Goal: Information Seeking & Learning: Learn about a topic

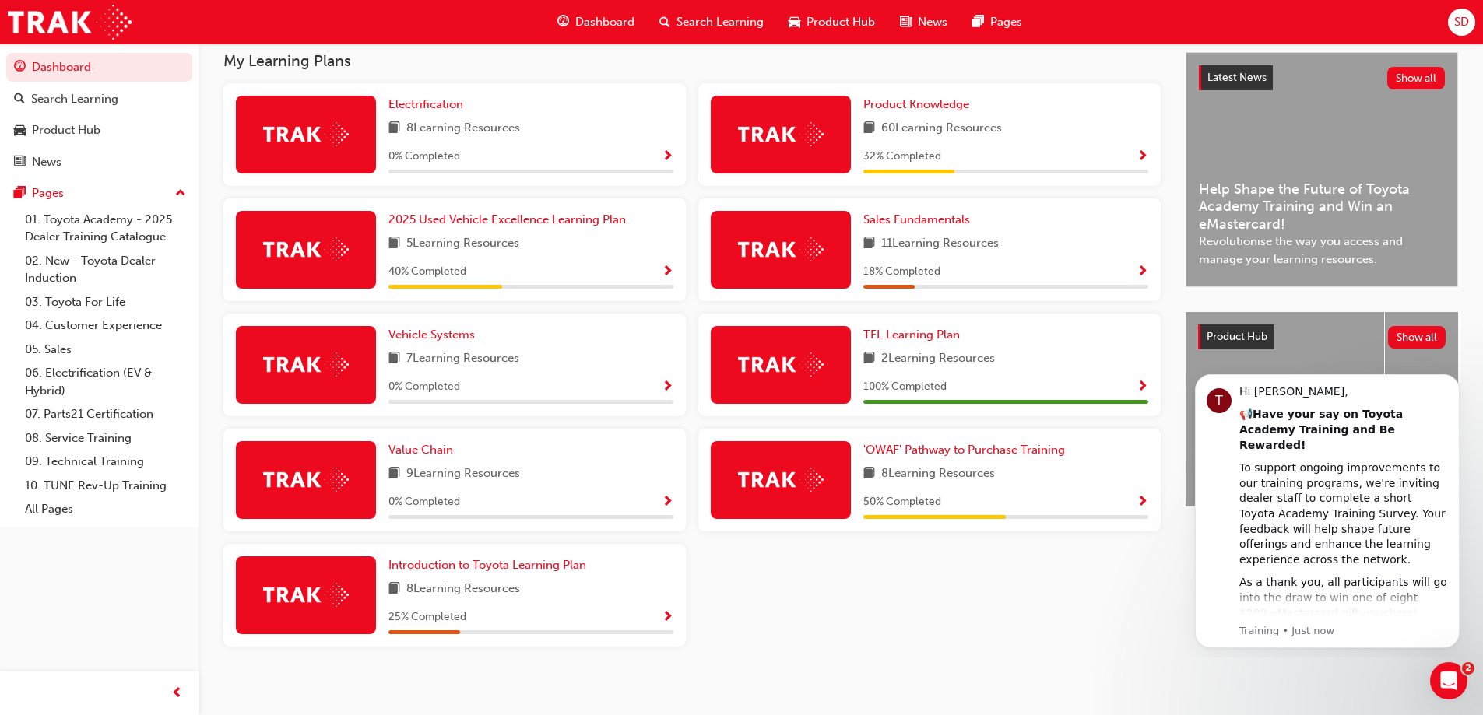
scroll to position [358, 0]
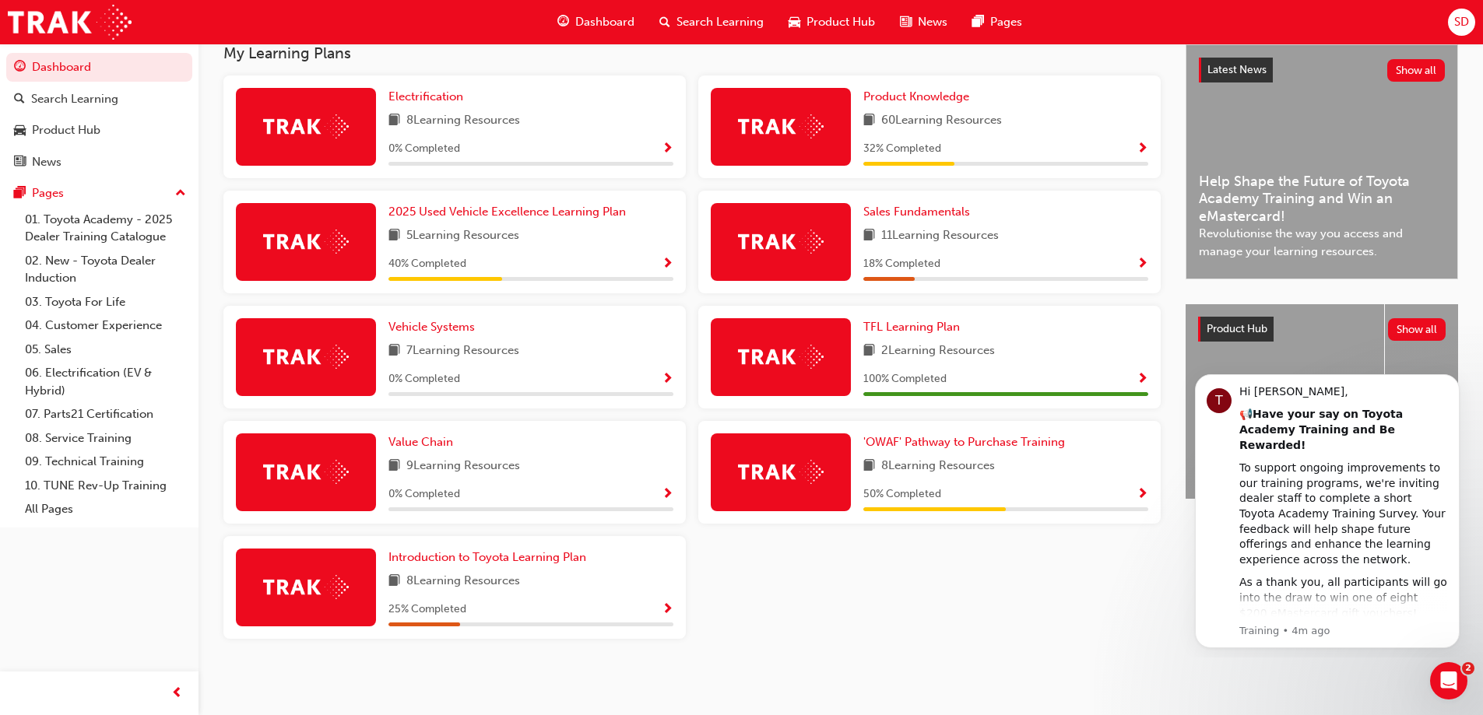
click at [1141, 151] on span "Show Progress" at bounding box center [1143, 149] width 12 height 14
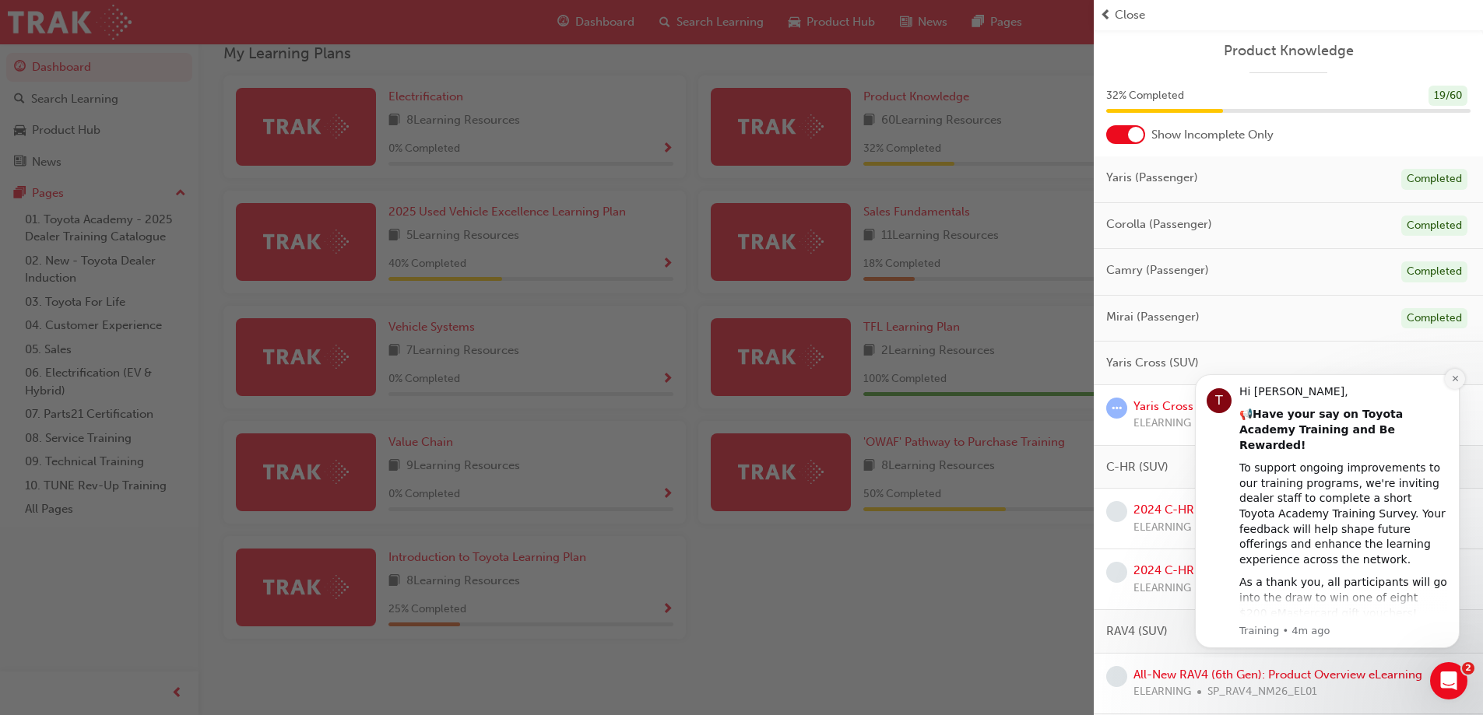
click at [1456, 379] on icon "Dismiss notification" at bounding box center [1454, 378] width 5 height 5
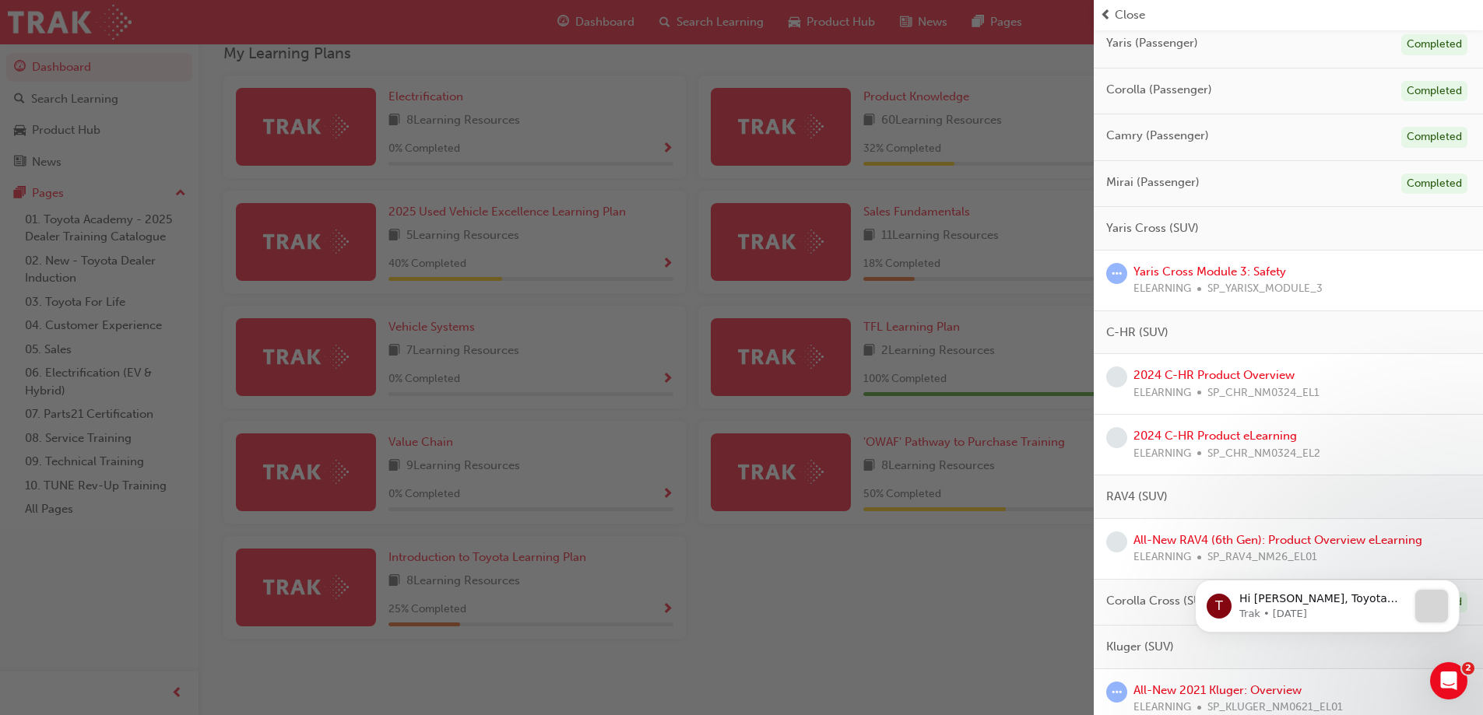
scroll to position [0, 0]
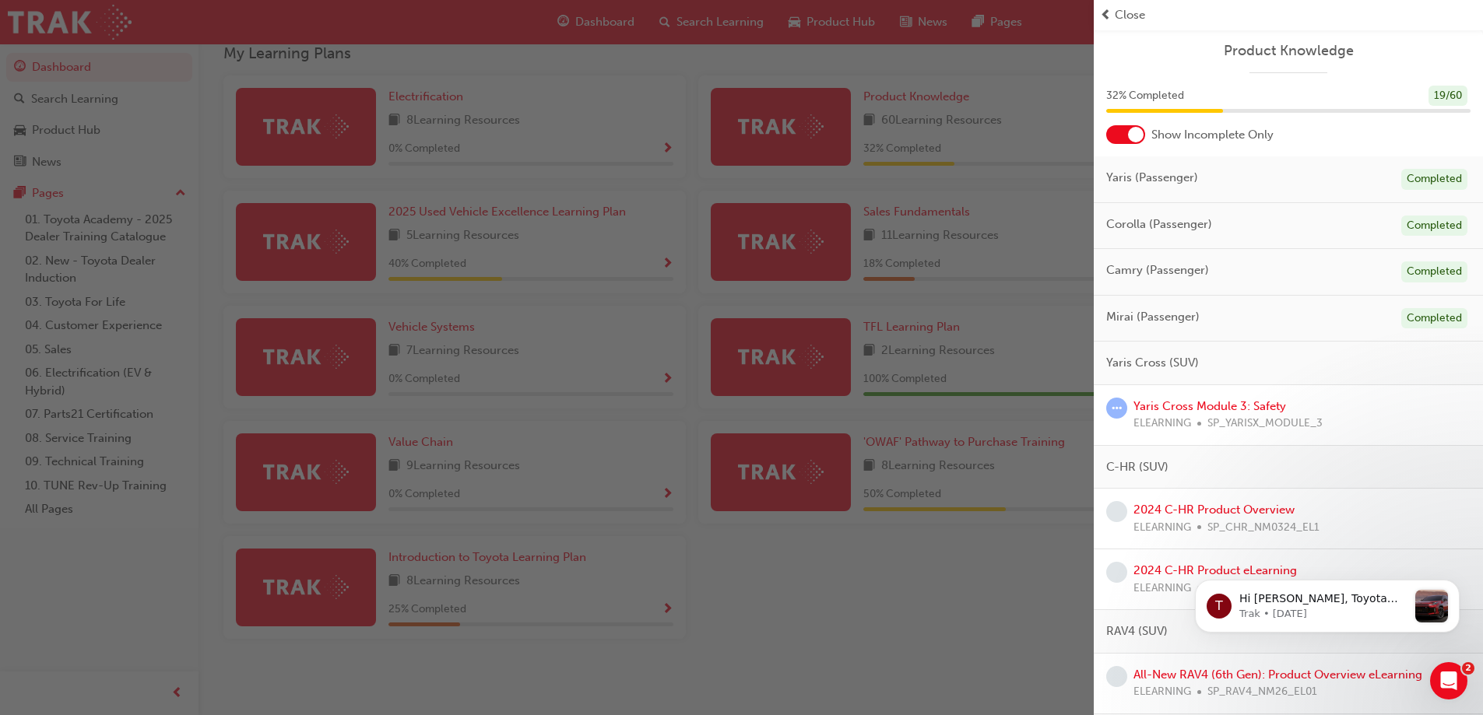
click at [1115, 6] on span "Close" at bounding box center [1130, 15] width 30 height 18
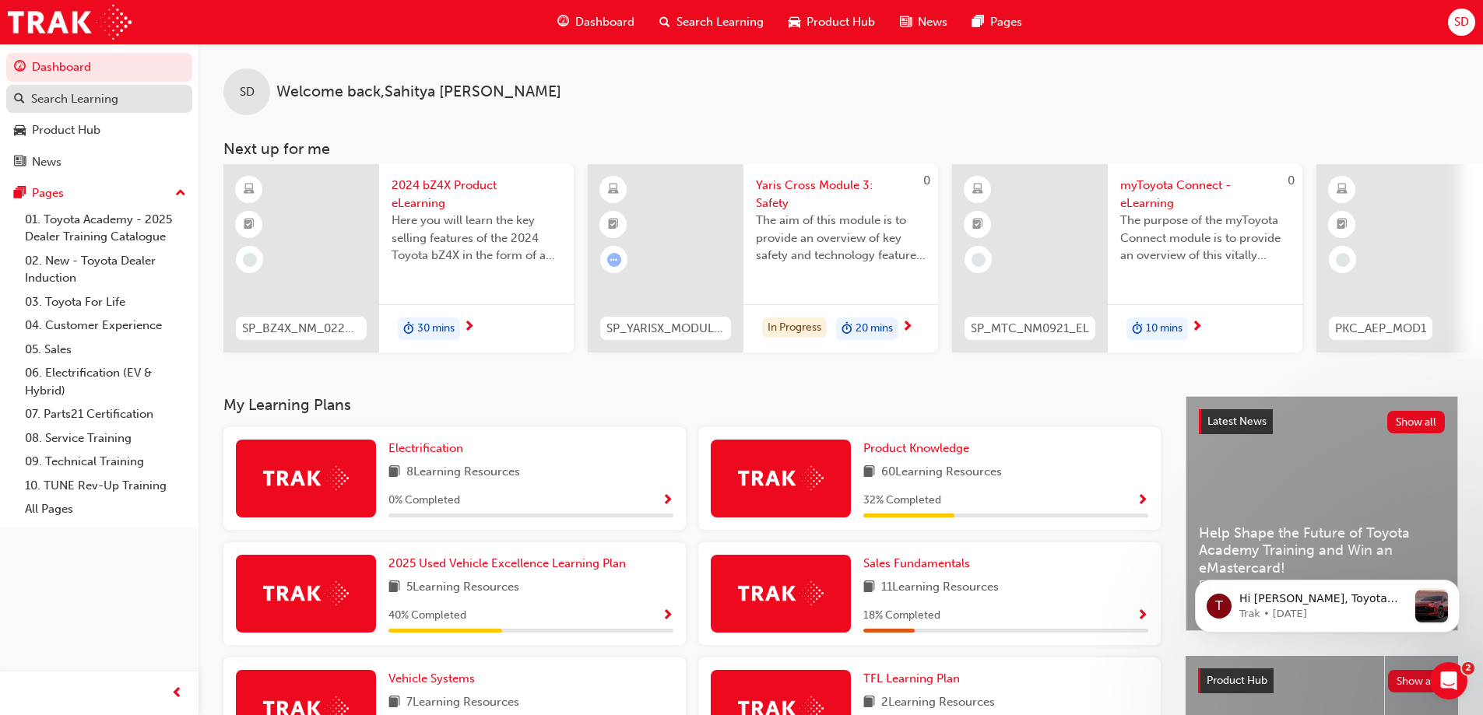
click at [24, 98] on span "search-icon" at bounding box center [19, 100] width 11 height 14
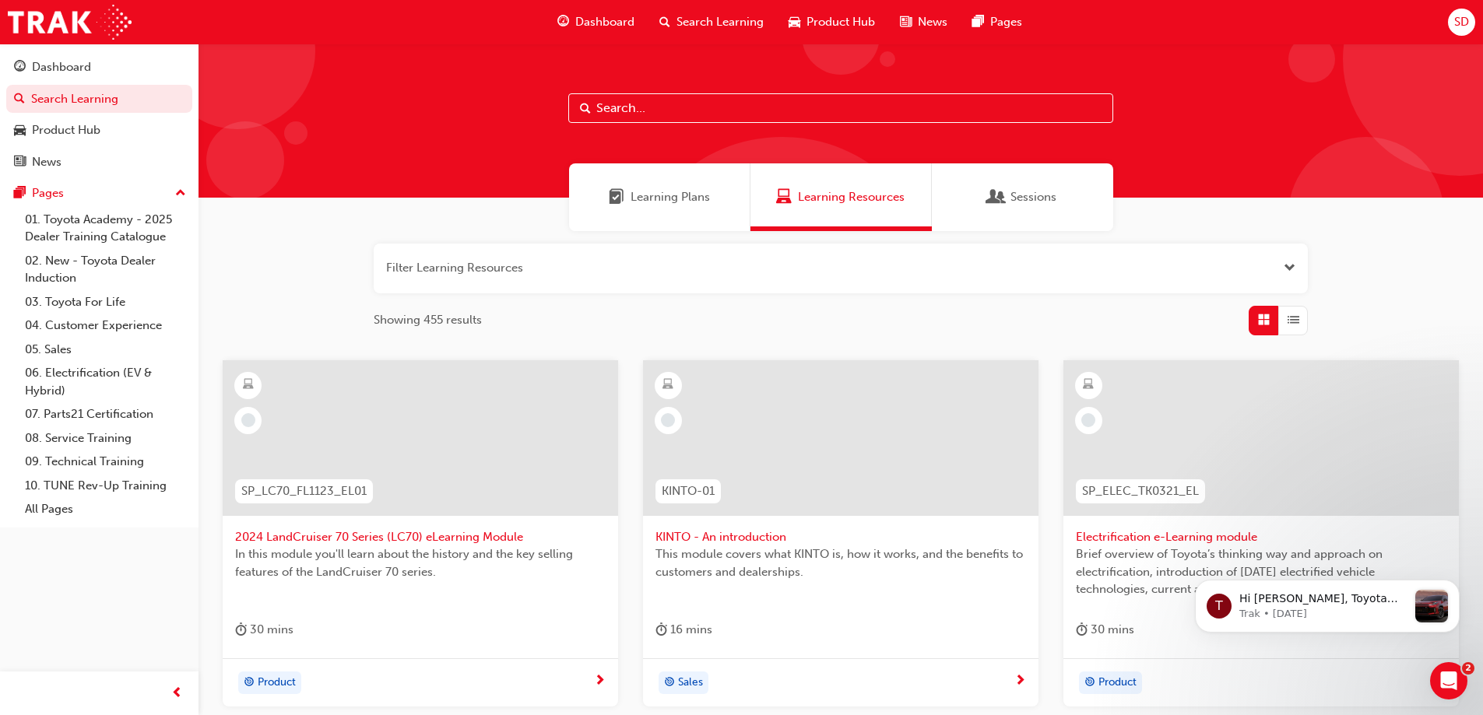
click at [666, 110] on input "text" at bounding box center [840, 108] width 545 height 30
paste input "CORH-PROD-EL"
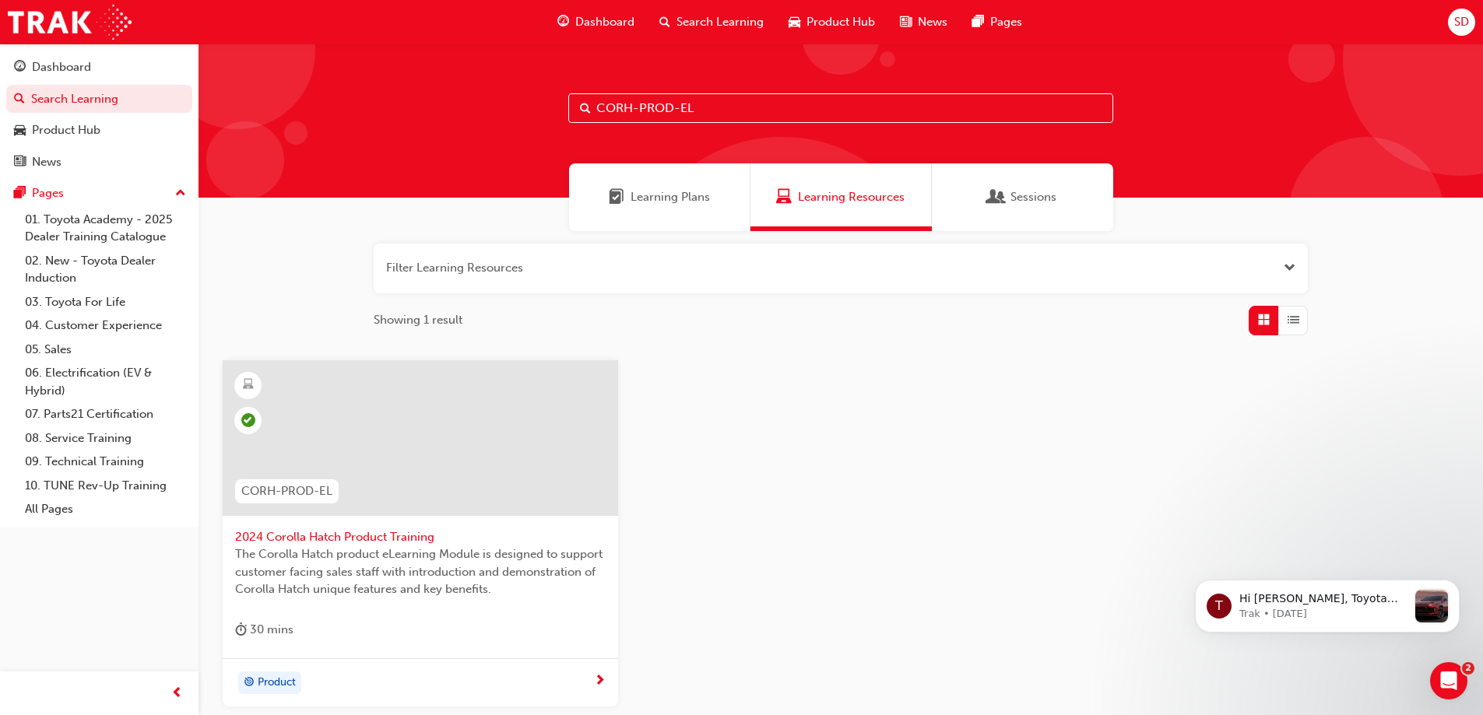
click at [710, 104] on input "CORH-PROD-EL" at bounding box center [840, 108] width 545 height 30
type input "C"
drag, startPoint x: 697, startPoint y: 107, endPoint x: 593, endPoint y: 113, distance: 103.7
click at [593, 113] on input "RAV4-PROD-EL" at bounding box center [840, 108] width 545 height 30
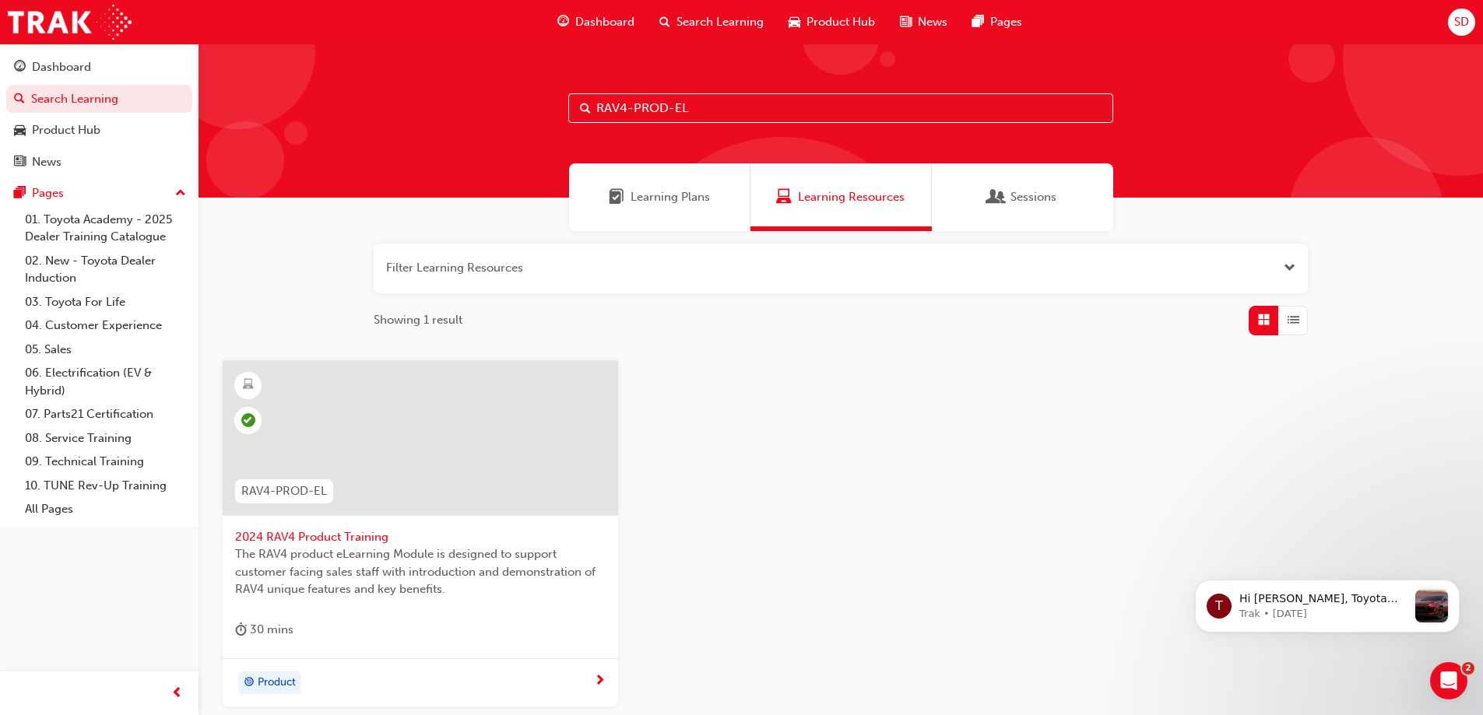
paste input "SP_MTC_NM0921_"
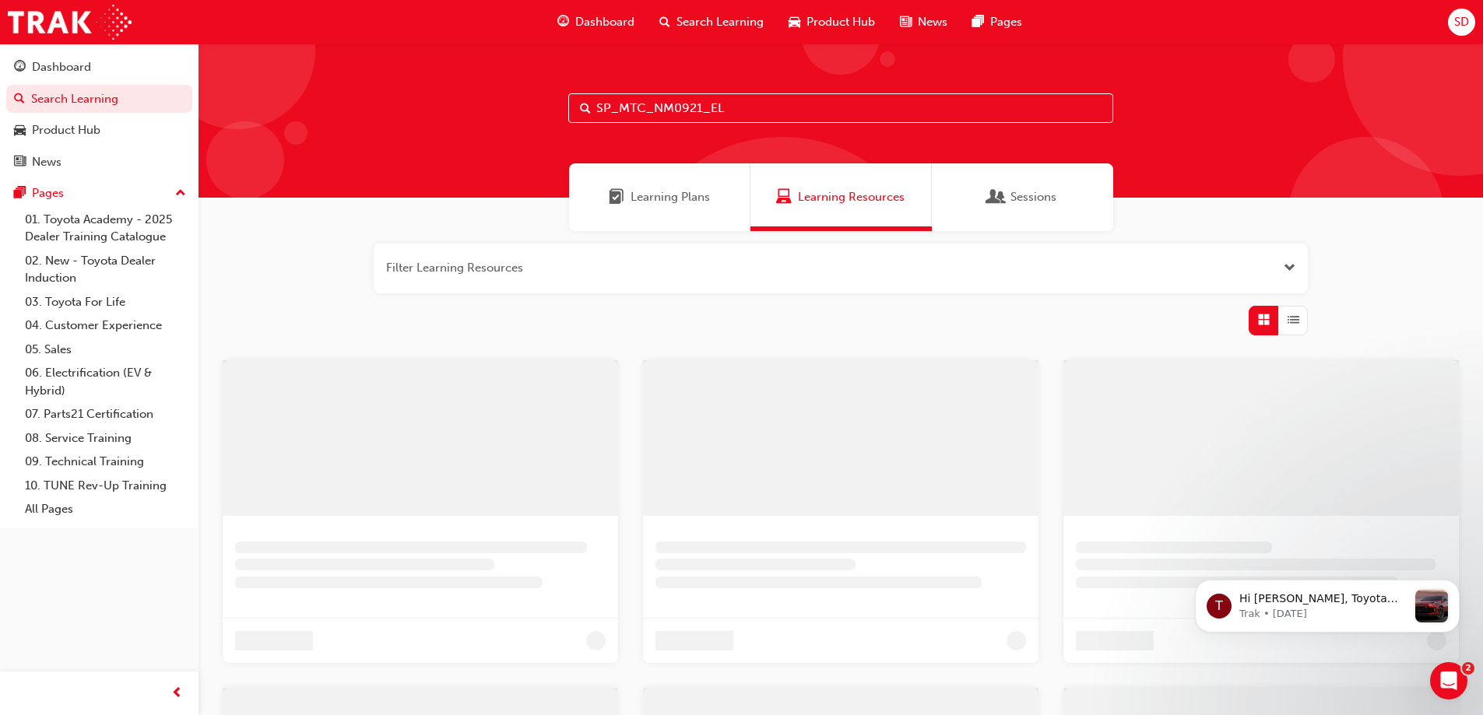
type input "SP_MTC_NM0921_EL"
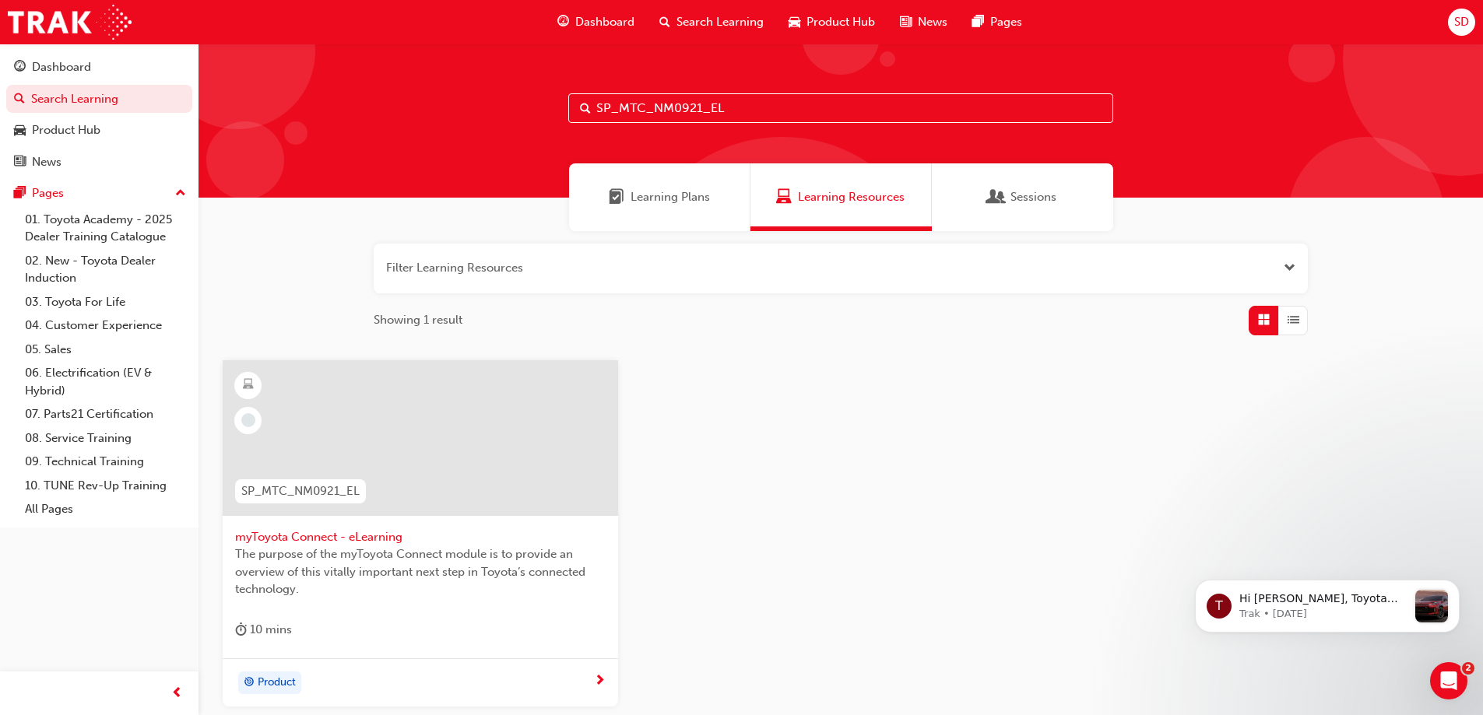
click at [328, 451] on div at bounding box center [420, 438] width 395 height 156
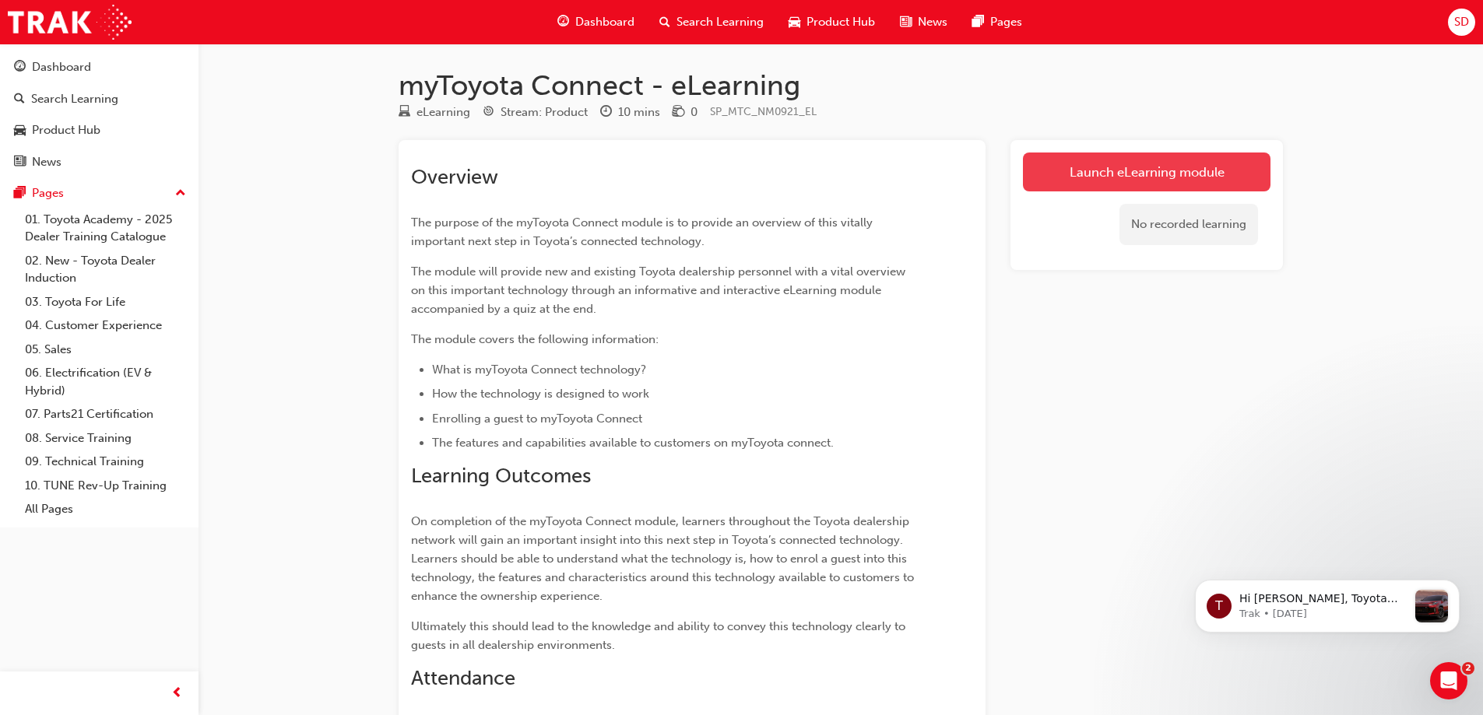
click at [1106, 170] on link "Launch eLearning module" at bounding box center [1147, 172] width 248 height 39
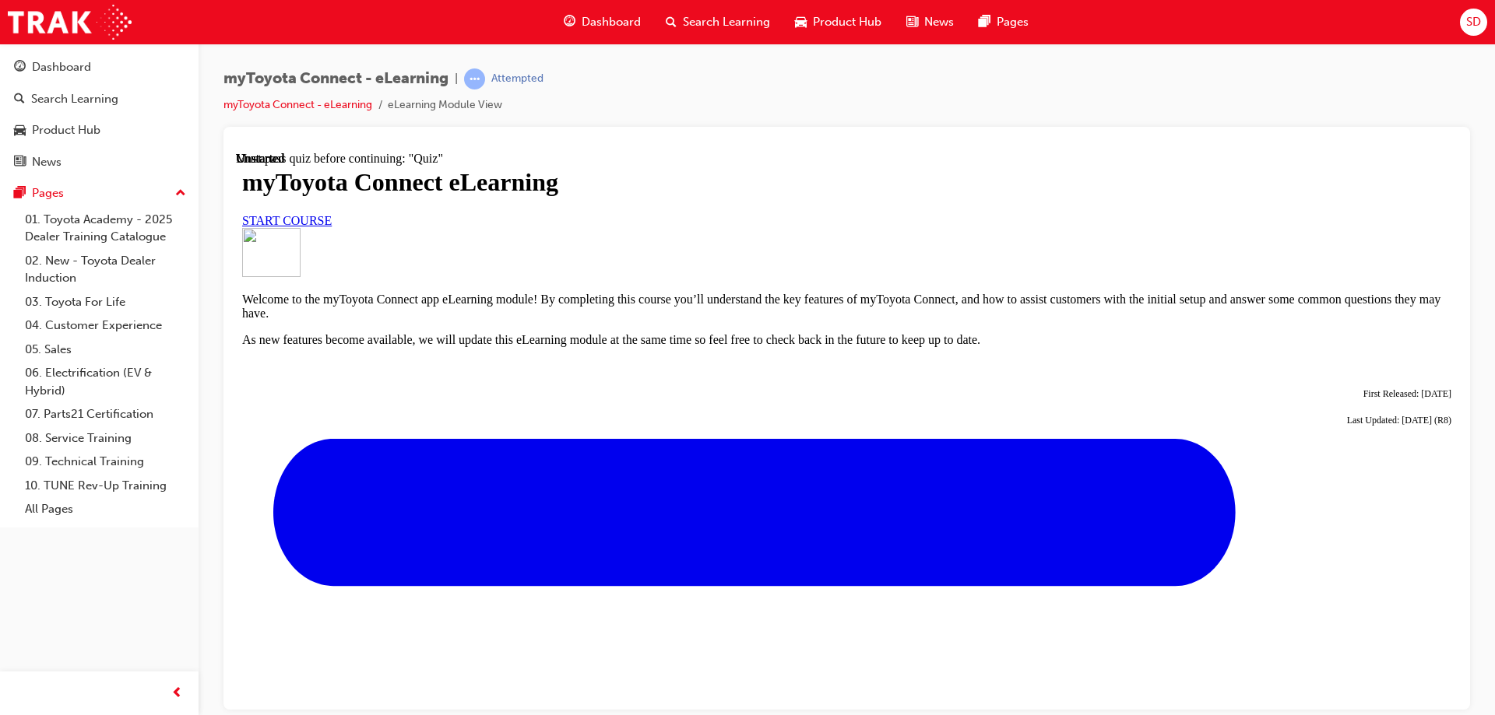
scroll to position [230, 0]
click at [636, 167] on div "myToyota Connect eLearning START COURSE" at bounding box center [846, 196] width 1209 height 59
click at [332, 213] on span "START COURSE" at bounding box center [287, 219] width 90 height 13
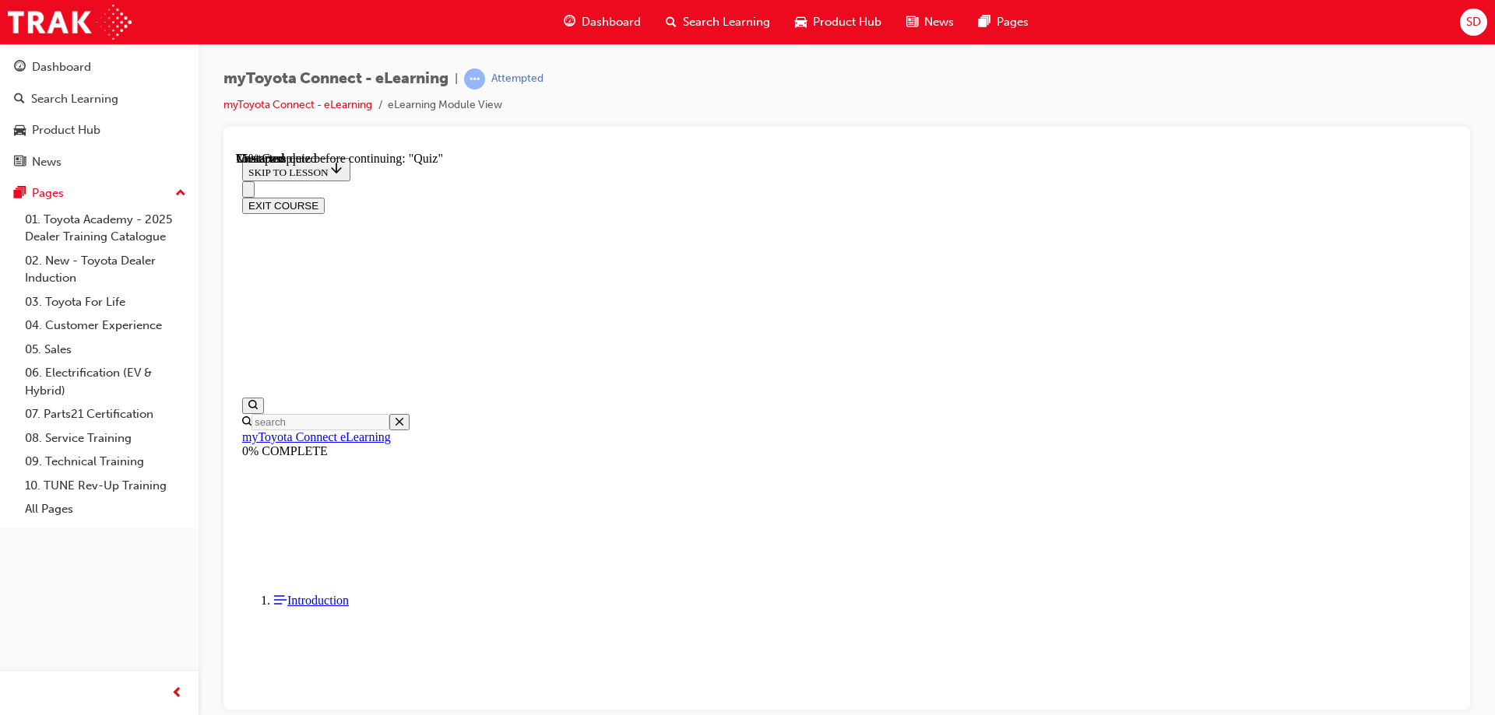
scroll to position [1358, 0]
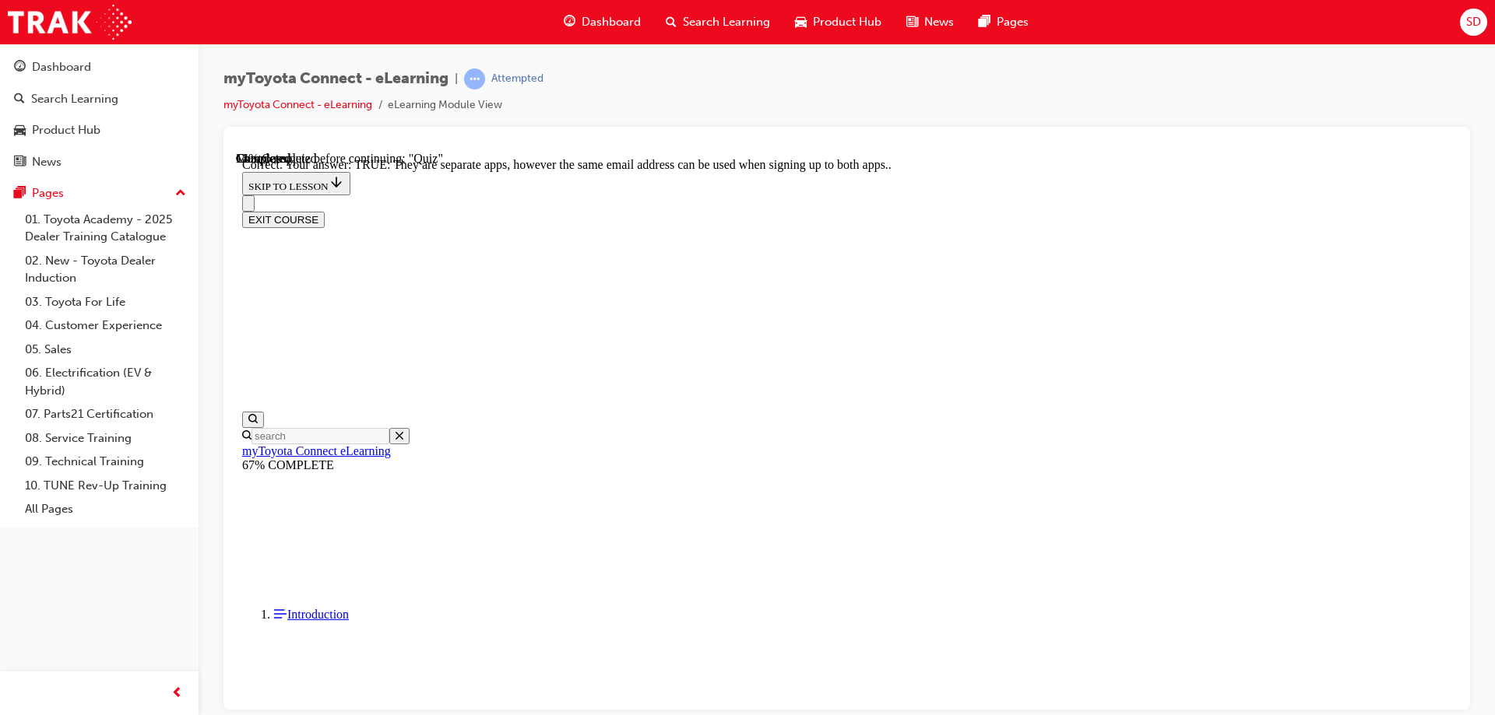
scroll to position [183, 0]
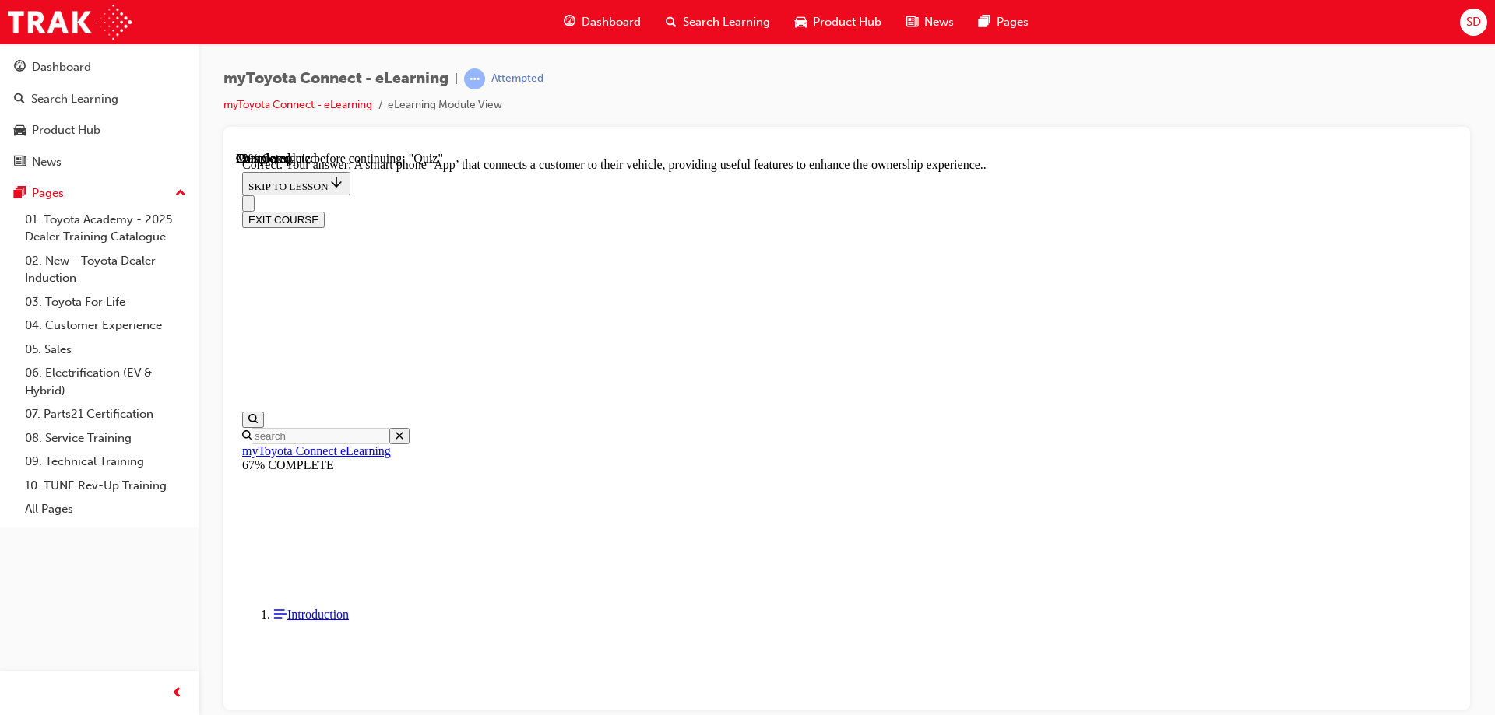
scroll to position [287, 0]
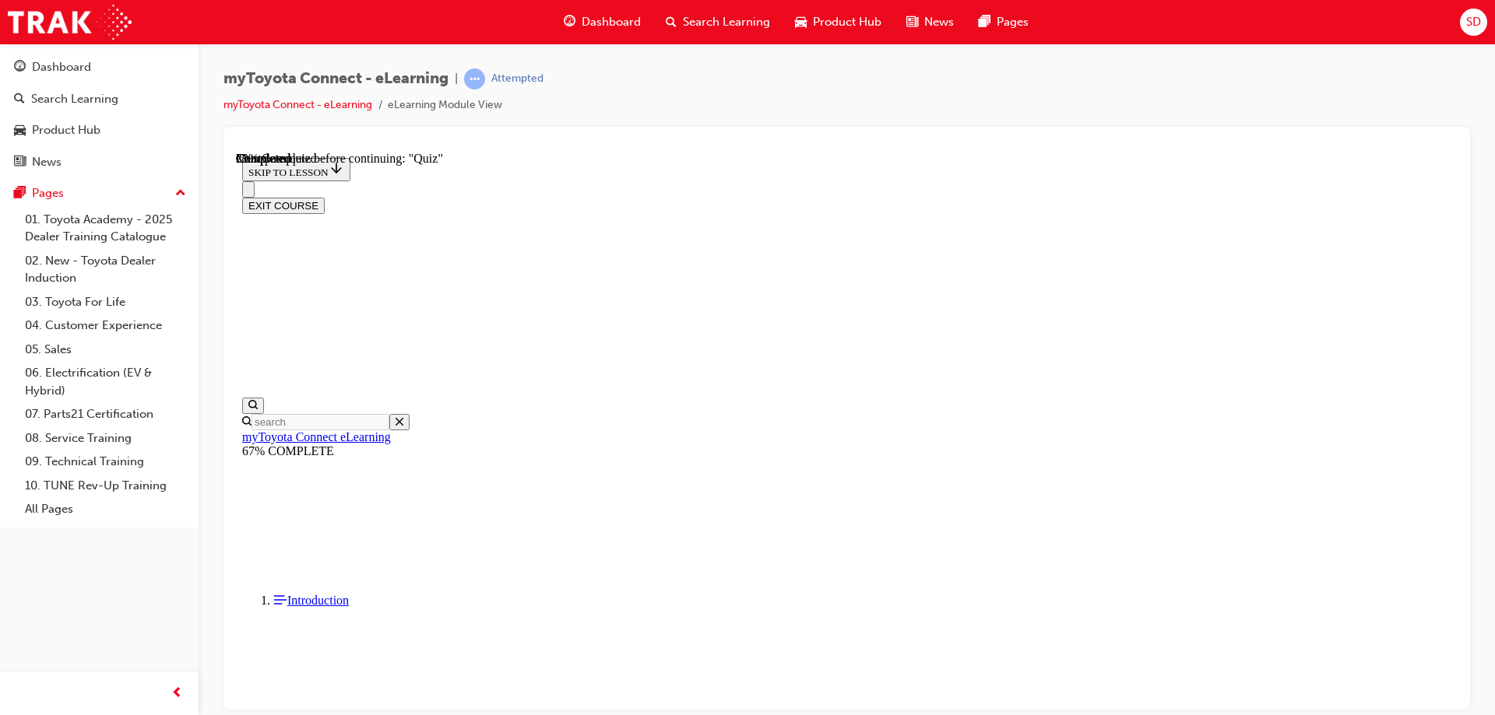
scroll to position [129, 0]
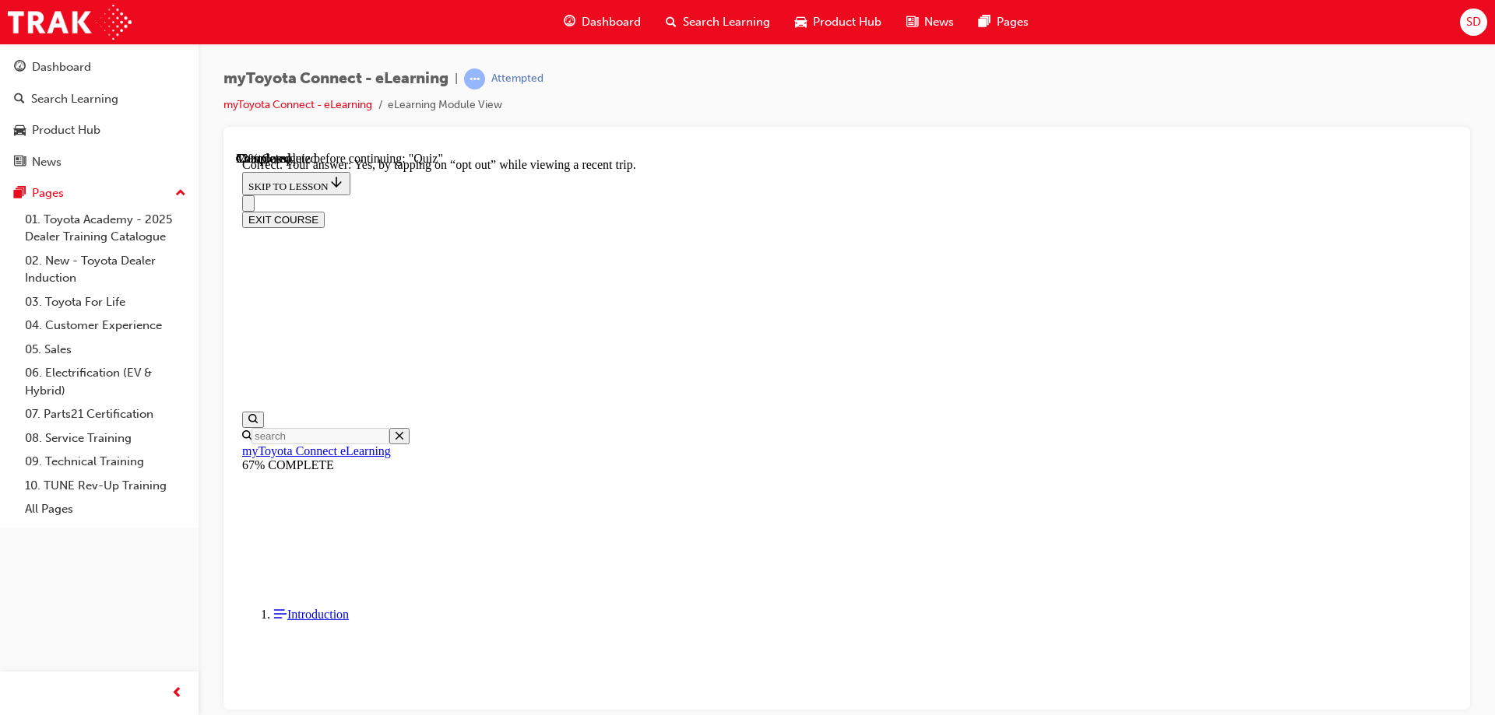
scroll to position [178, 0]
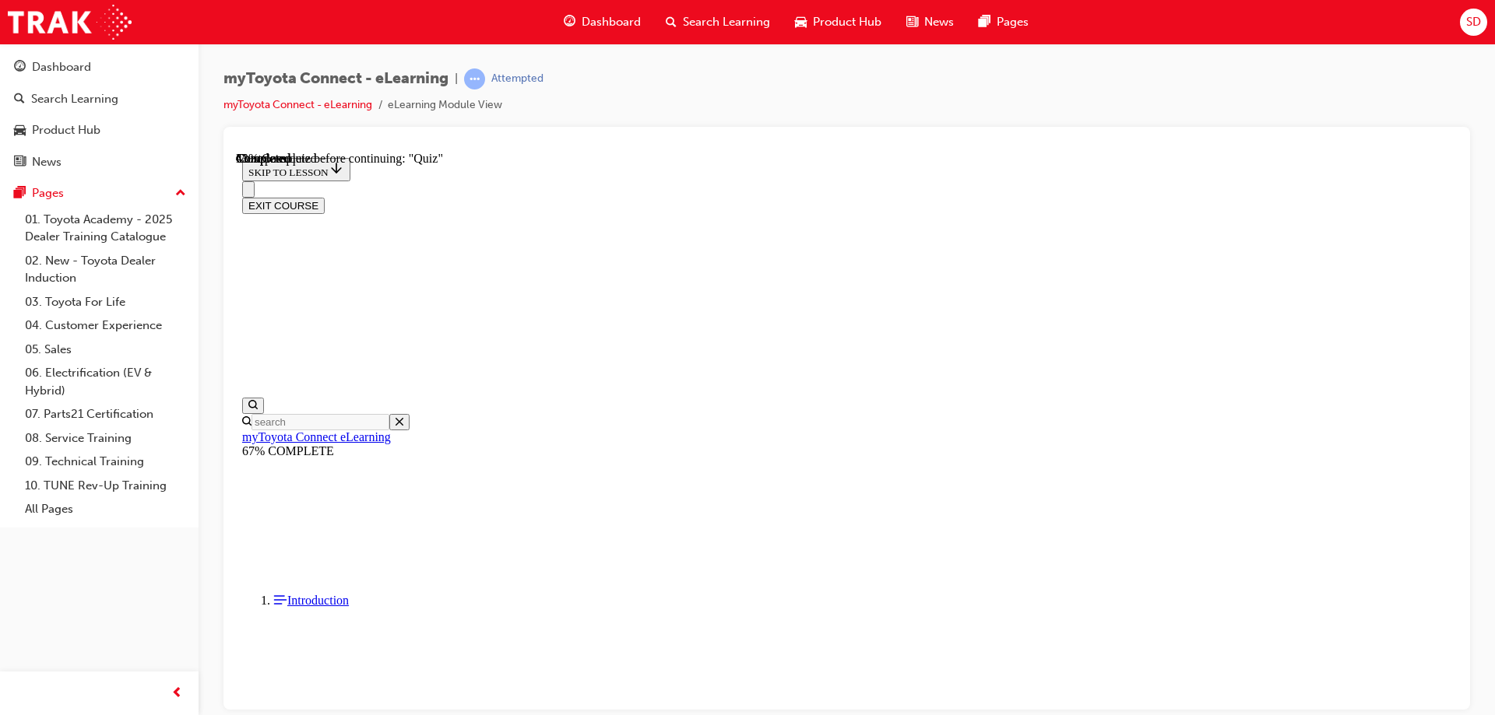
scroll to position [157, 0]
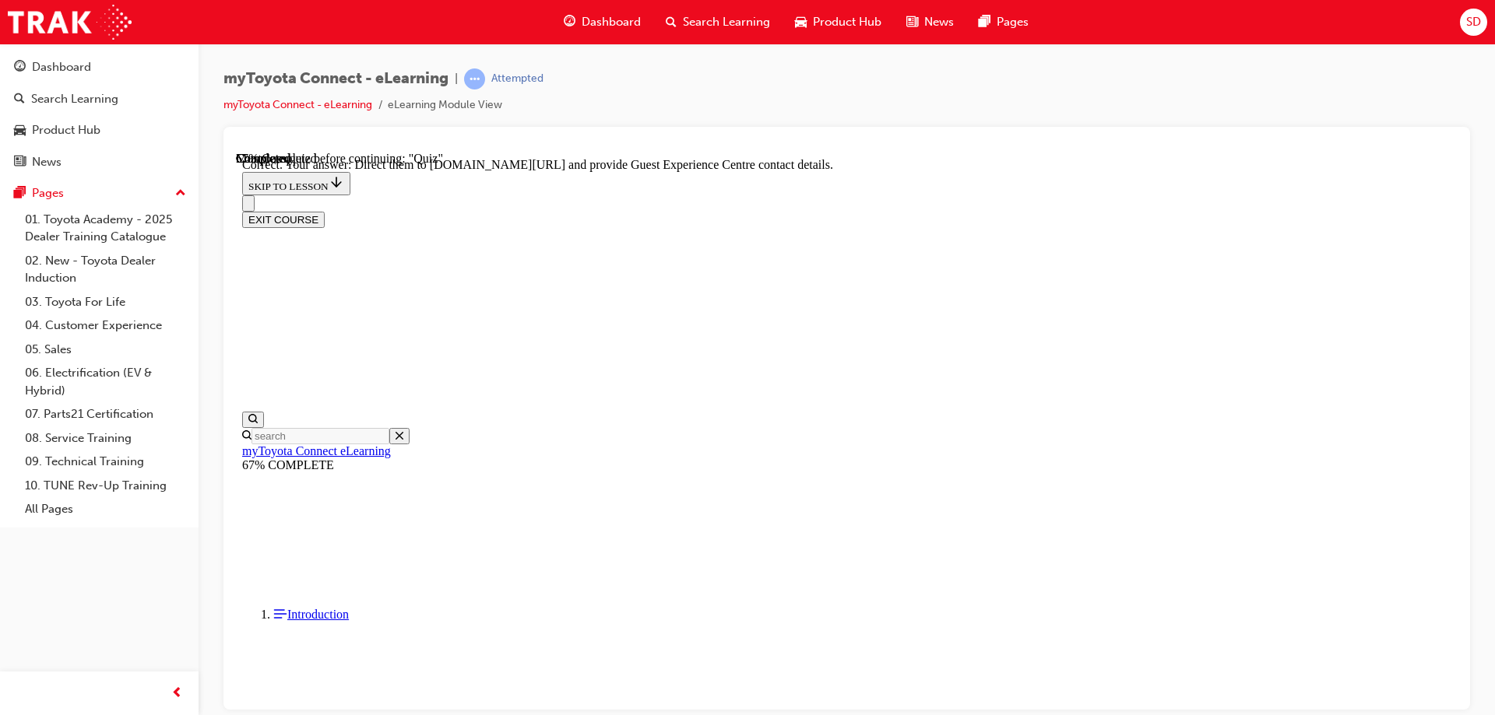
scroll to position [318, 0]
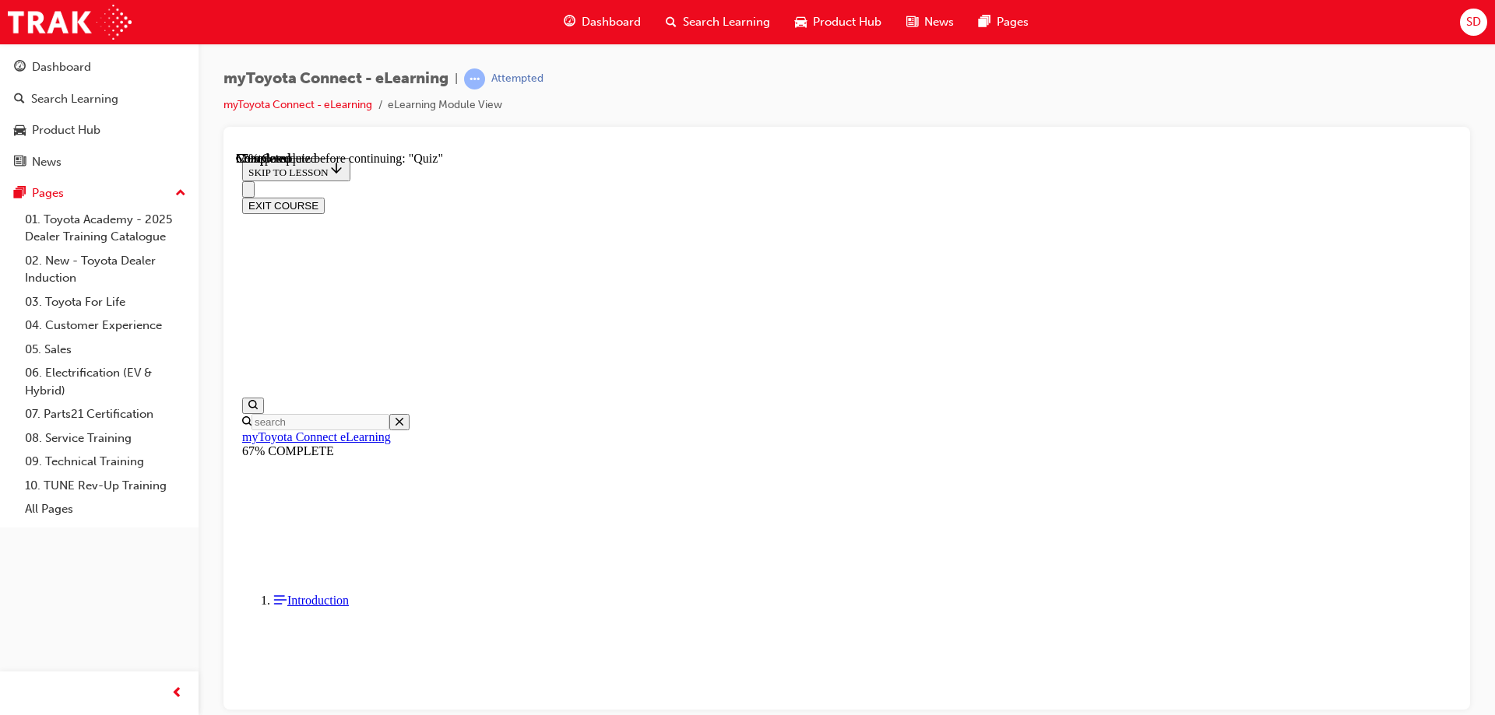
scroll to position [234, 0]
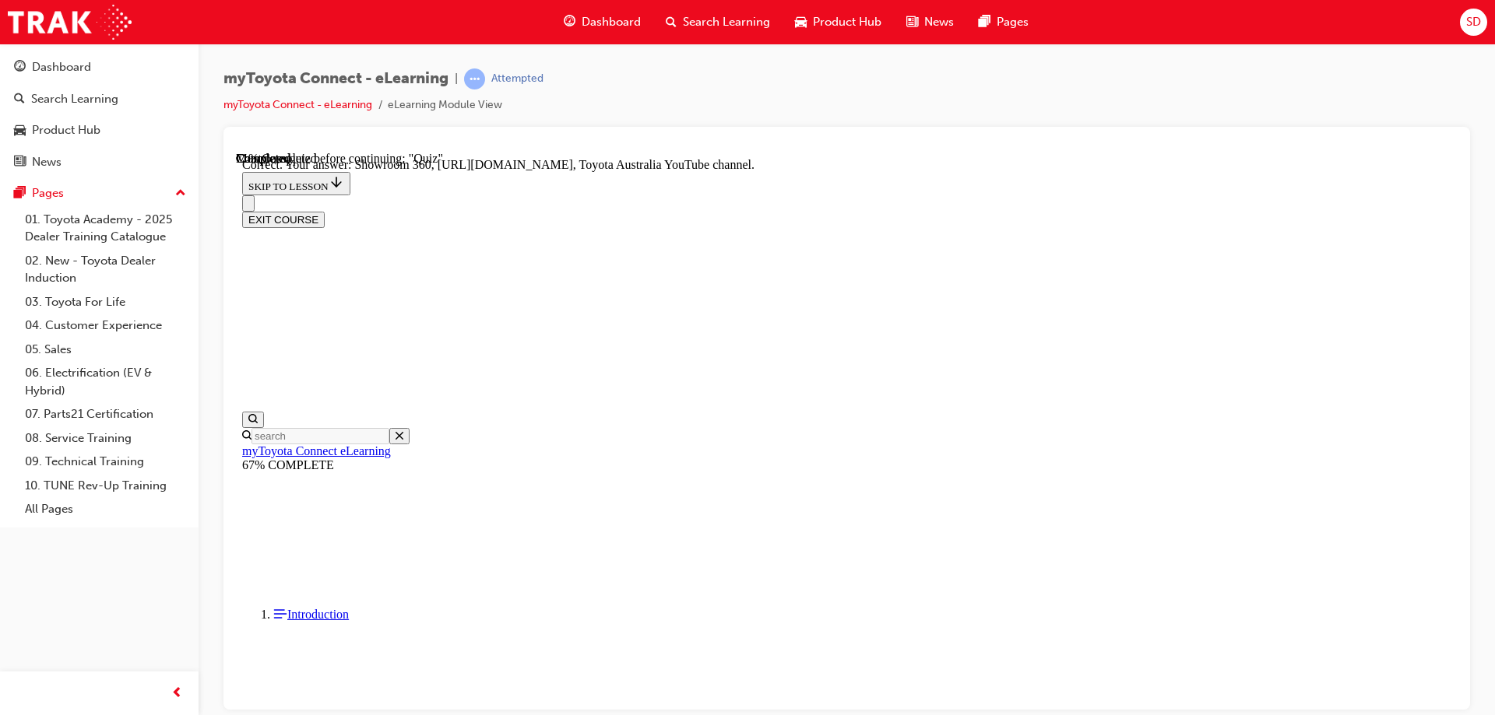
scroll to position [318, 0]
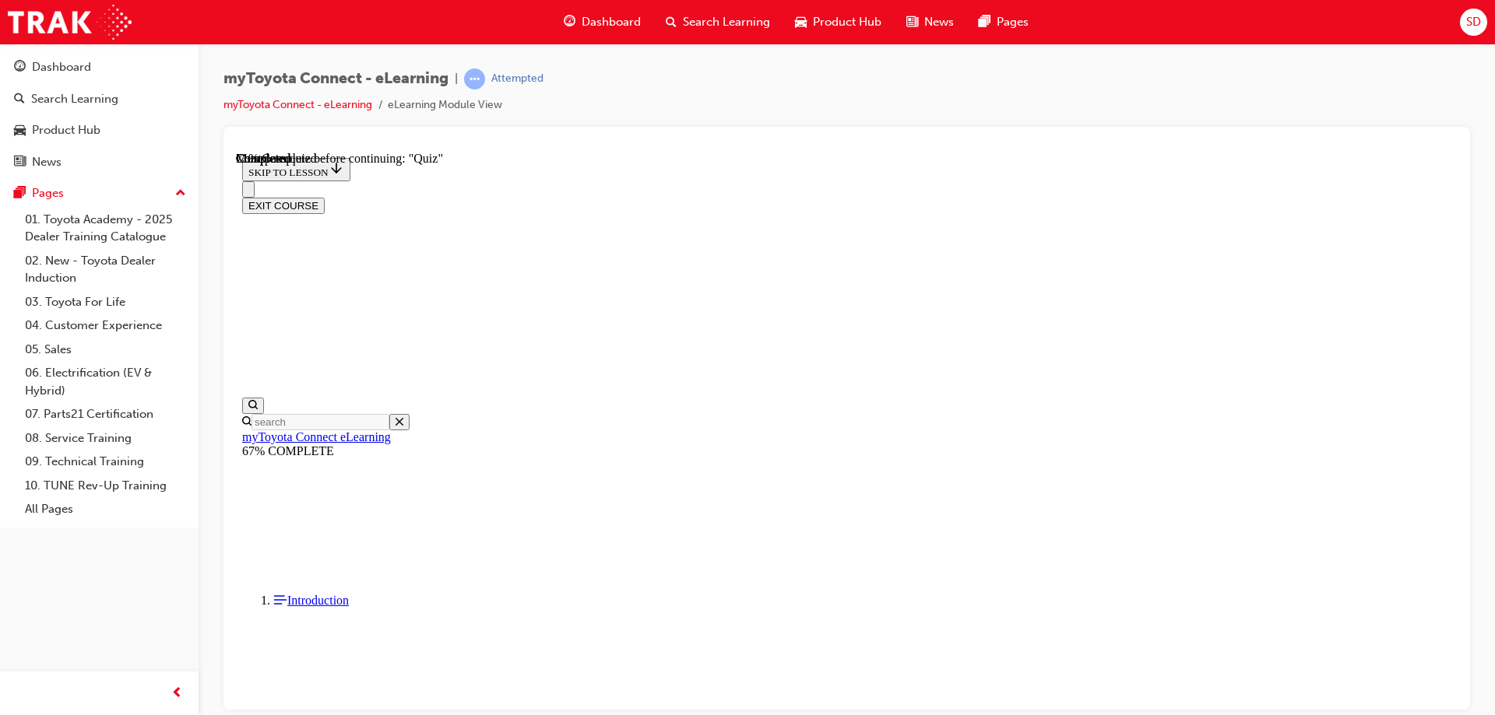
scroll to position [156, 0]
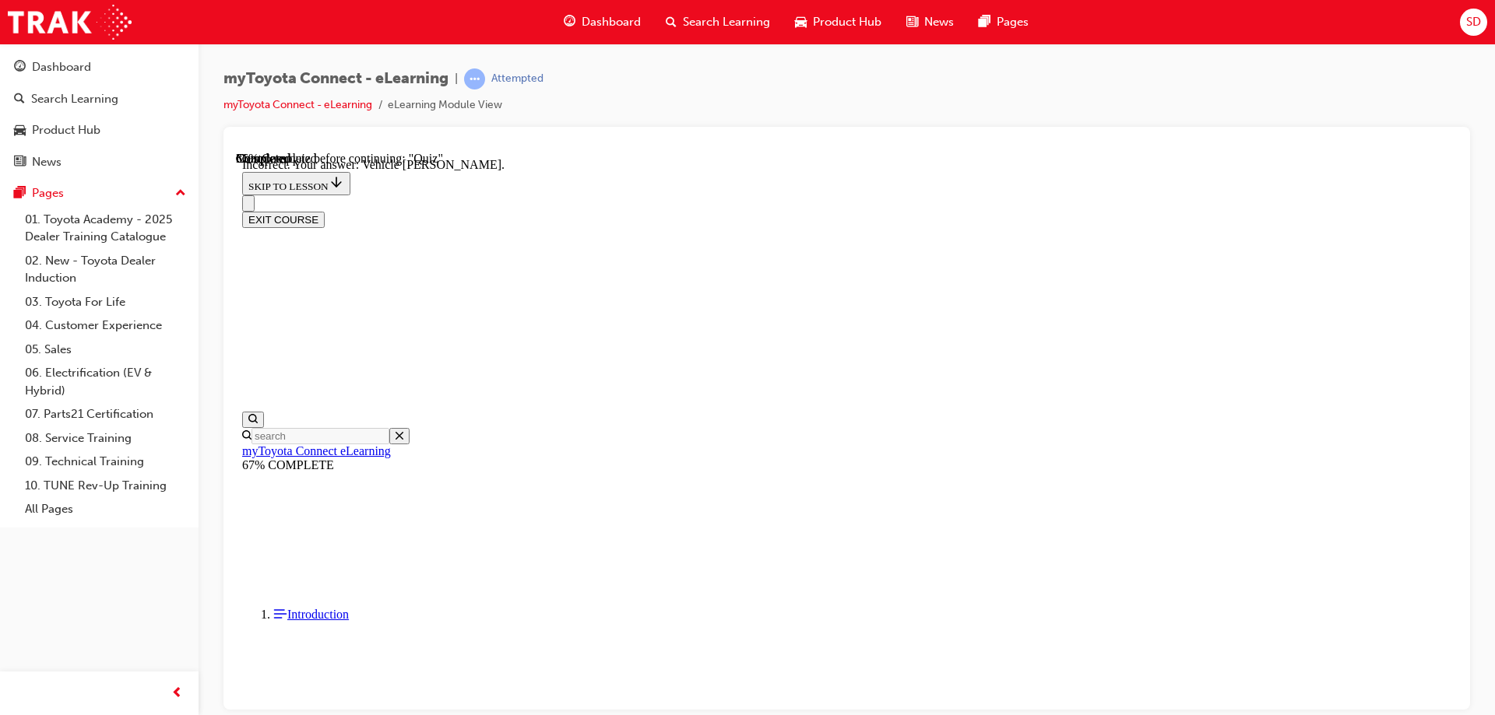
scroll to position [303, 0]
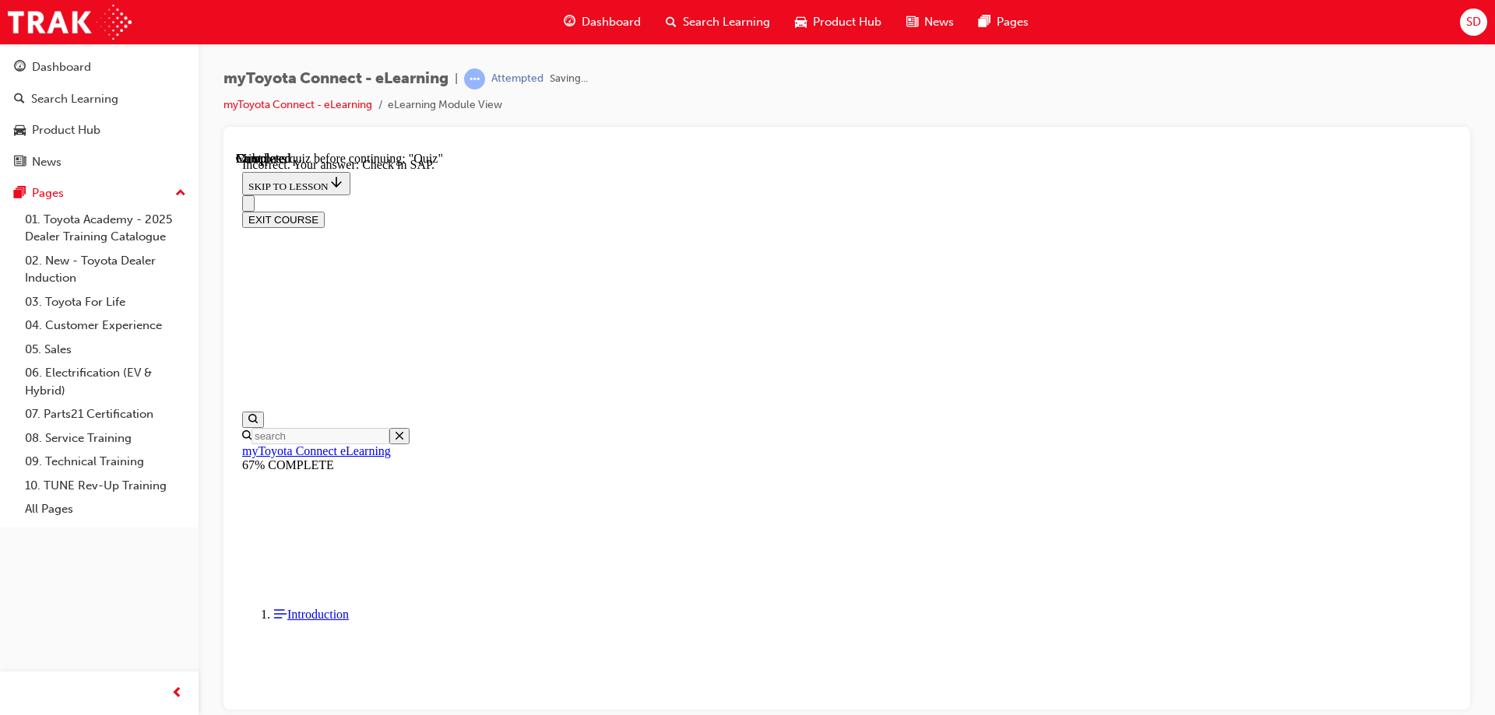
scroll to position [241, 0]
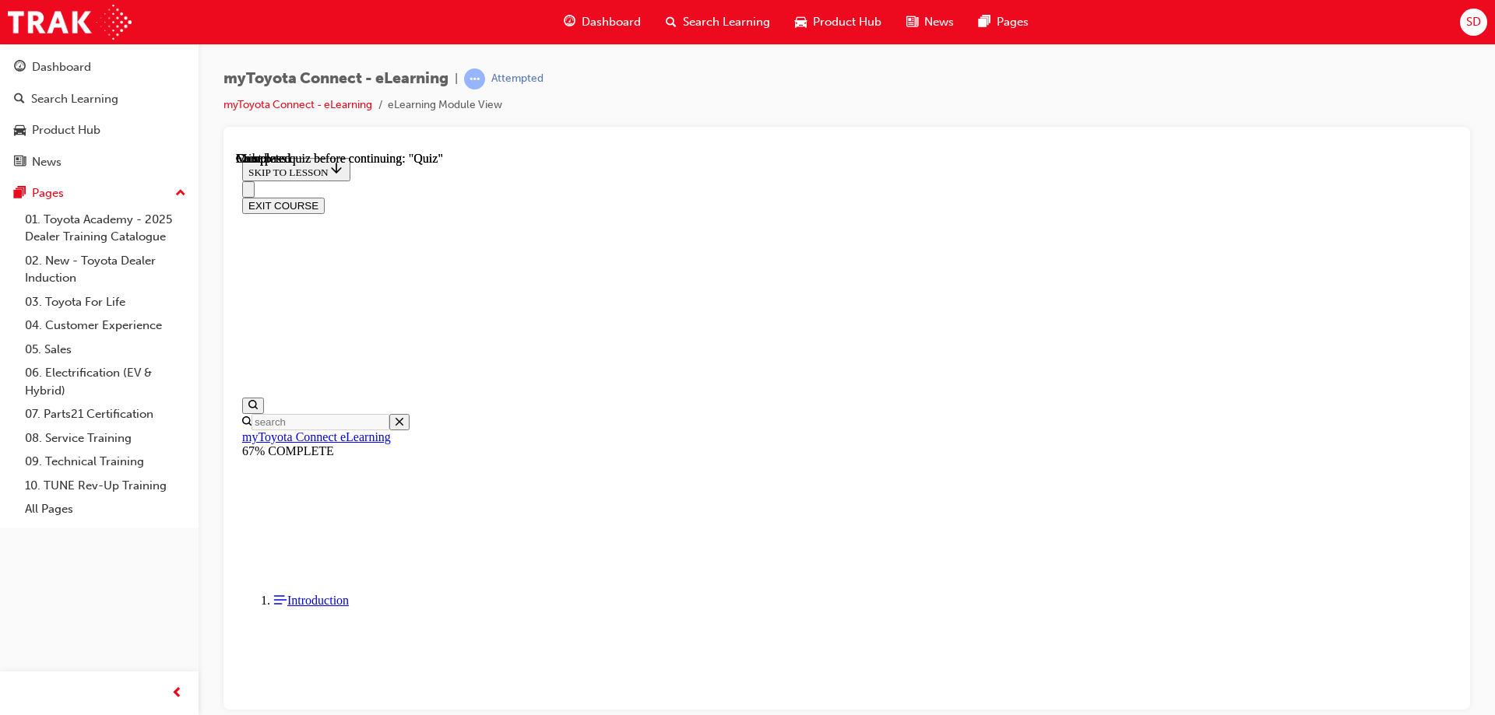
scroll to position [287, 0]
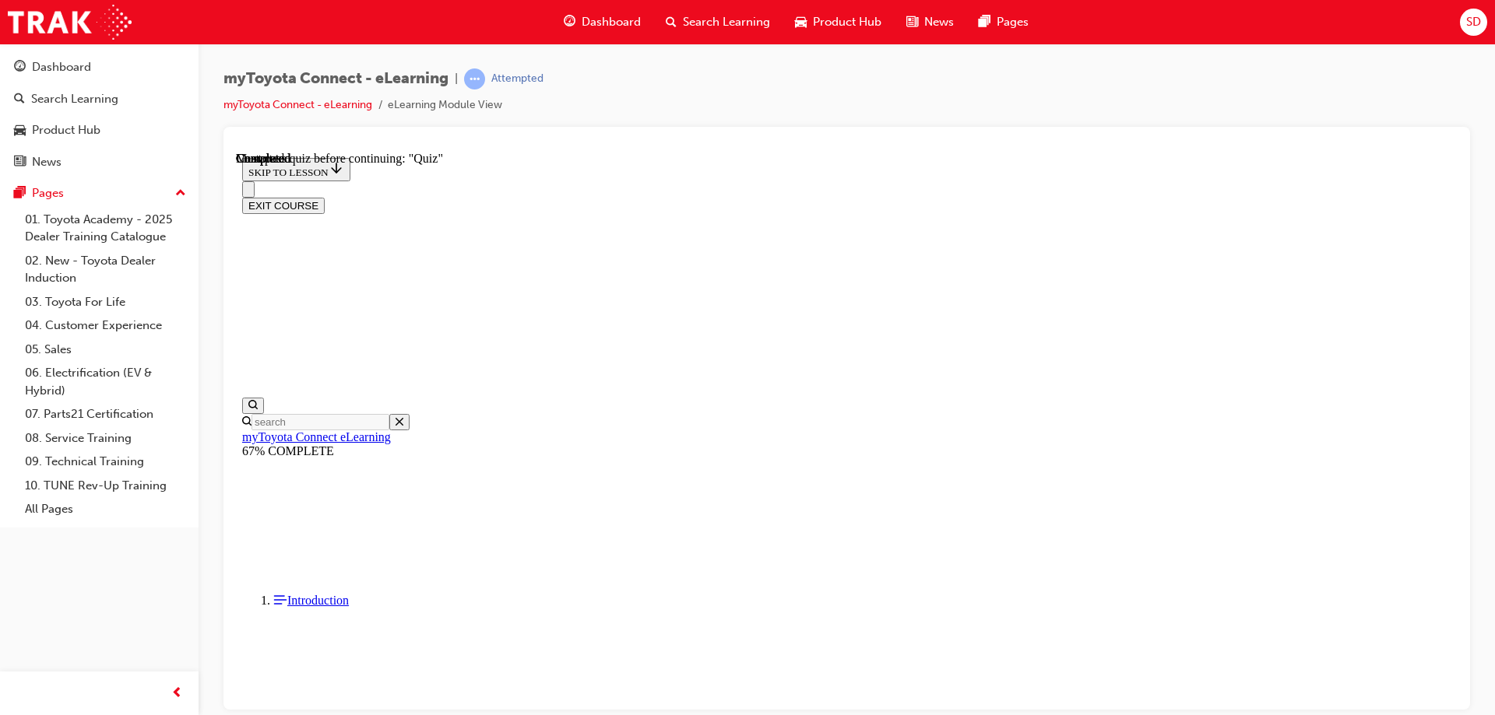
scroll to position [269, 0]
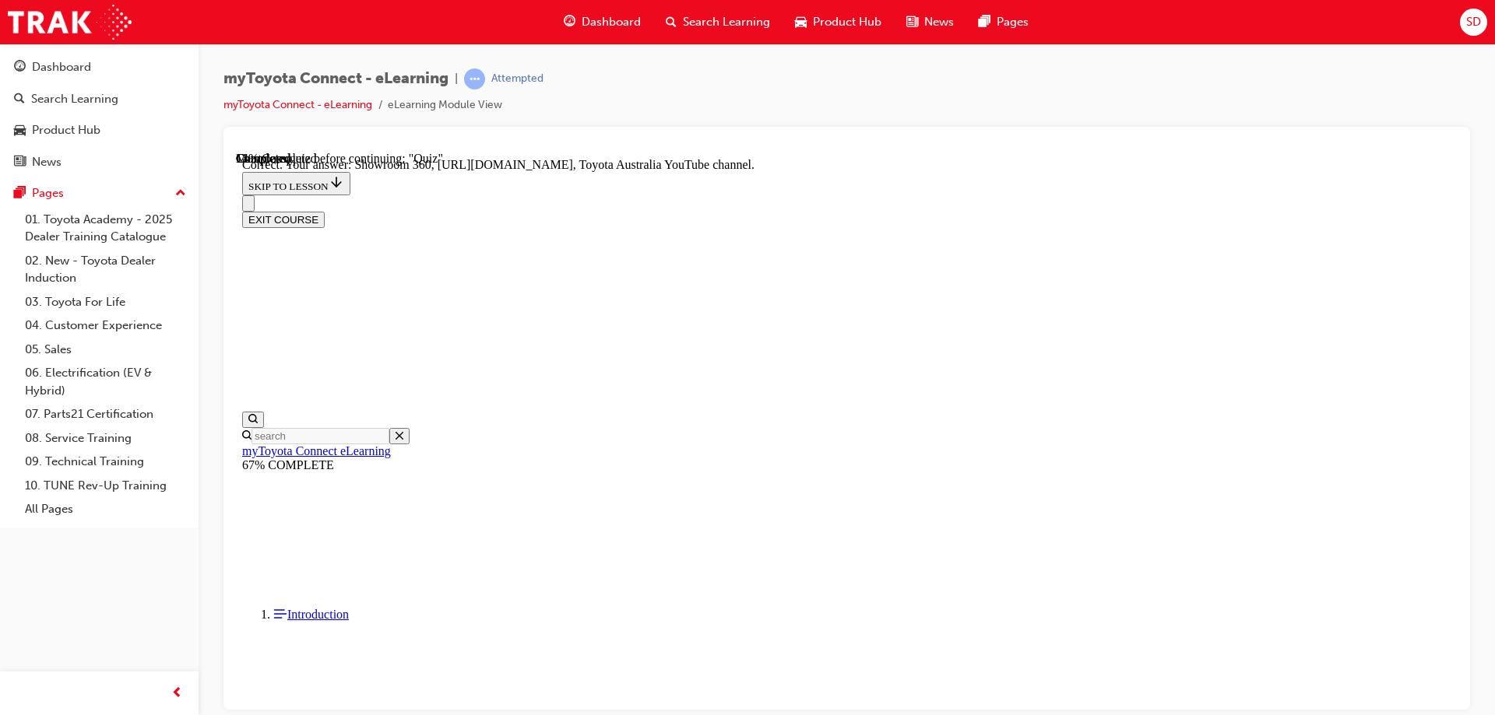
scroll to position [318, 0]
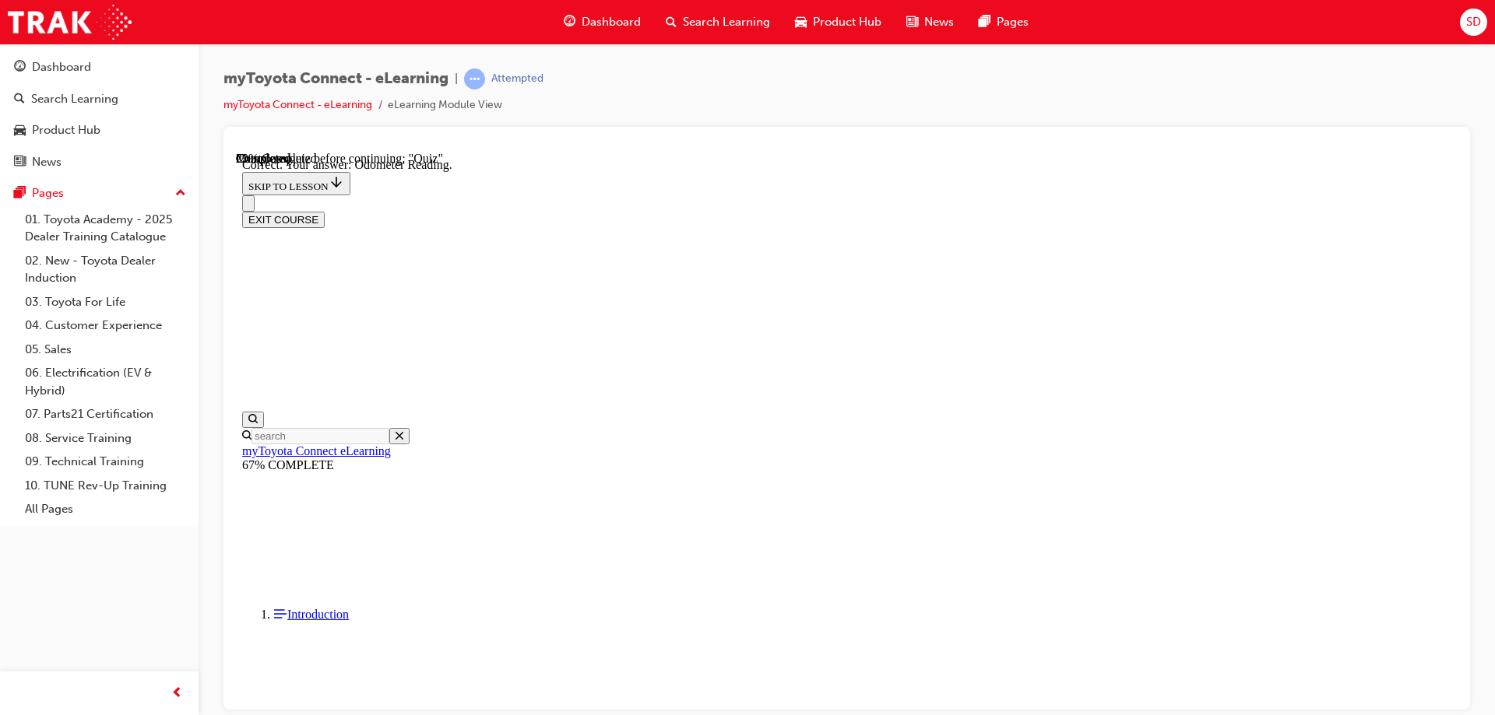
scroll to position [303, 0]
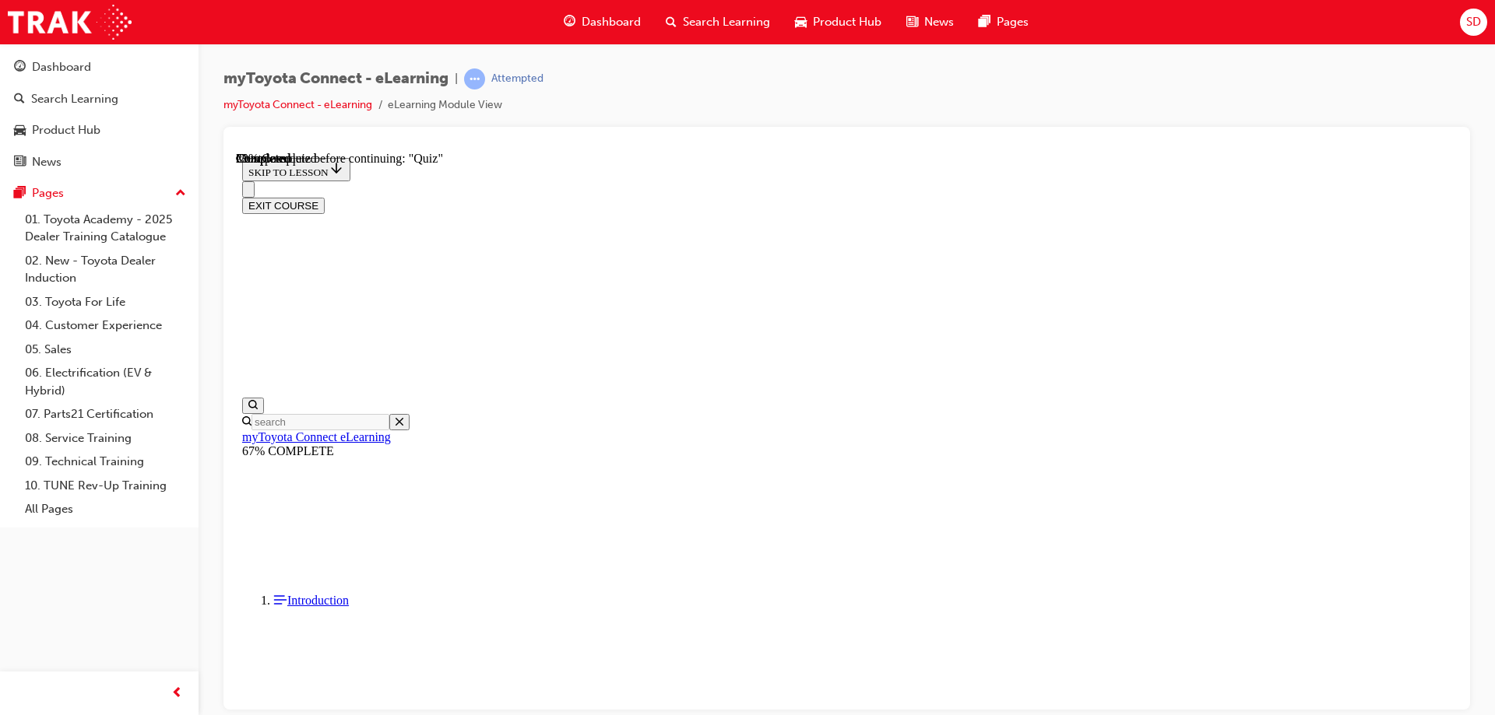
scroll to position [173, 0]
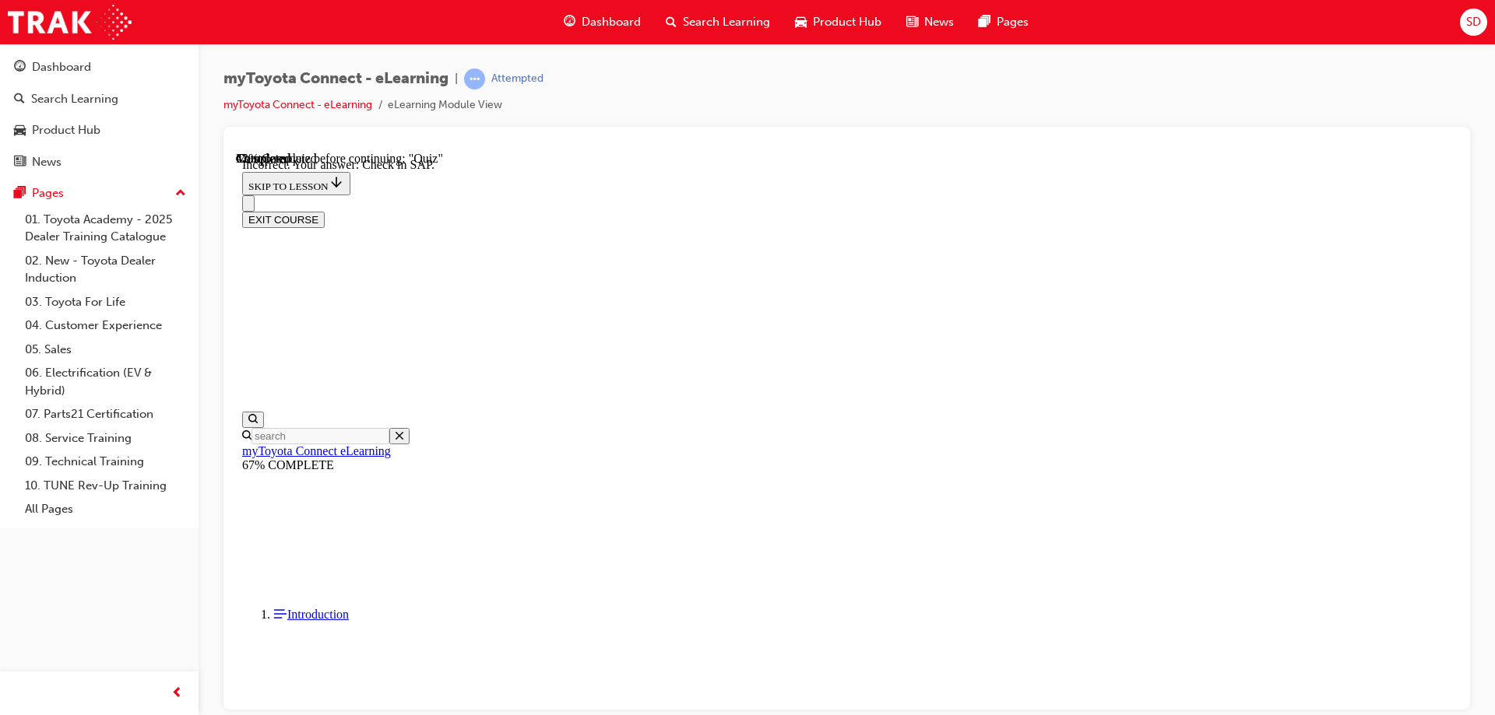
scroll to position [241, 0]
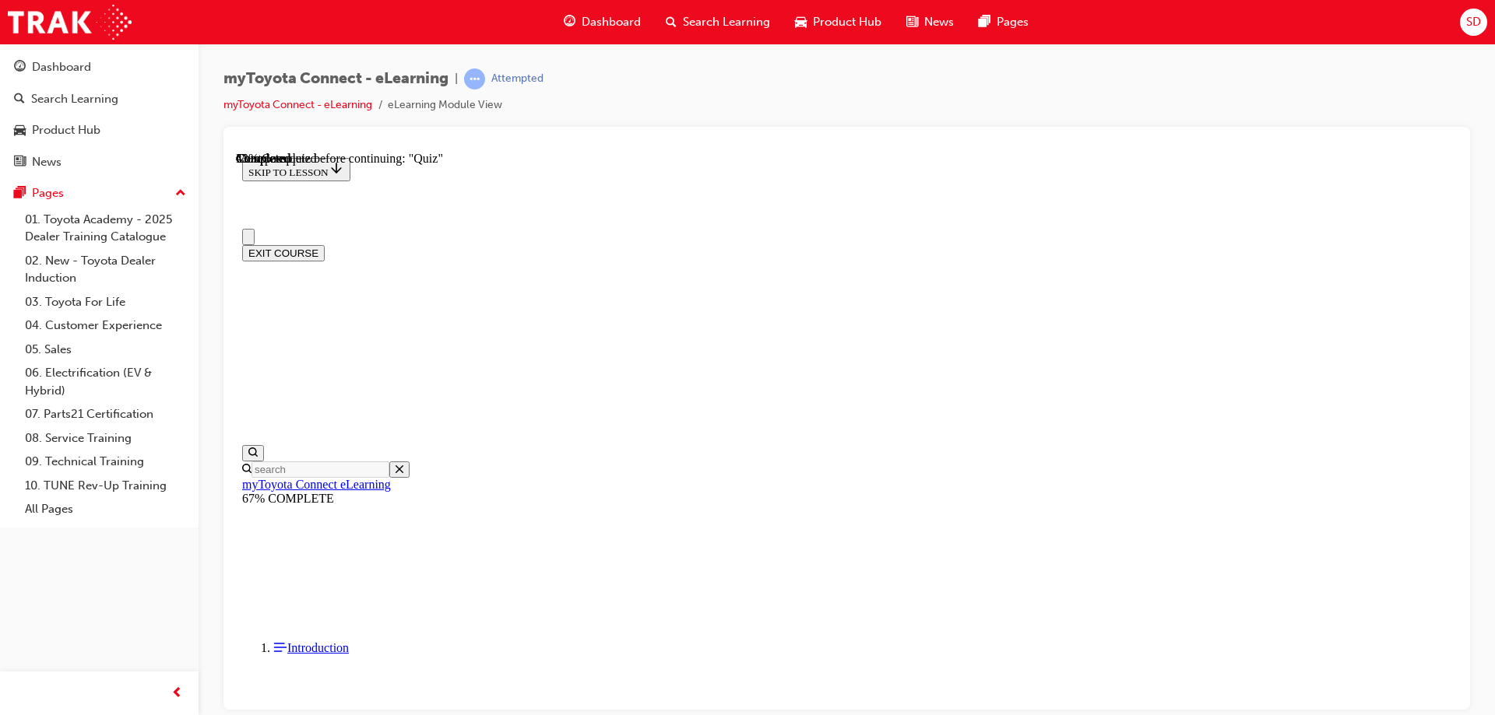
scroll to position [0, 0]
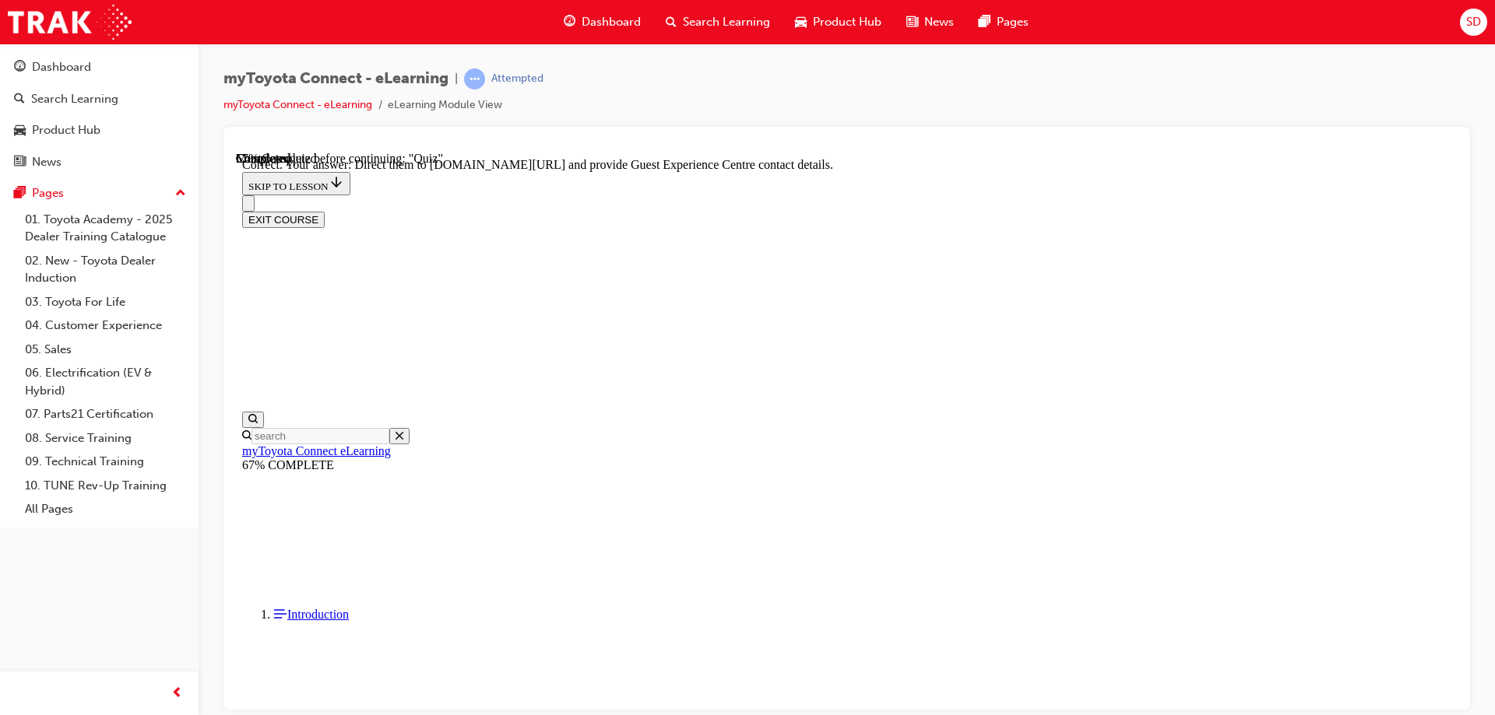
scroll to position [318, 0]
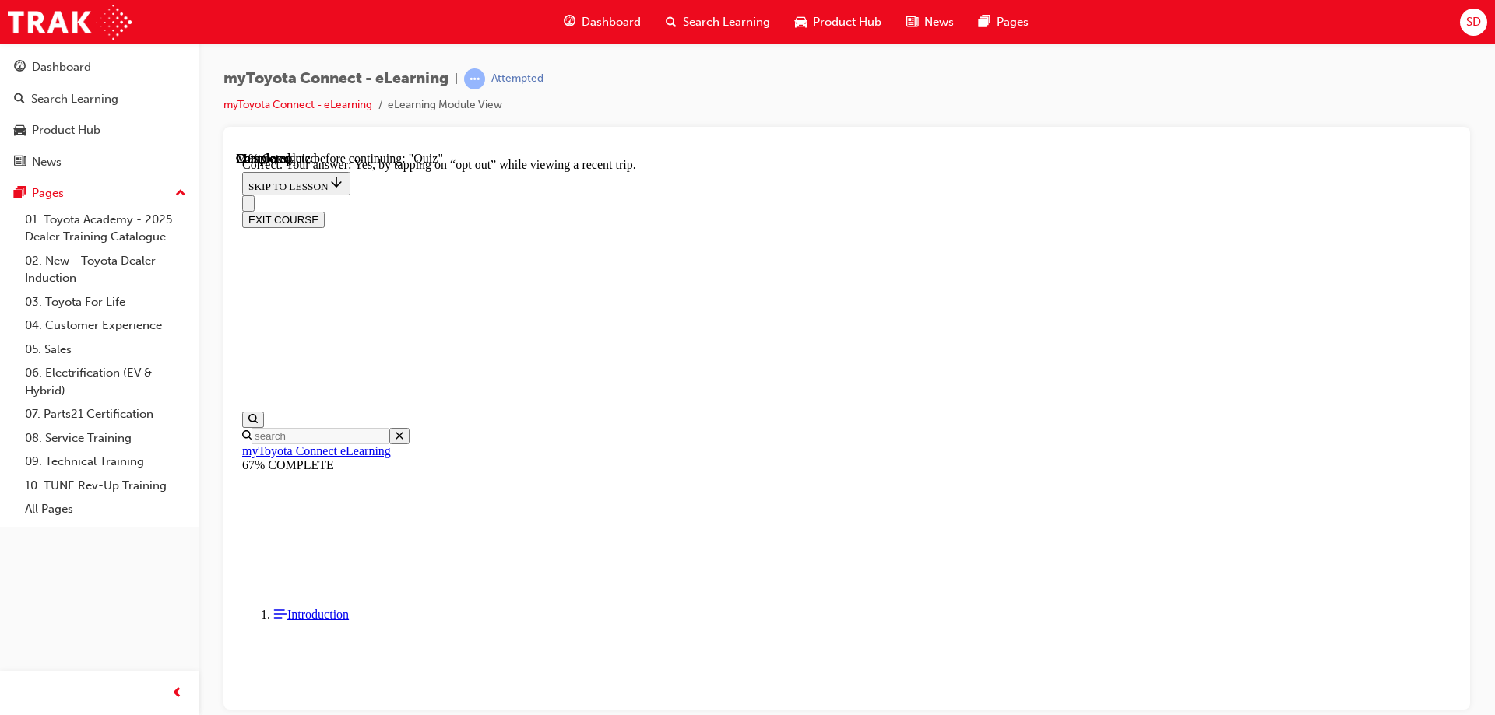
scroll to position [178, 0]
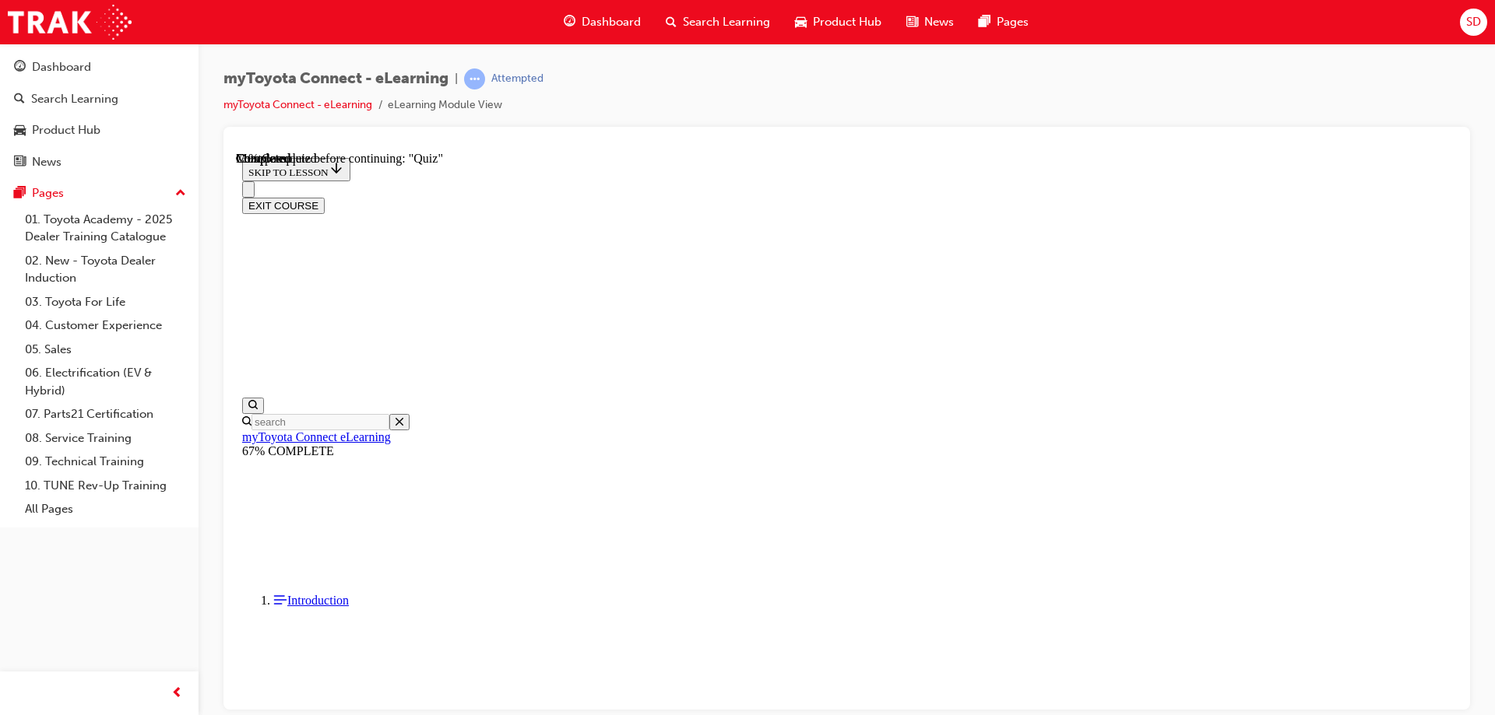
scroll to position [157, 0]
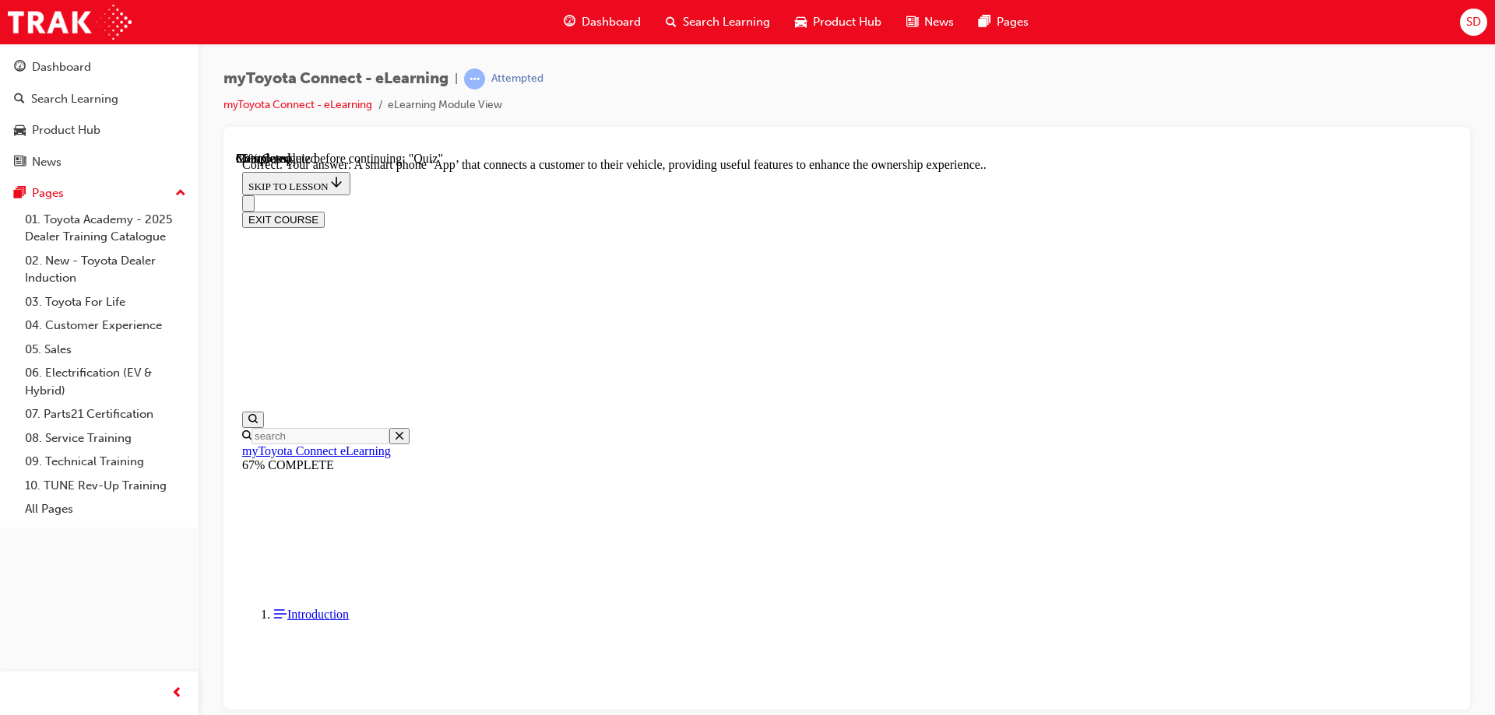
scroll to position [287, 0]
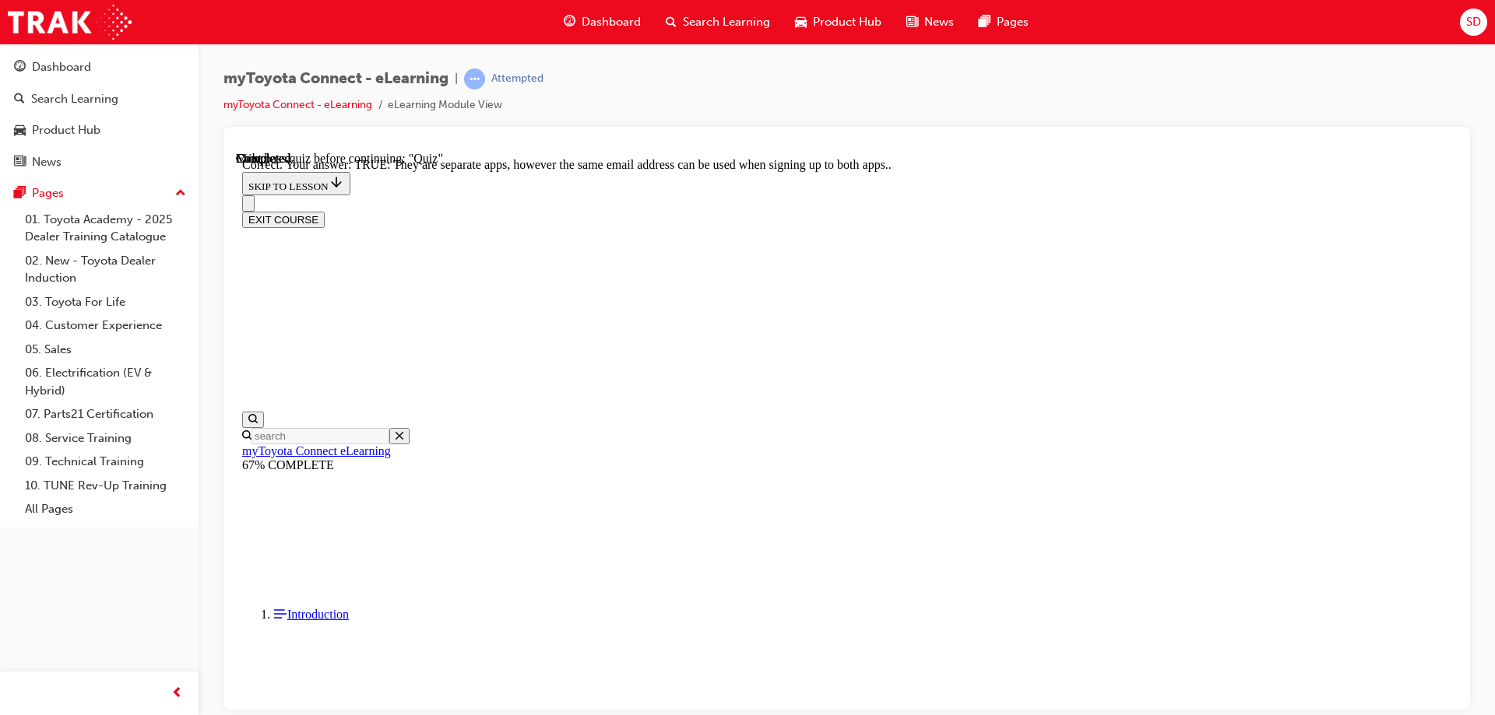
scroll to position [183, 0]
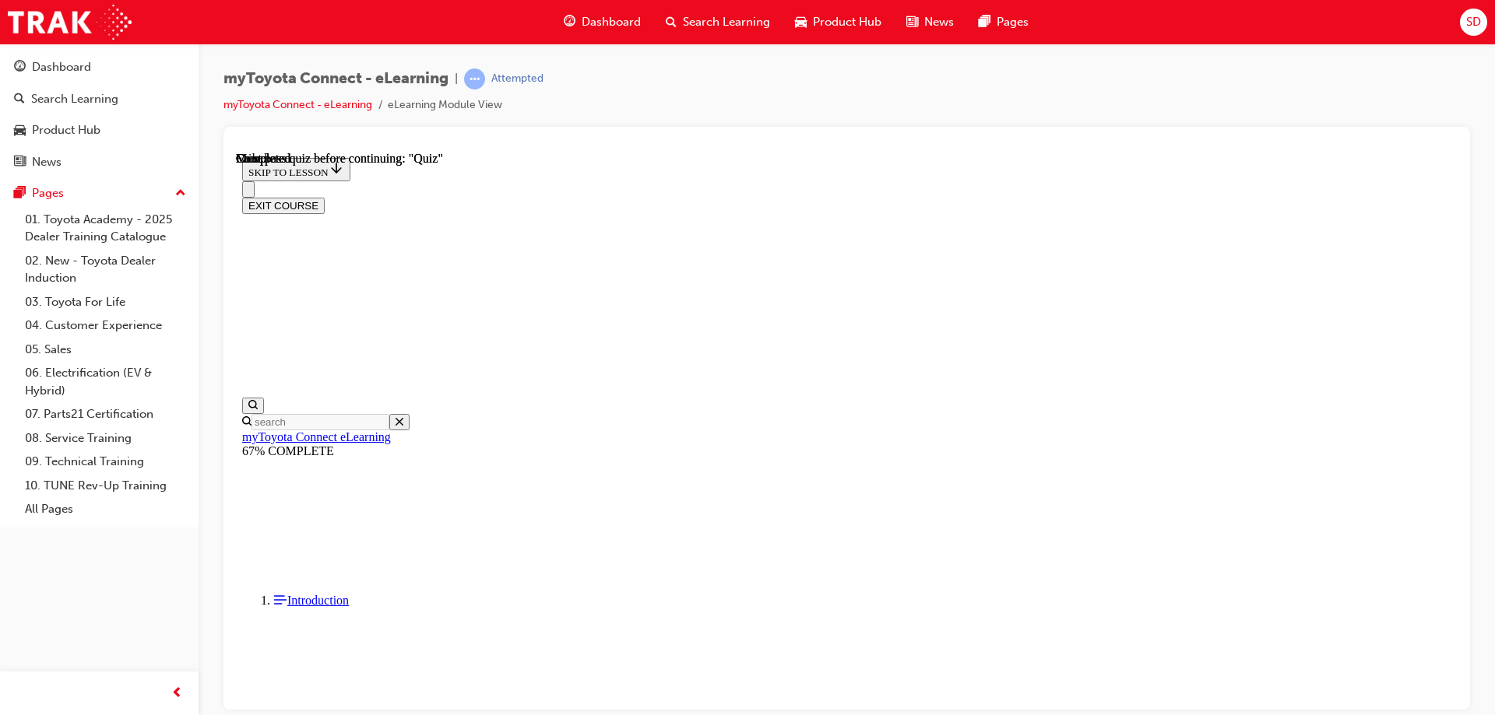
scroll to position [287, 0]
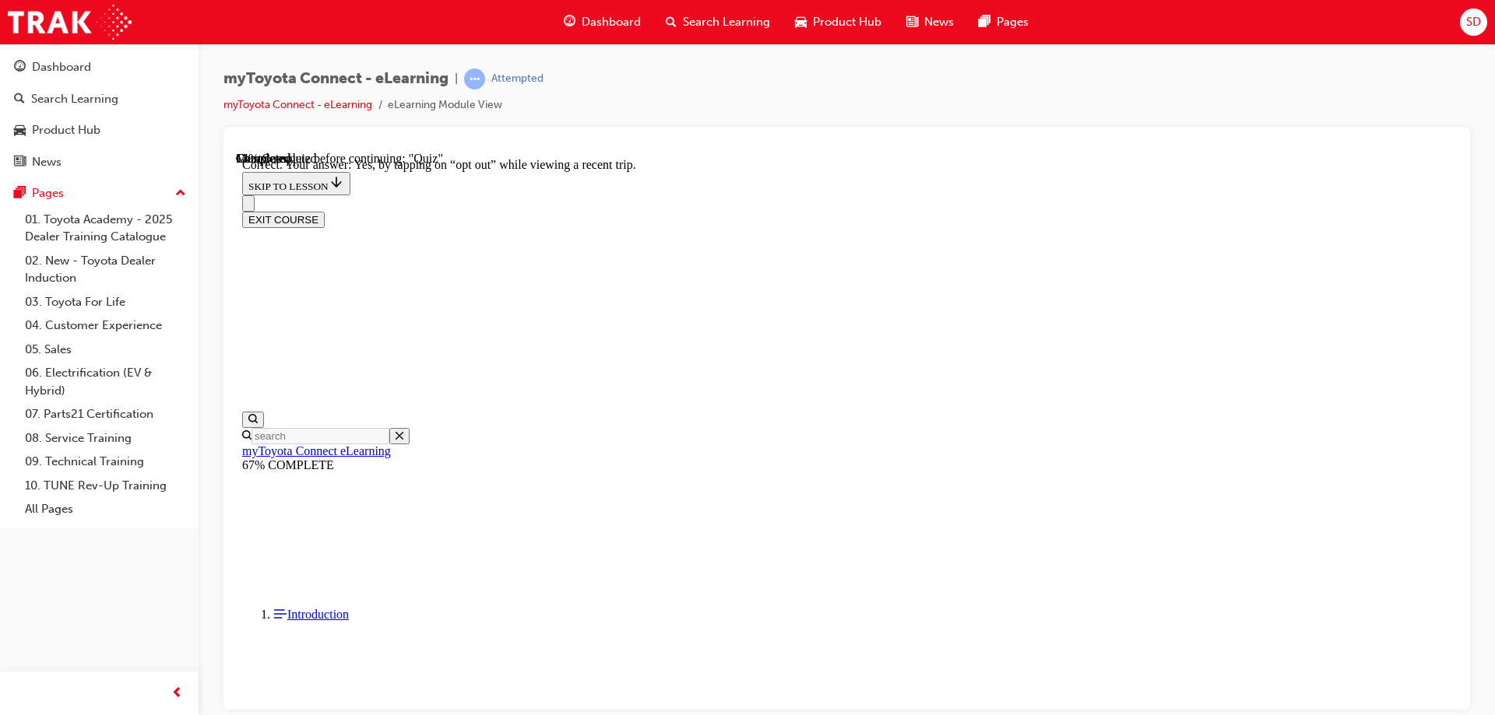
scroll to position [178, 0]
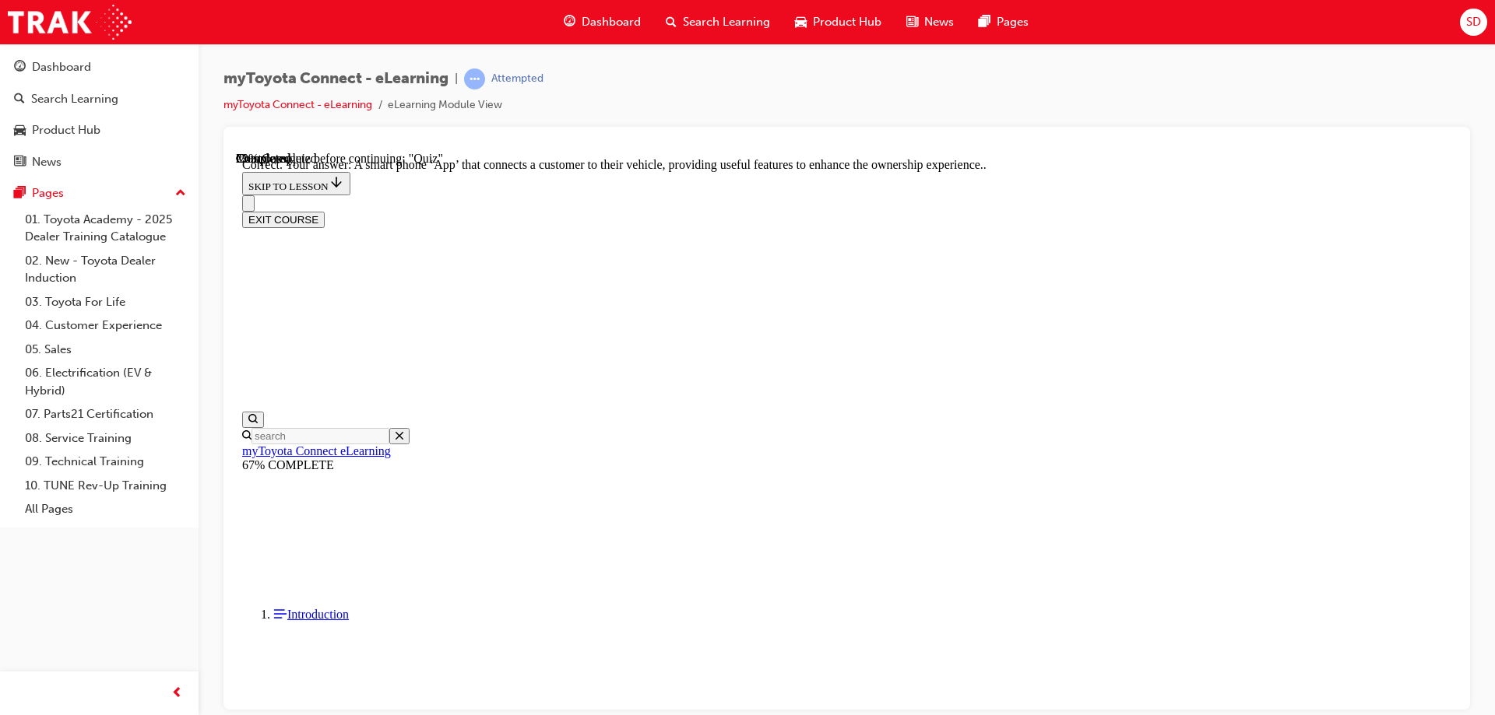
scroll to position [287, 0]
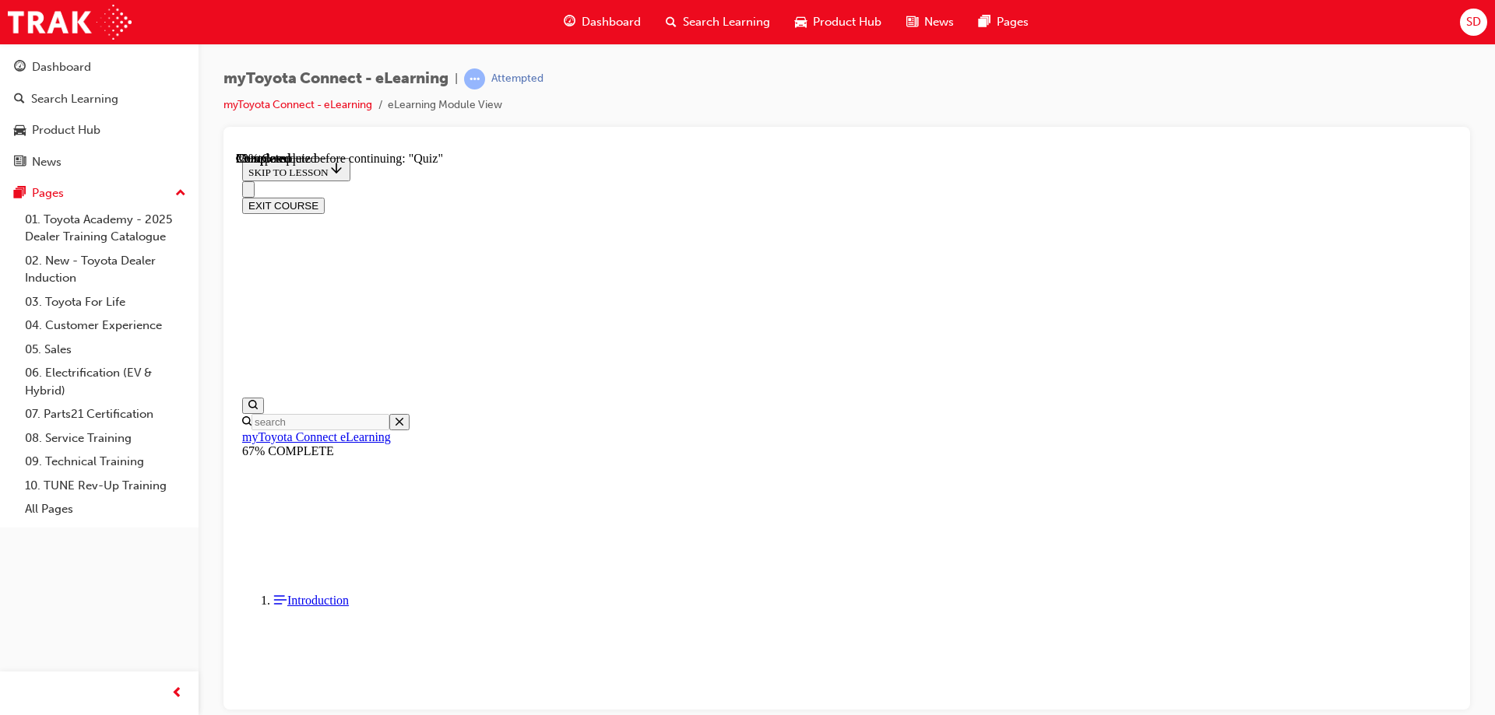
scroll to position [78, 0]
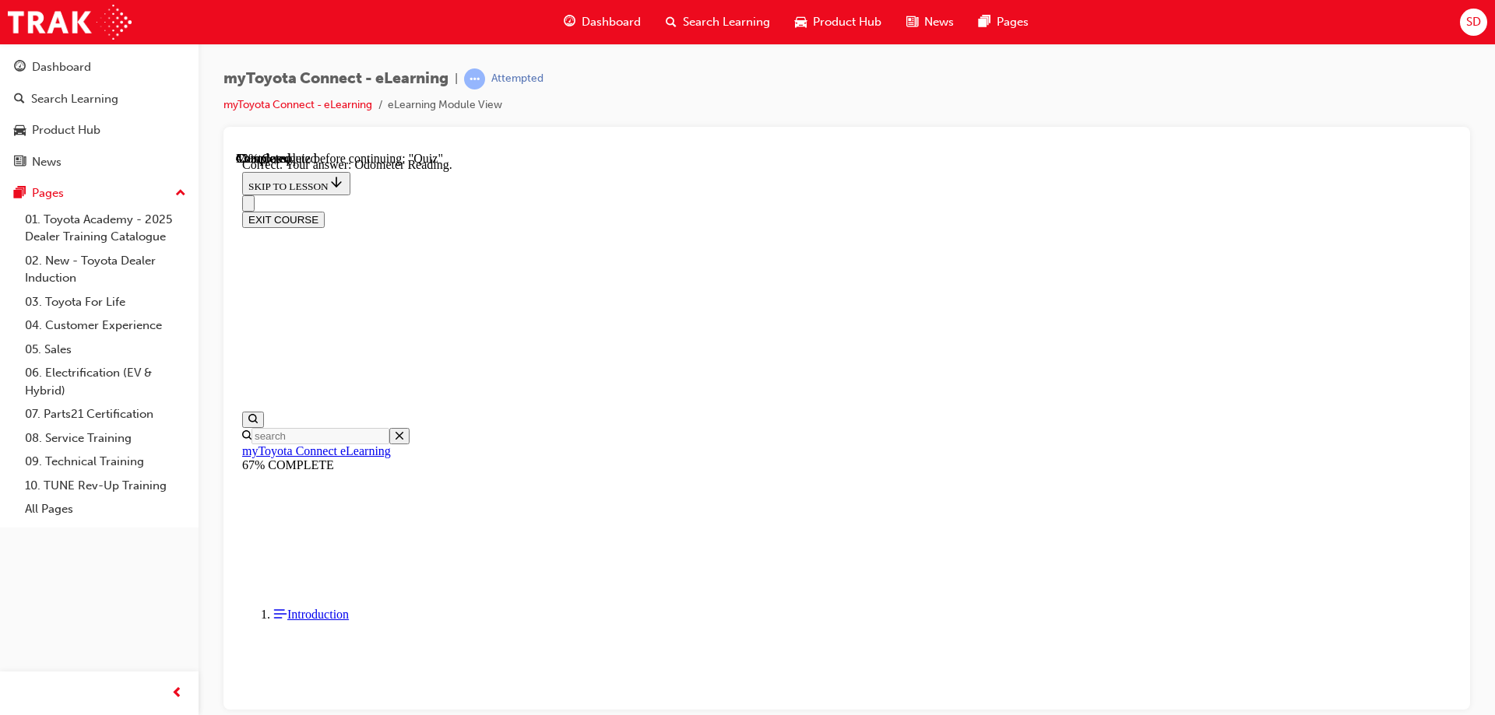
scroll to position [303, 0]
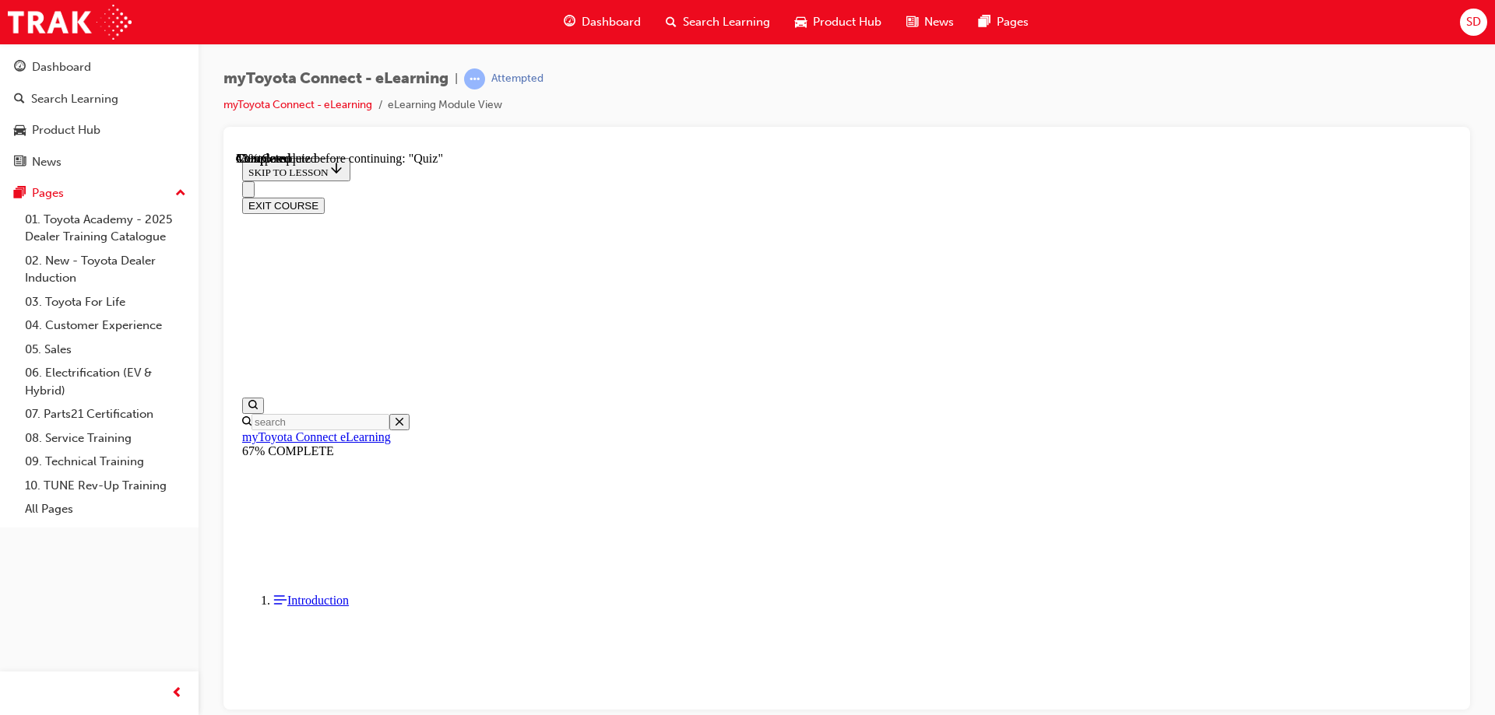
scroll to position [134, 0]
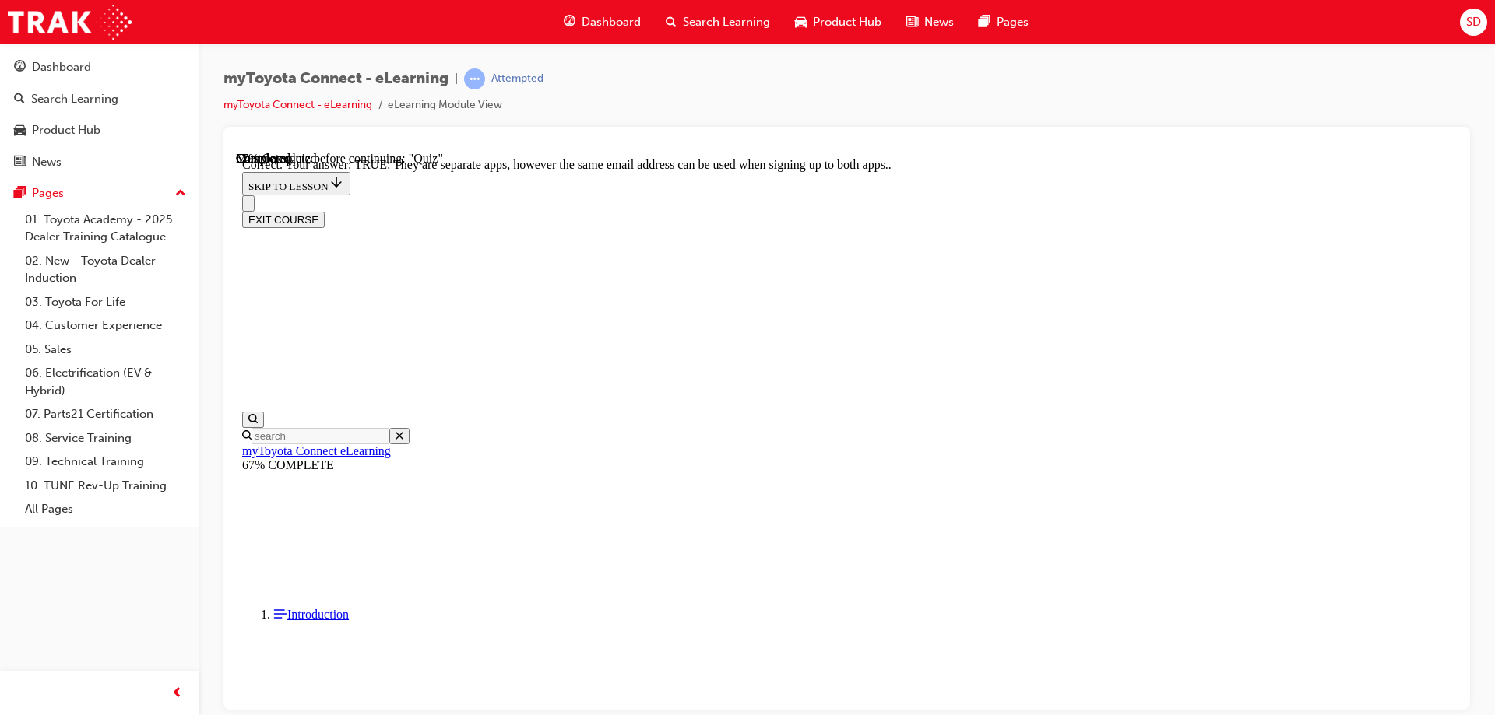
scroll to position [183, 0]
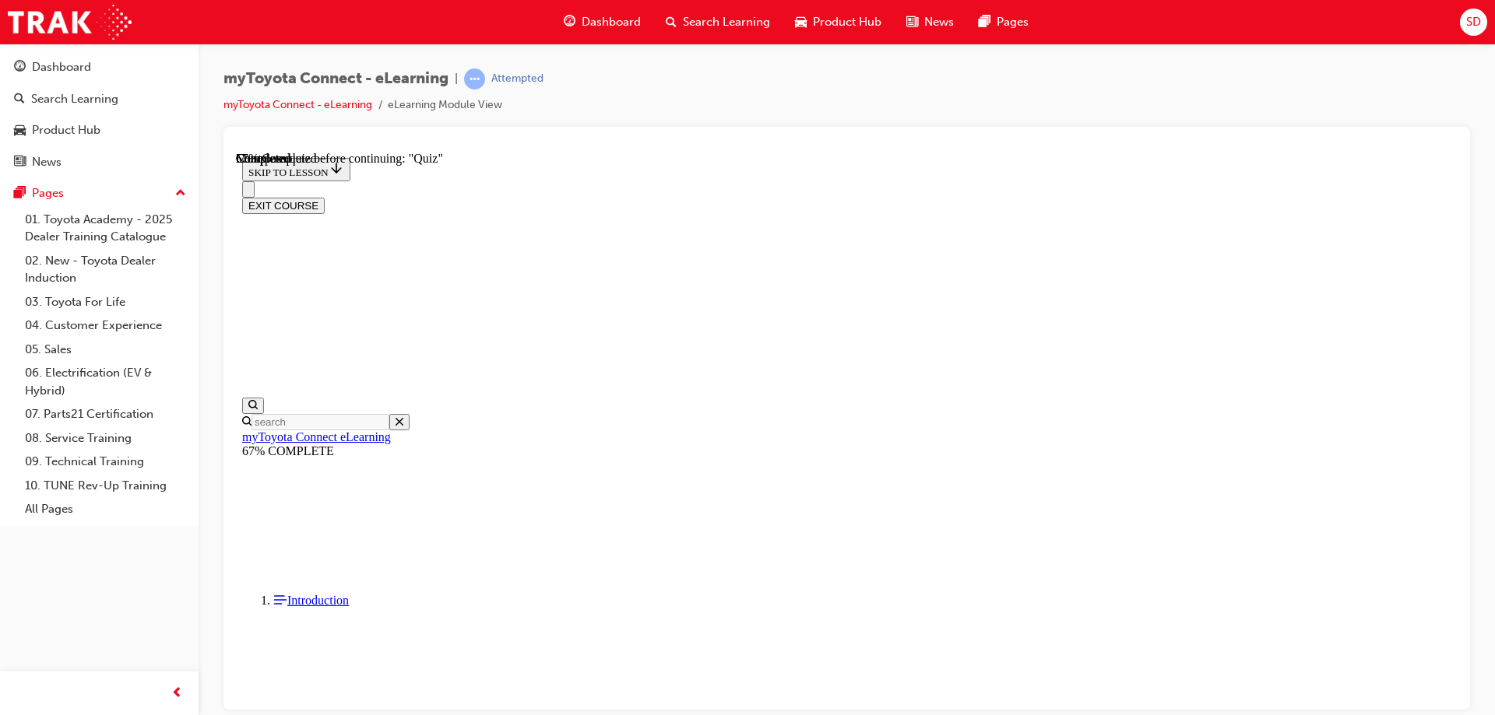
scroll to position [156, 0]
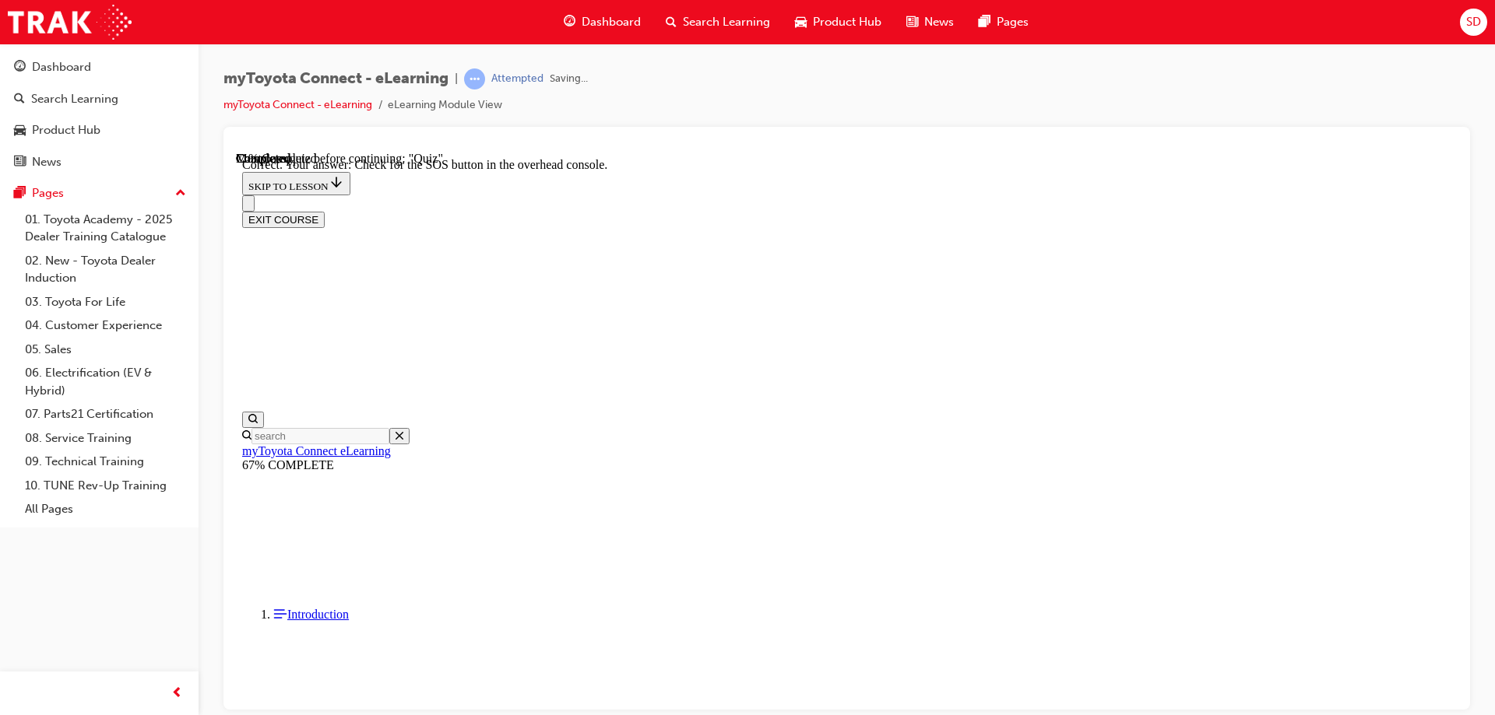
scroll to position [241, 0]
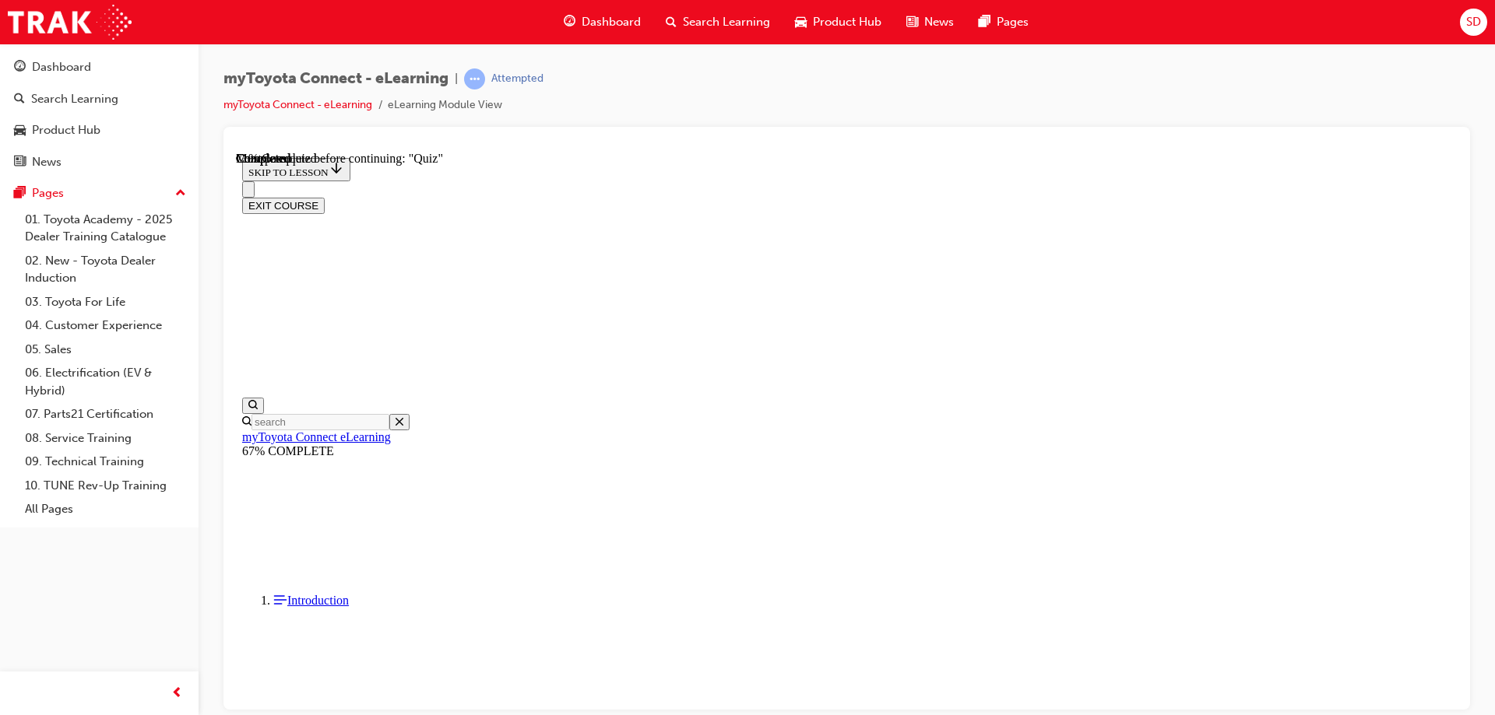
scroll to position [156, 0]
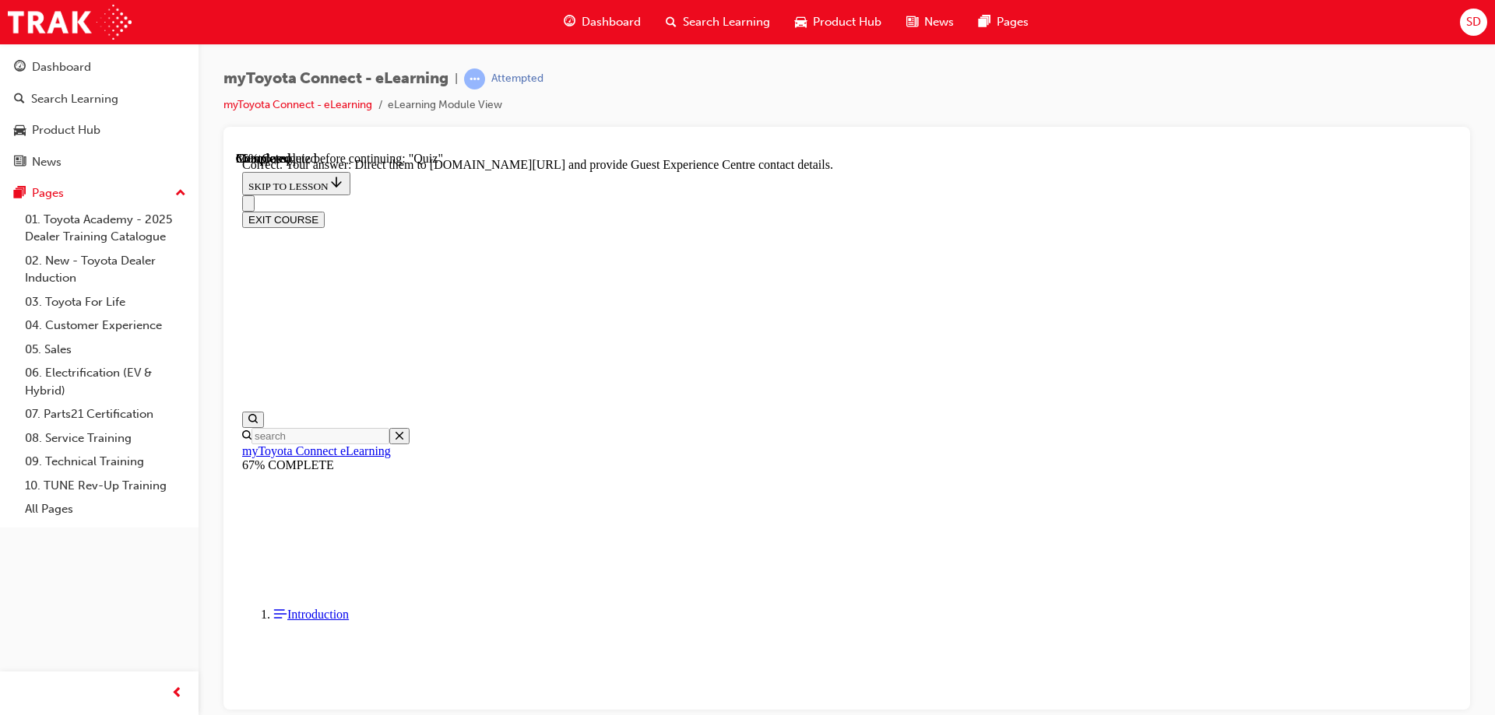
scroll to position [318, 0]
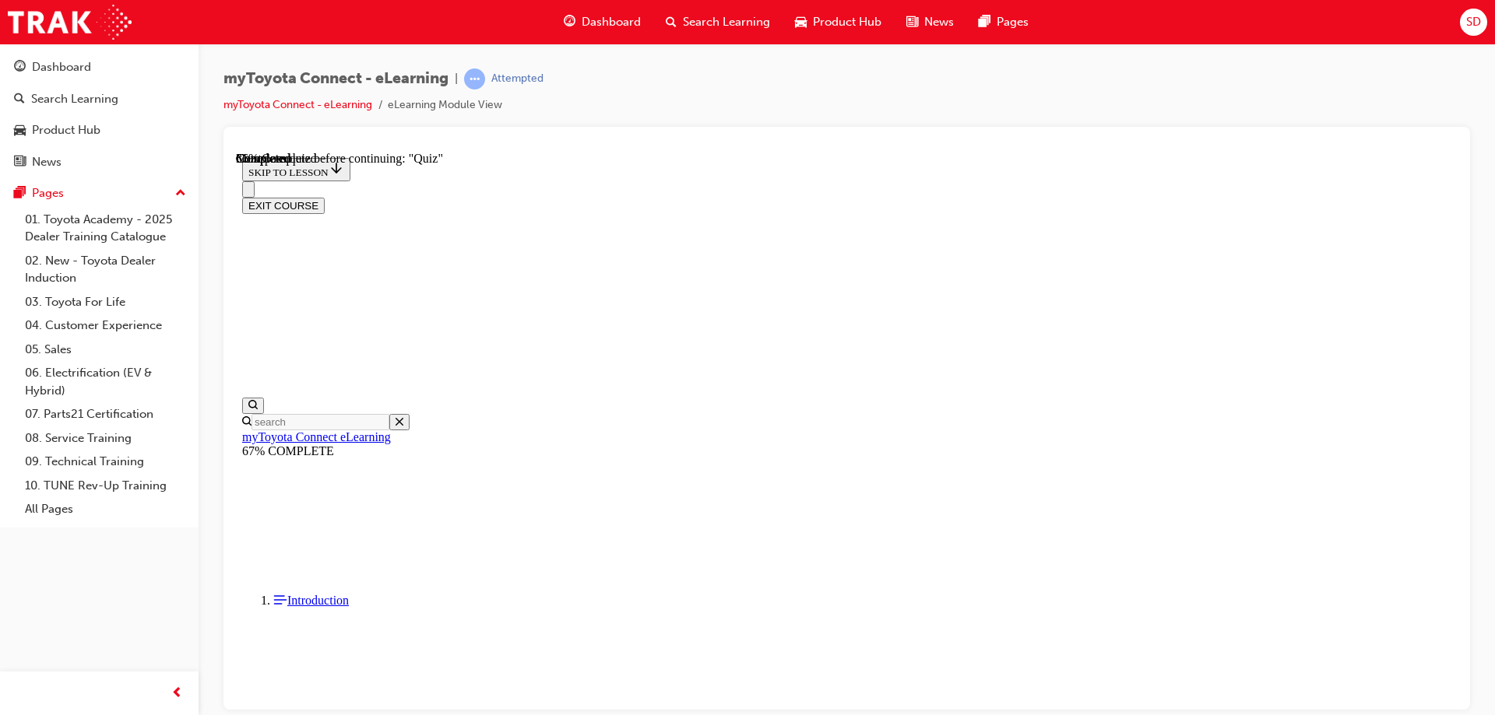
scroll to position [156, 0]
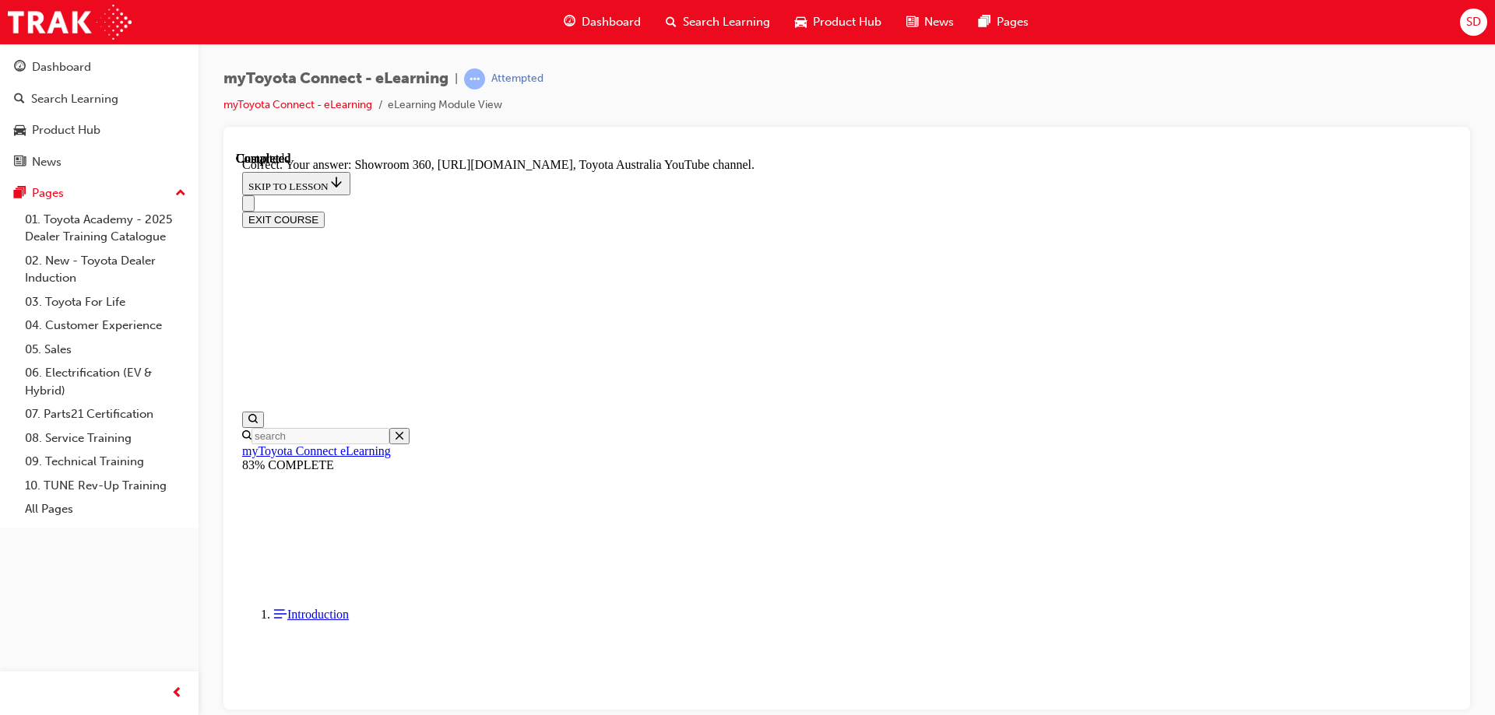
scroll to position [318, 0]
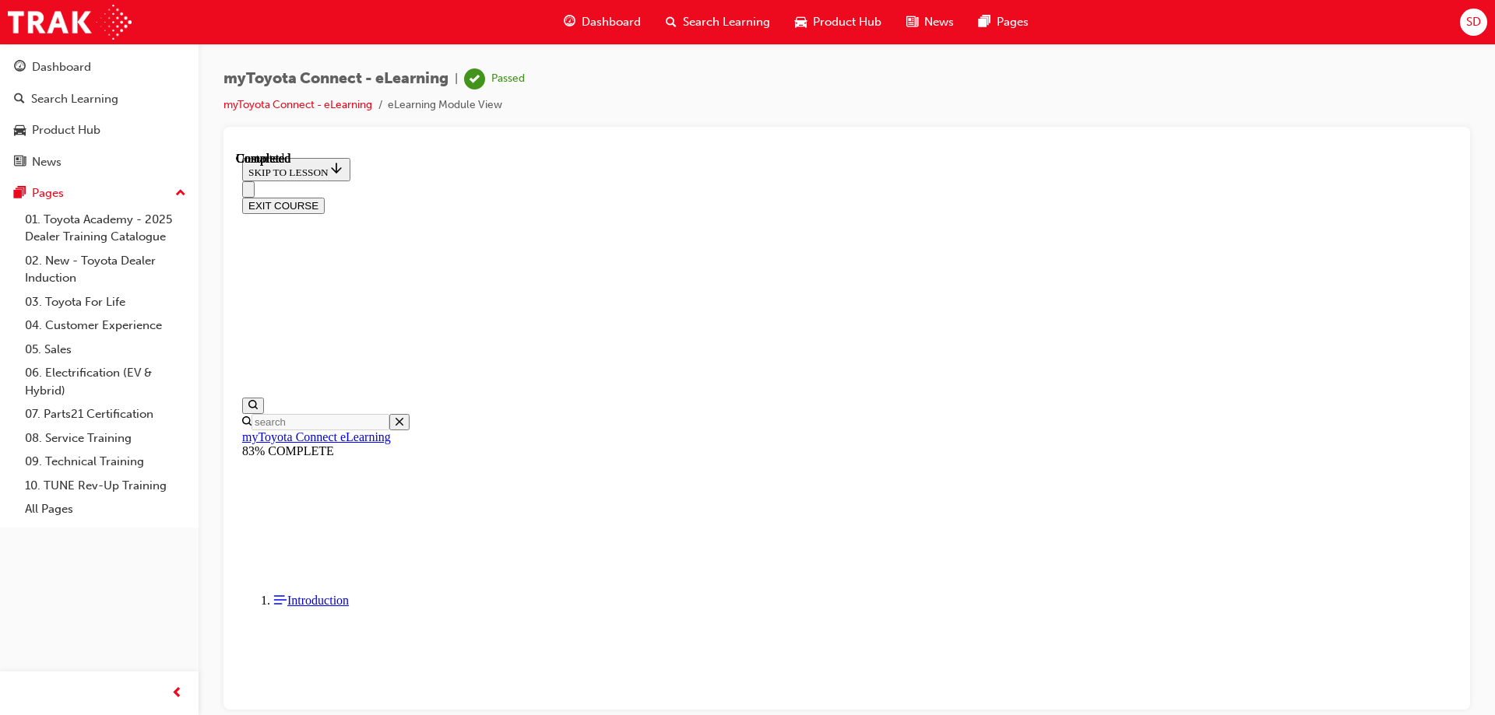
scroll to position [287, 0]
click at [93, 103] on div "Search Learning" at bounding box center [74, 99] width 87 height 18
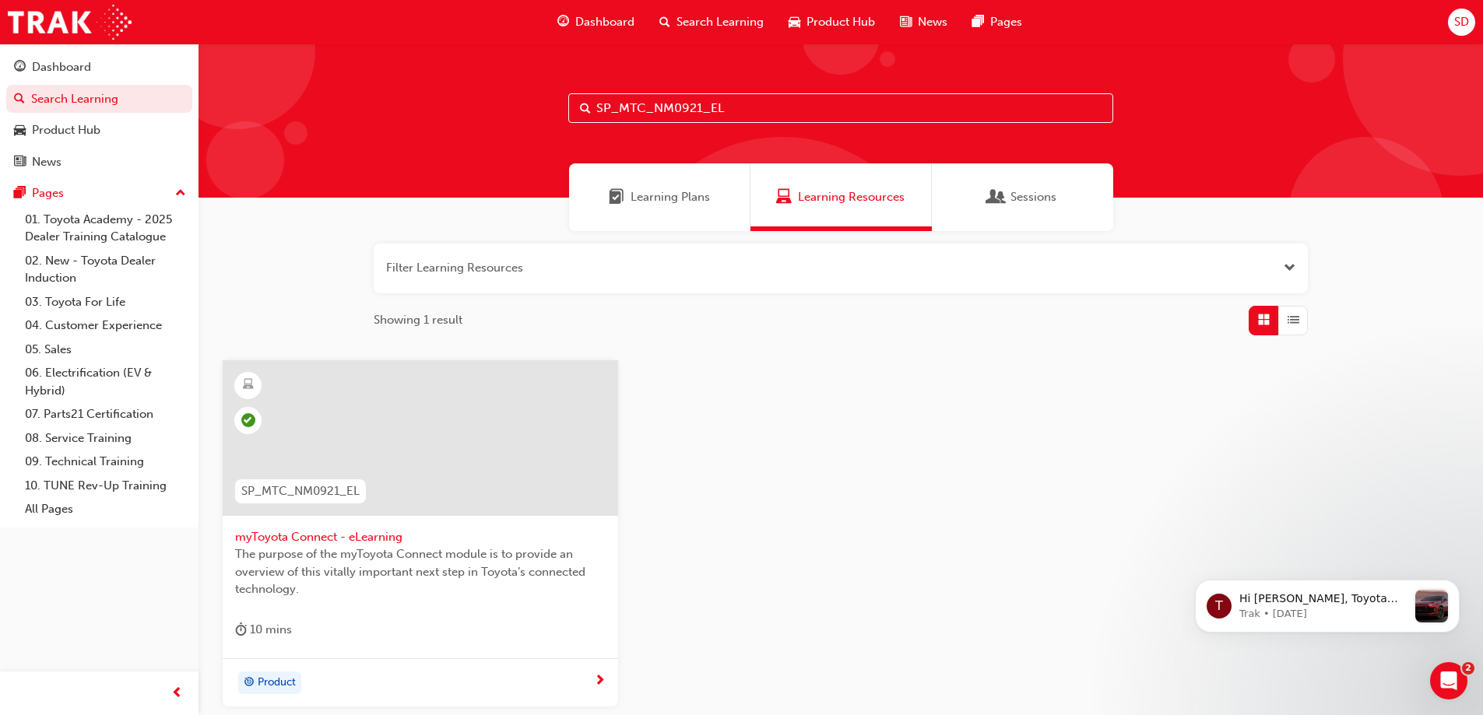
drag, startPoint x: 736, startPoint y: 108, endPoint x: 587, endPoint y: 110, distance: 149.5
click at [587, 110] on div "SP_MTC_NM0921_EL" at bounding box center [840, 108] width 545 height 30
paste input "SUBSCON0823"
type input "SP_SUBSCON0823_EL"
click at [412, 538] on span "Subscription eLearning for Connected Services" at bounding box center [420, 538] width 371 height 18
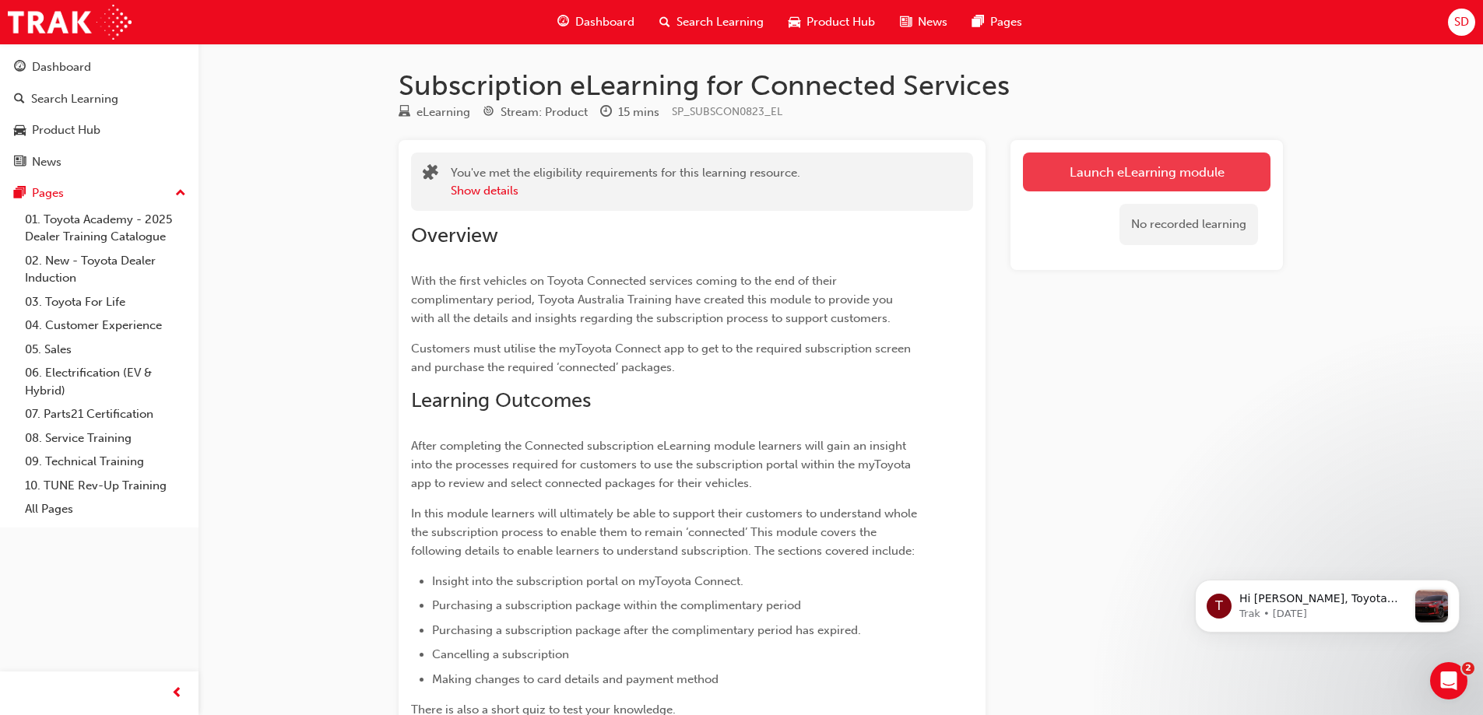
click at [1158, 163] on link "Launch eLearning module" at bounding box center [1147, 172] width 248 height 39
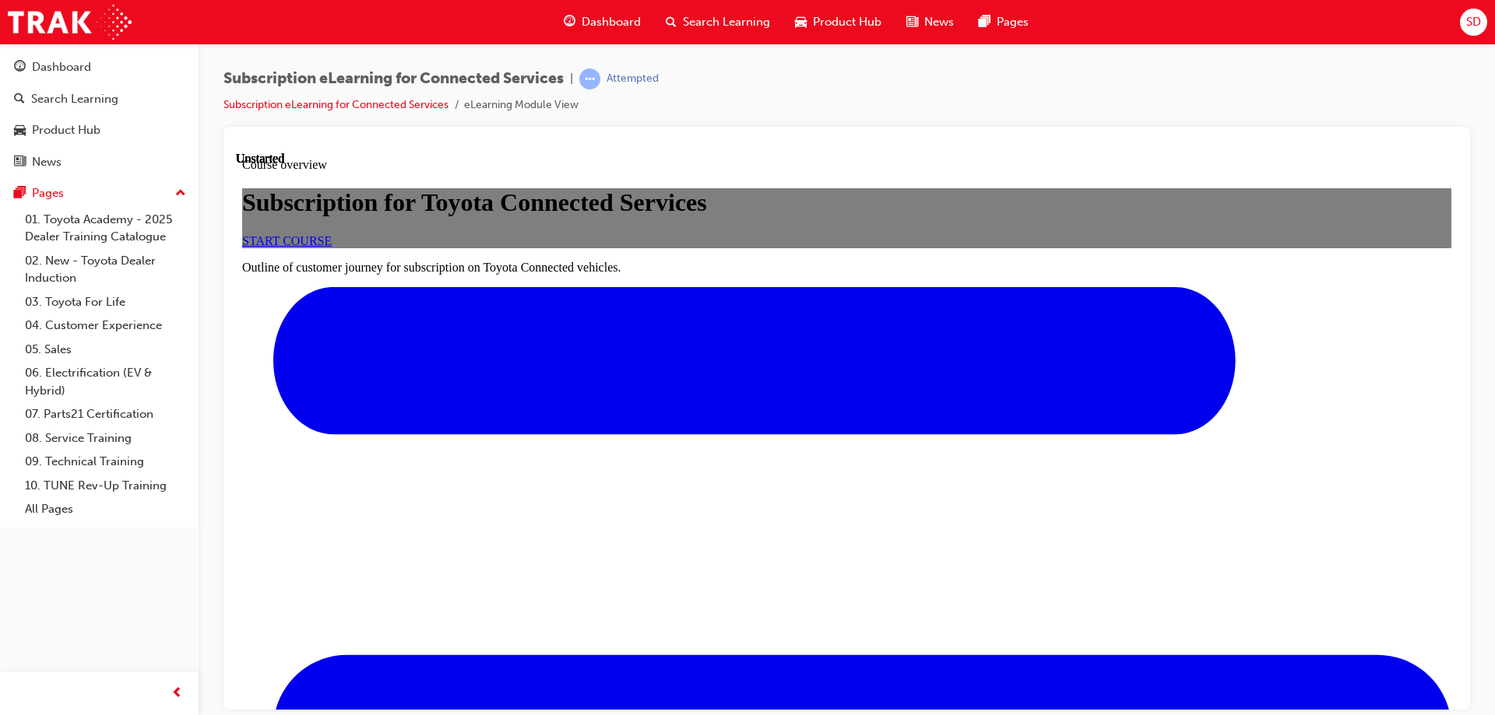
click at [332, 247] on span "START COURSE" at bounding box center [287, 240] width 90 height 13
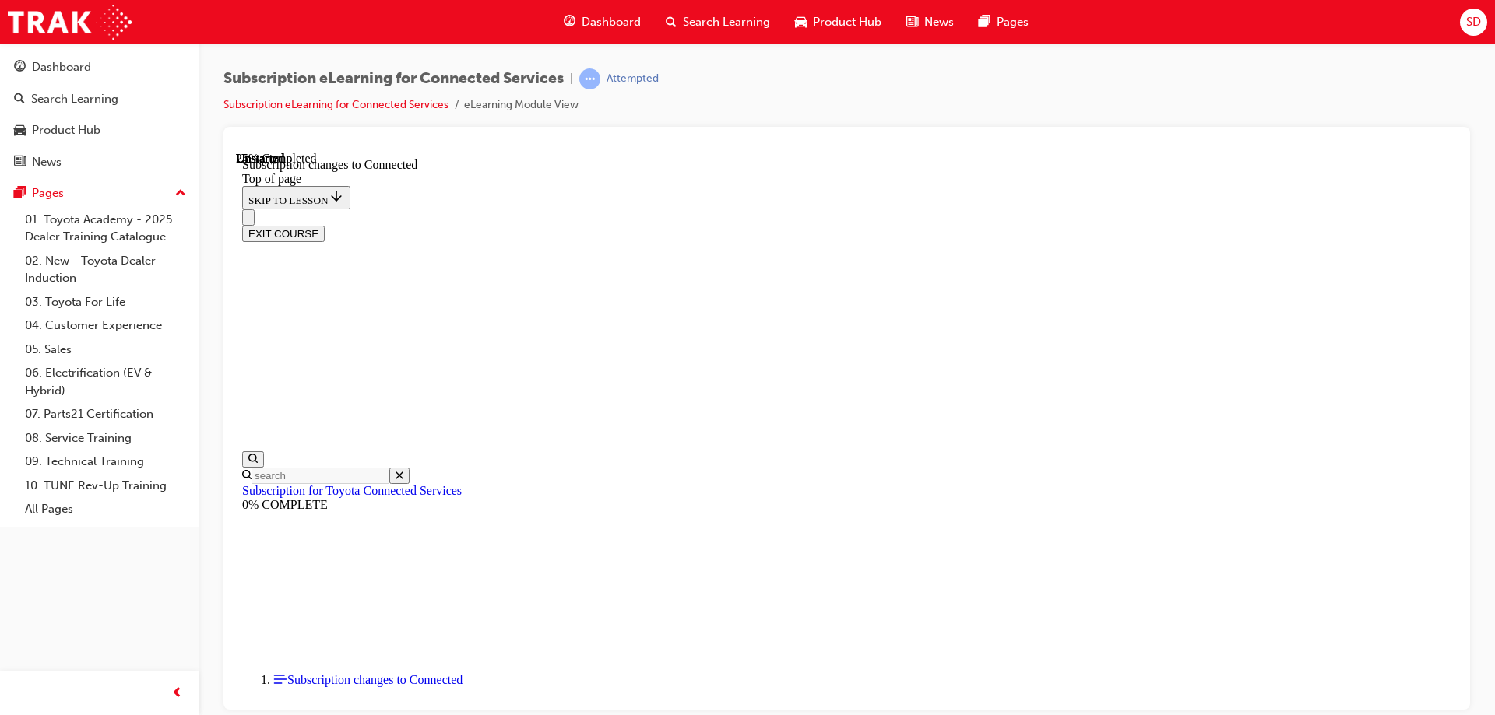
scroll to position [844, 0]
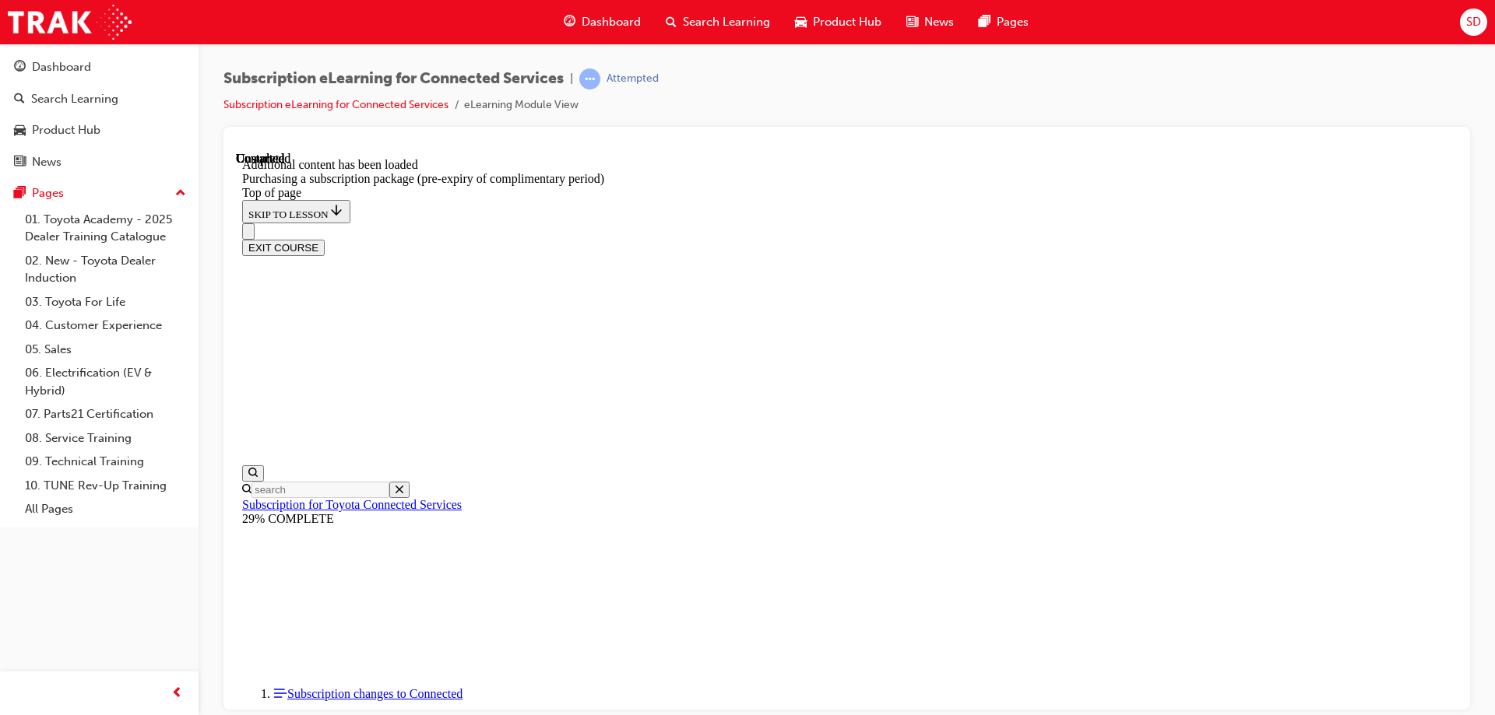
scroll to position [1757, 0]
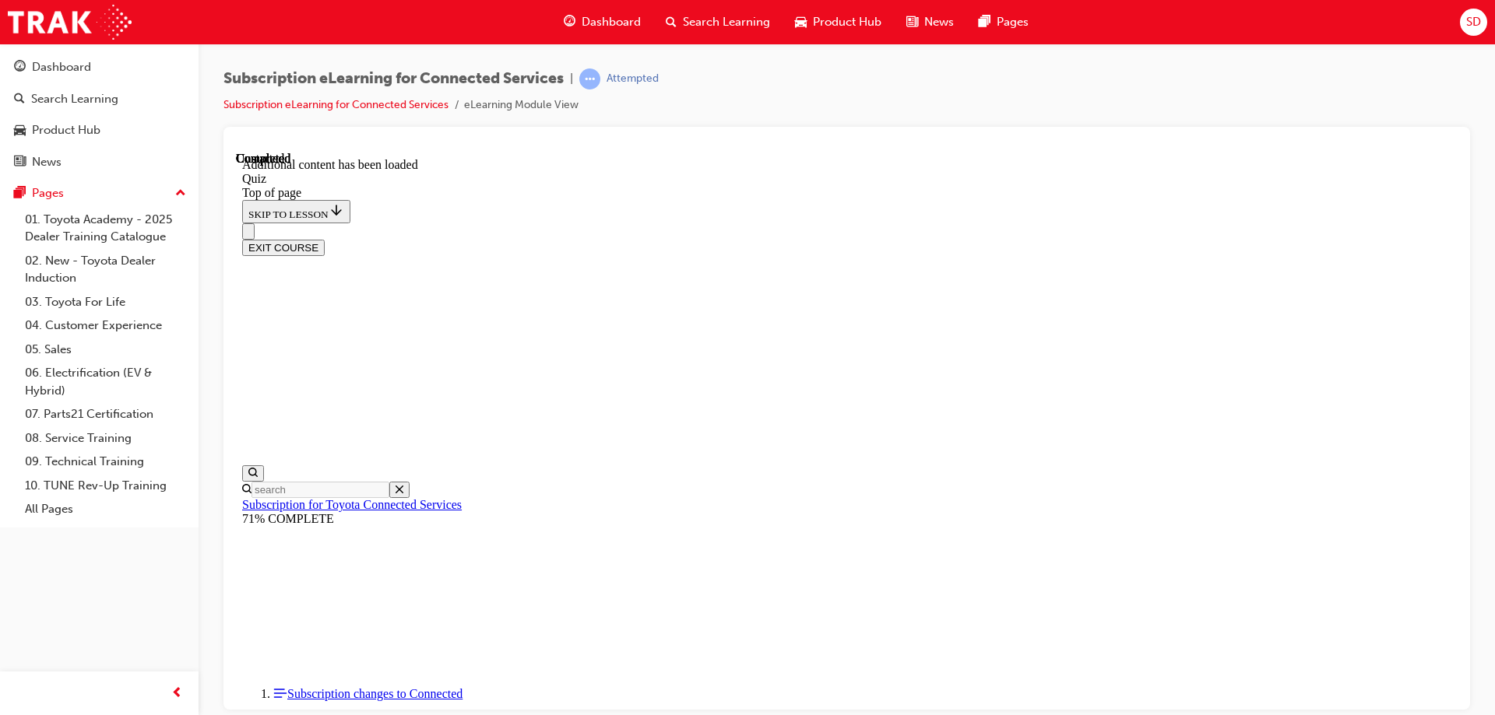
scroll to position [49, 0]
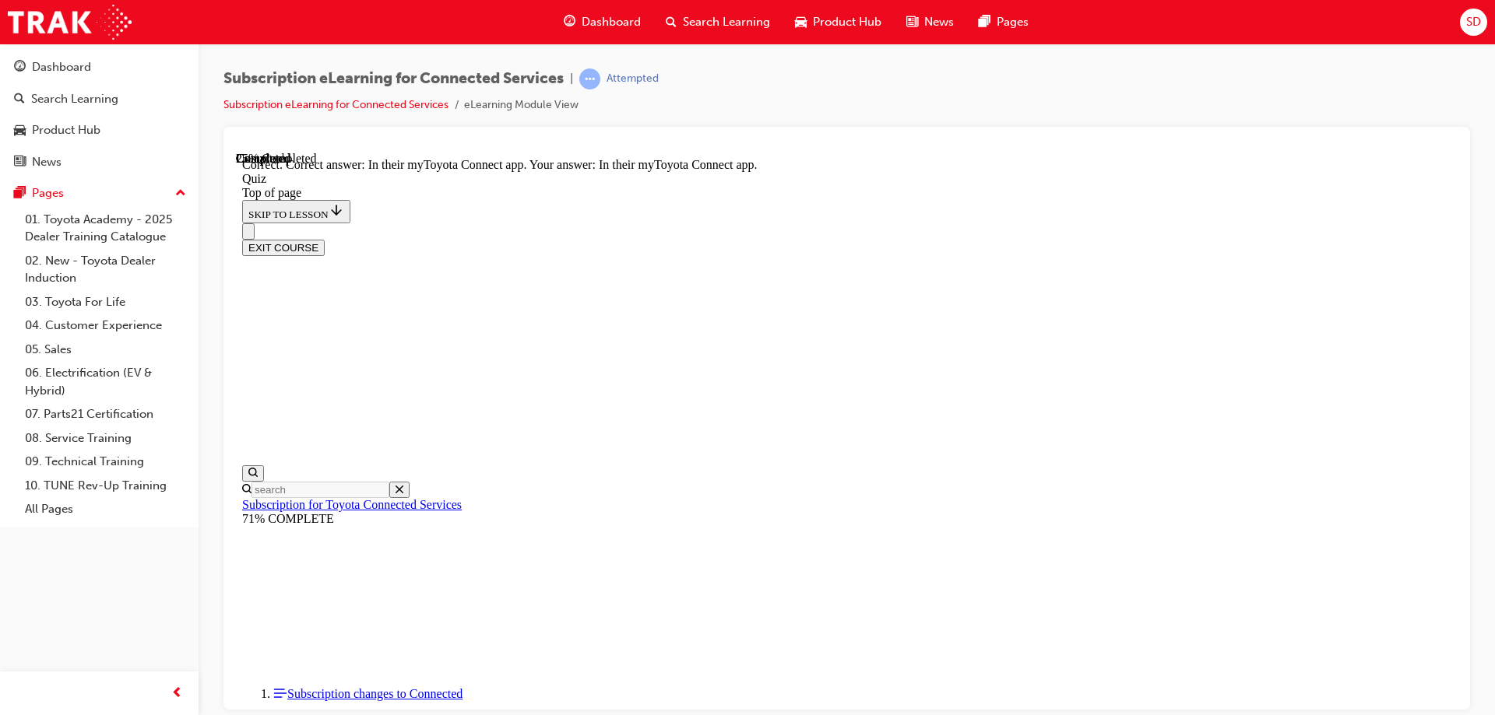
scroll to position [227, 0]
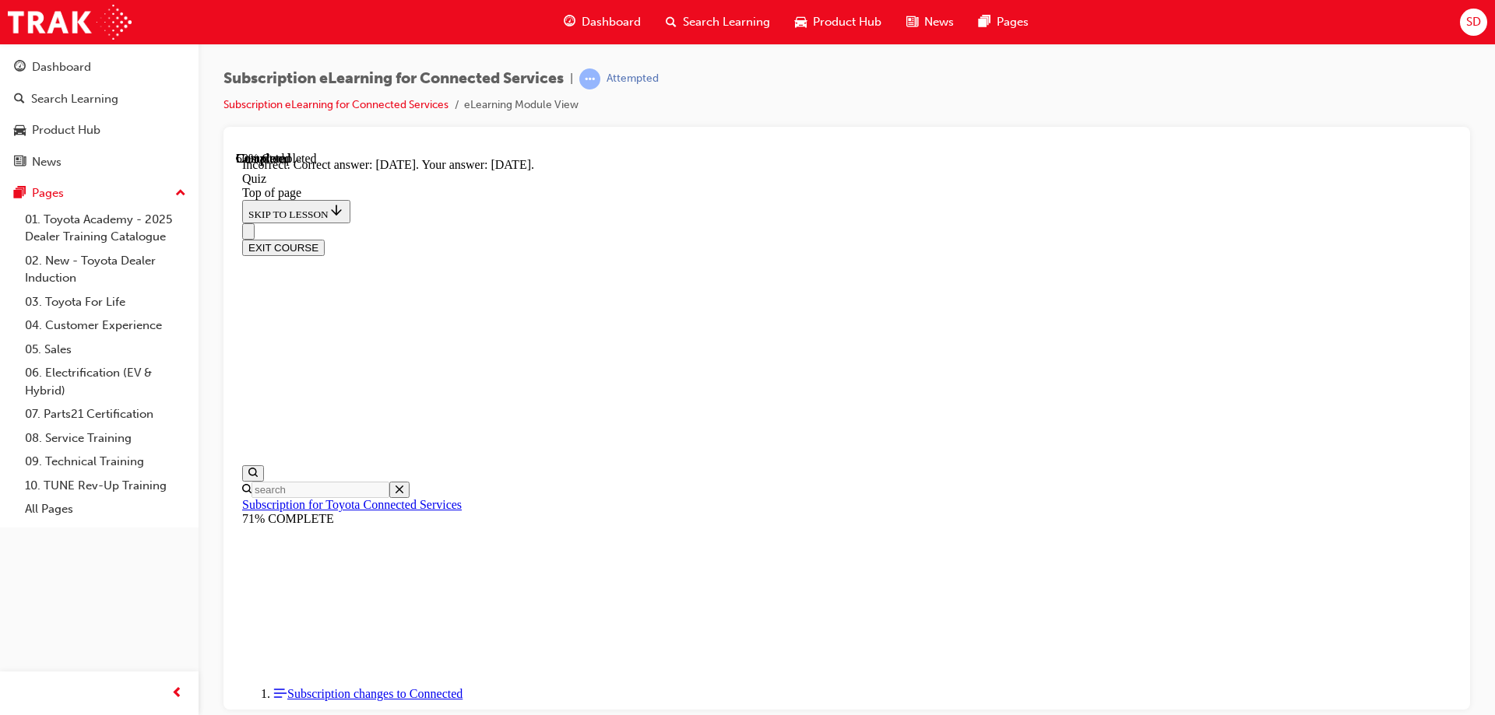
scroll to position [227, 0]
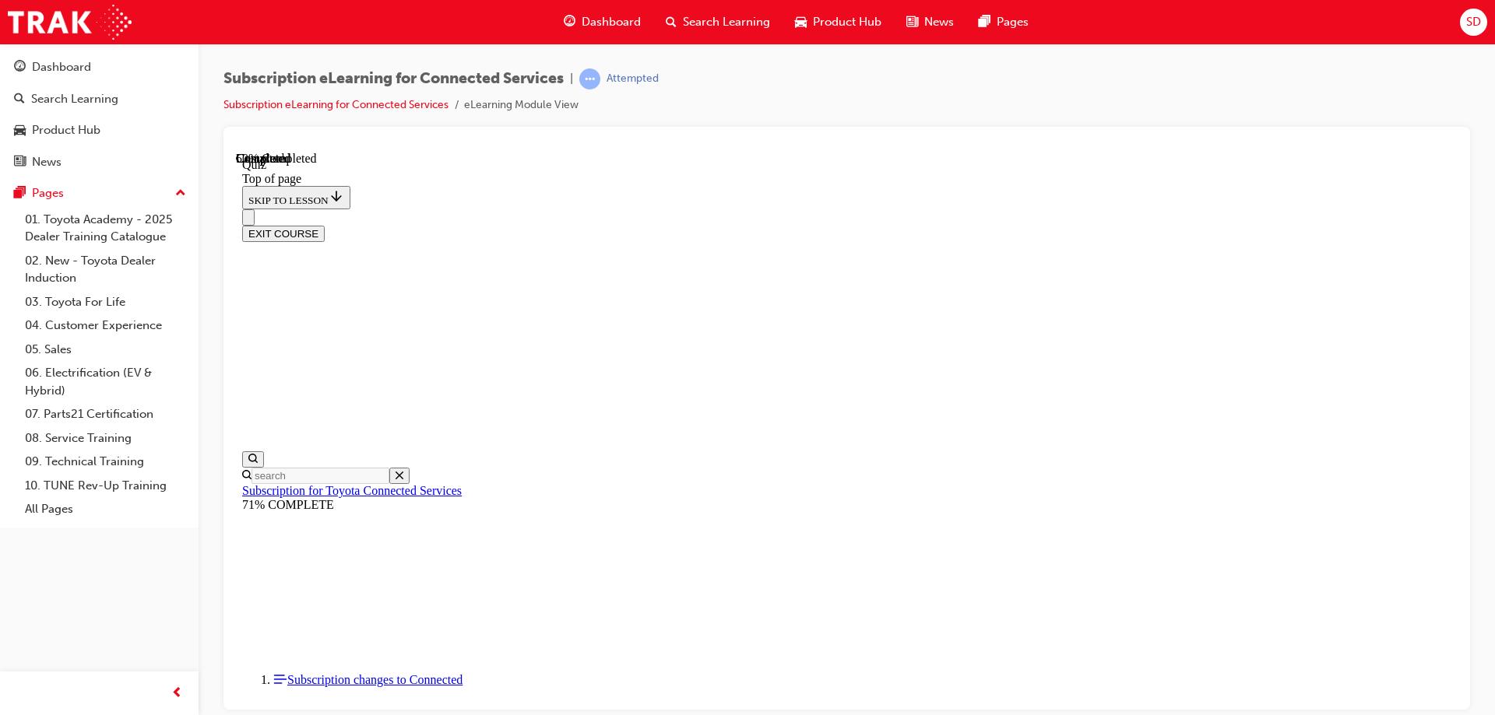
scroll to position [47, 0]
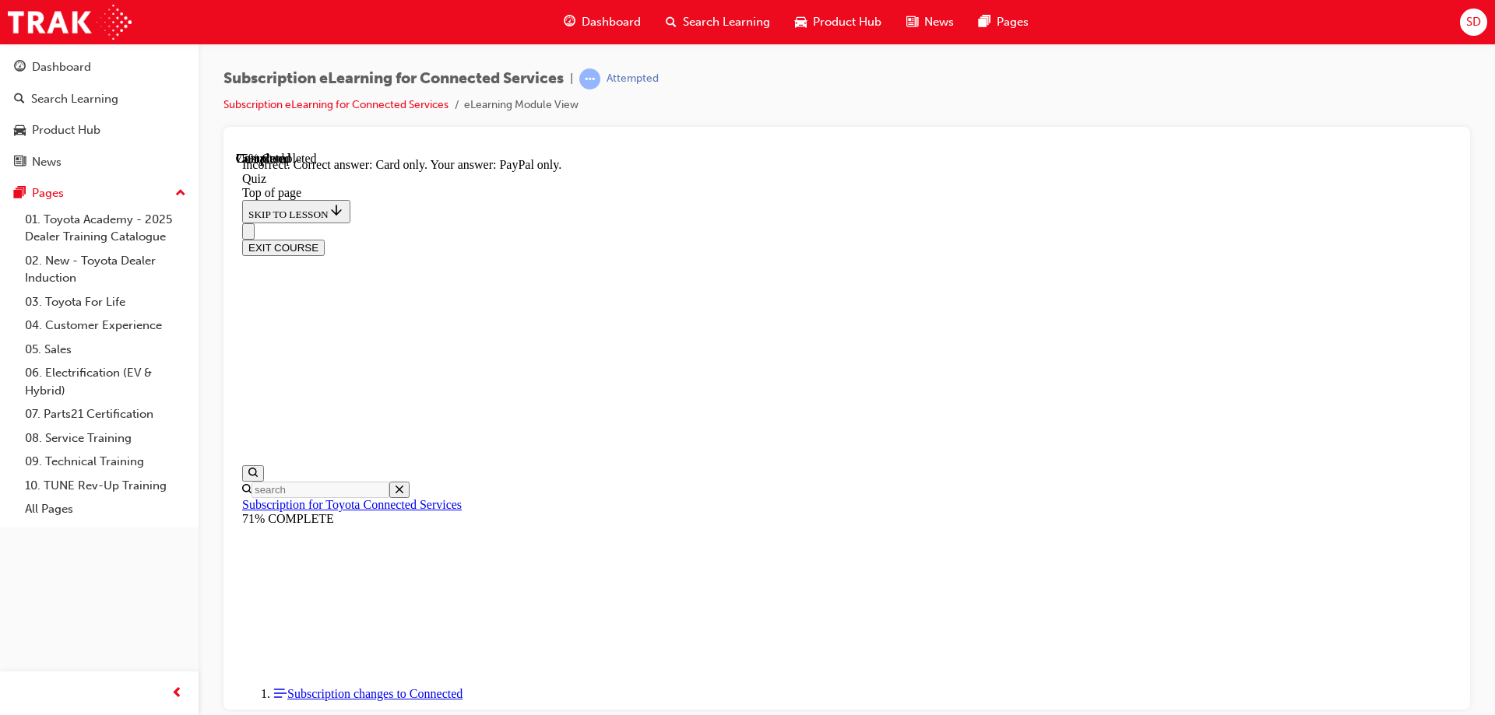
scroll to position [200, 0]
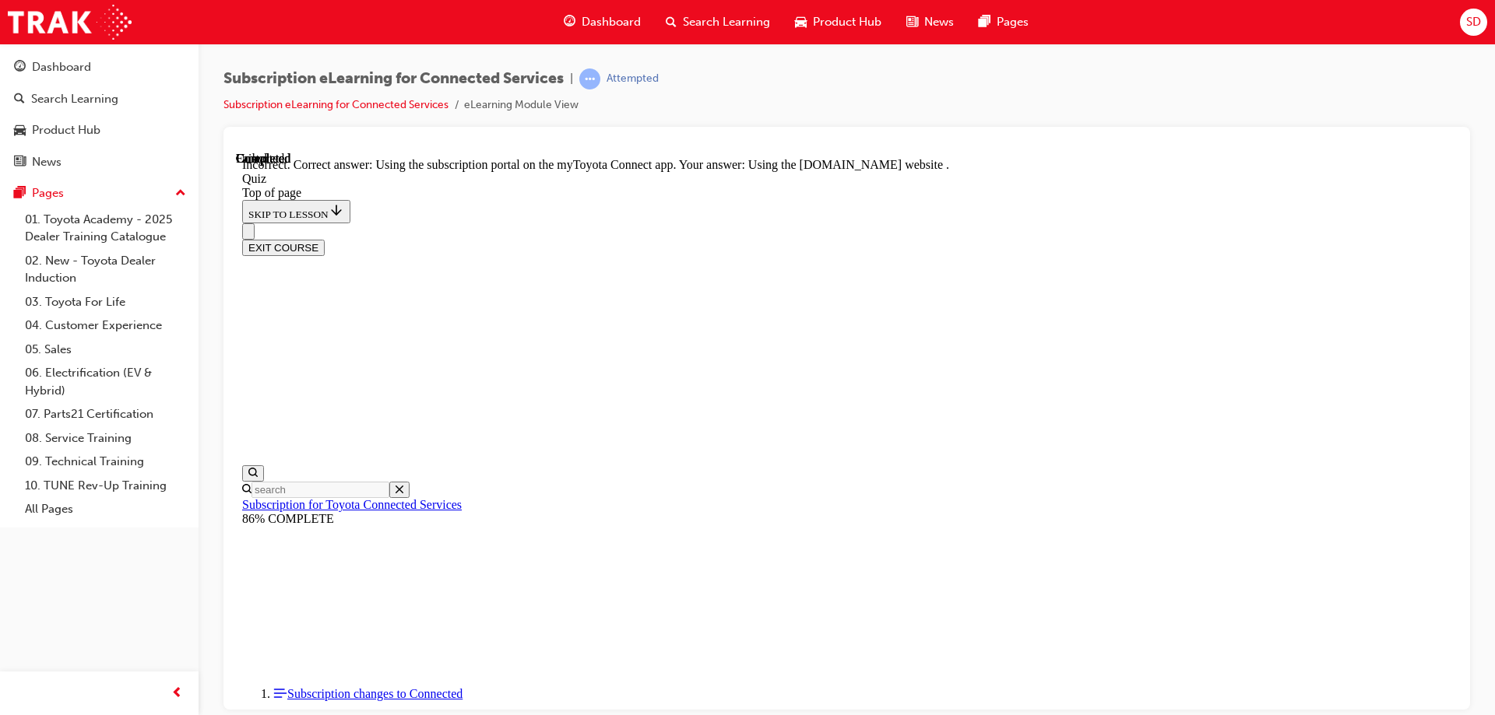
scroll to position [200, 0]
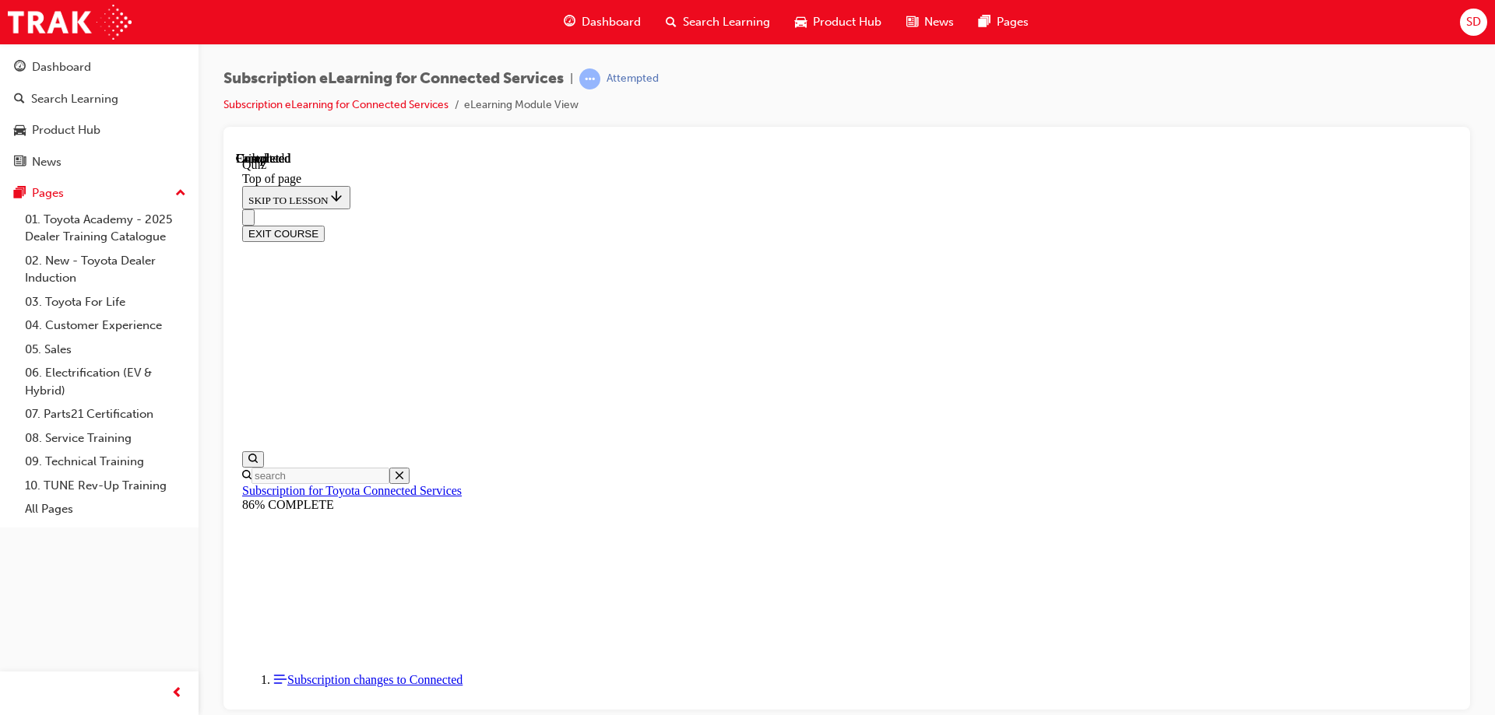
scroll to position [287, 0]
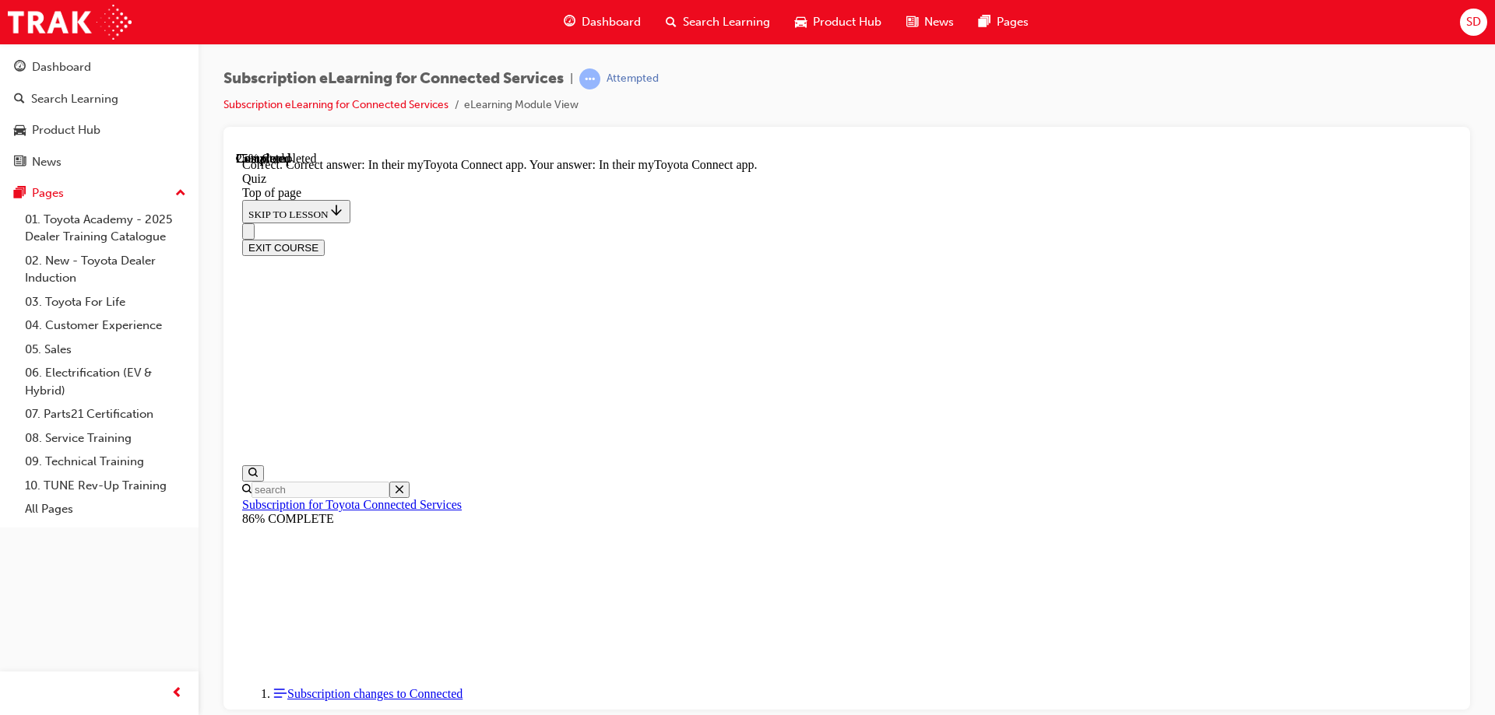
scroll to position [227, 0]
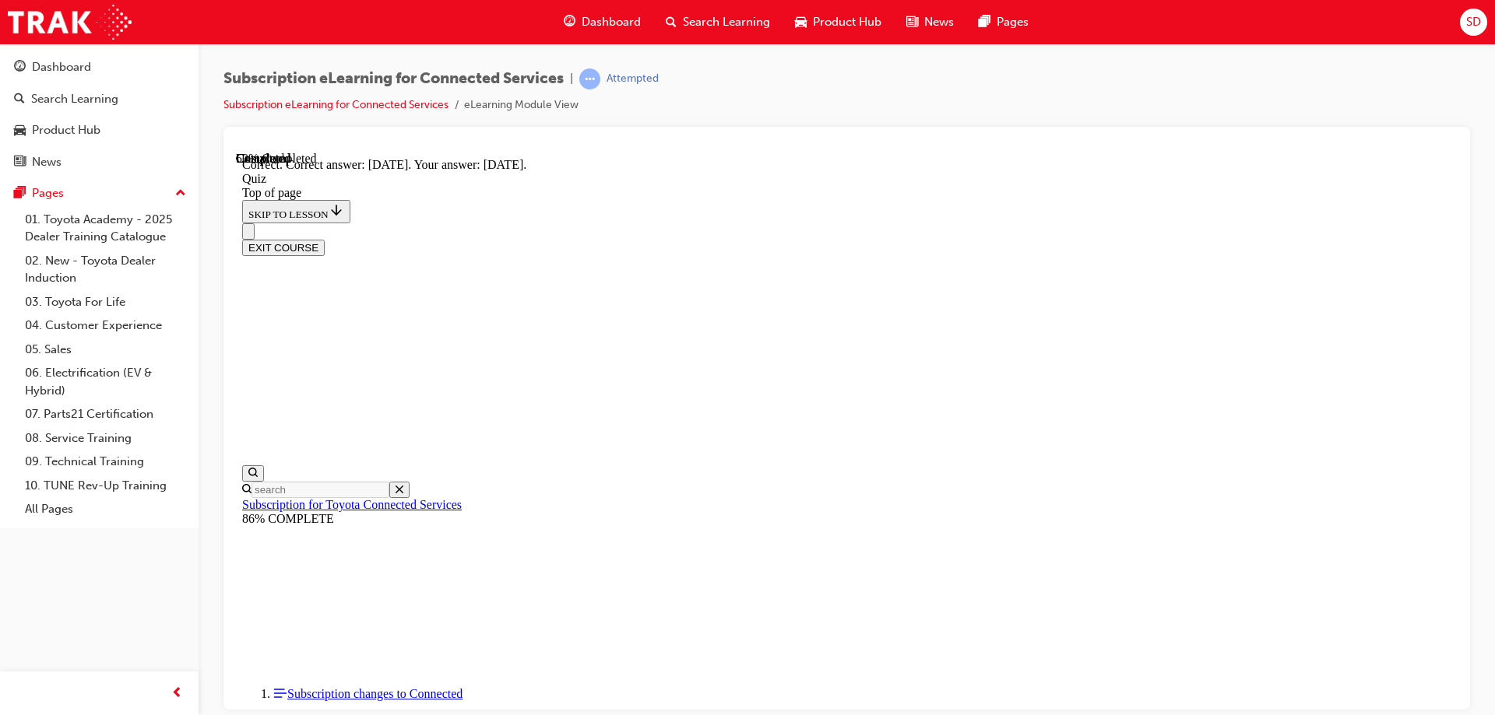
scroll to position [227, 0]
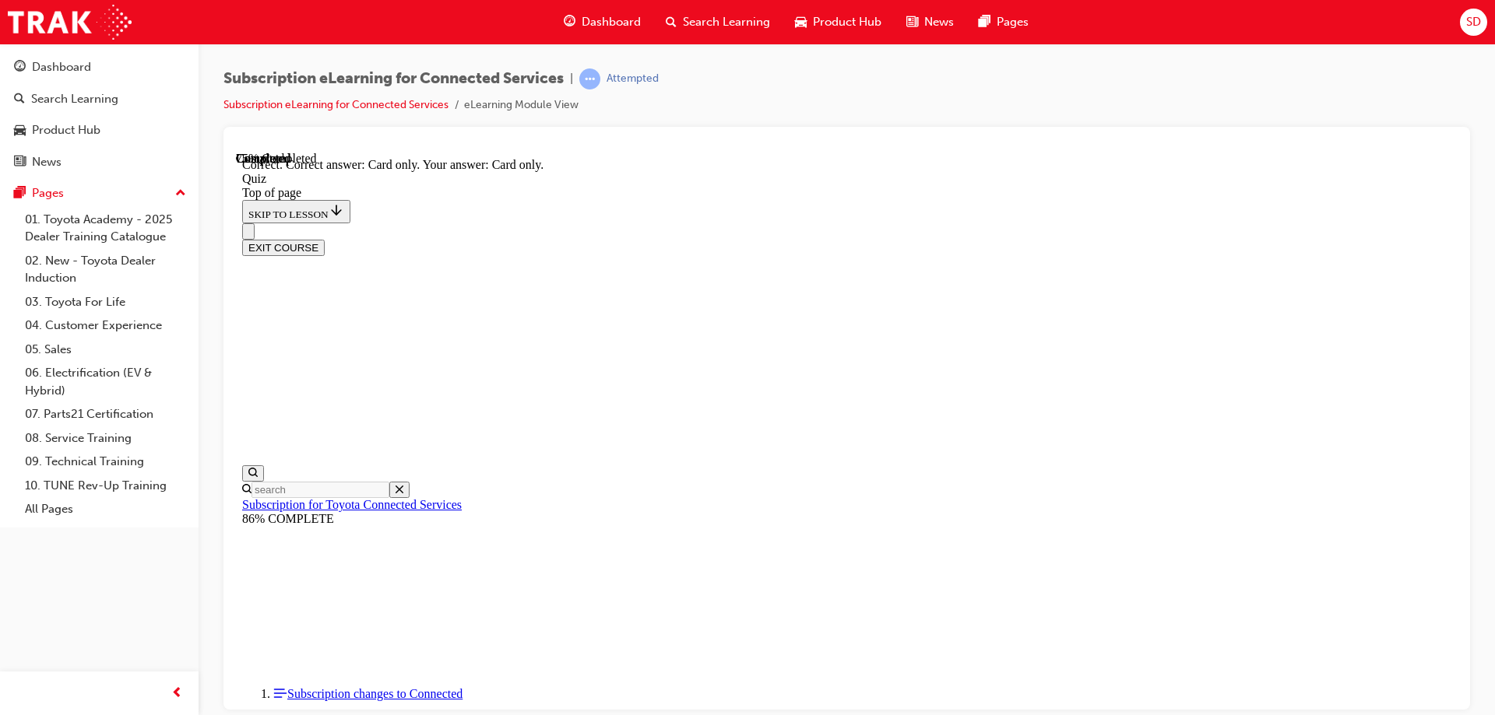
scroll to position [200, 0]
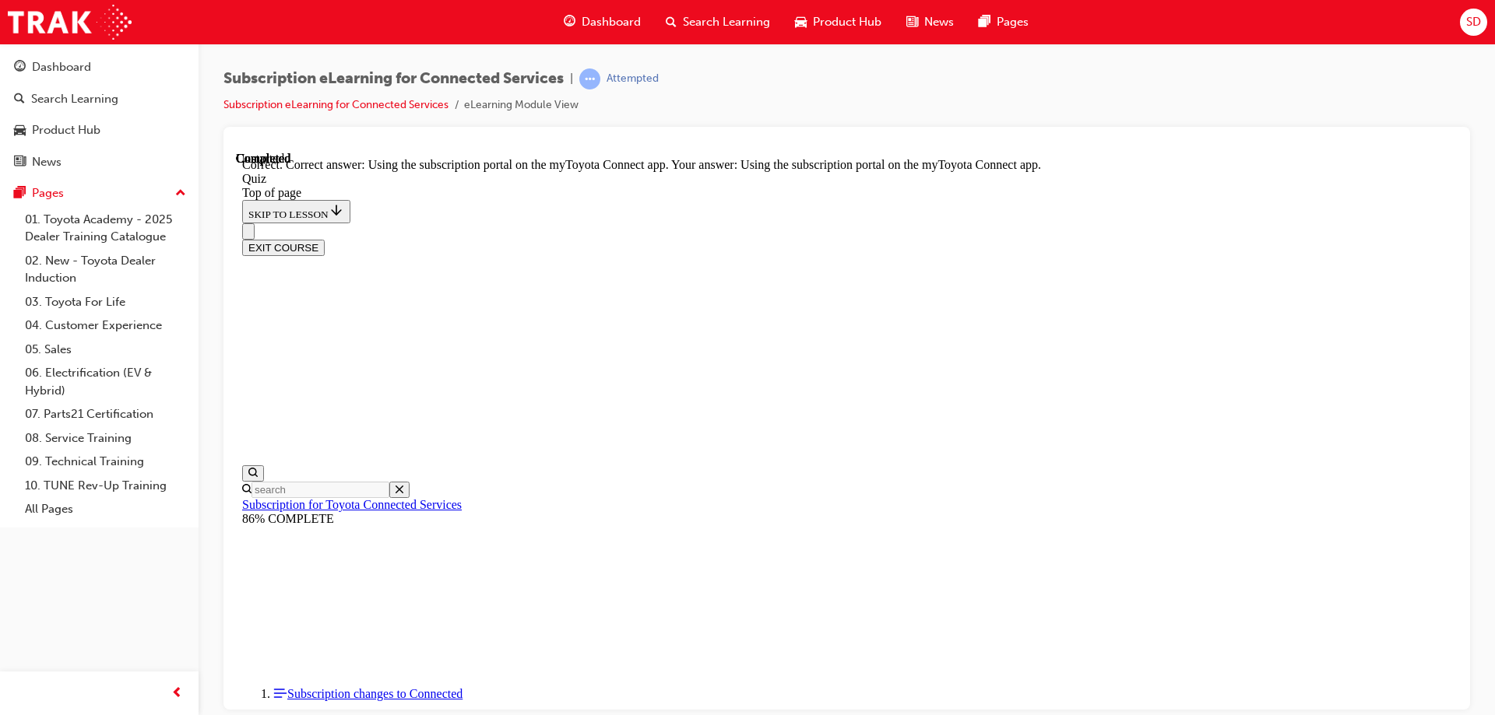
scroll to position [200, 0]
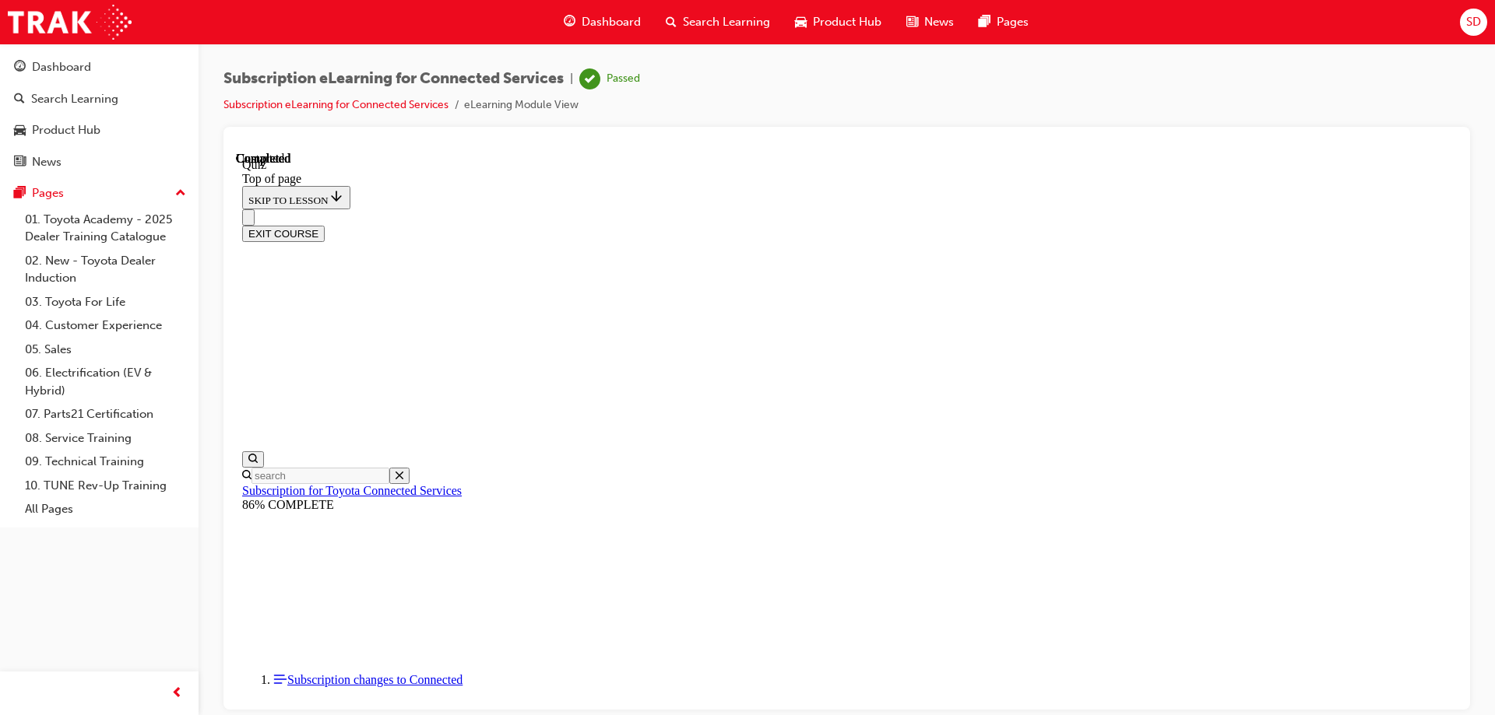
scroll to position [287, 0]
click at [81, 92] on div "Search Learning" at bounding box center [74, 99] width 87 height 18
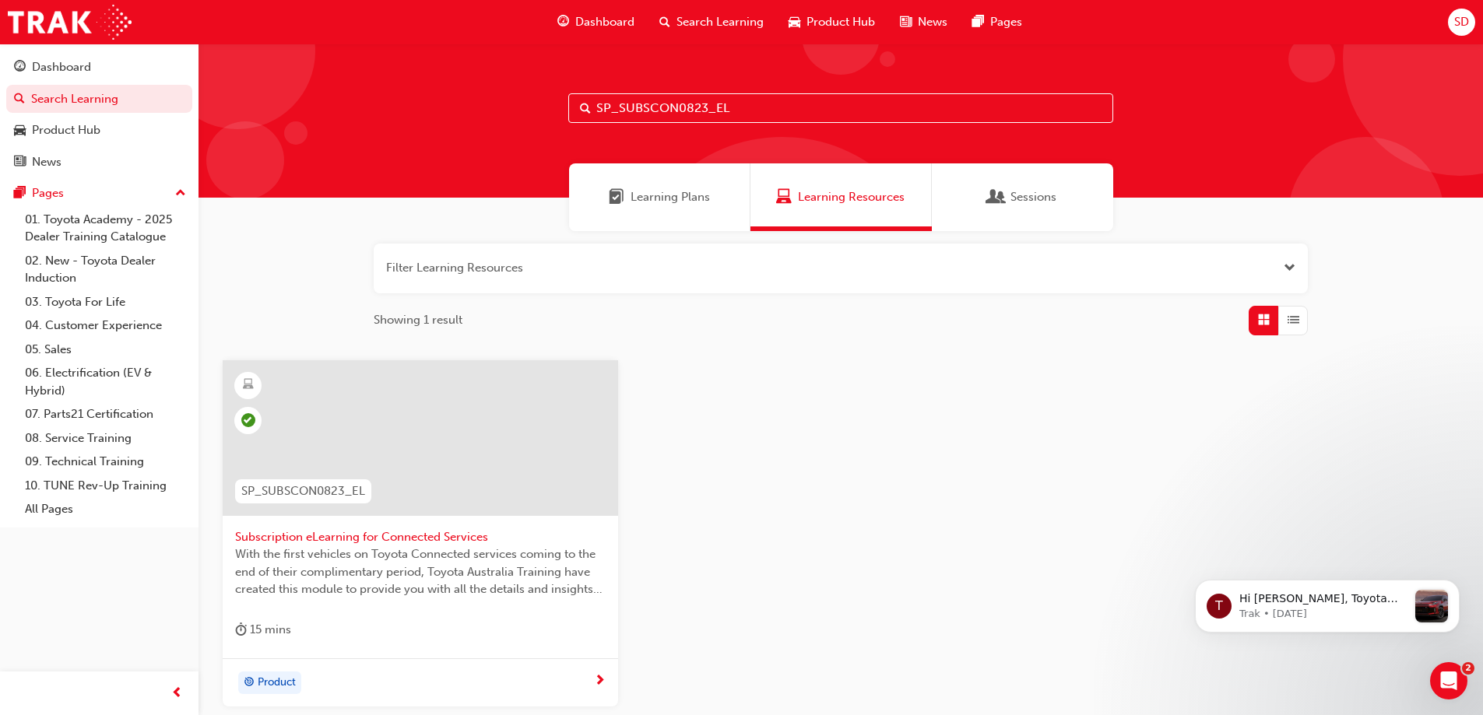
drag, startPoint x: 743, startPoint y: 106, endPoint x: 584, endPoint y: 109, distance: 158.9
click at [584, 109] on div "SP_SUBSCON0823_EL" at bounding box center [840, 108] width 545 height 30
paste input "HILUX_FL0124"
type input "SP_HILUX_FL0124_EL"
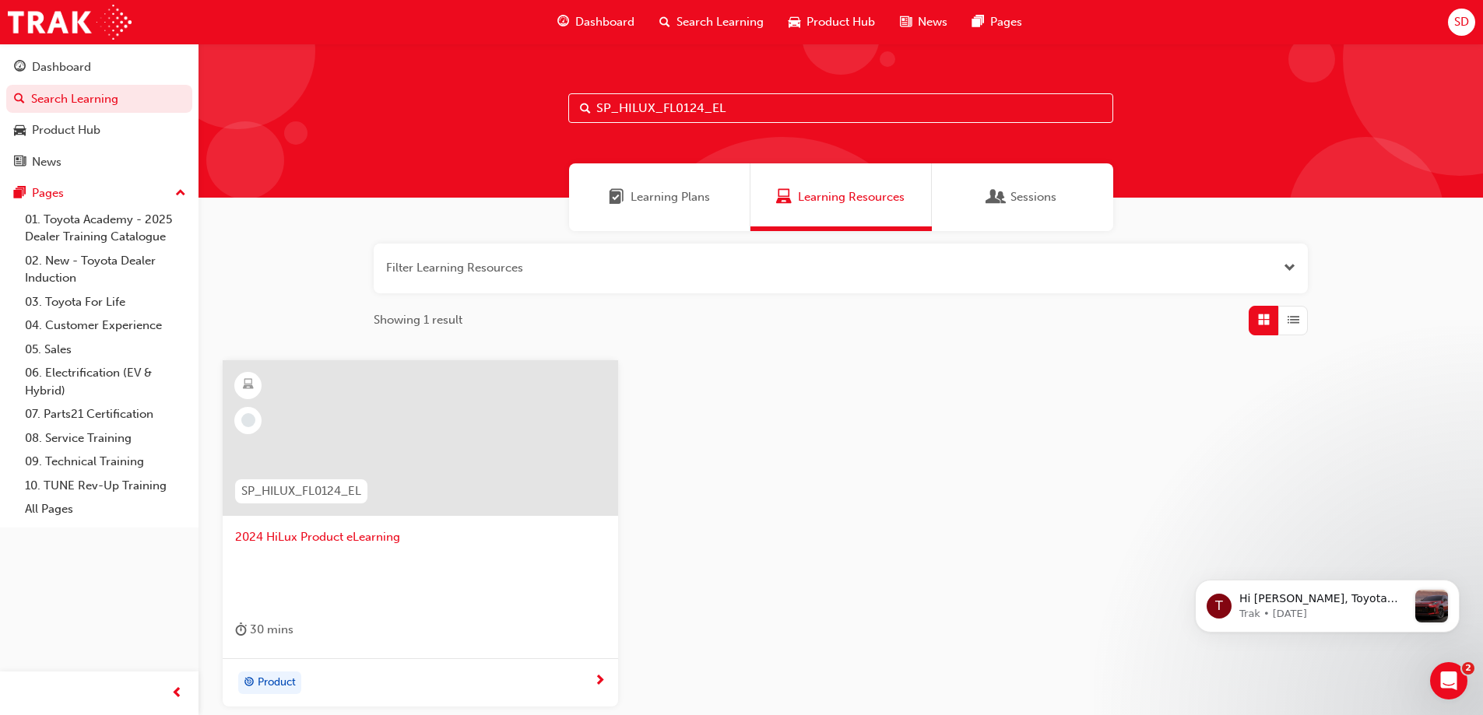
click at [320, 451] on div at bounding box center [420, 438] width 395 height 156
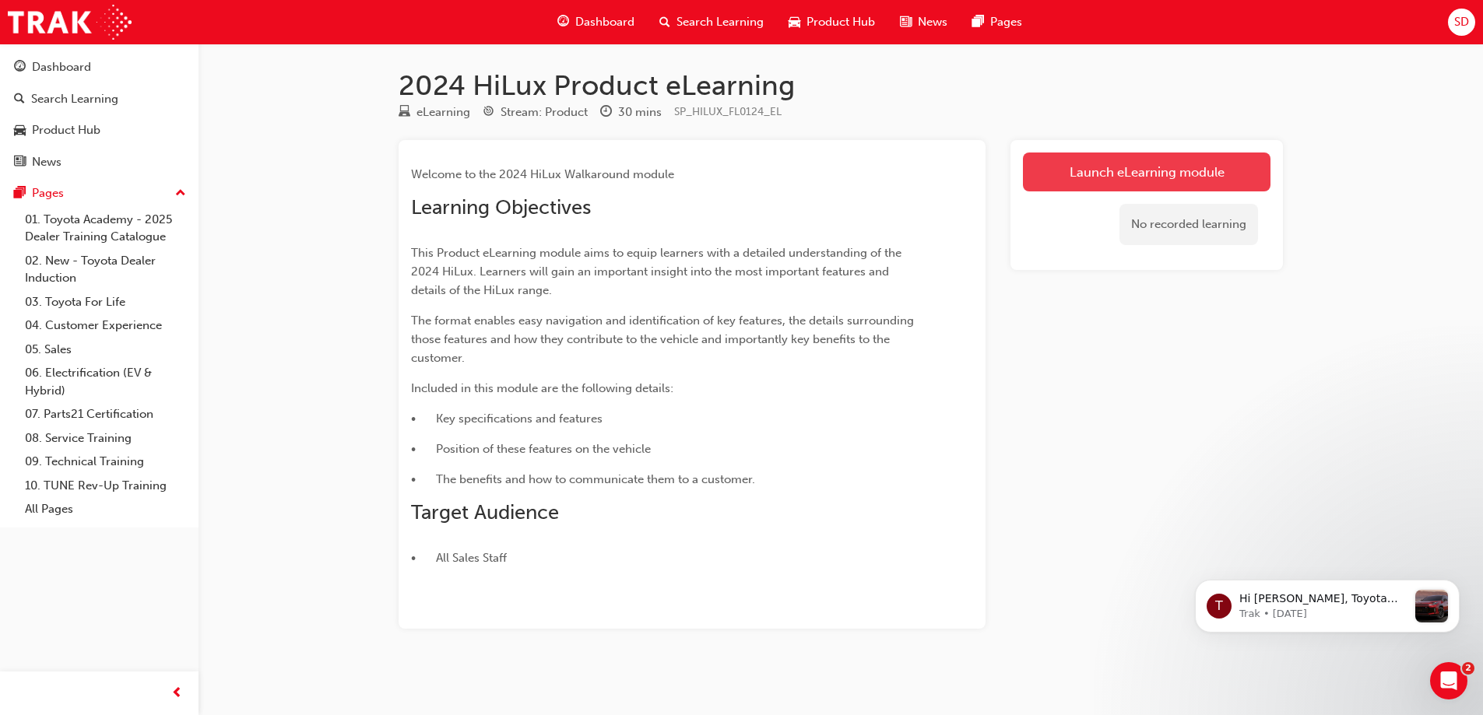
click at [1113, 167] on link "Launch eLearning module" at bounding box center [1147, 172] width 248 height 39
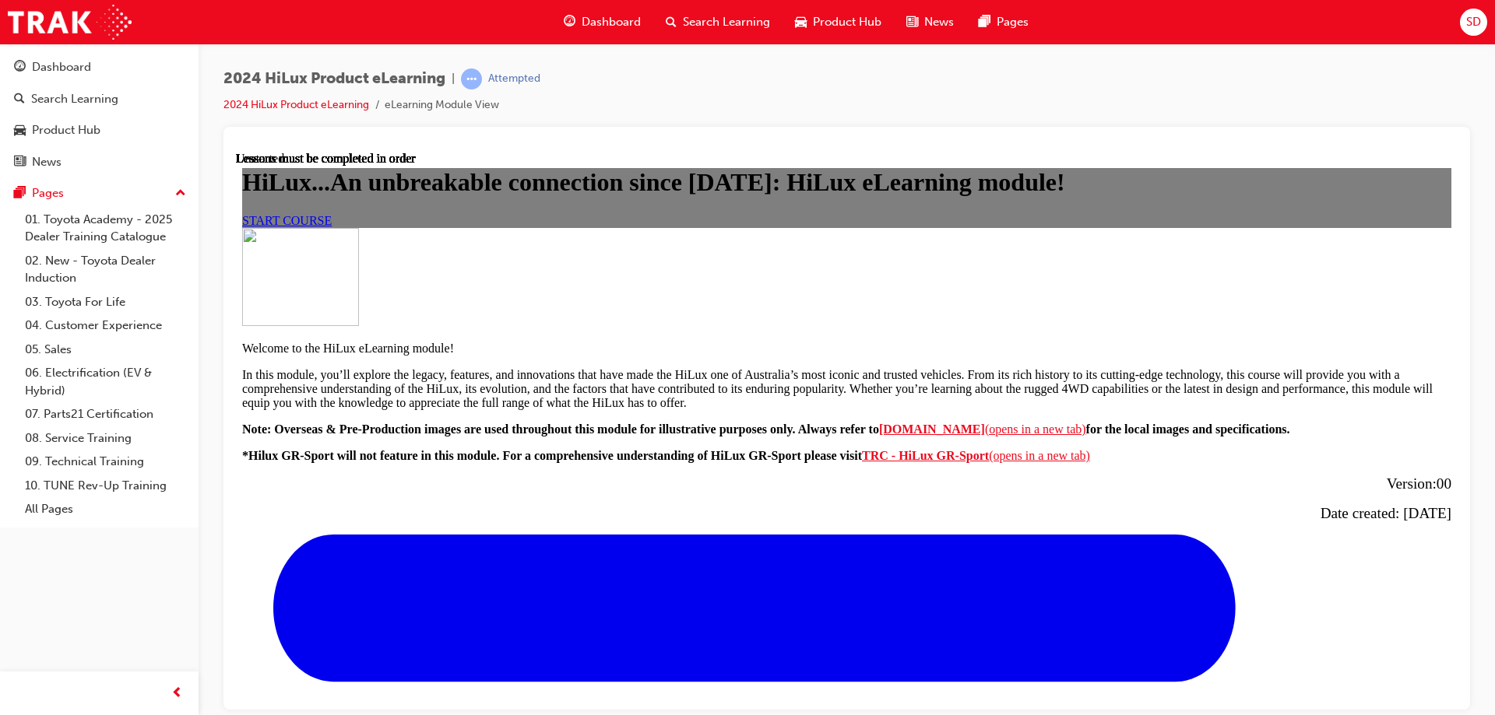
click at [332, 227] on span "START COURSE" at bounding box center [287, 219] width 90 height 13
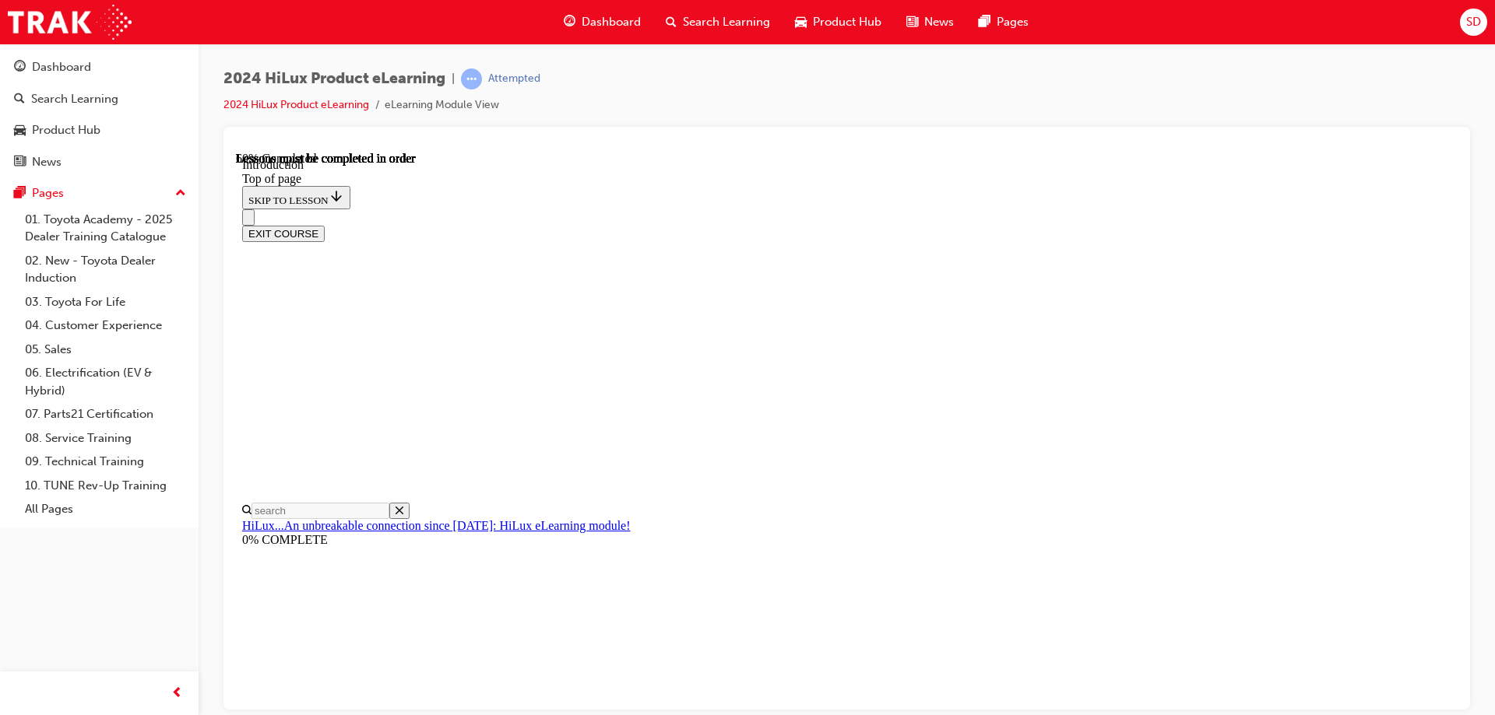
scroll to position [828, 0]
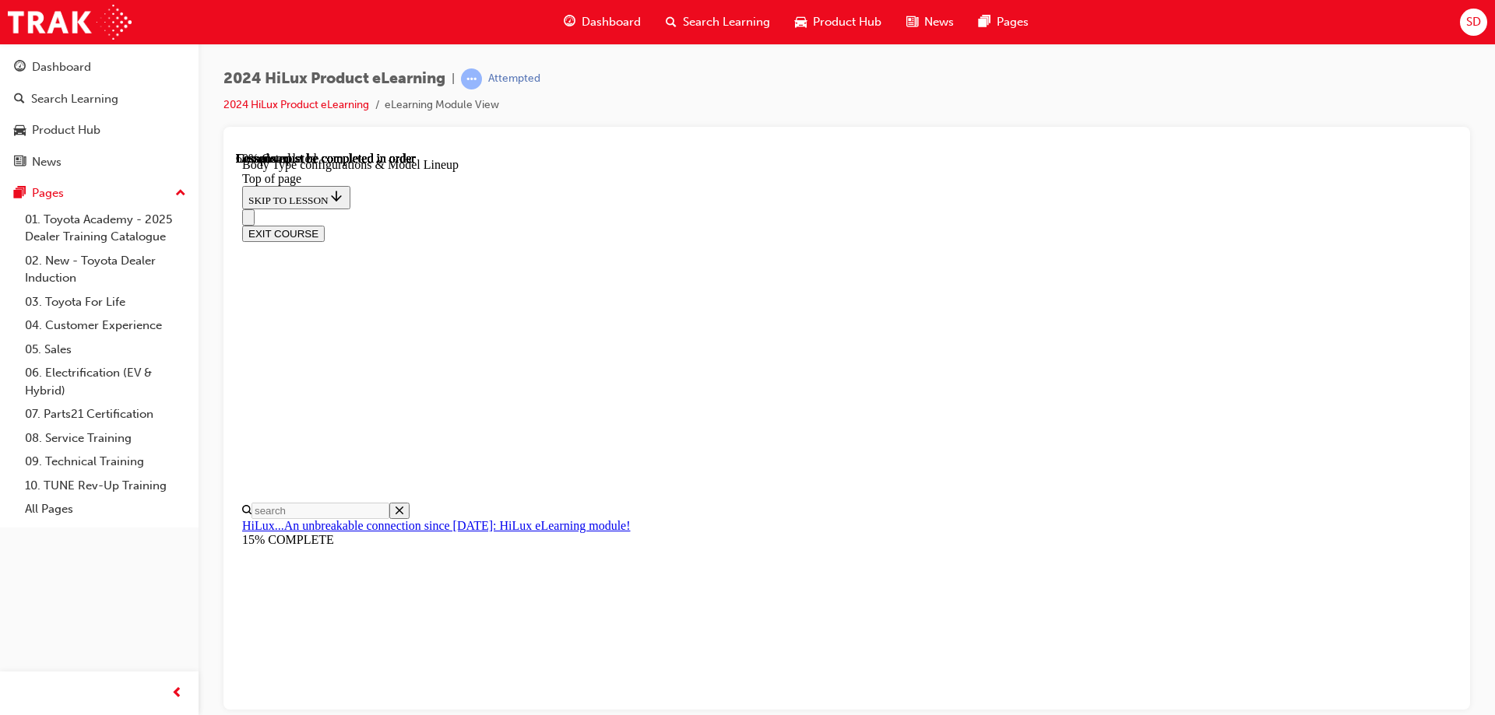
scroll to position [251, 0]
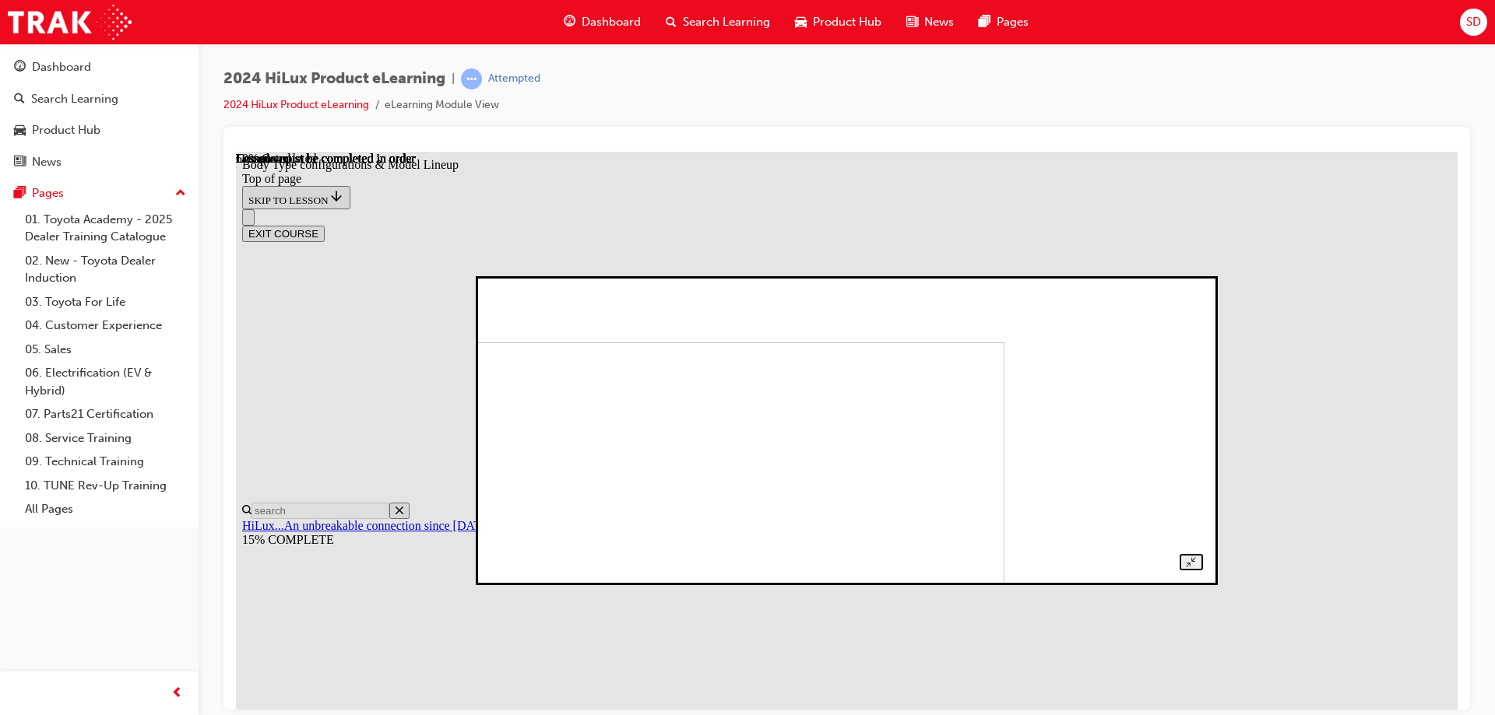
click at [881, 347] on img at bounding box center [659, 480] width 689 height 276
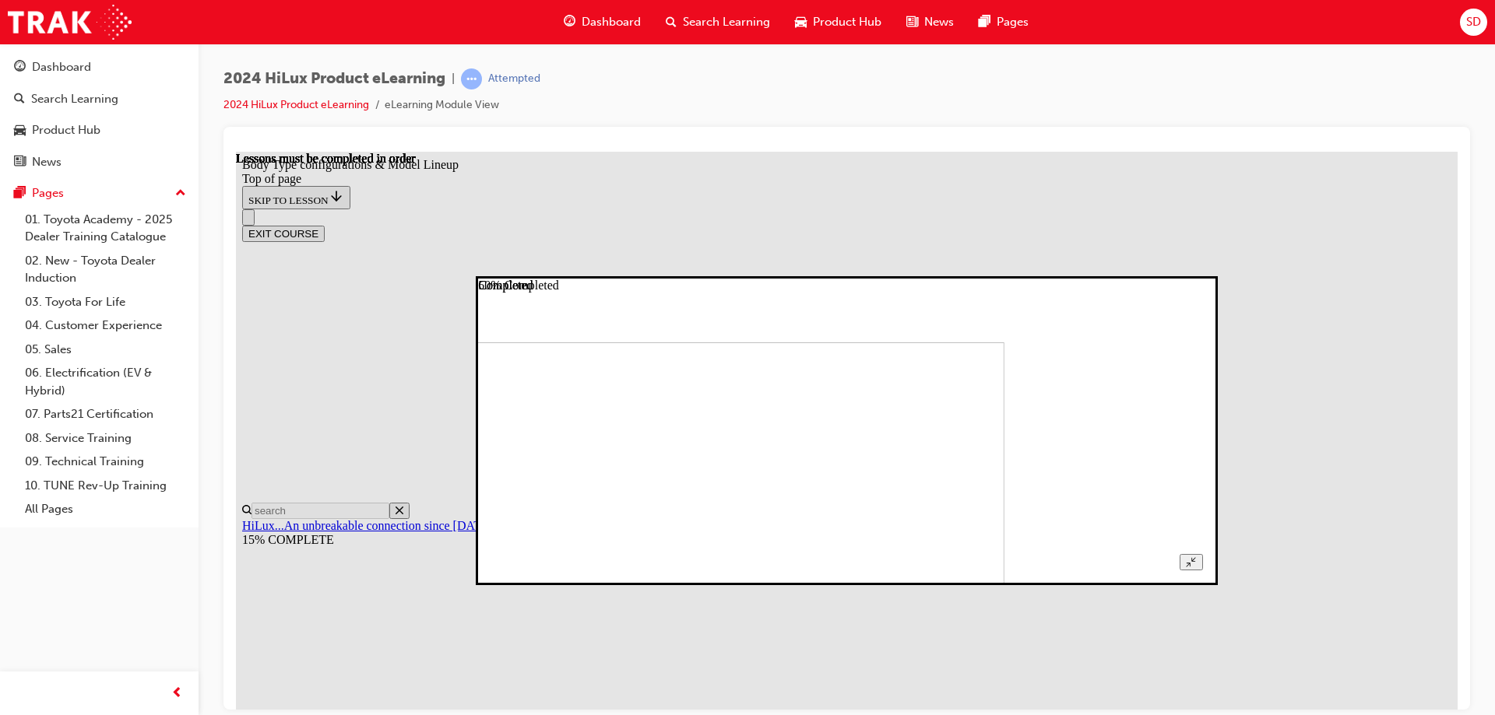
drag, startPoint x: 1197, startPoint y: 374, endPoint x: 1190, endPoint y: 382, distance: 10.5
click at [1004, 382] on img at bounding box center [659, 480] width 689 height 276
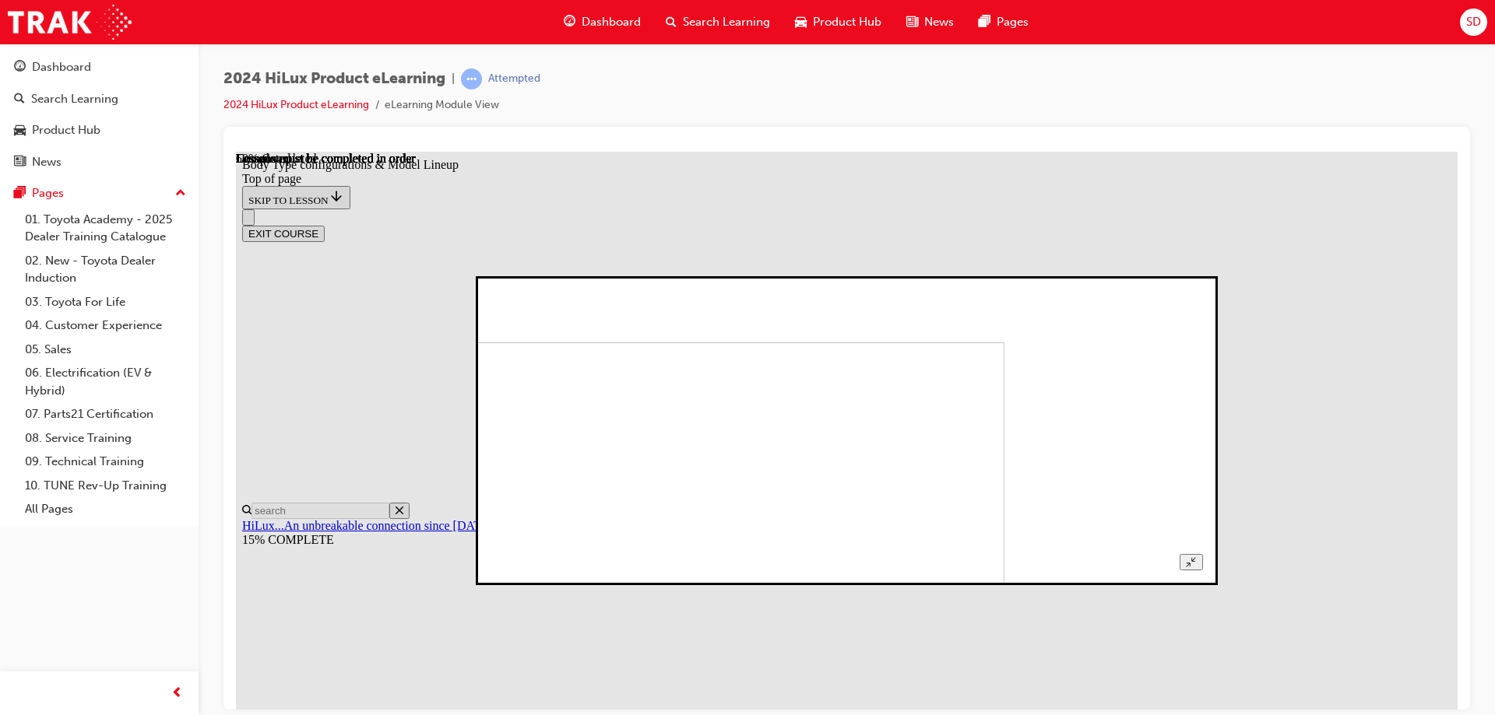
click at [853, 383] on img at bounding box center [659, 480] width 689 height 276
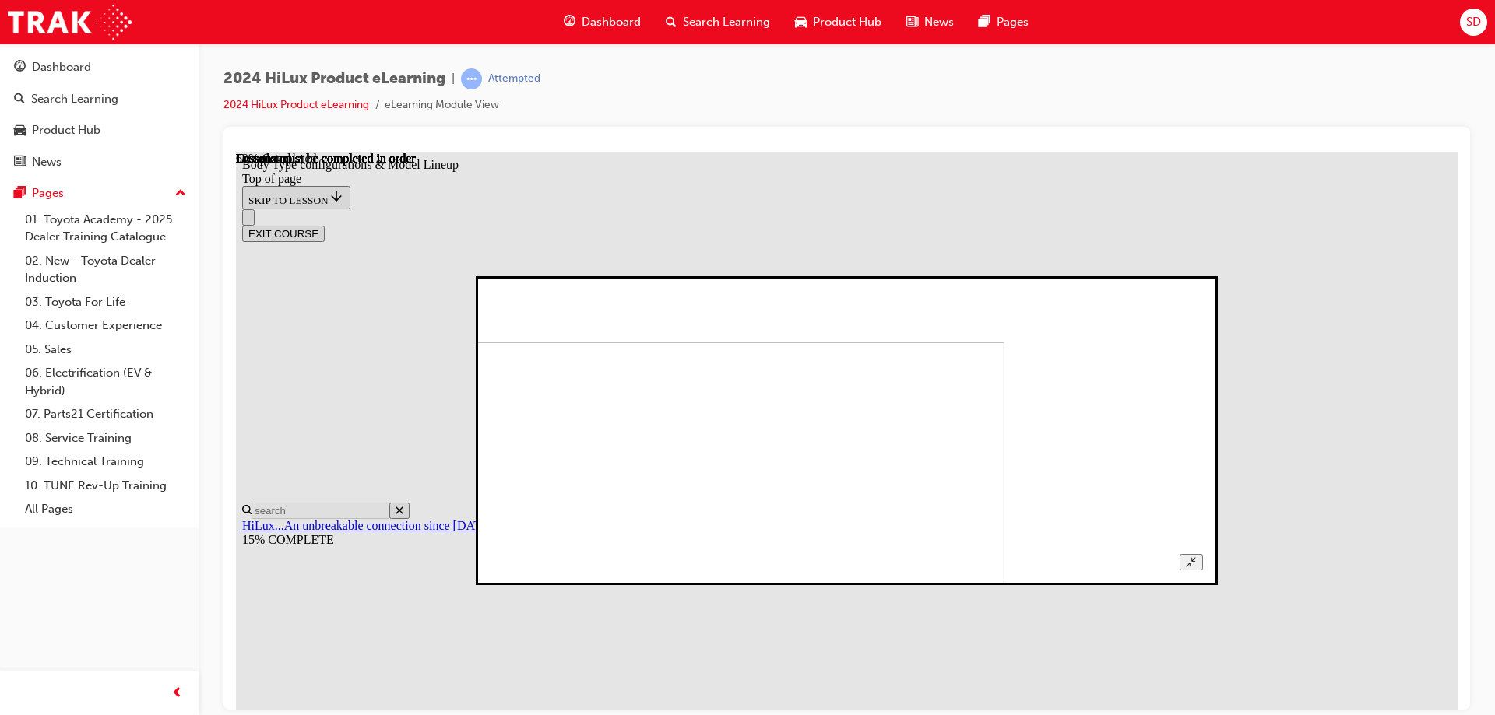
click at [1004, 444] on img at bounding box center [659, 480] width 689 height 276
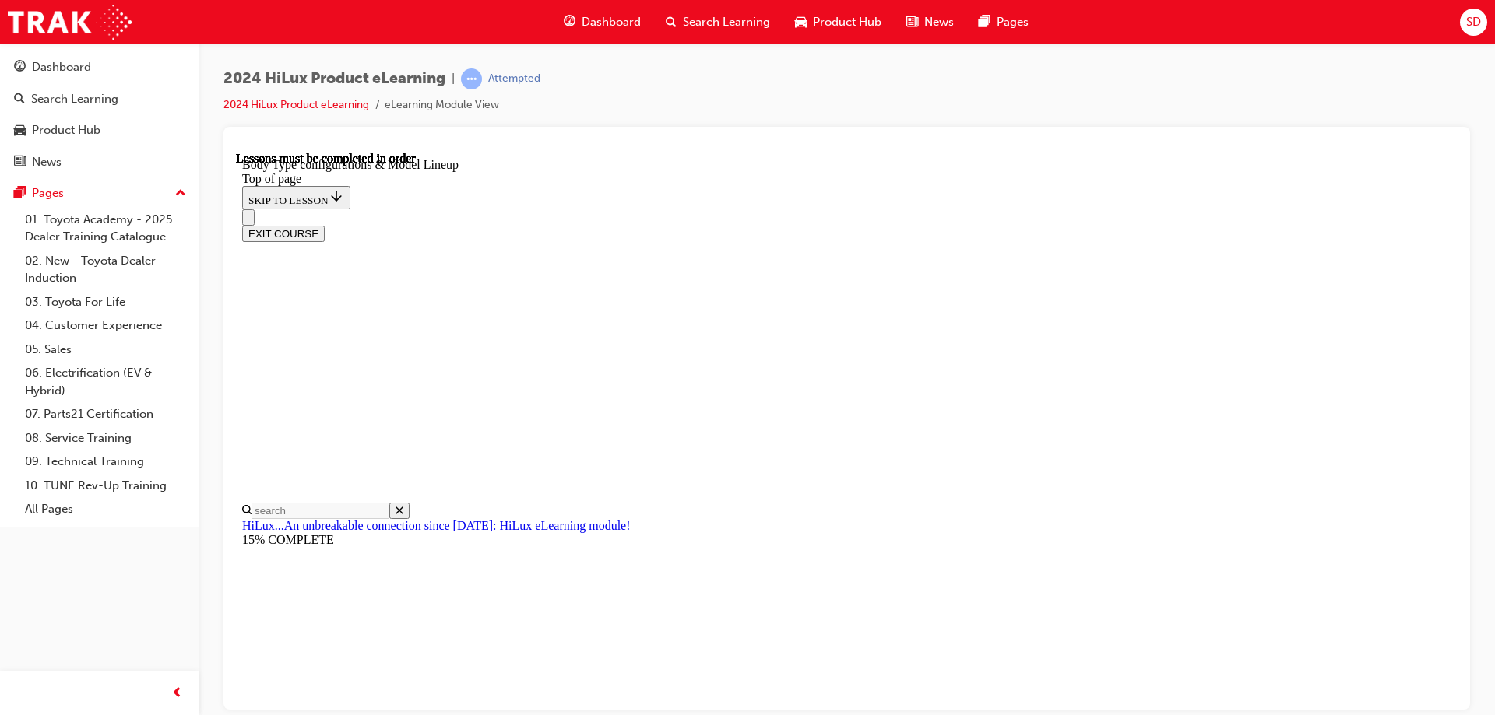
click at [786, 209] on div "EXIT COURSE" at bounding box center [840, 225] width 1197 height 33
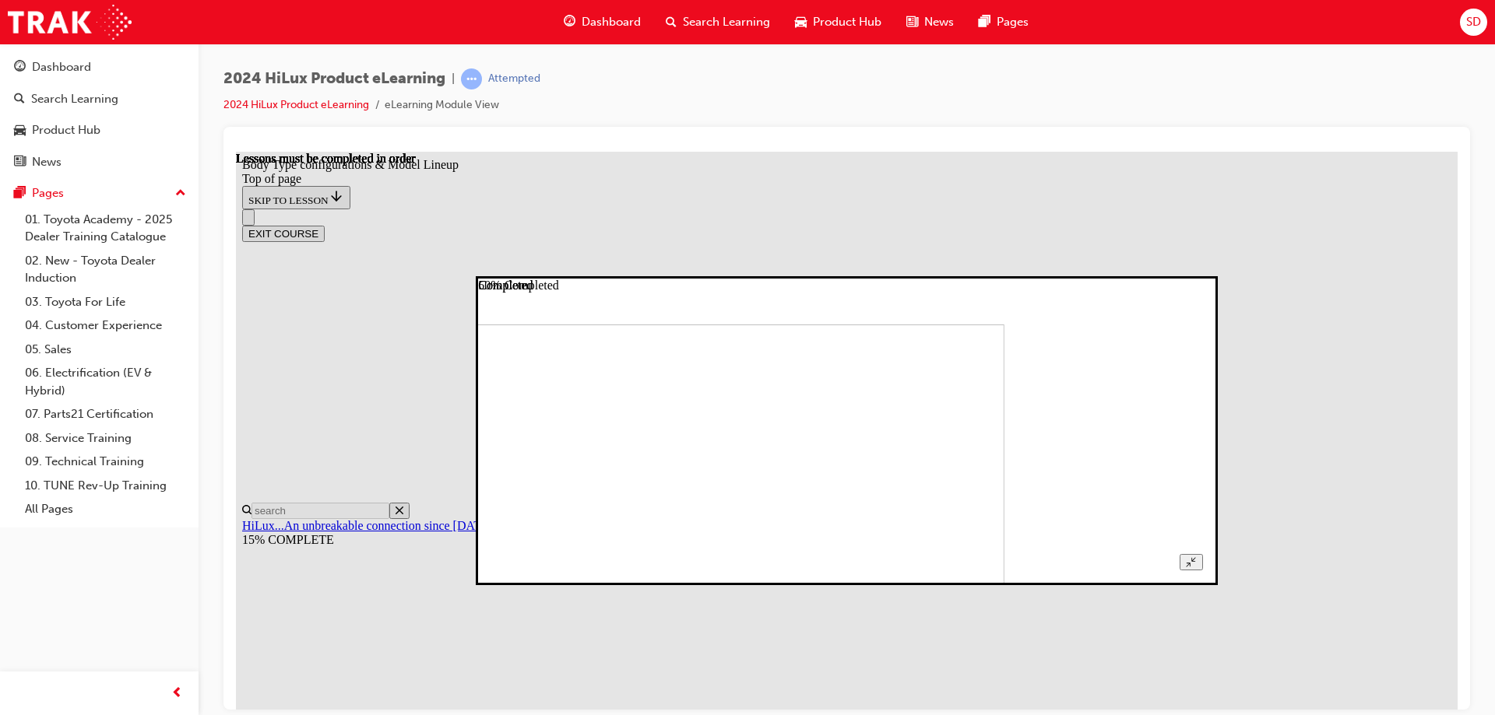
click at [840, 385] on img at bounding box center [659, 462] width 689 height 276
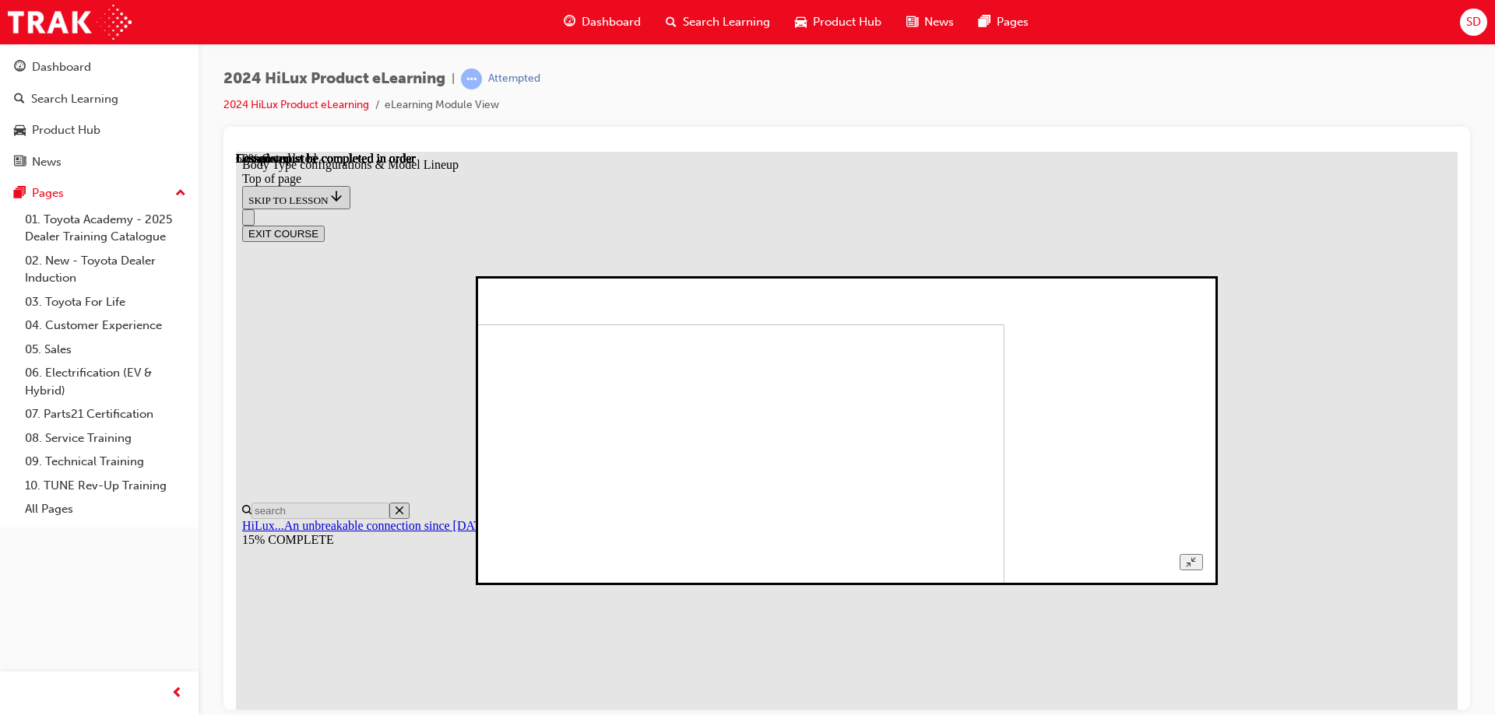
click at [1004, 415] on img at bounding box center [659, 462] width 689 height 276
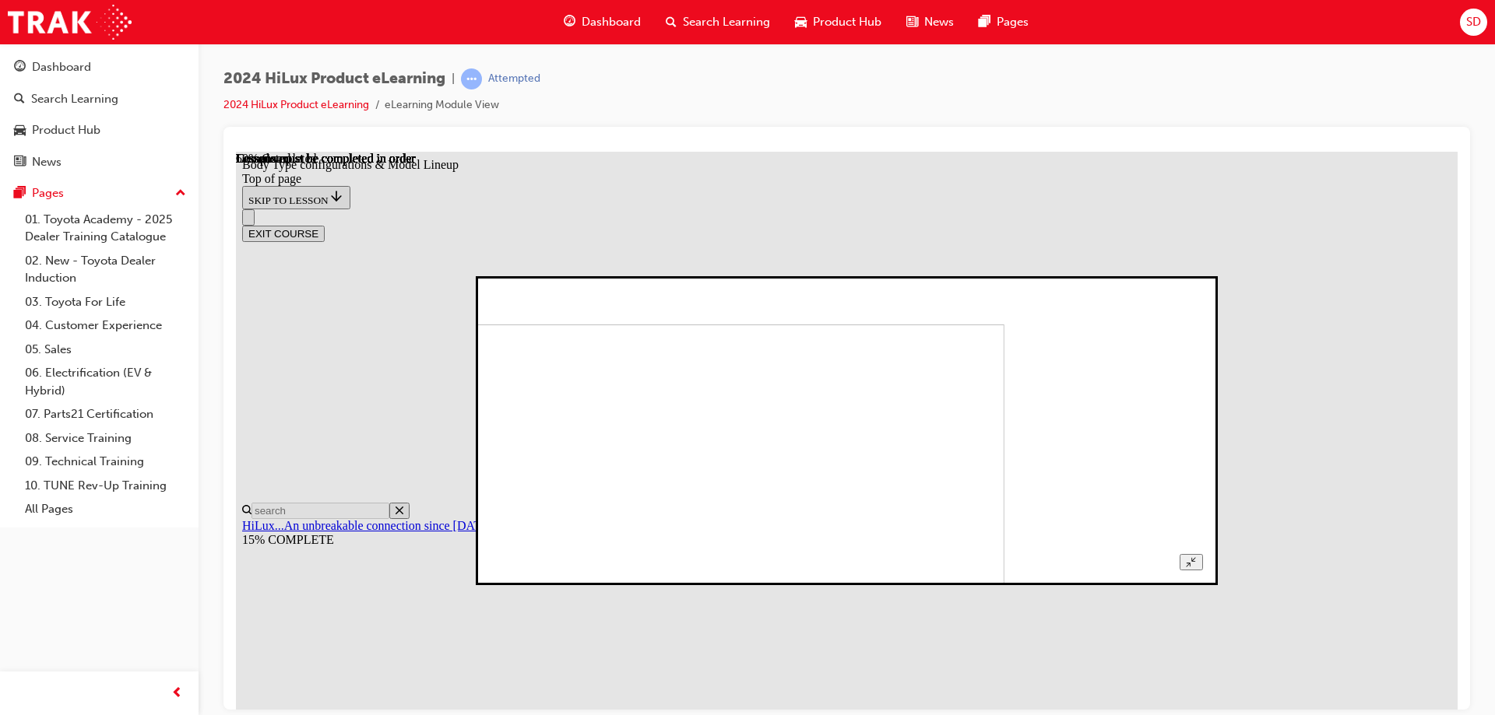
click at [731, 571] on div at bounding box center [846, 430] width 712 height 280
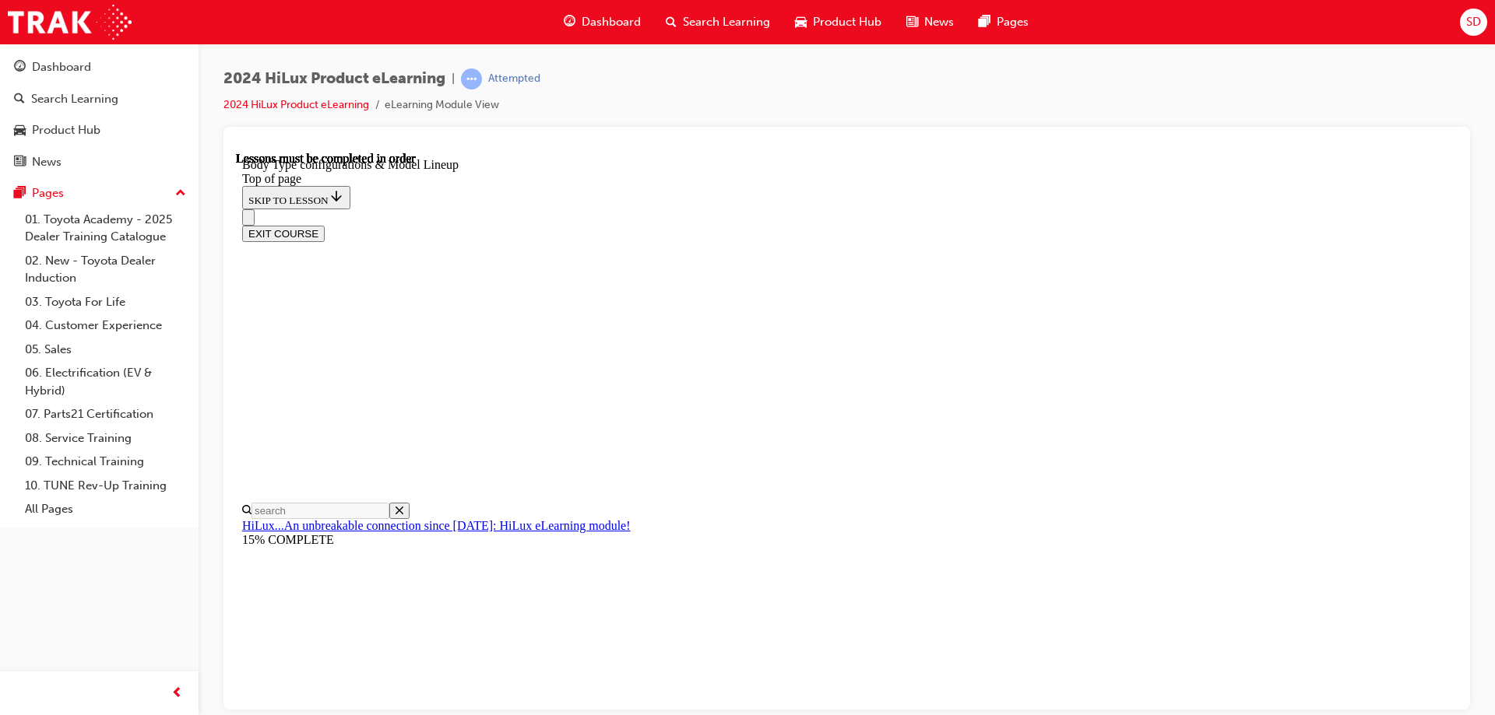
scroll to position [407, 0]
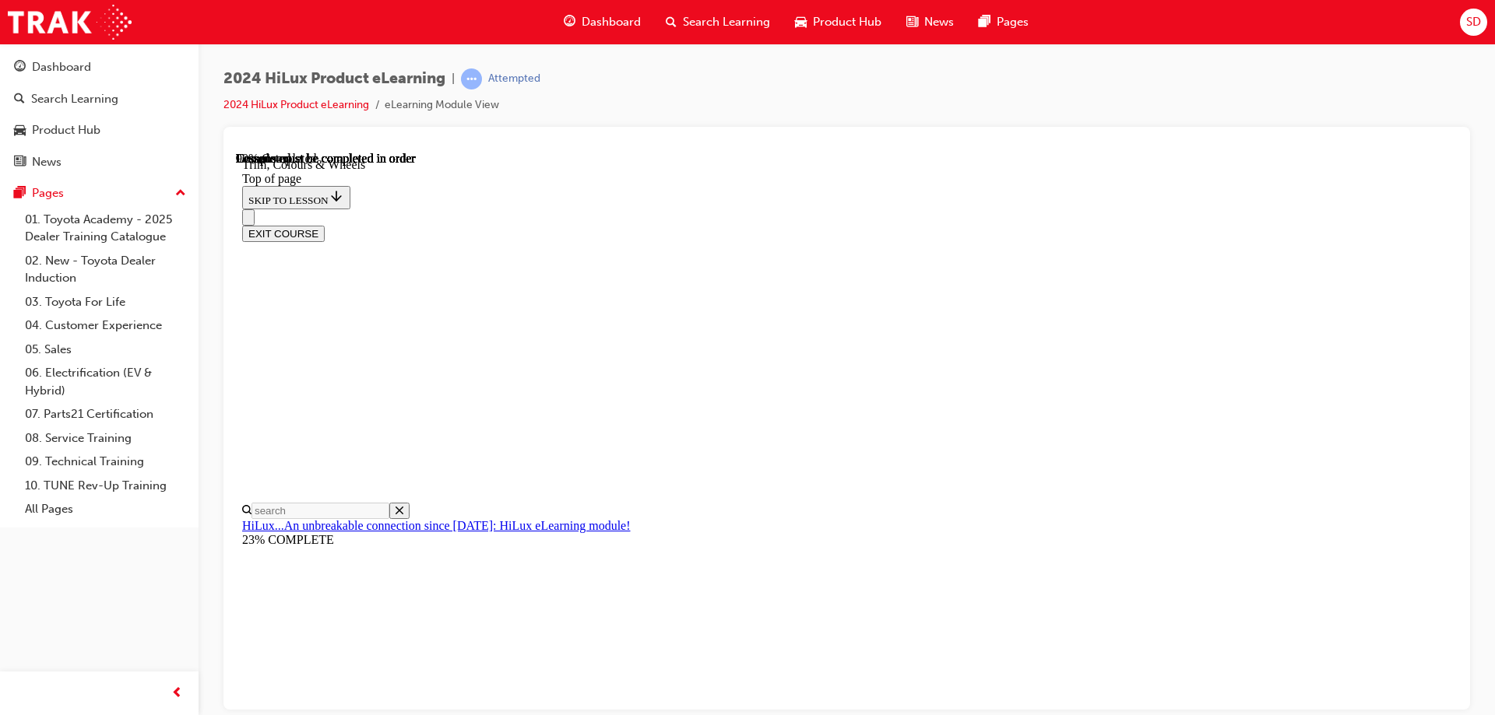
scroll to position [2508, 0]
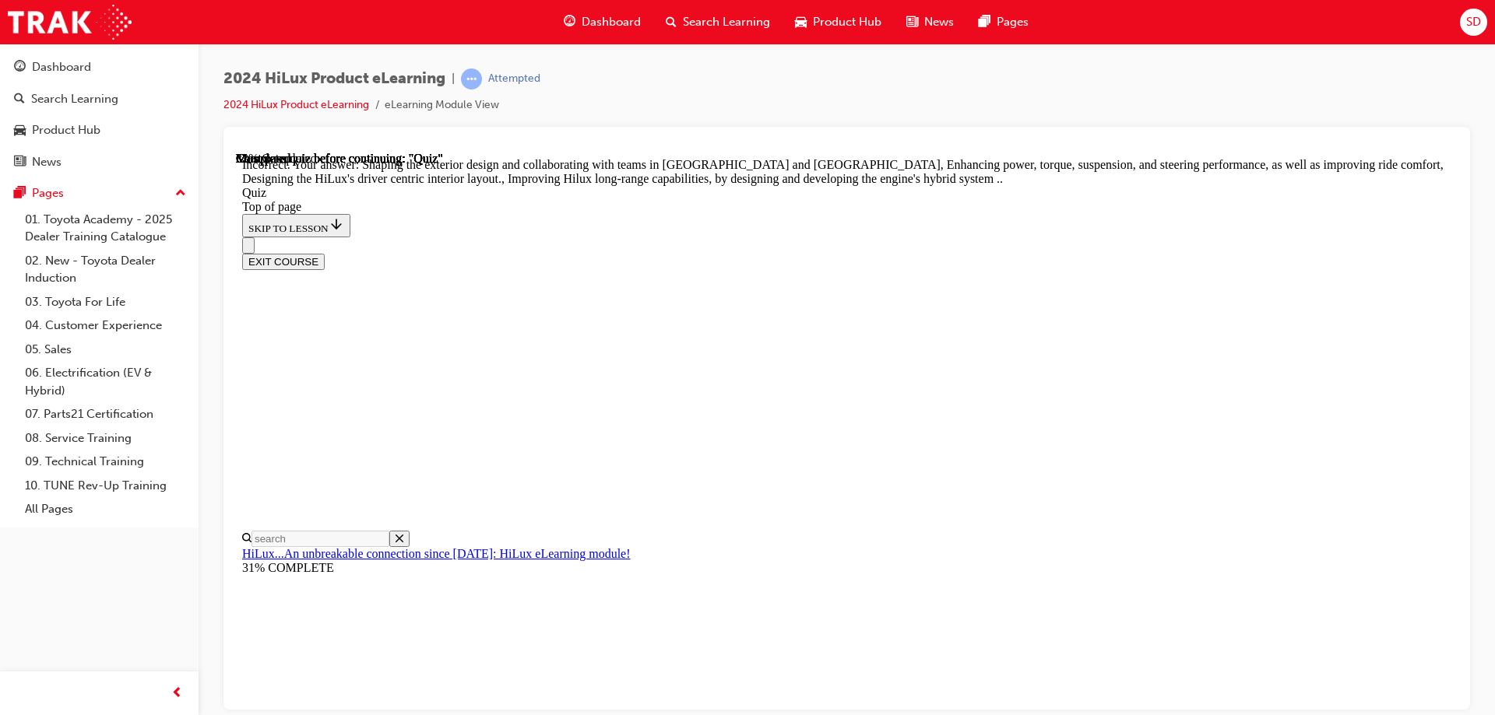
scroll to position [354, 0]
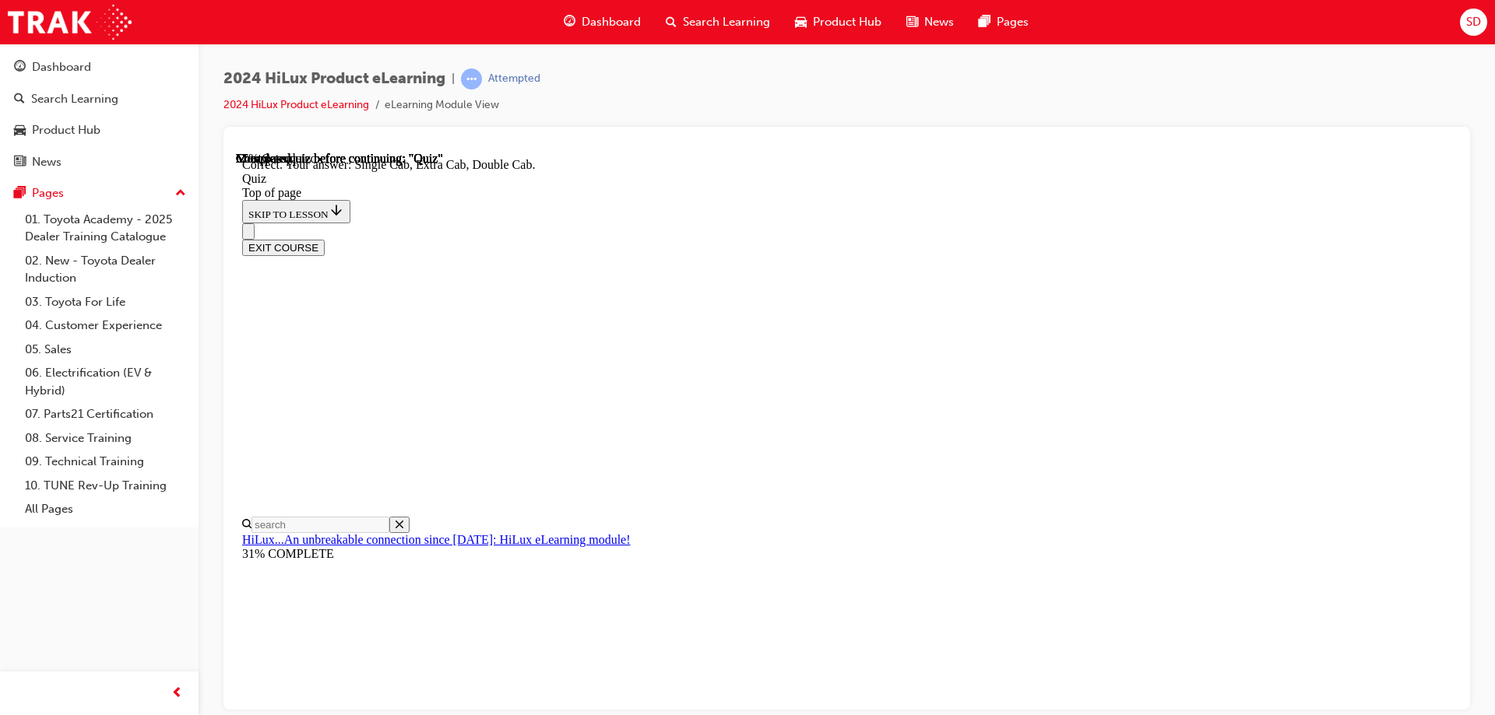
scroll to position [396, 0]
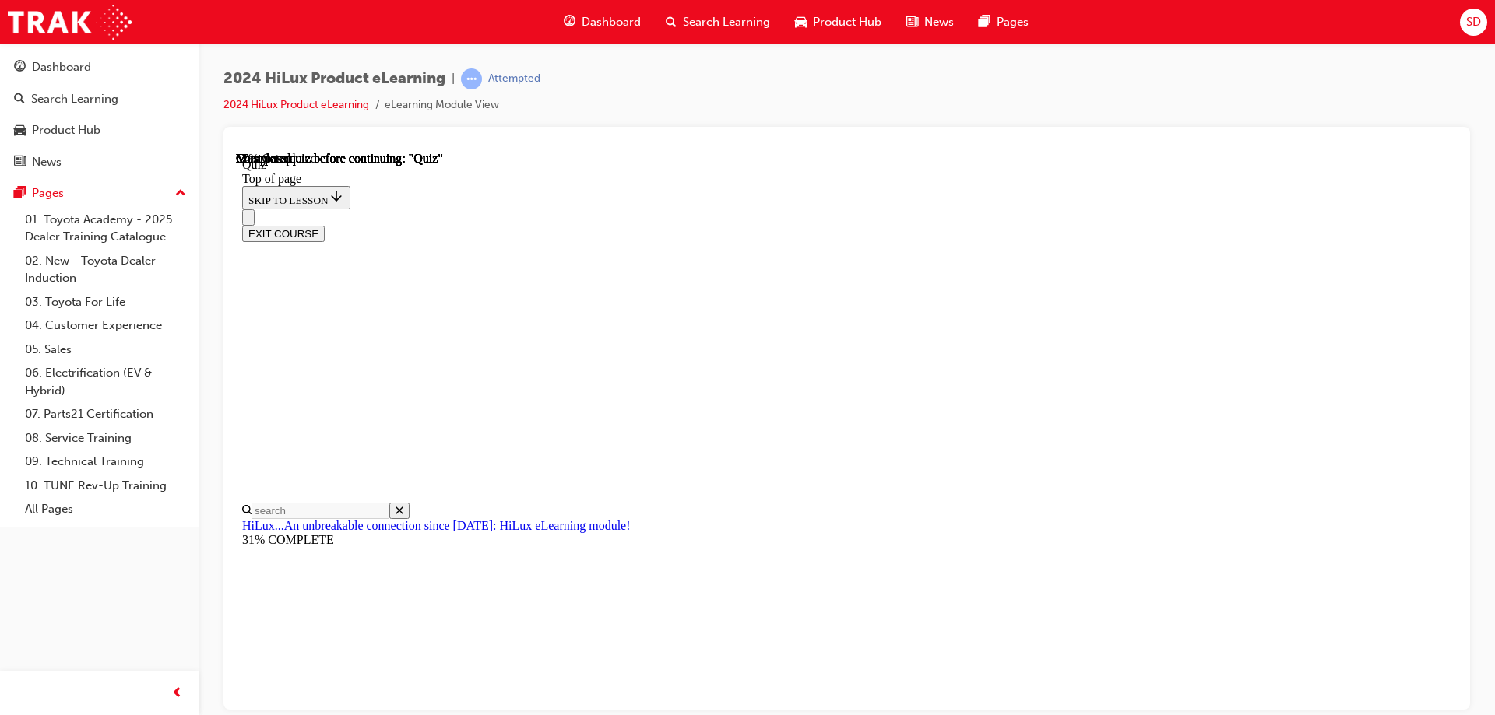
scroll to position [78, 0]
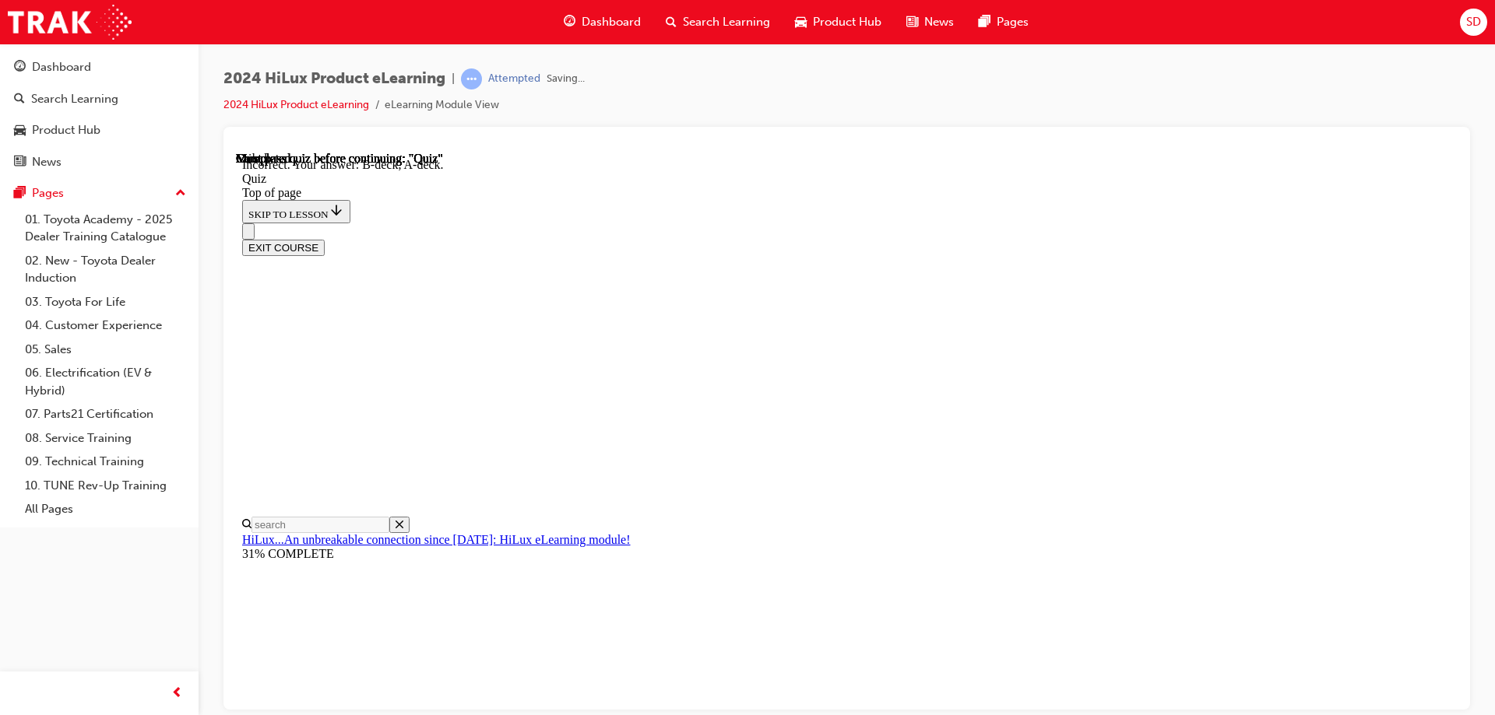
scroll to position [281, 0]
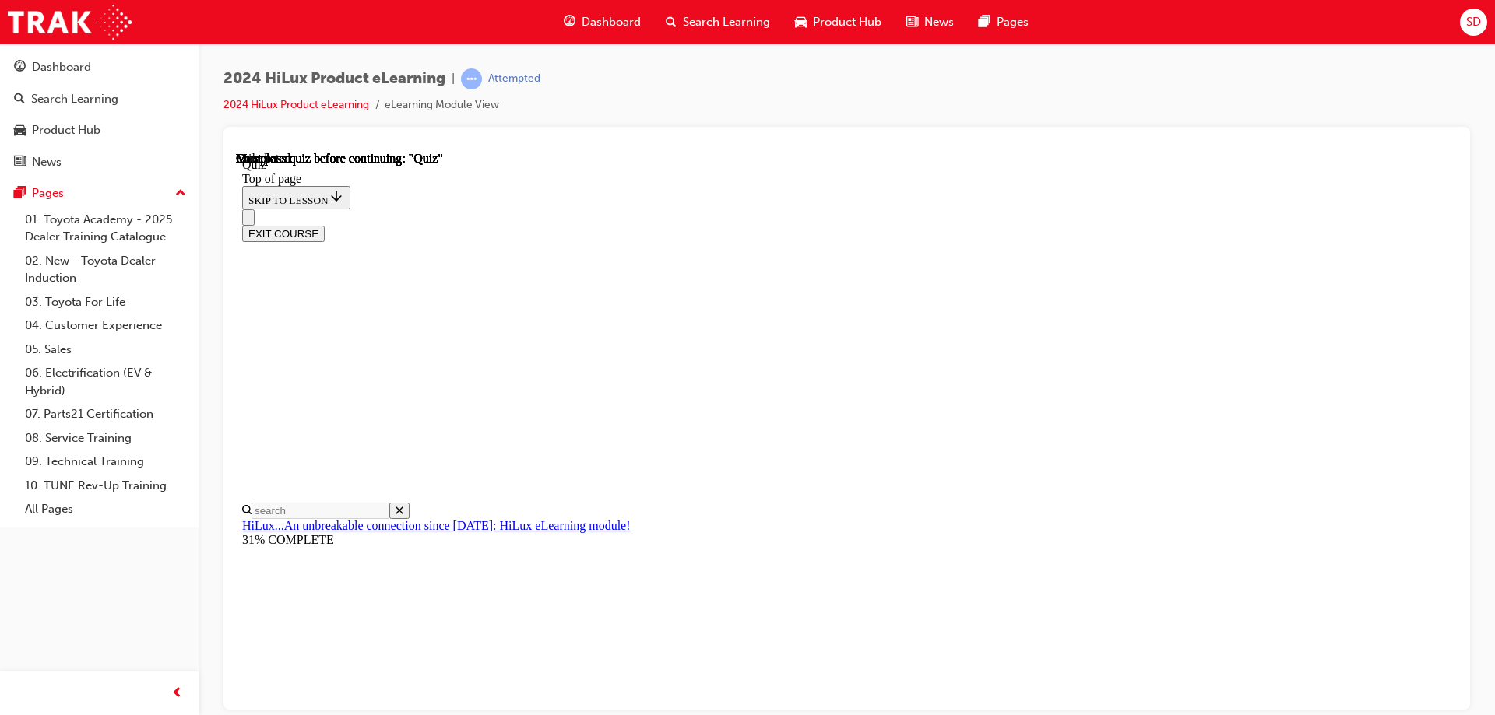
scroll to position [287, 0]
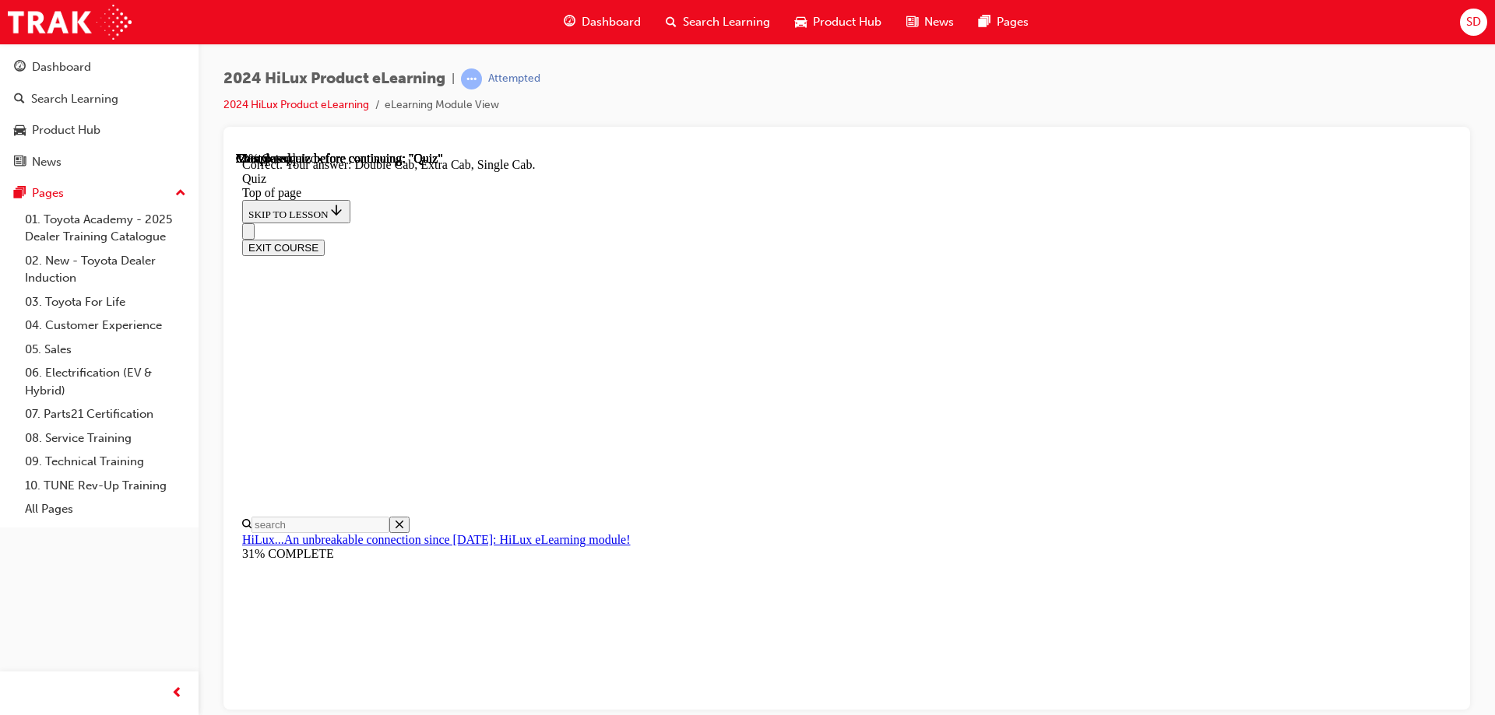
scroll to position [396, 0]
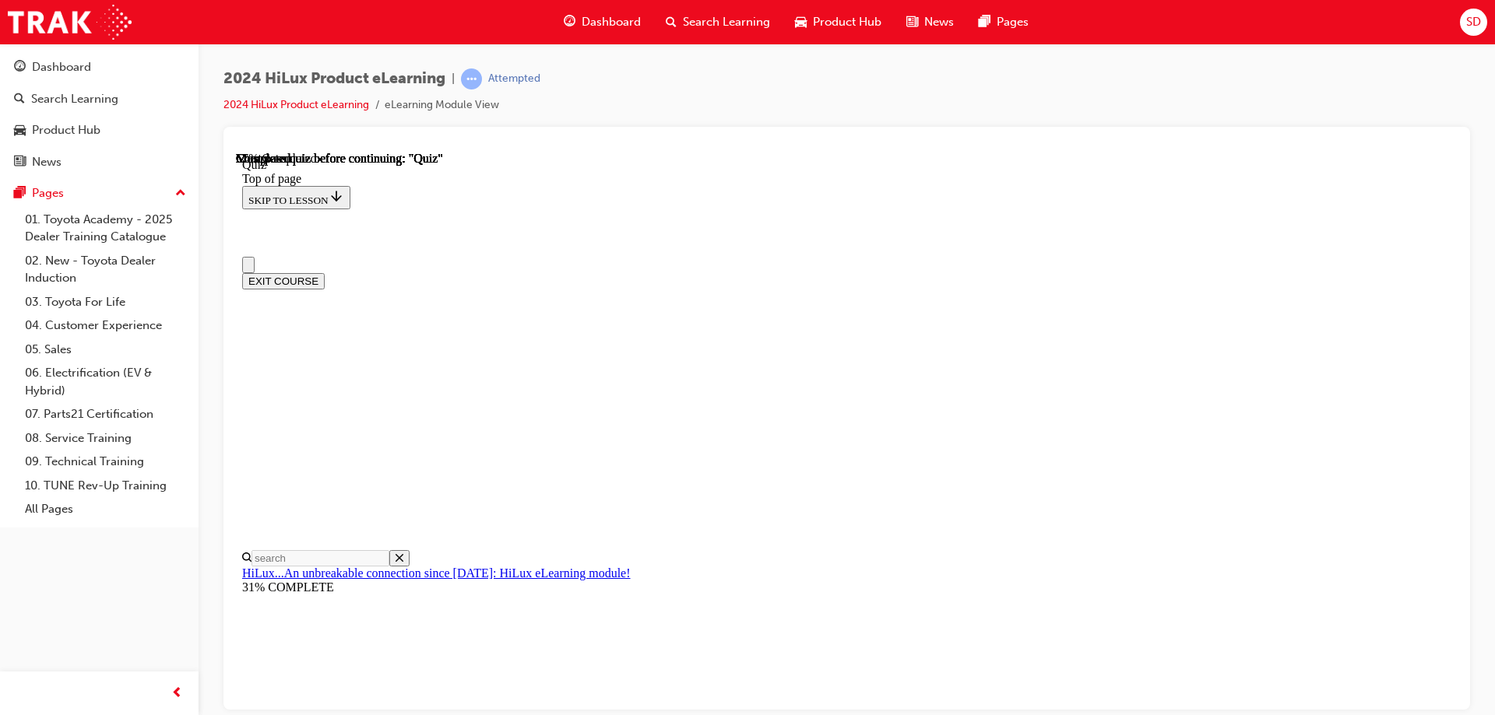
scroll to position [0, 0]
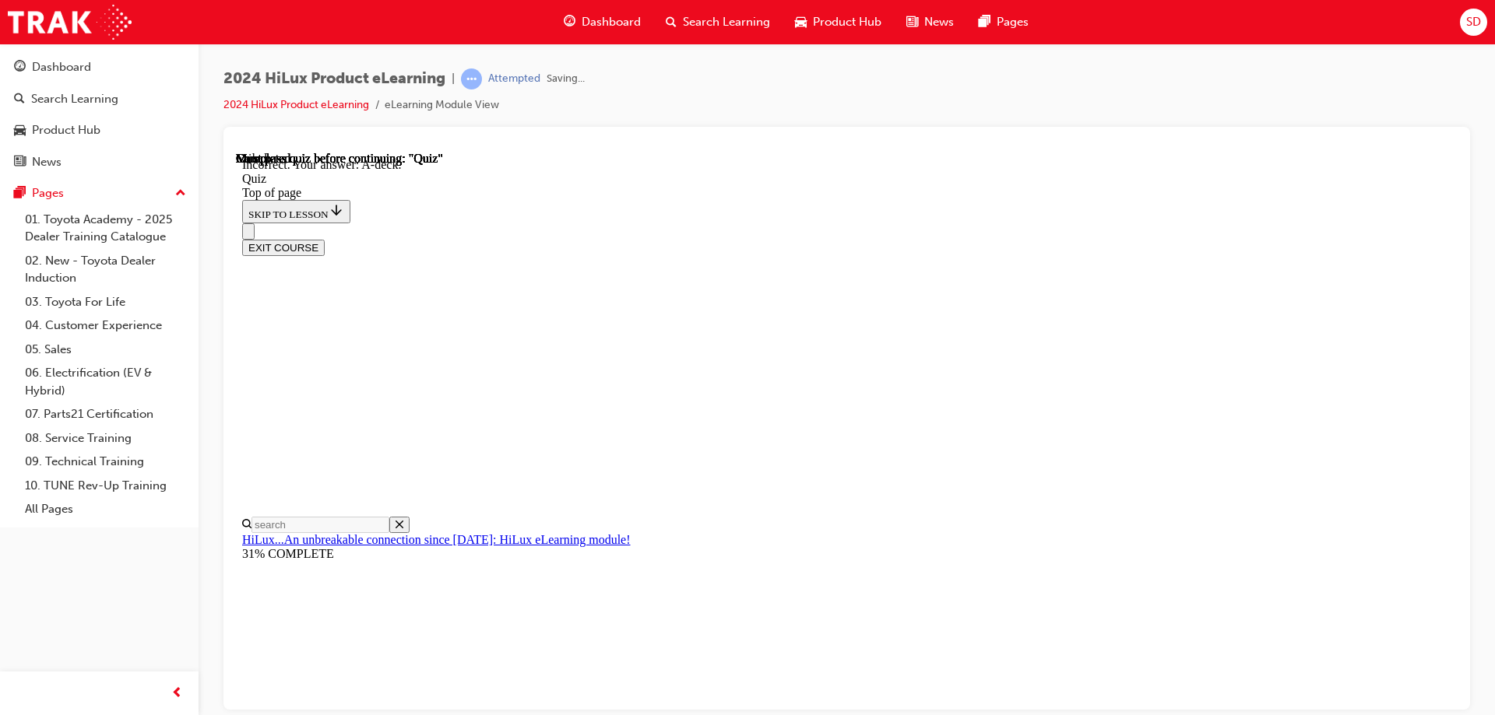
scroll to position [281, 0]
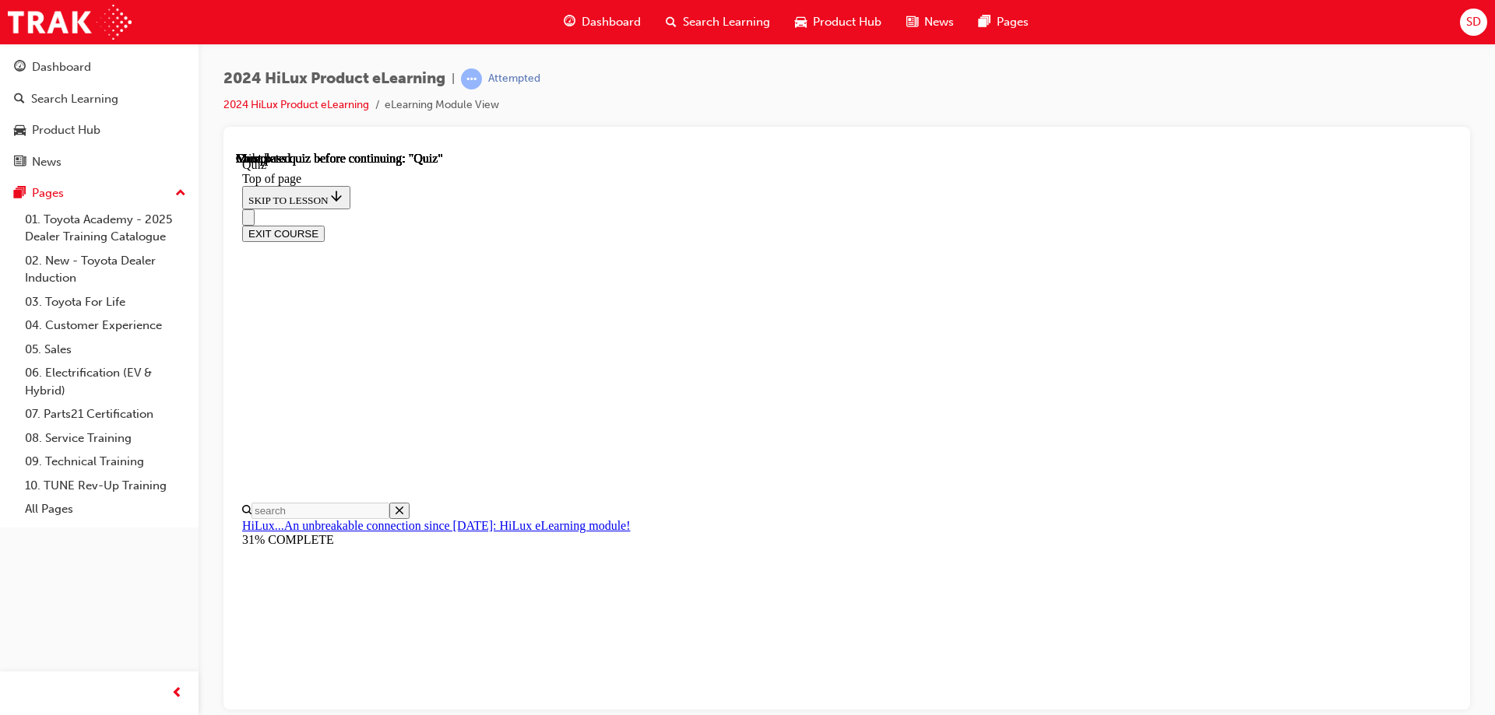
scroll to position [287, 0]
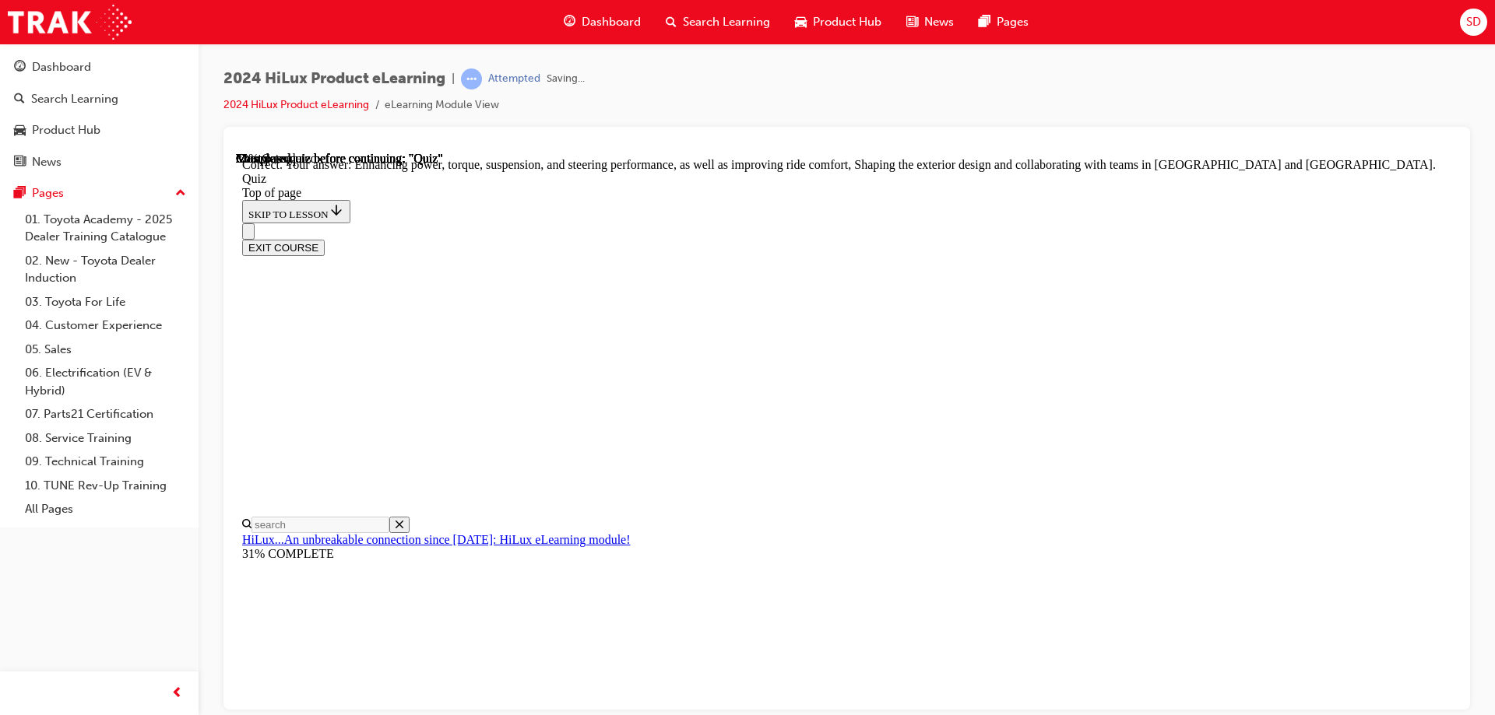
scroll to position [354, 0]
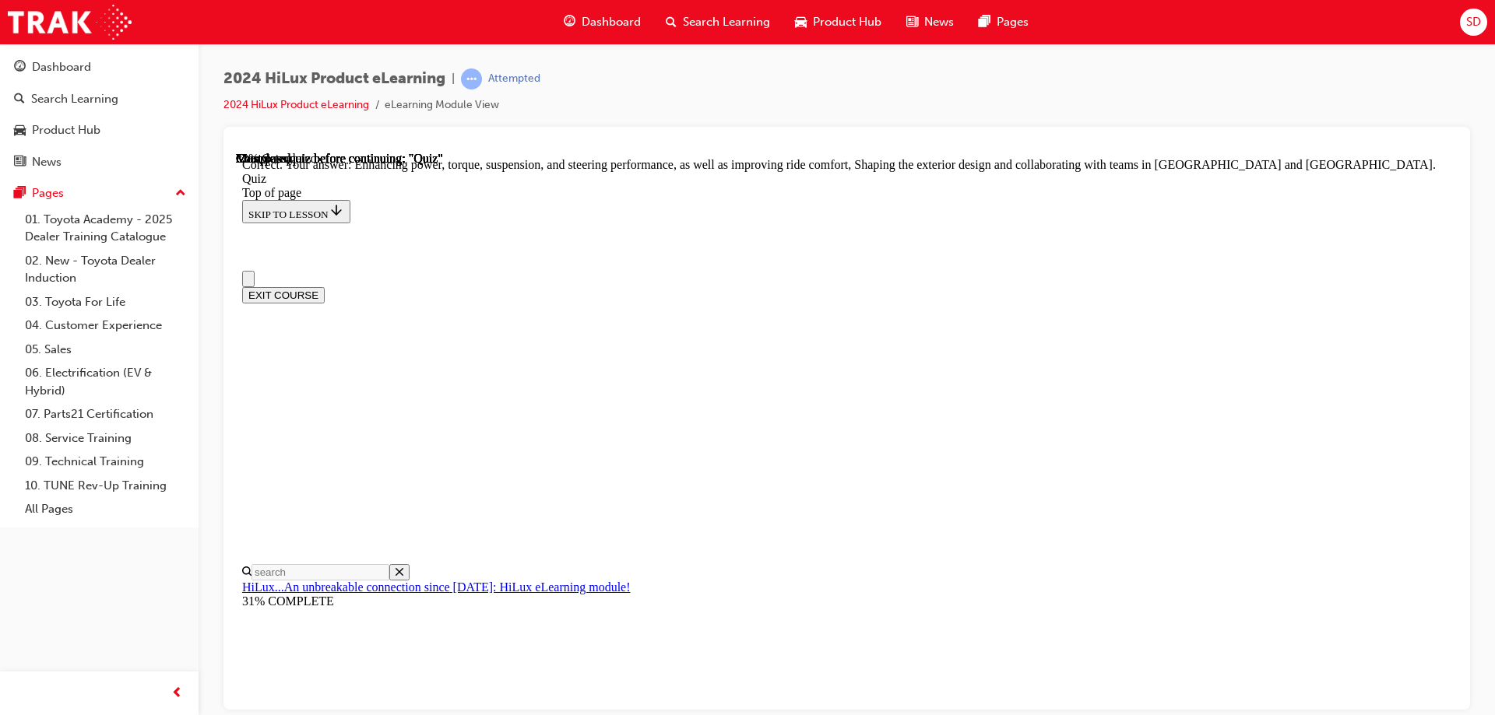
scroll to position [156, 0]
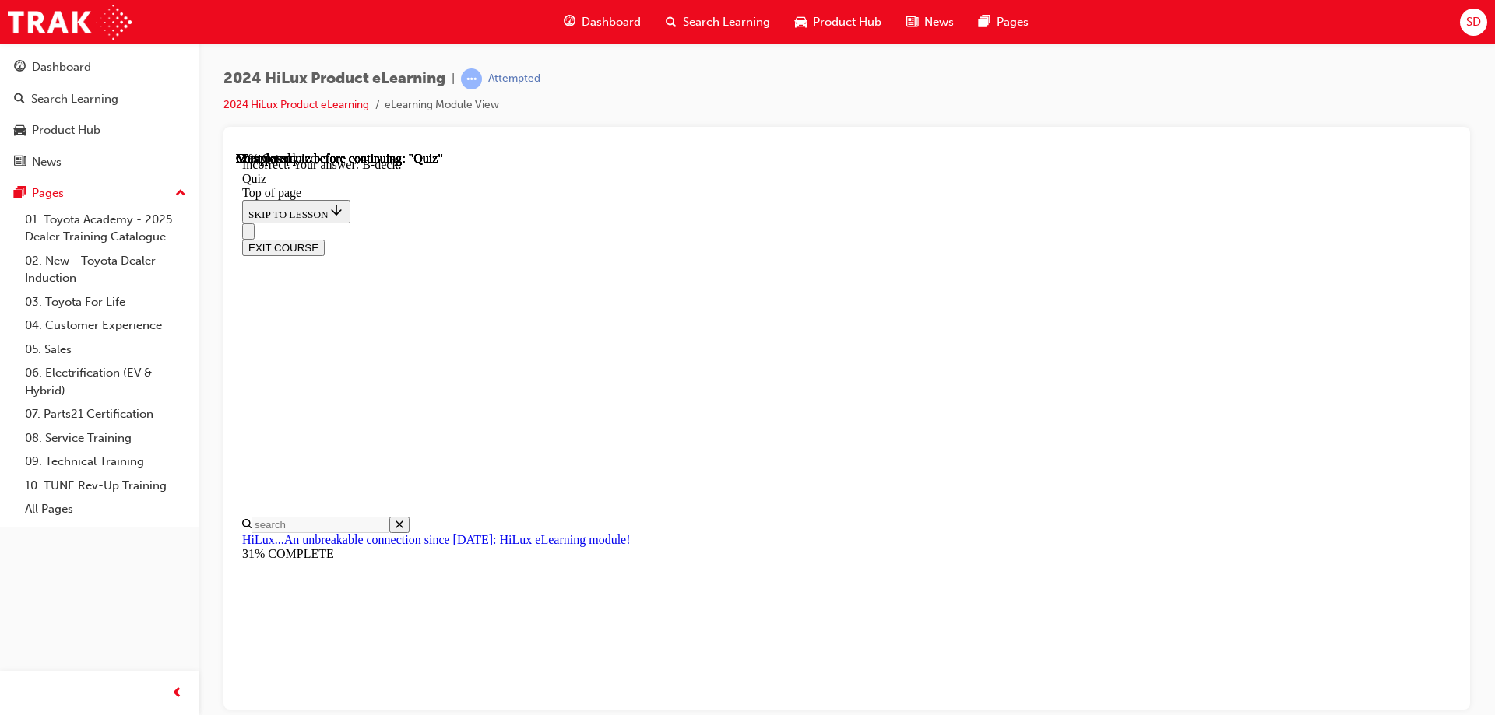
scroll to position [281, 0]
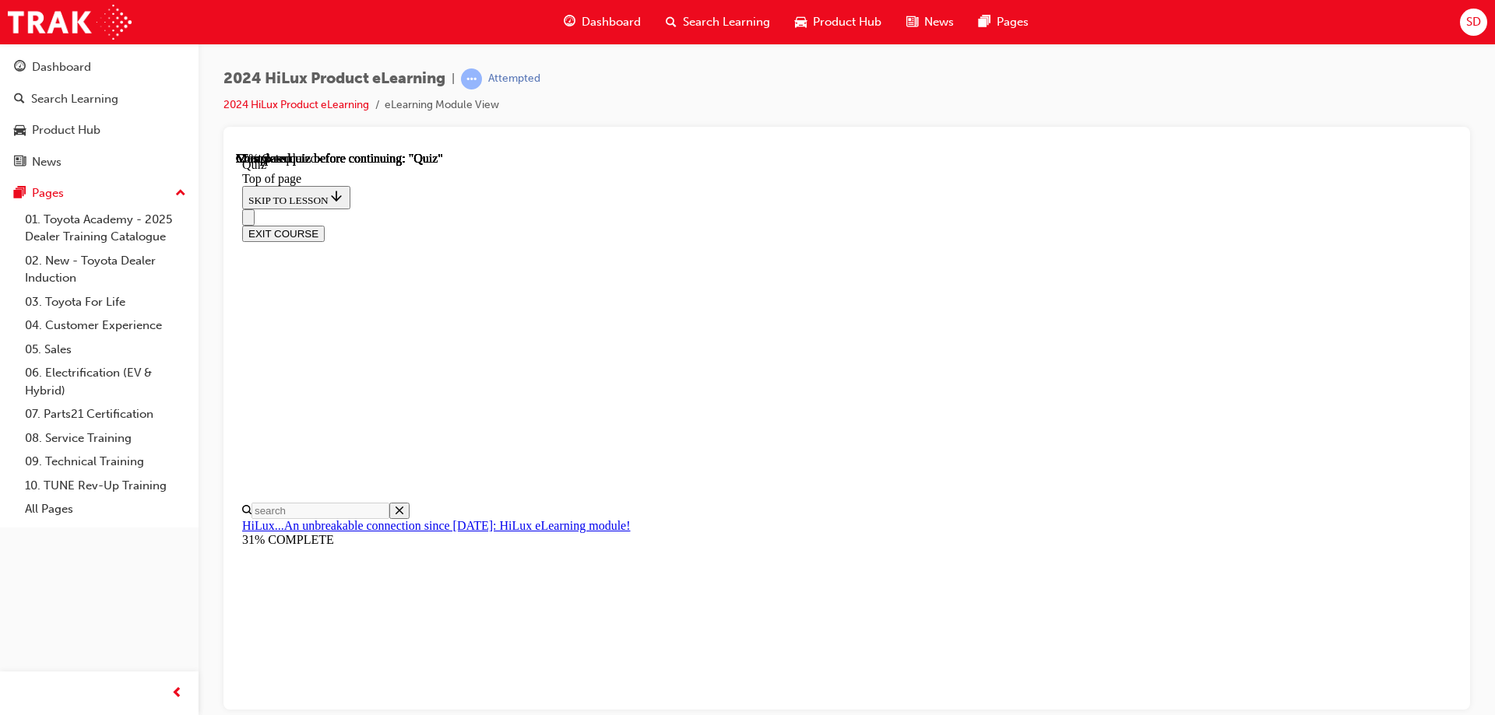
scroll to position [234, 0]
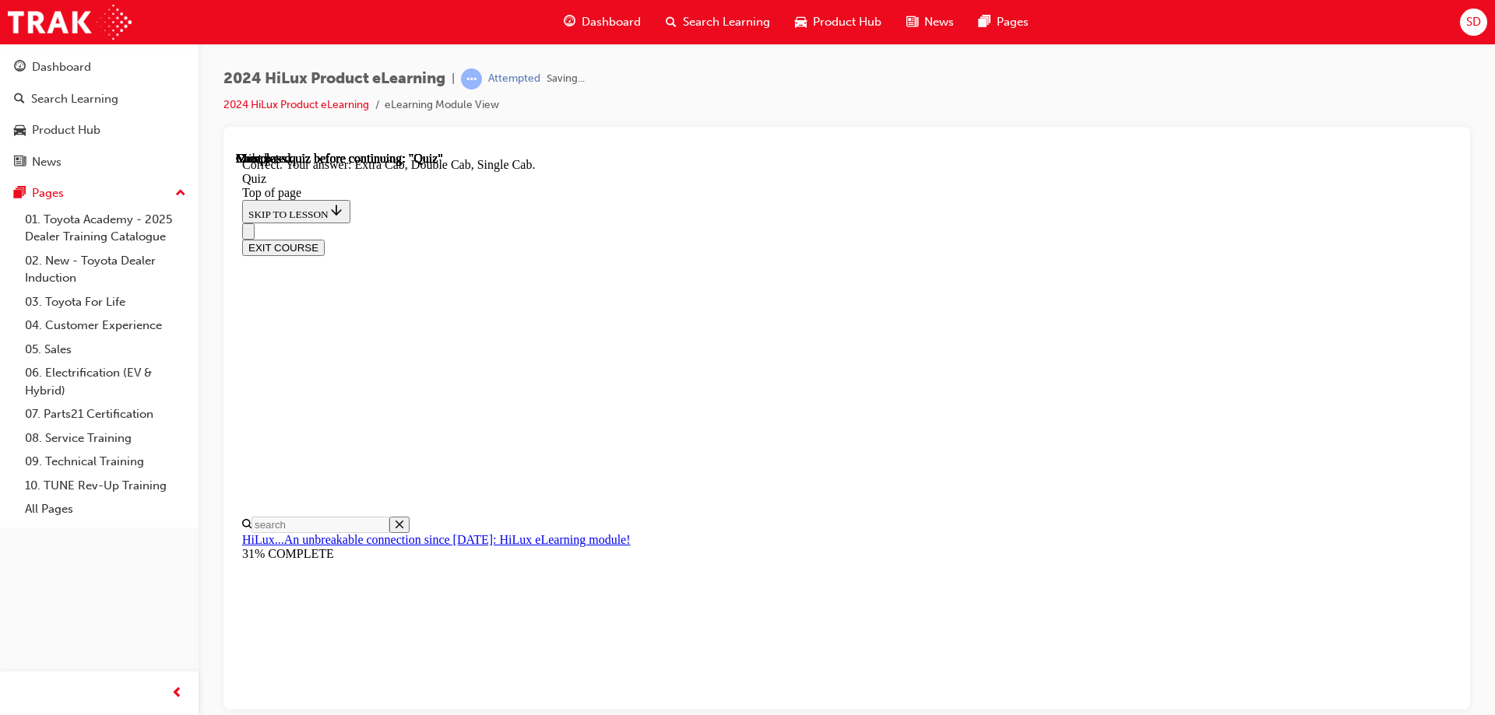
scroll to position [396, 0]
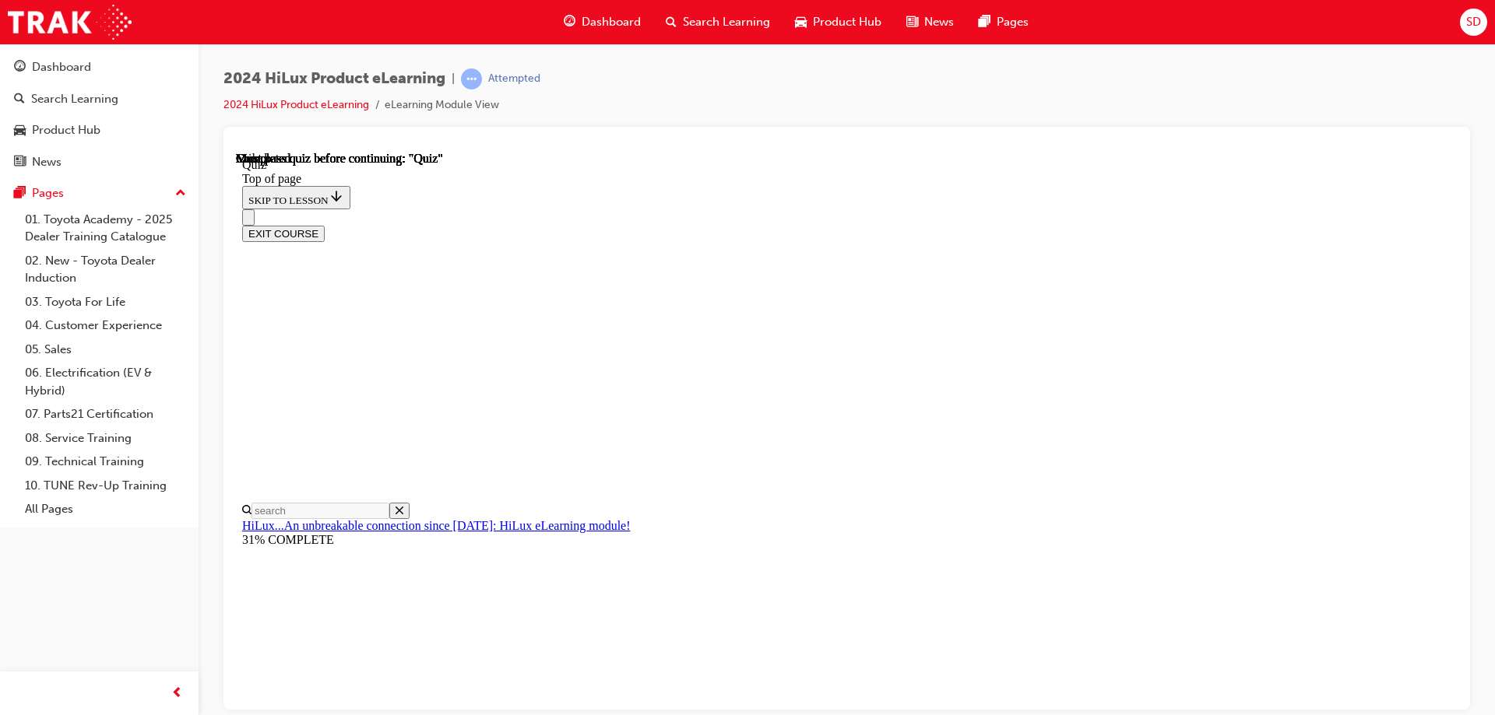
scroll to position [287, 0]
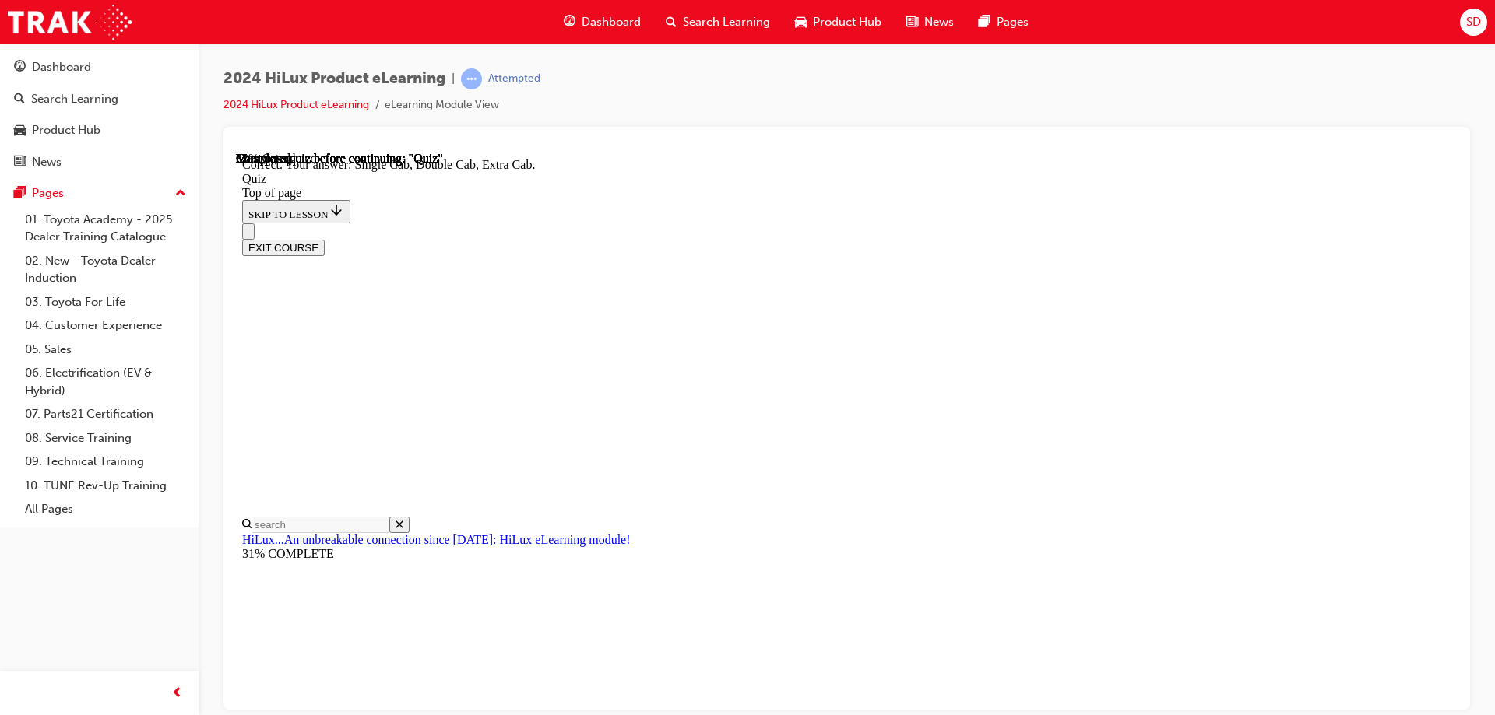
scroll to position [396, 0]
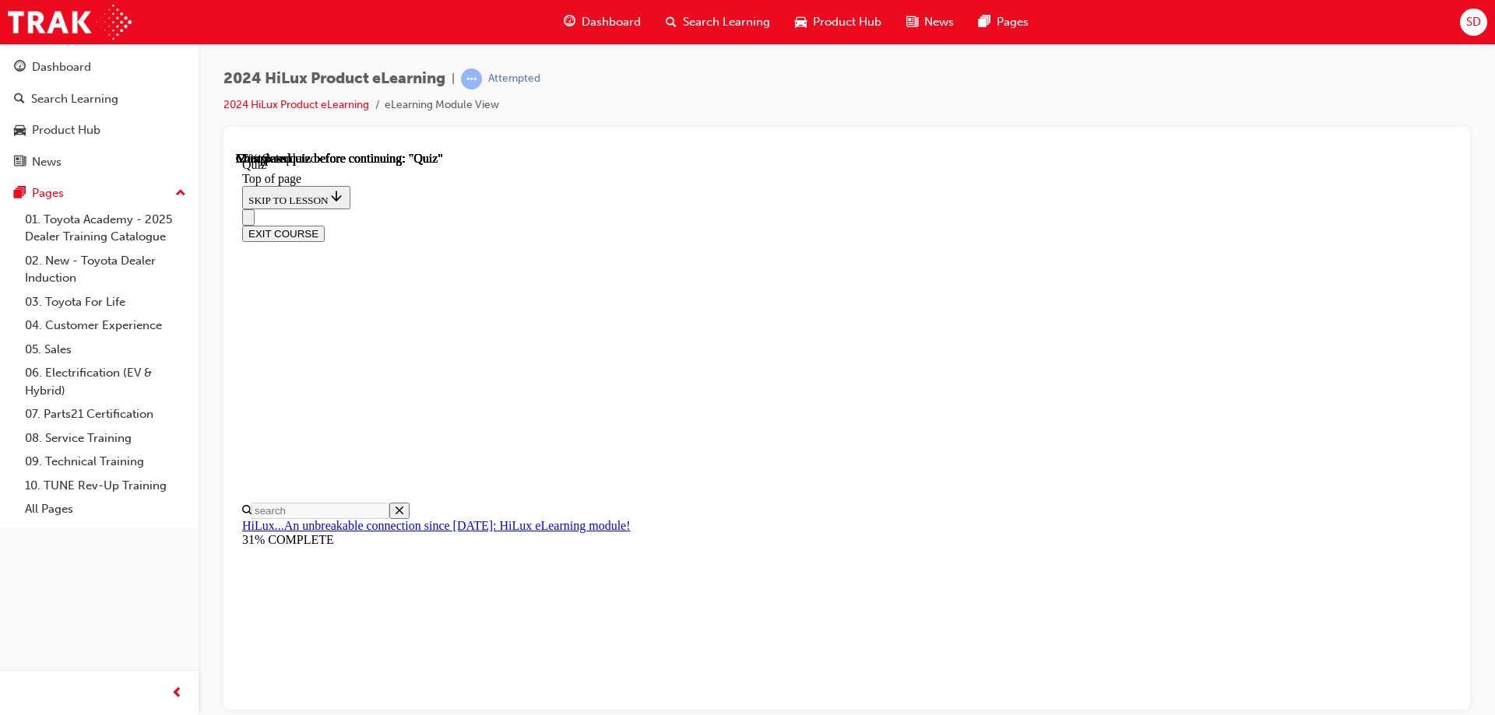
scroll to position [78, 0]
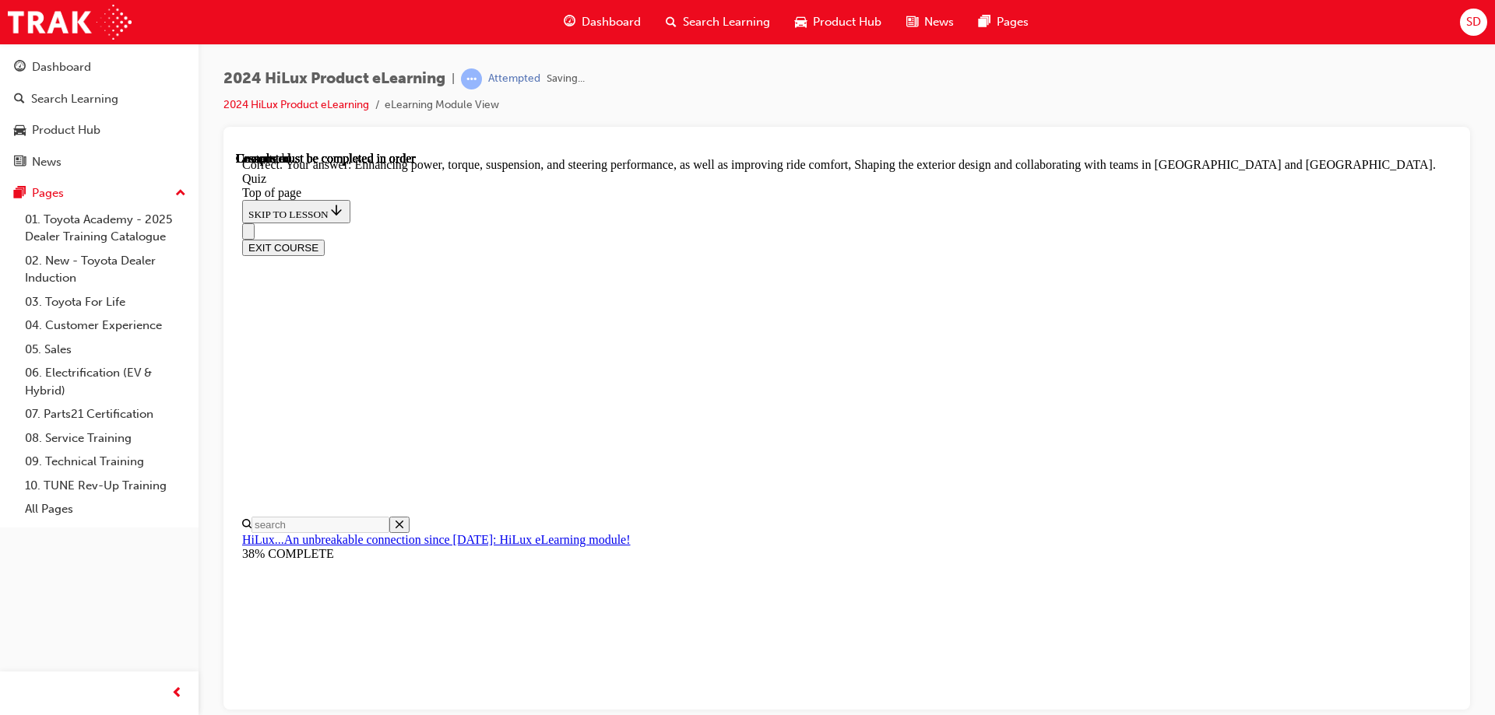
scroll to position [354, 0]
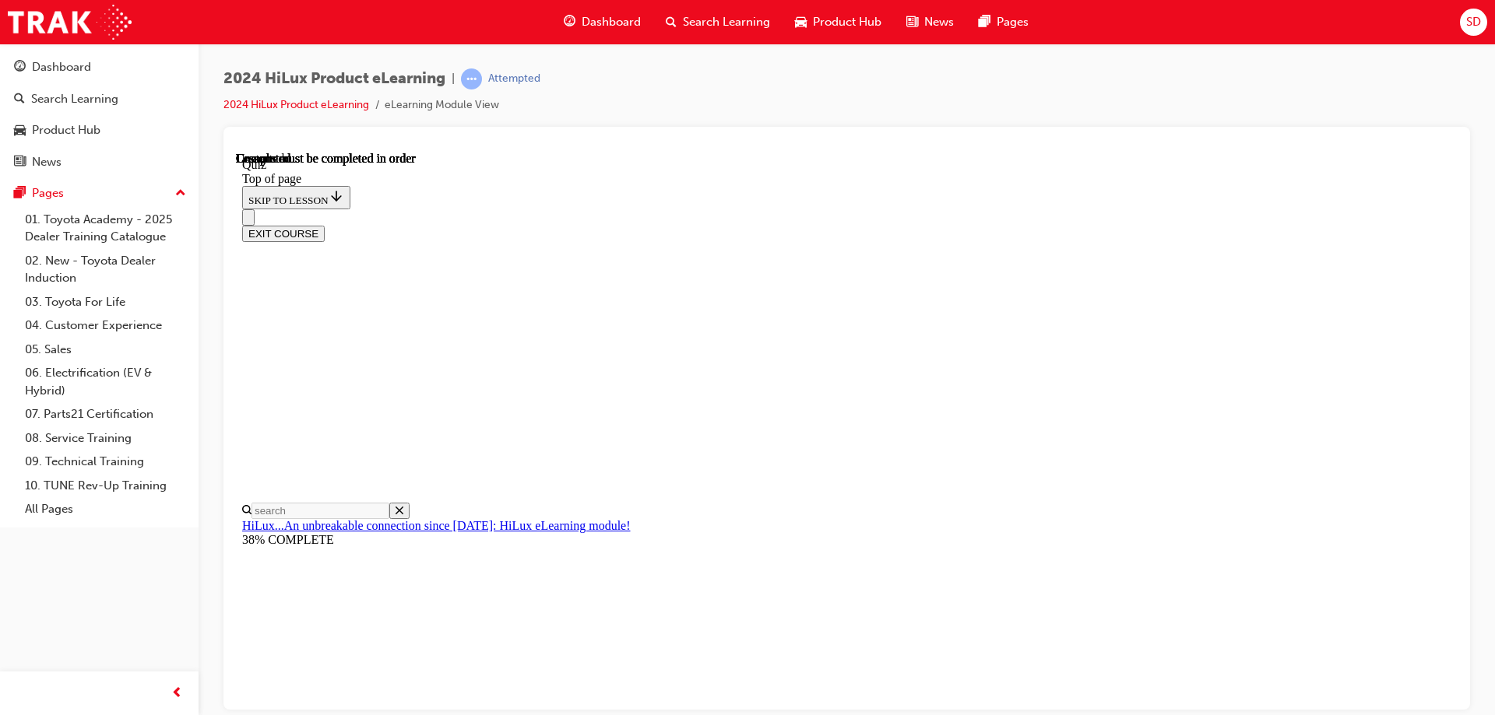
scroll to position [287, 0]
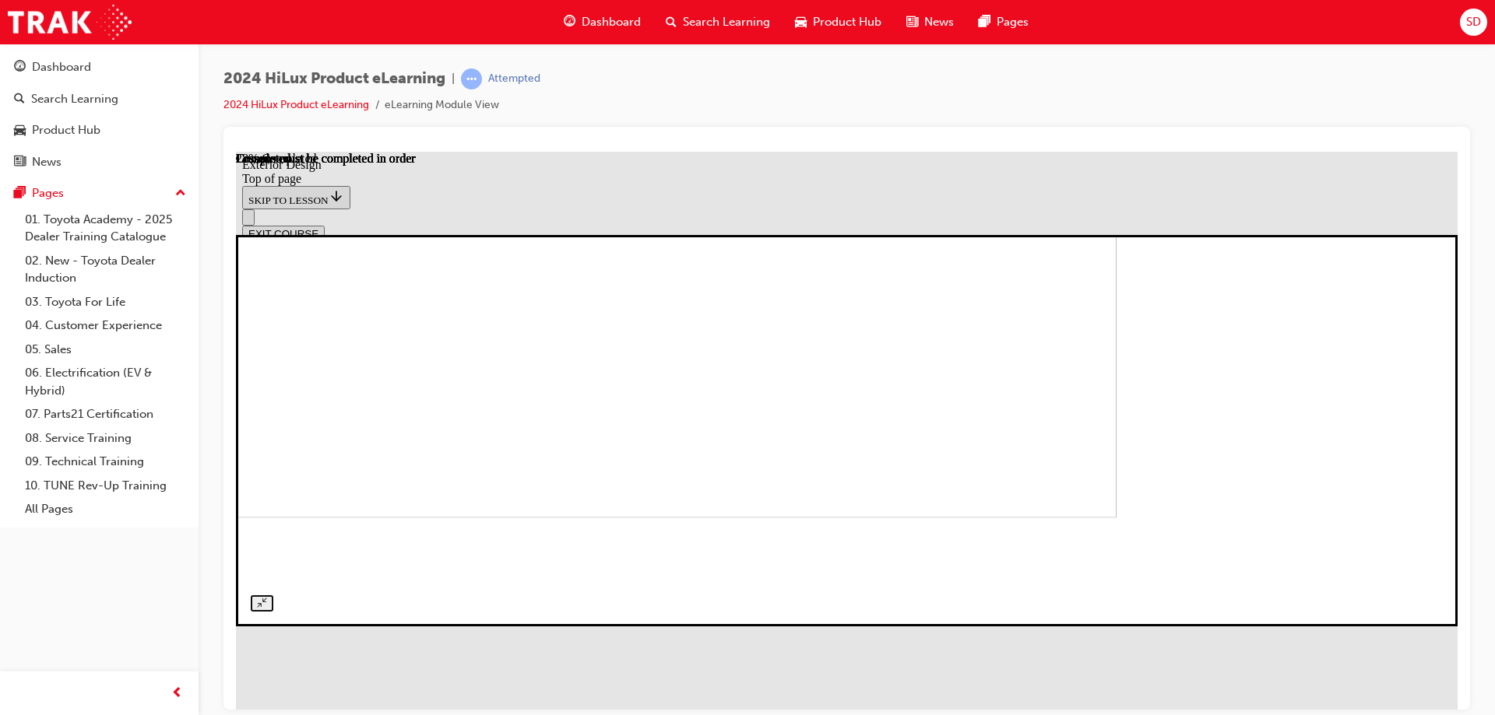
click at [887, 518] on img at bounding box center [506, 346] width 1222 height 343
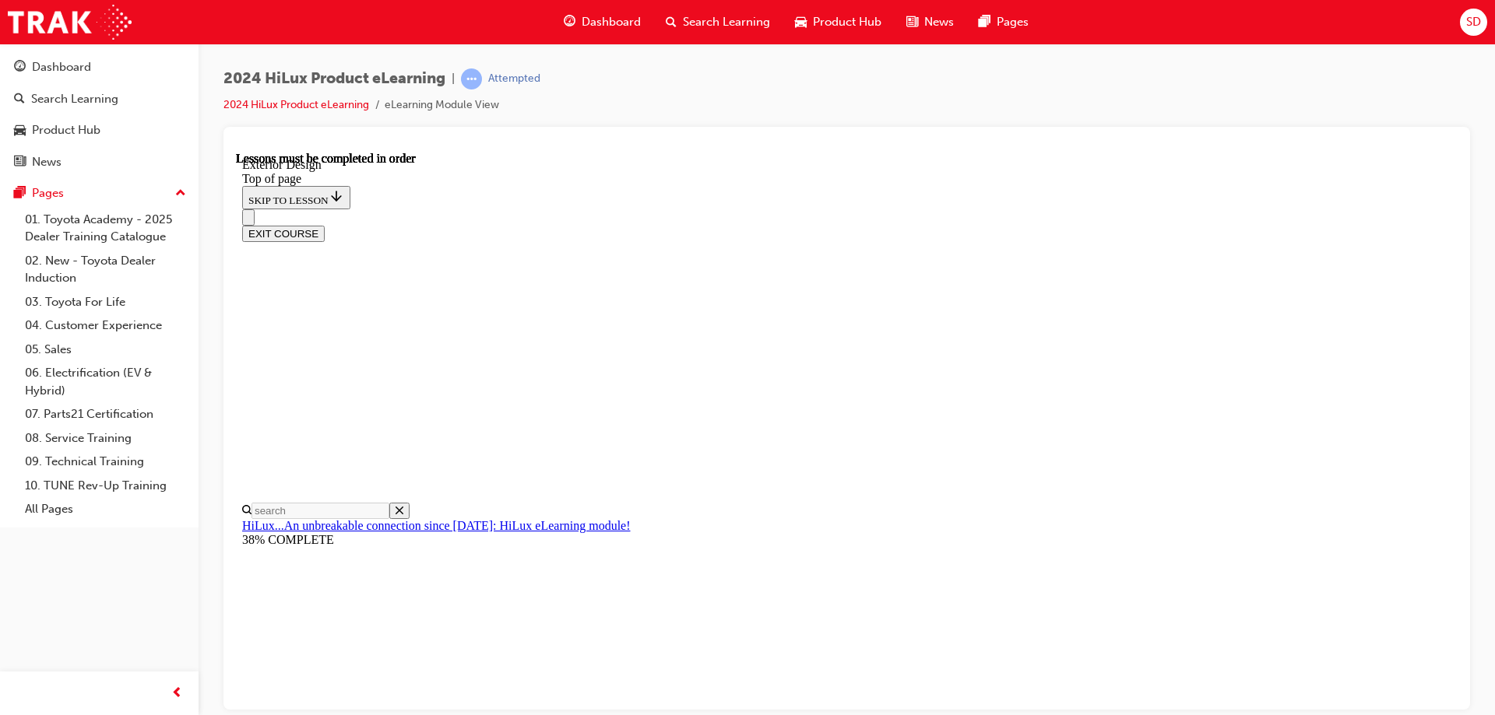
scroll to position [0, 0]
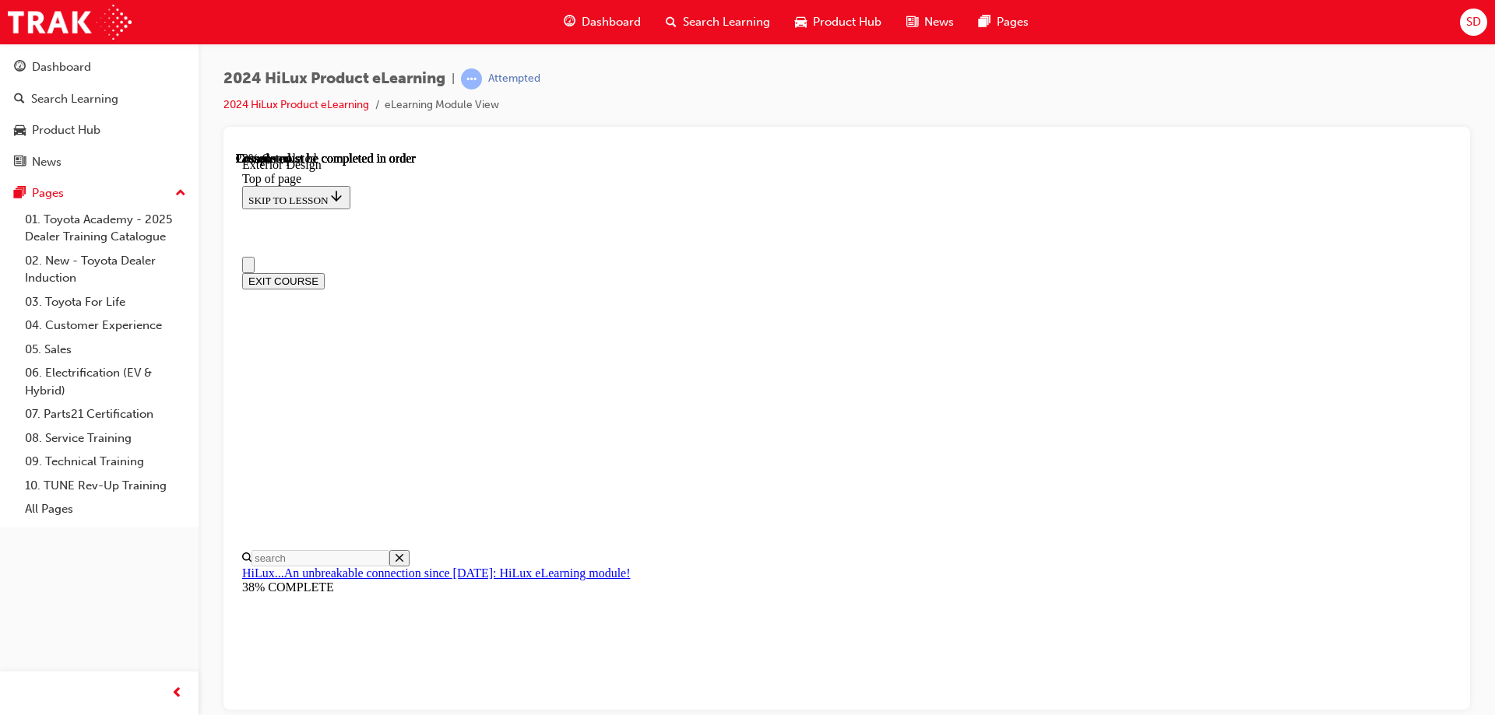
drag, startPoint x: 554, startPoint y: 589, endPoint x: 779, endPoint y: 639, distance: 230.6
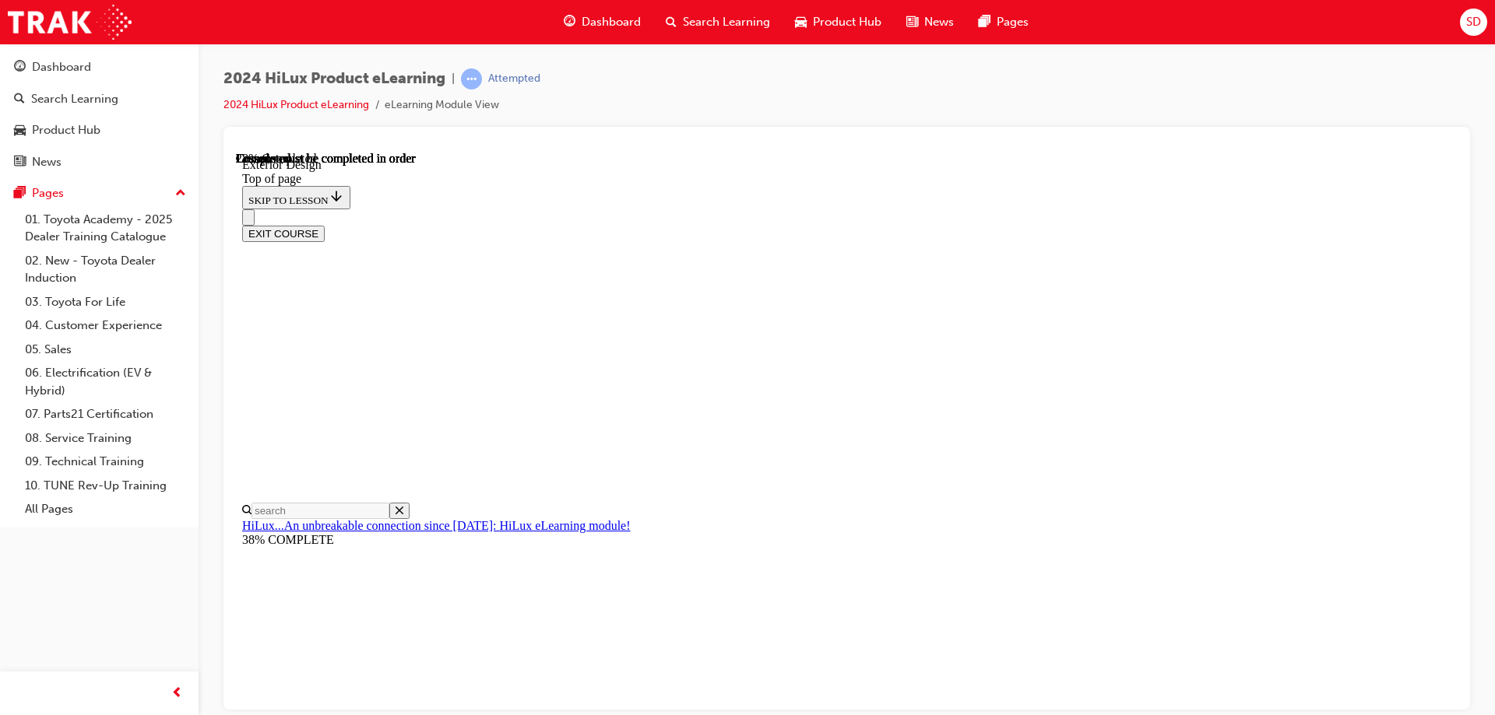
scroll to position [545, 0]
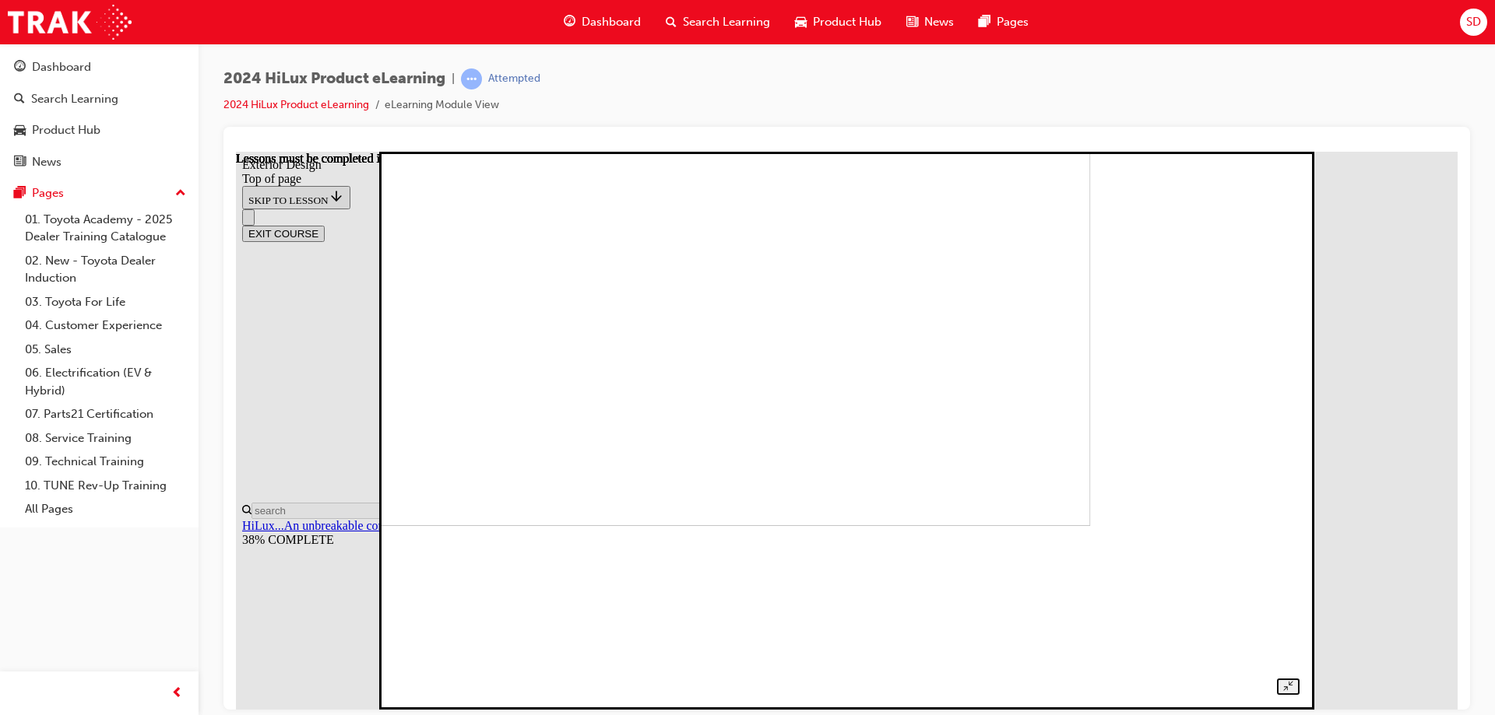
click at [943, 526] on img at bounding box center [648, 246] width 883 height 558
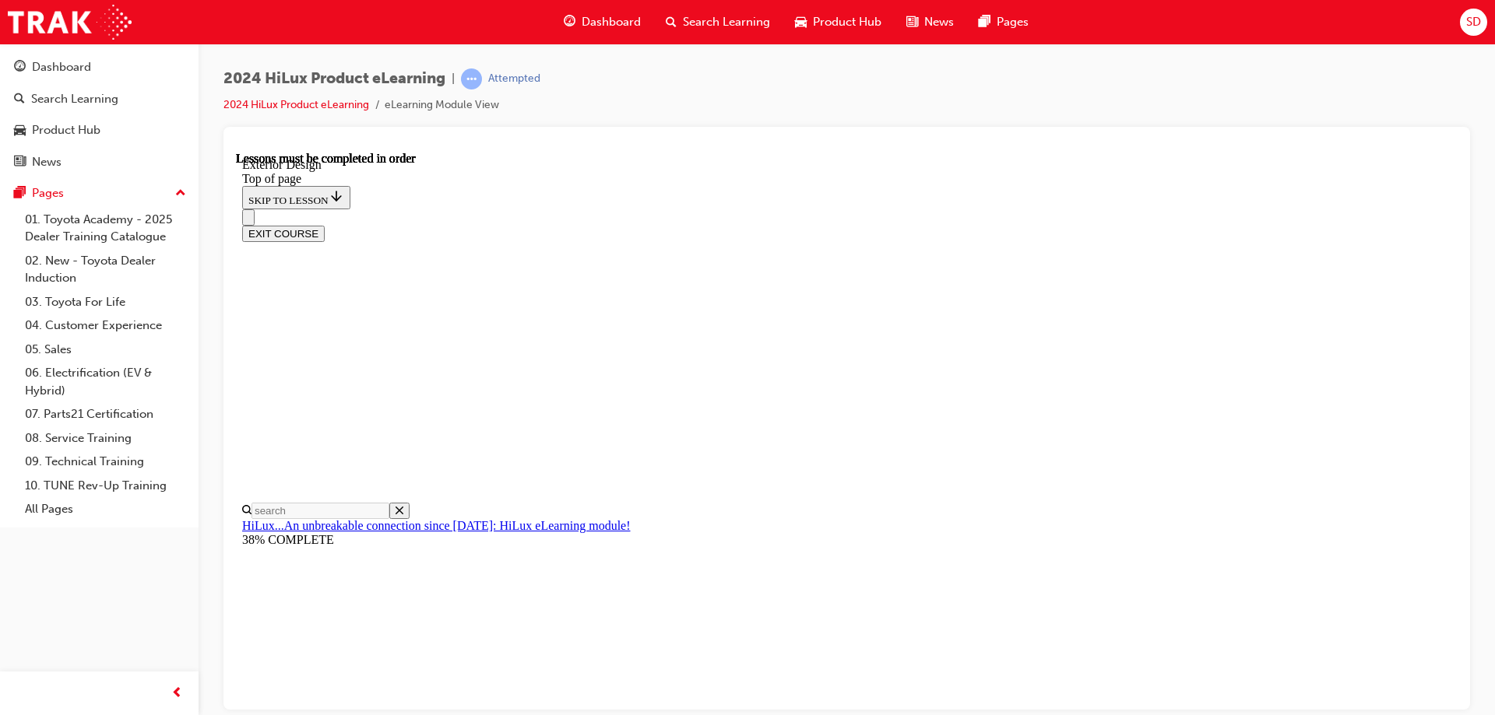
scroll to position [934, 0]
drag, startPoint x: 746, startPoint y: 526, endPoint x: 1065, endPoint y: 536, distance: 319.4
drag, startPoint x: 1065, startPoint y: 536, endPoint x: 1114, endPoint y: 571, distance: 60.7
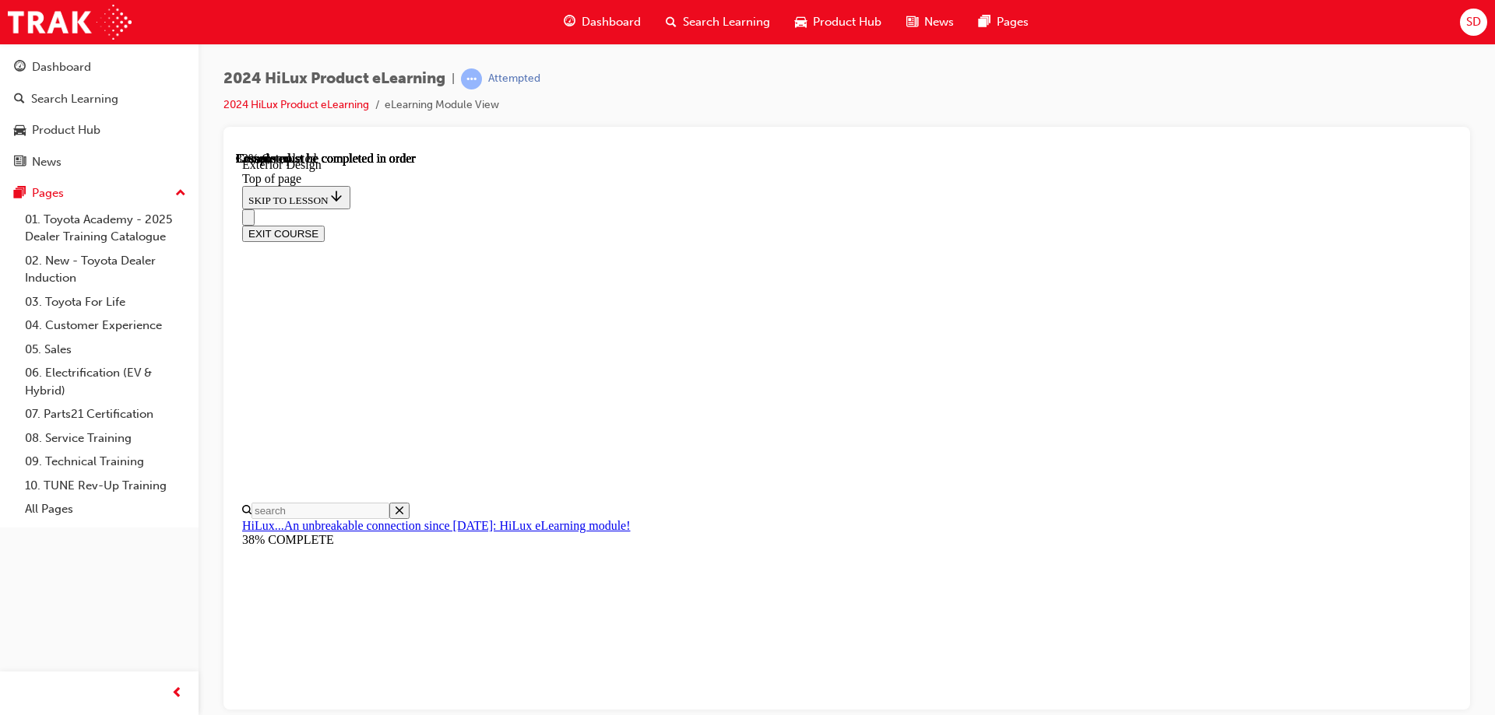
scroll to position [0, 0]
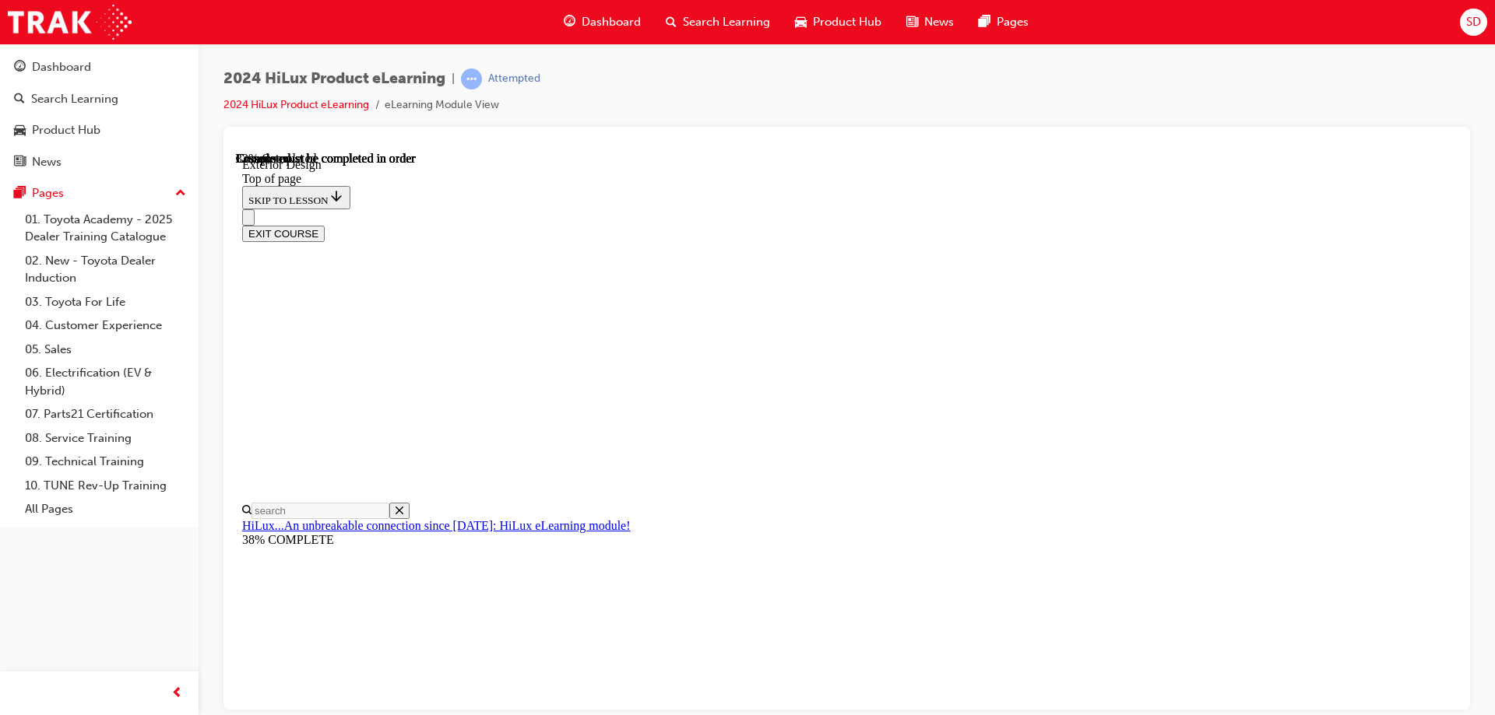
scroll to position [0, 0]
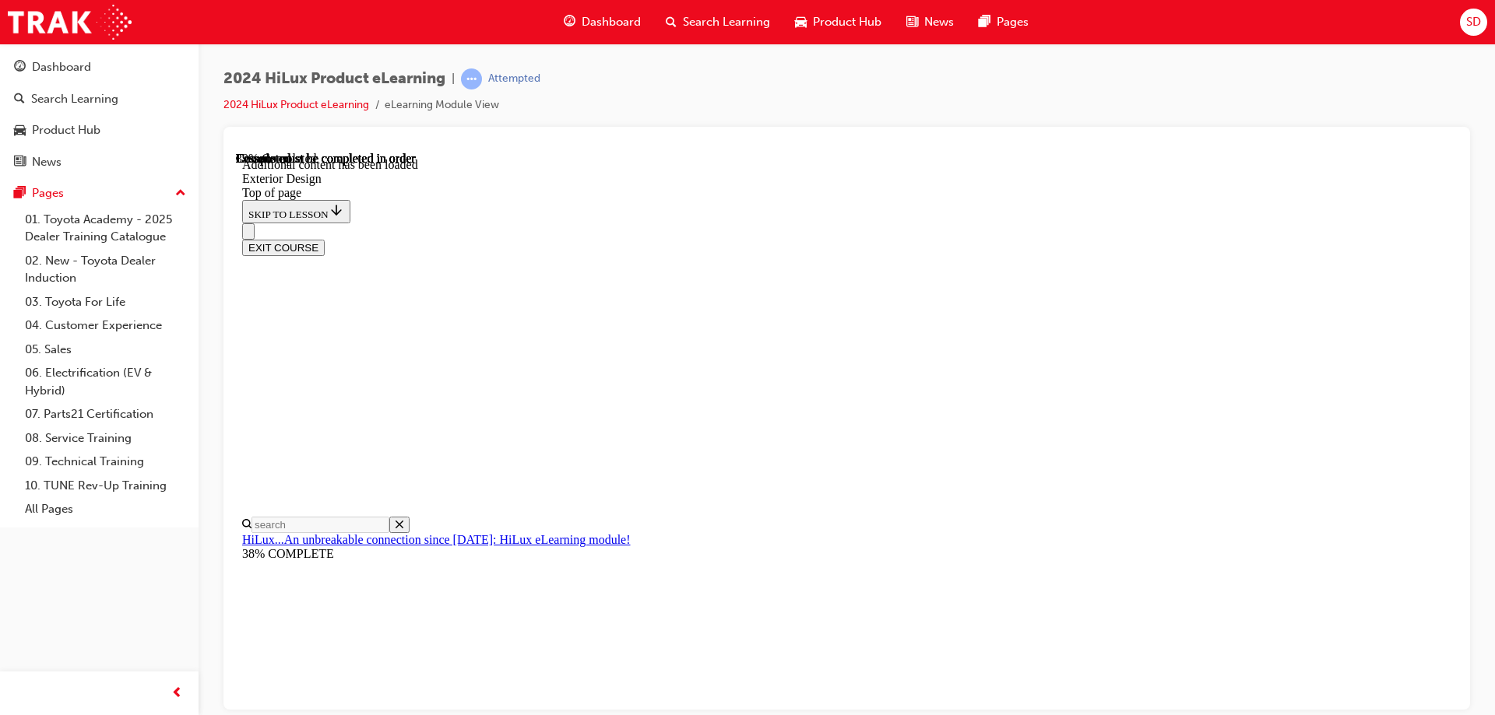
scroll to position [2719, 0]
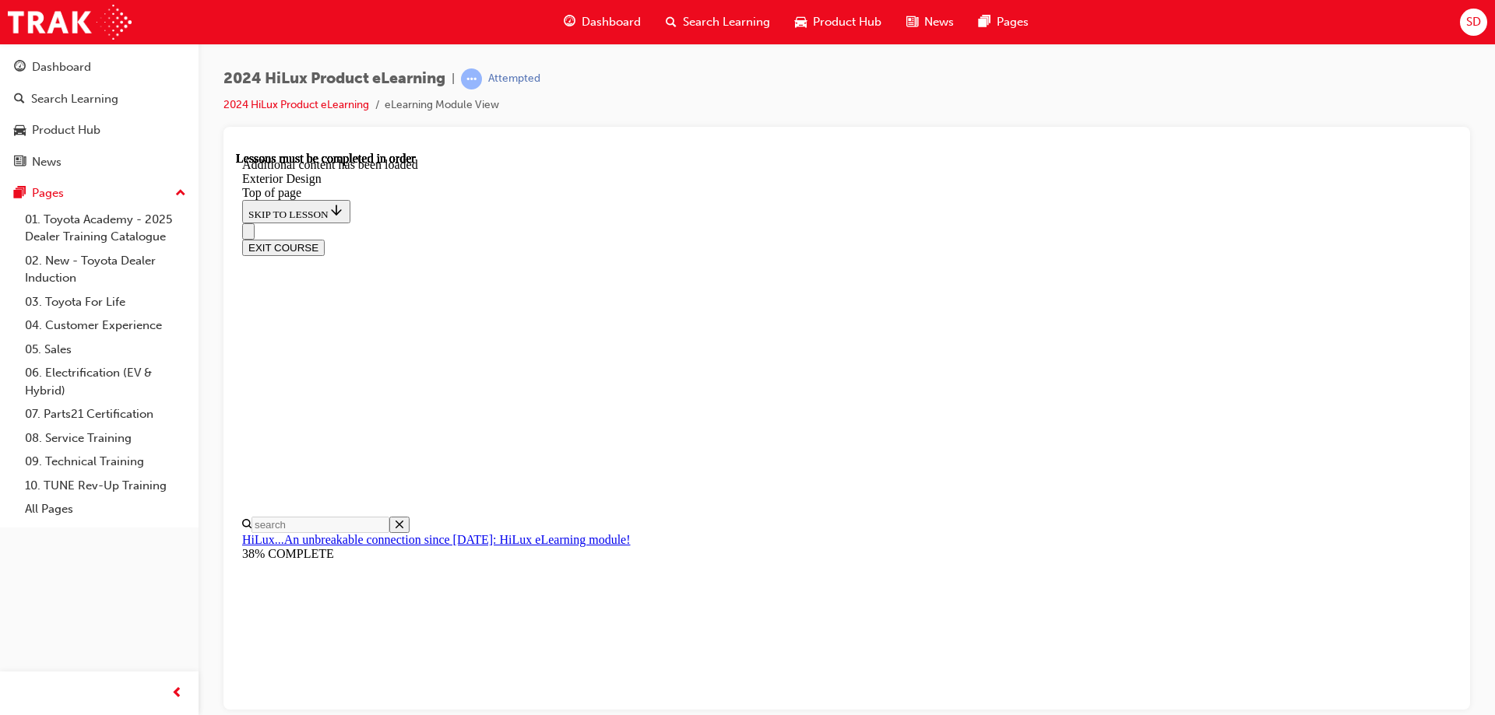
scroll to position [2719, 0]
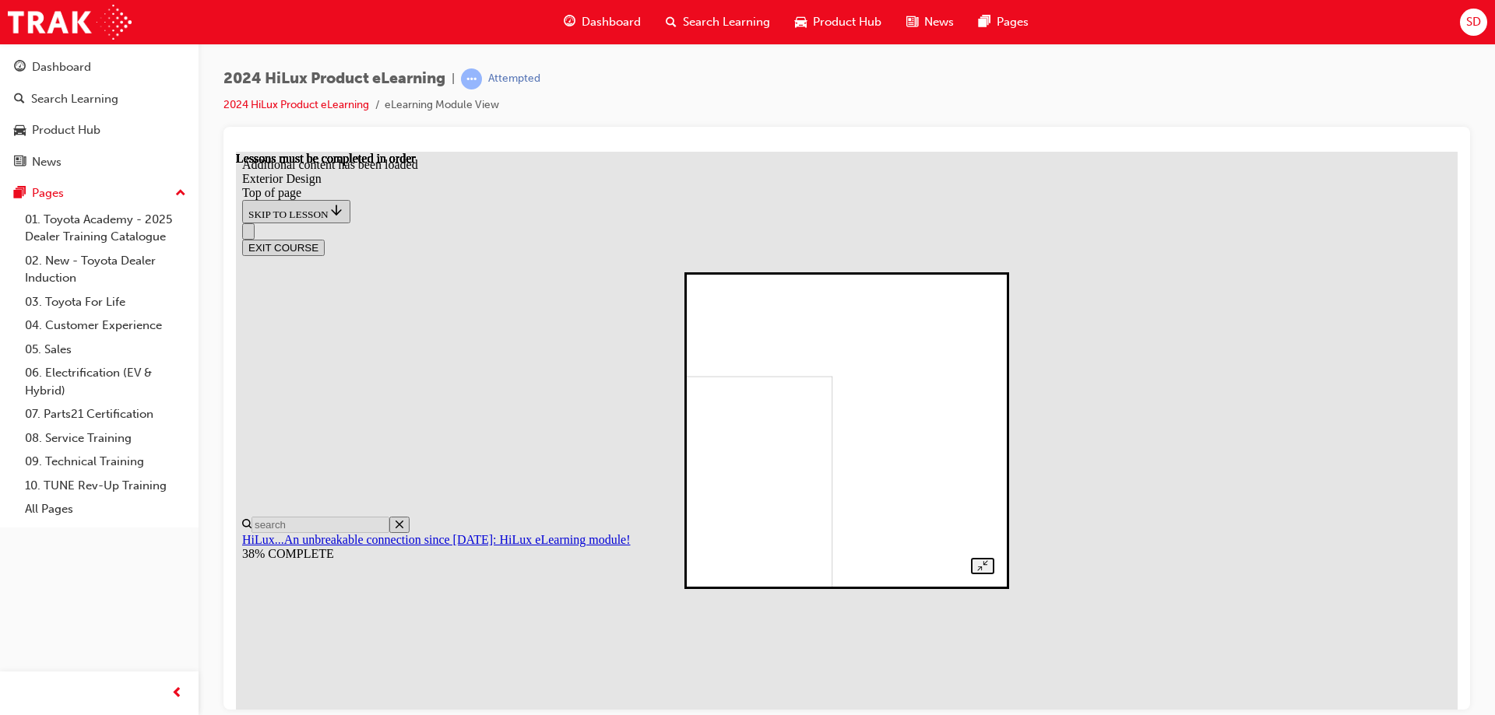
click at [699, 442] on div at bounding box center [846, 429] width 294 height 287
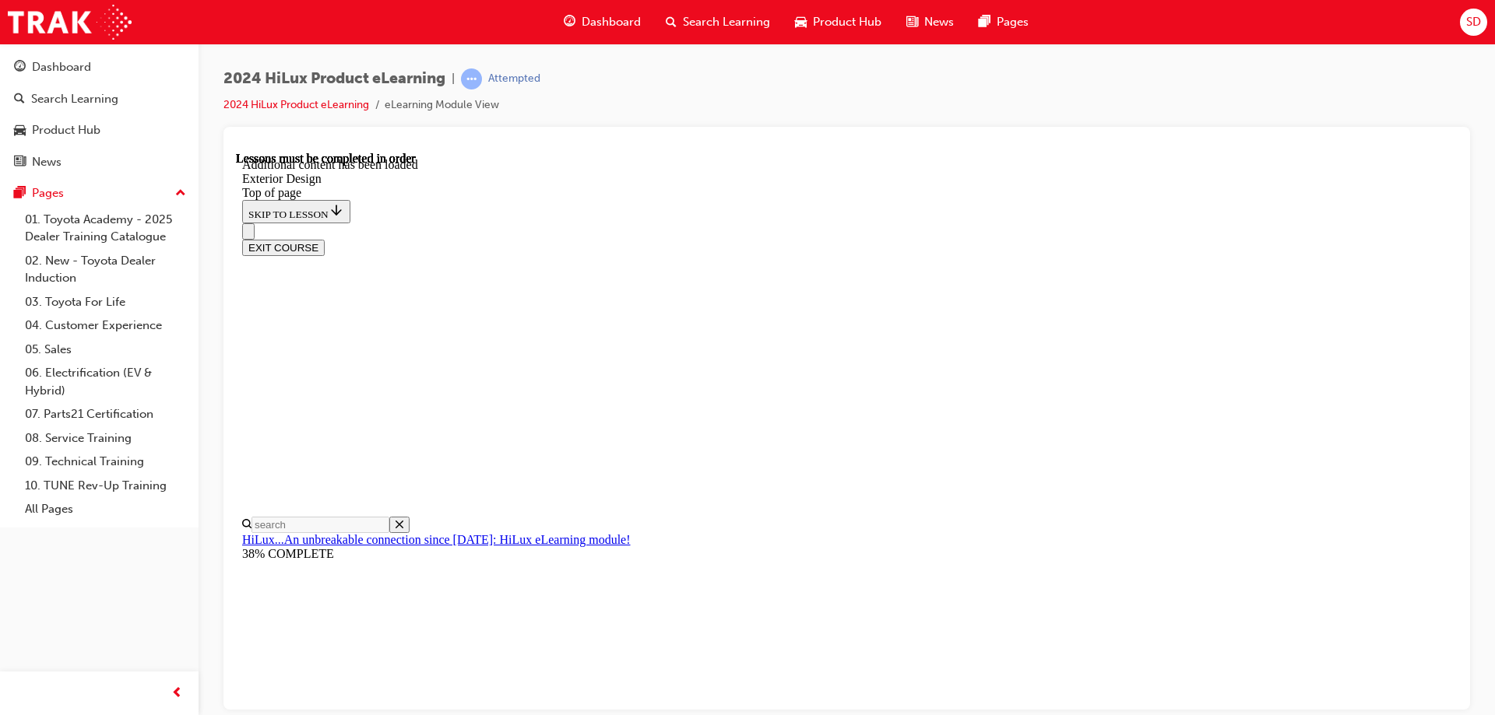
scroll to position [2719, 0]
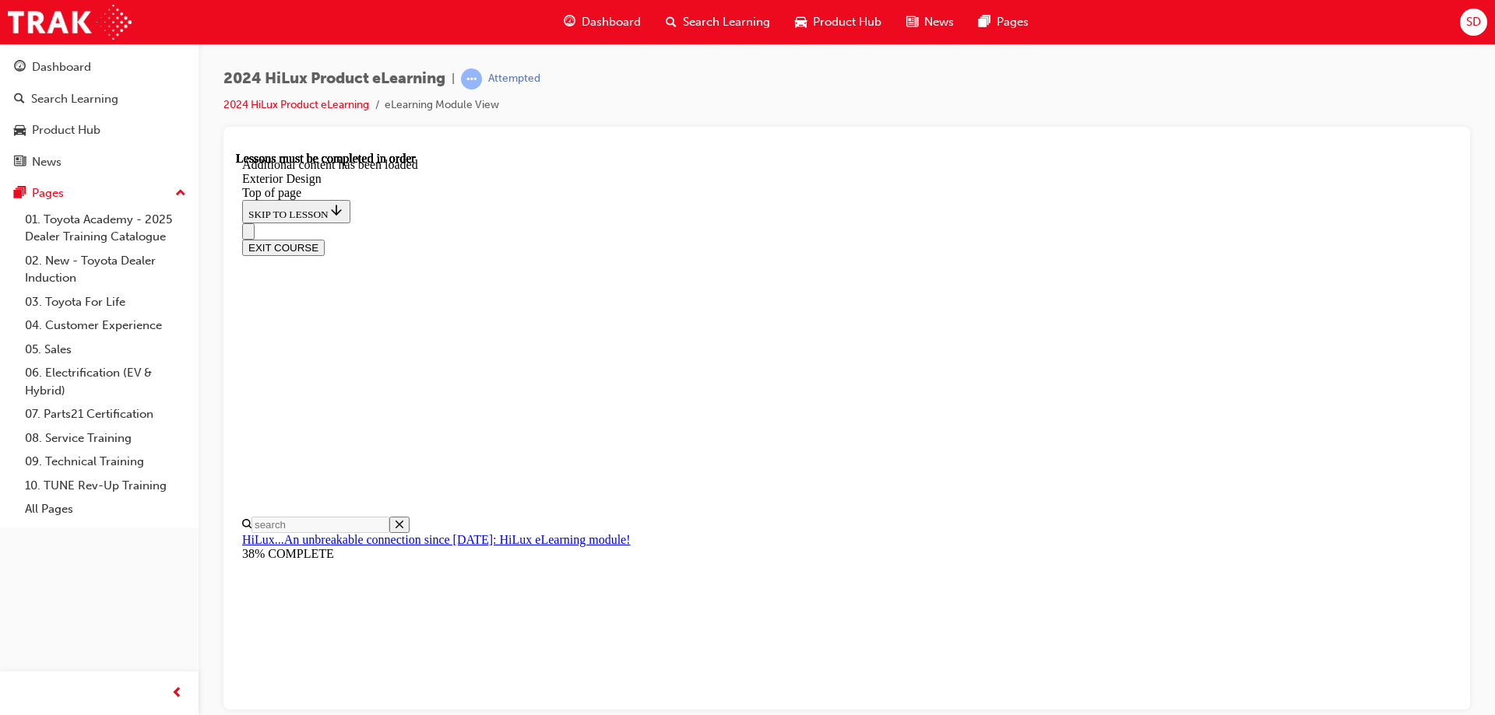
drag, startPoint x: 1233, startPoint y: 378, endPoint x: 1230, endPoint y: 415, distance: 37.5
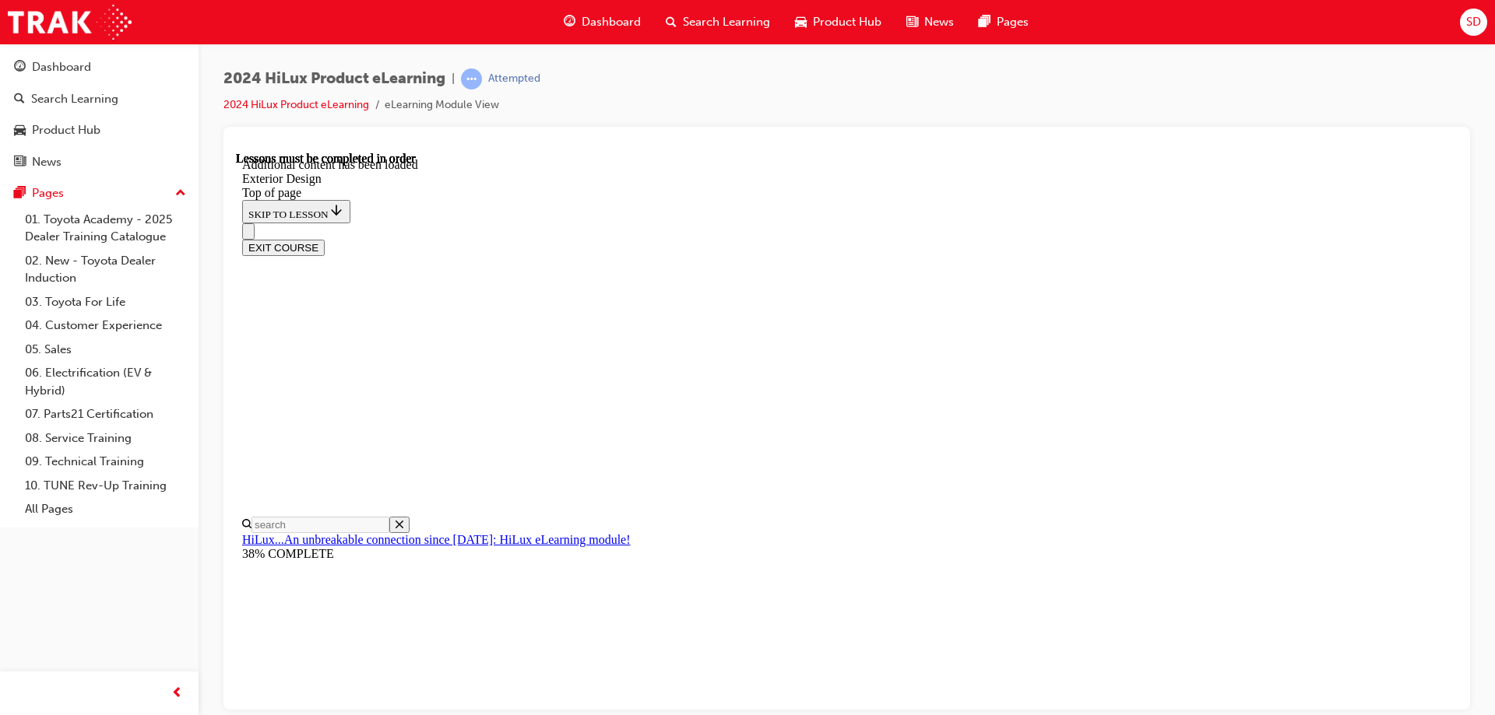
scroll to position [4022, 0]
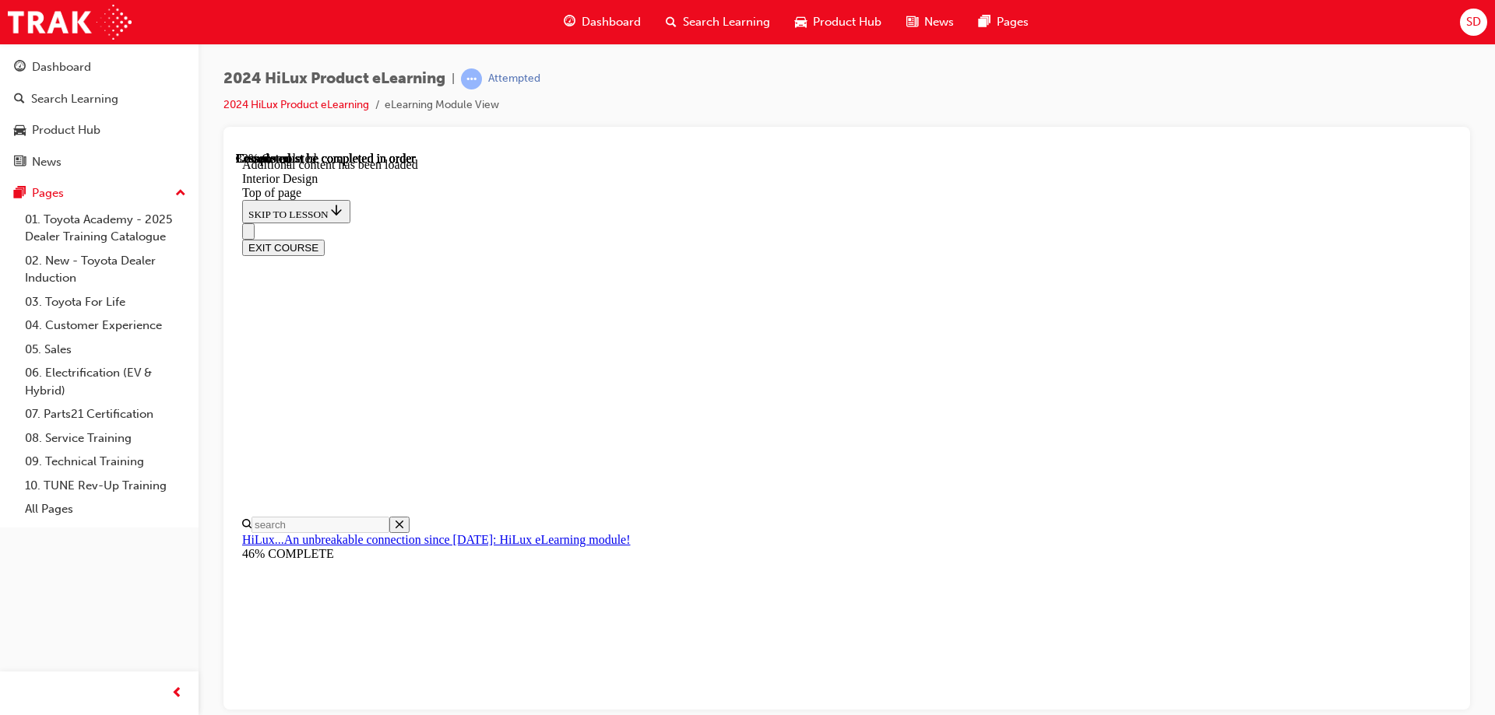
scroll to position [878, 0]
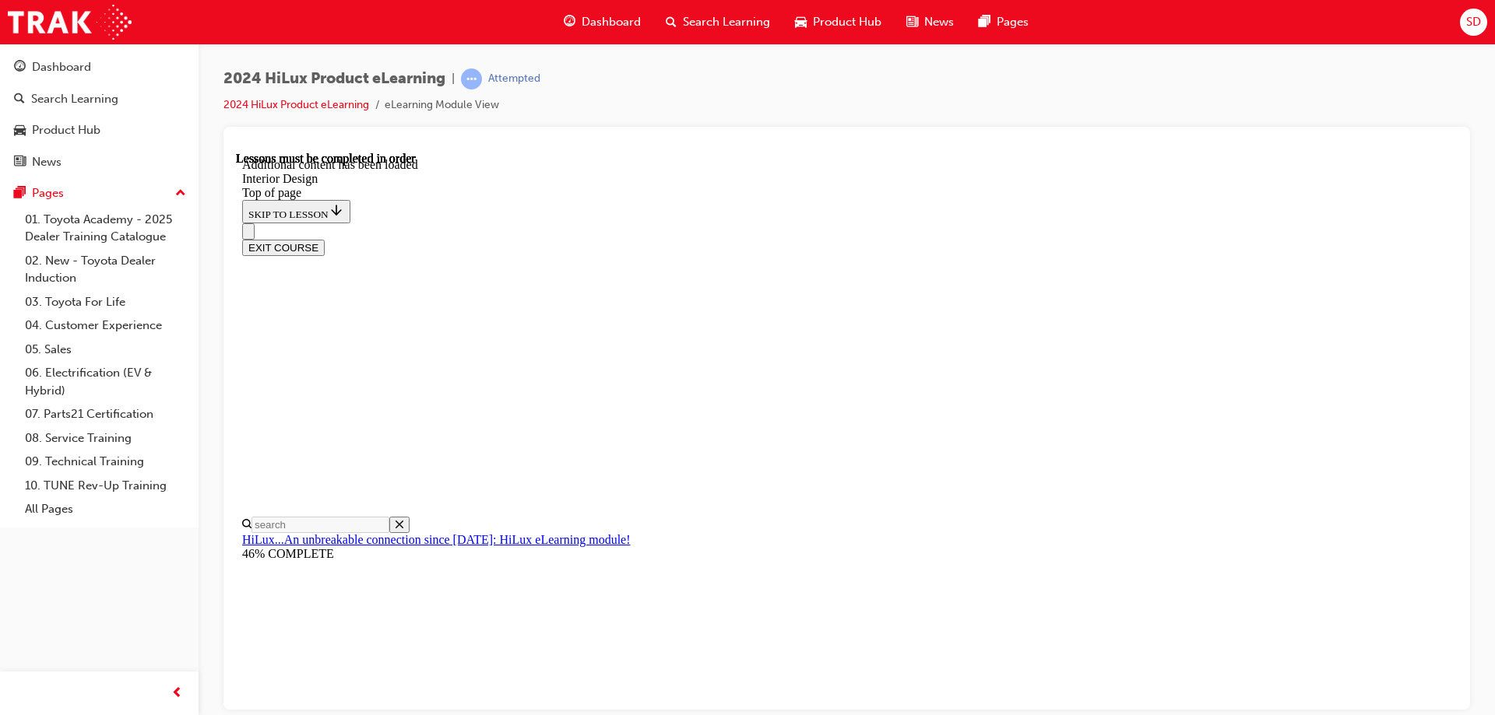
scroll to position [767, 0]
drag, startPoint x: 912, startPoint y: 536, endPoint x: 923, endPoint y: 506, distance: 32.0
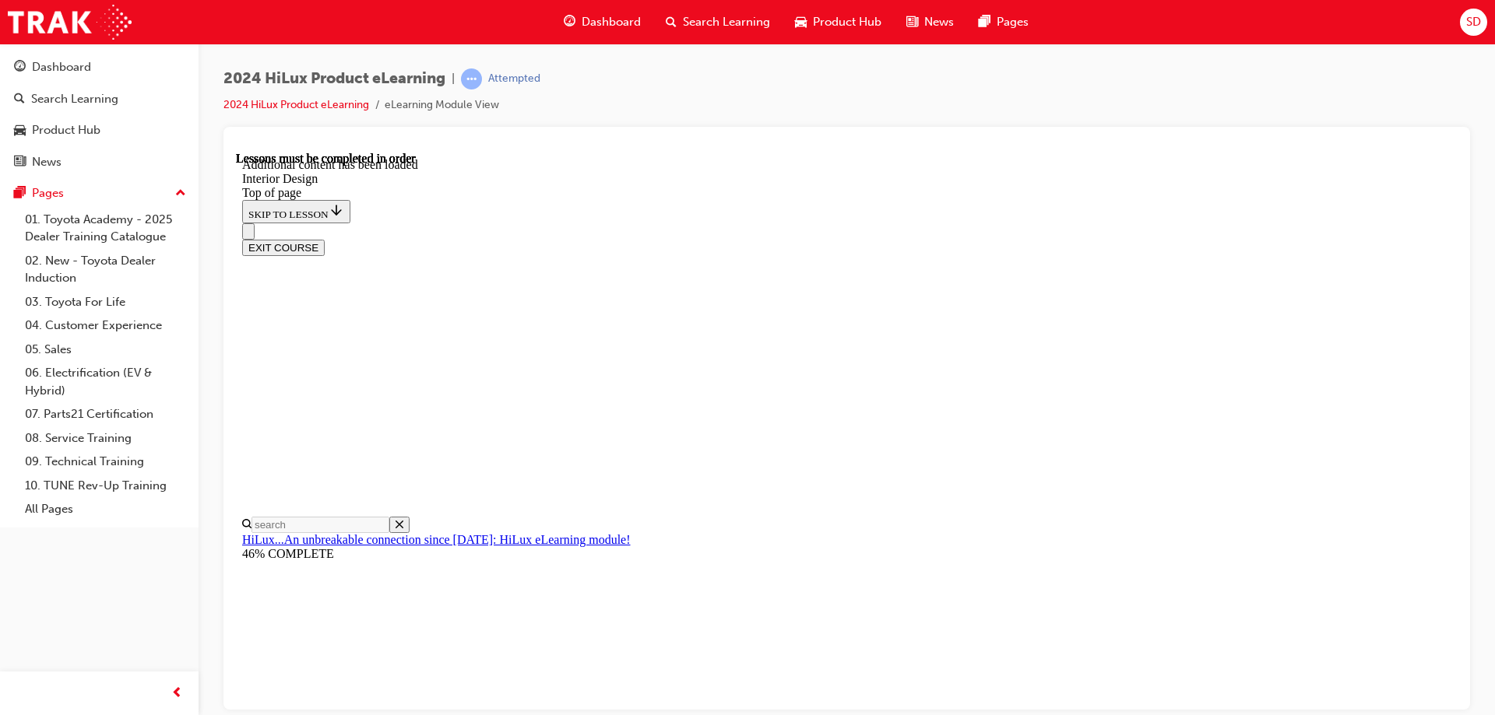
drag, startPoint x: 1003, startPoint y: 504, endPoint x: 1036, endPoint y: 476, distance: 43.7
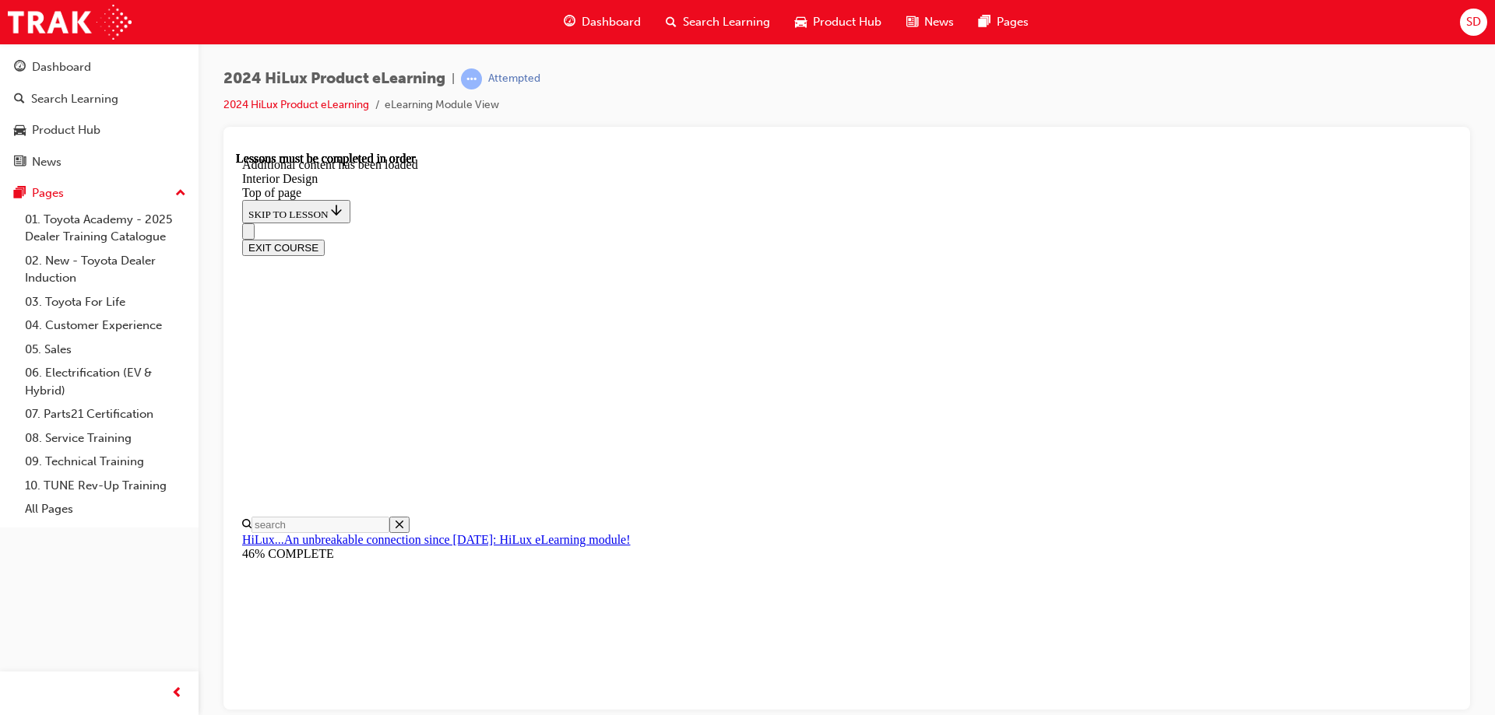
click at [655, 72] on div "2024 HiLux Product eLearning | Attempted 2024 HiLux Product eLearning eLearning…" at bounding box center [846, 98] width 1246 height 58
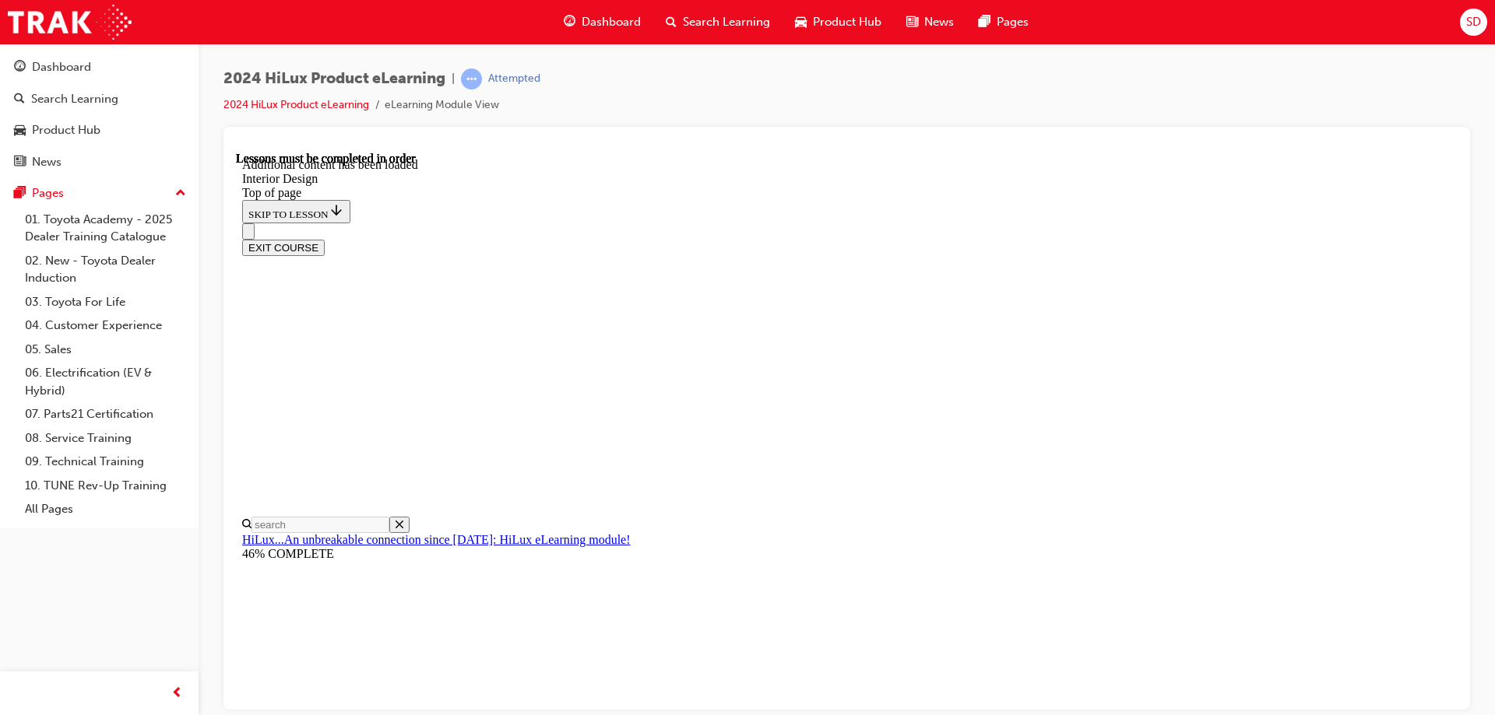
click at [748, 223] on div "EXIT COURSE" at bounding box center [840, 239] width 1197 height 33
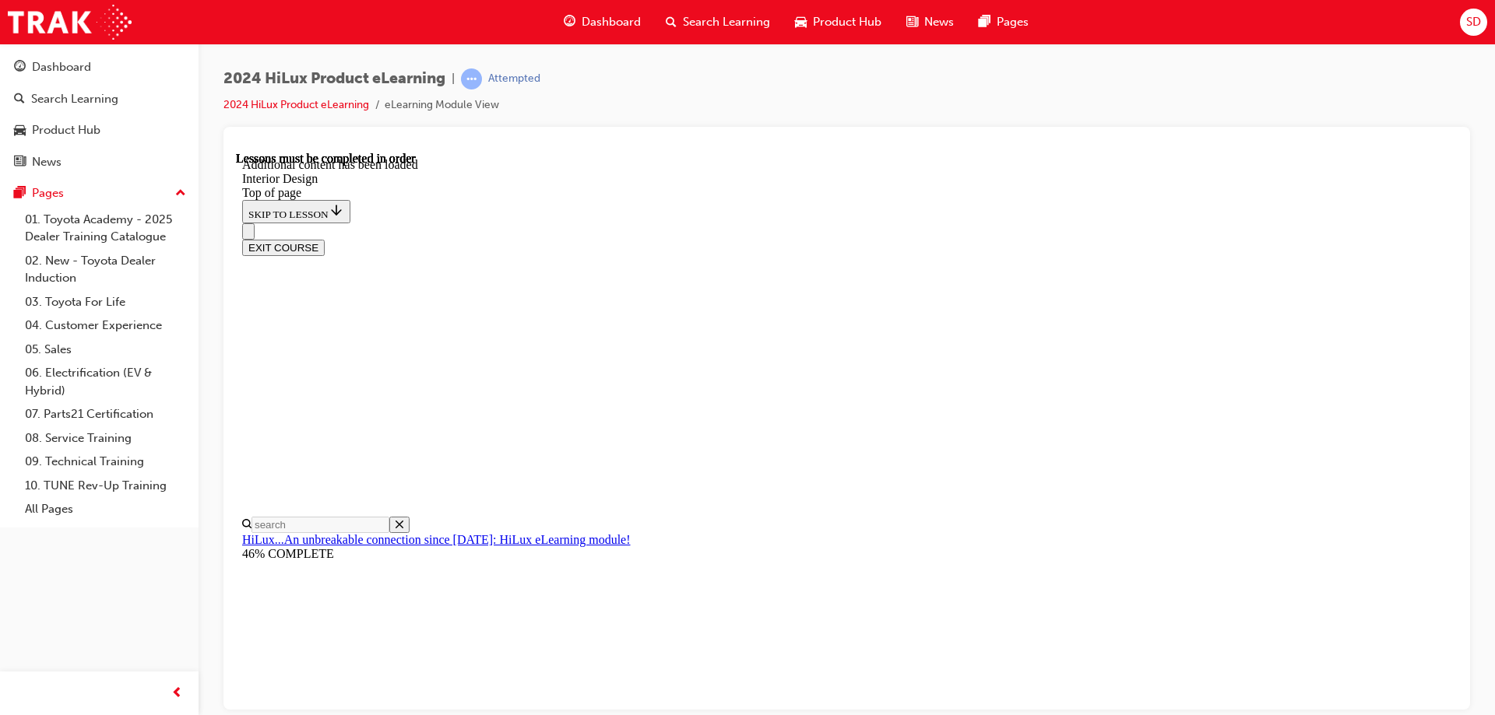
scroll to position [2255, 0]
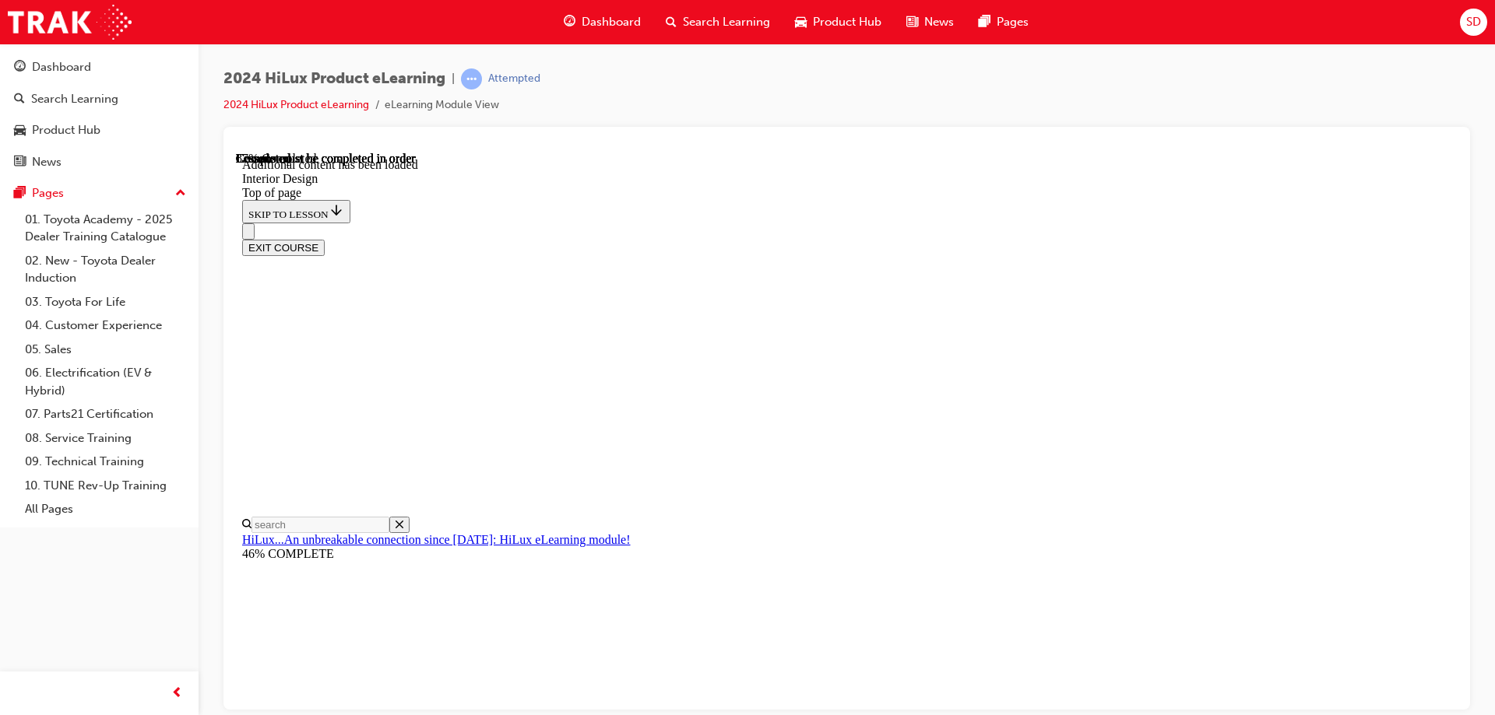
scroll to position [2645, 0]
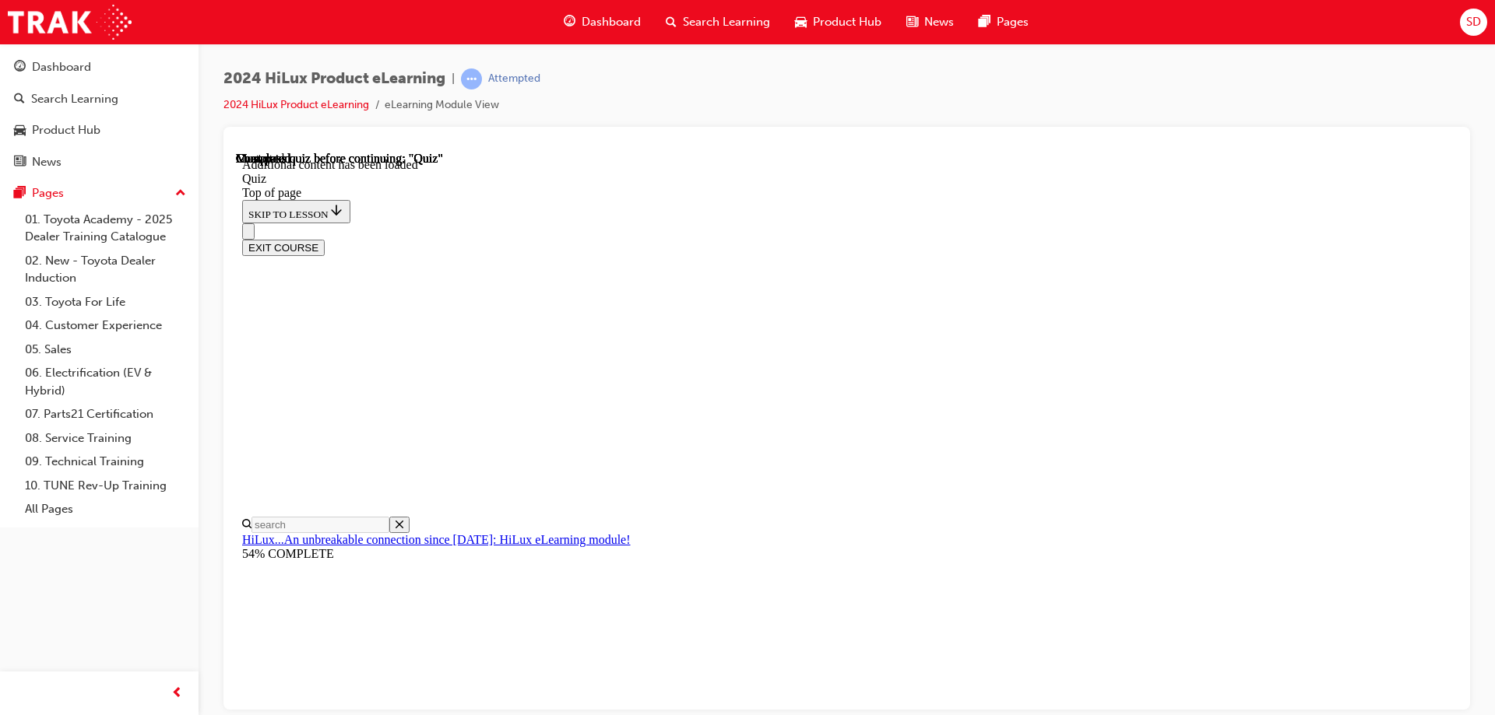
scroll to position [48, 0]
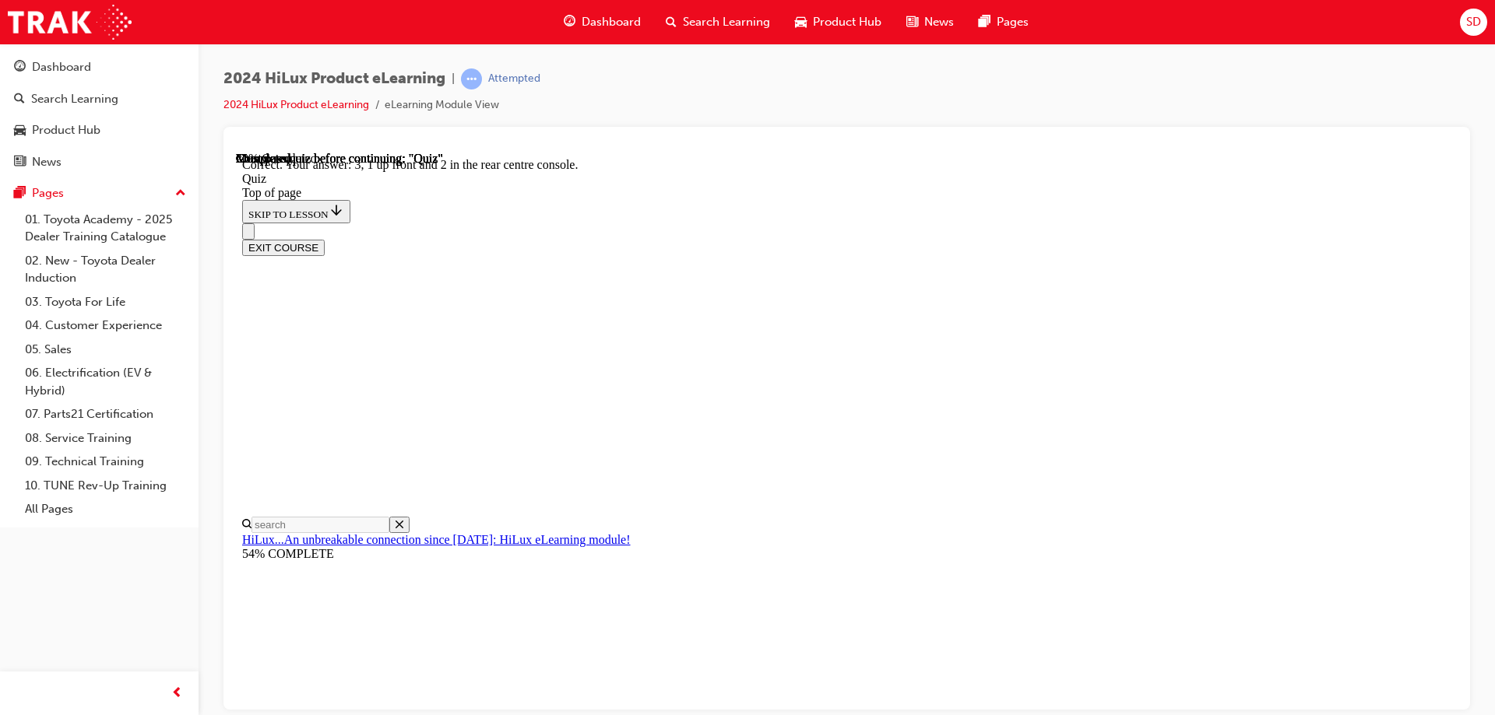
scroll to position [245, 0]
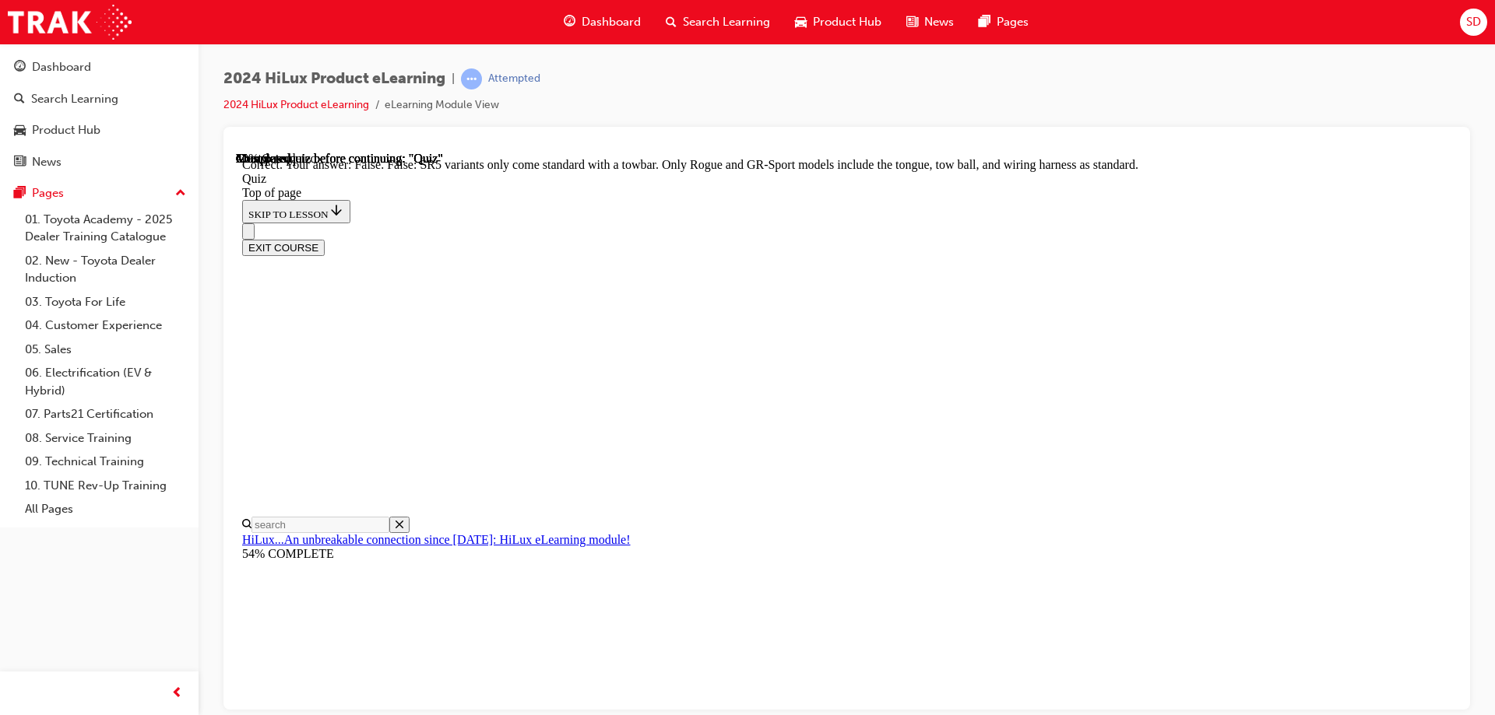
scroll to position [279, 0]
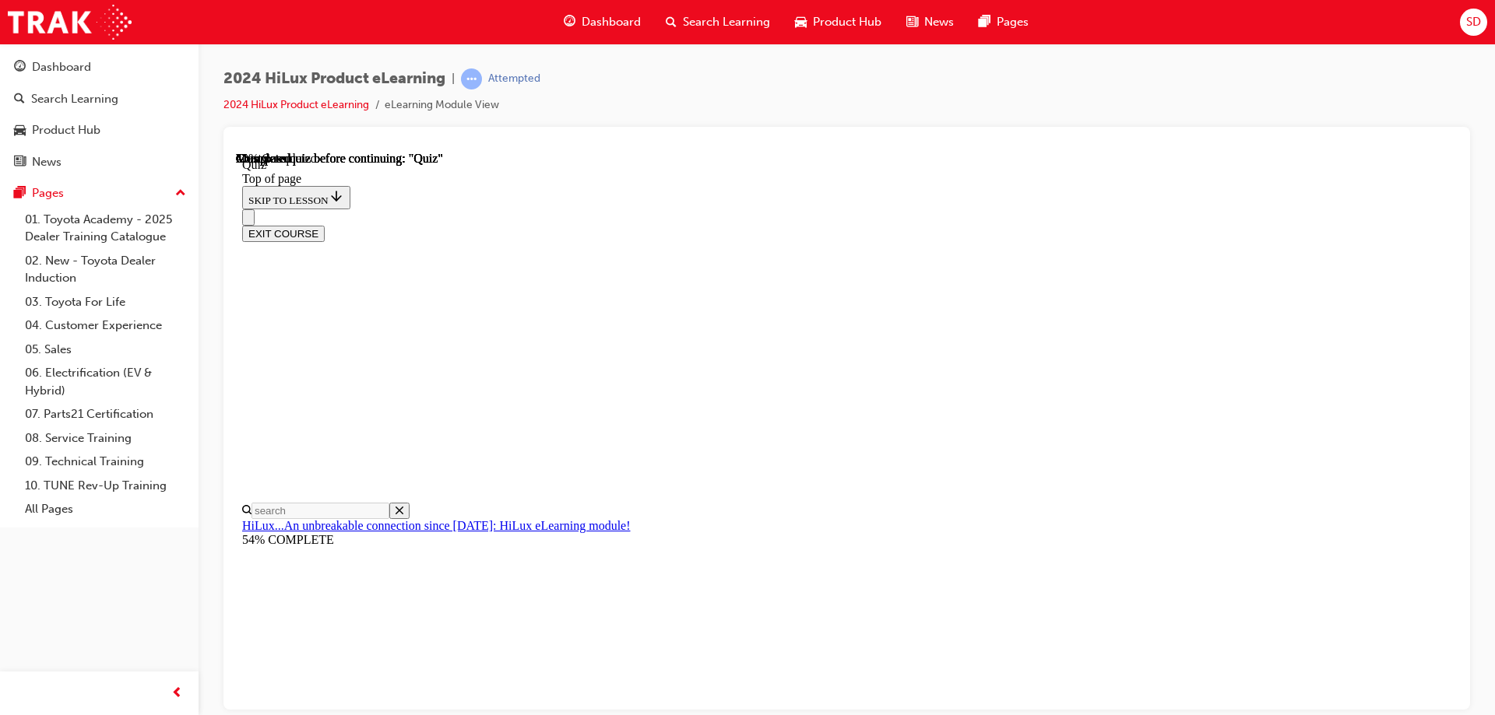
scroll to position [160, 0]
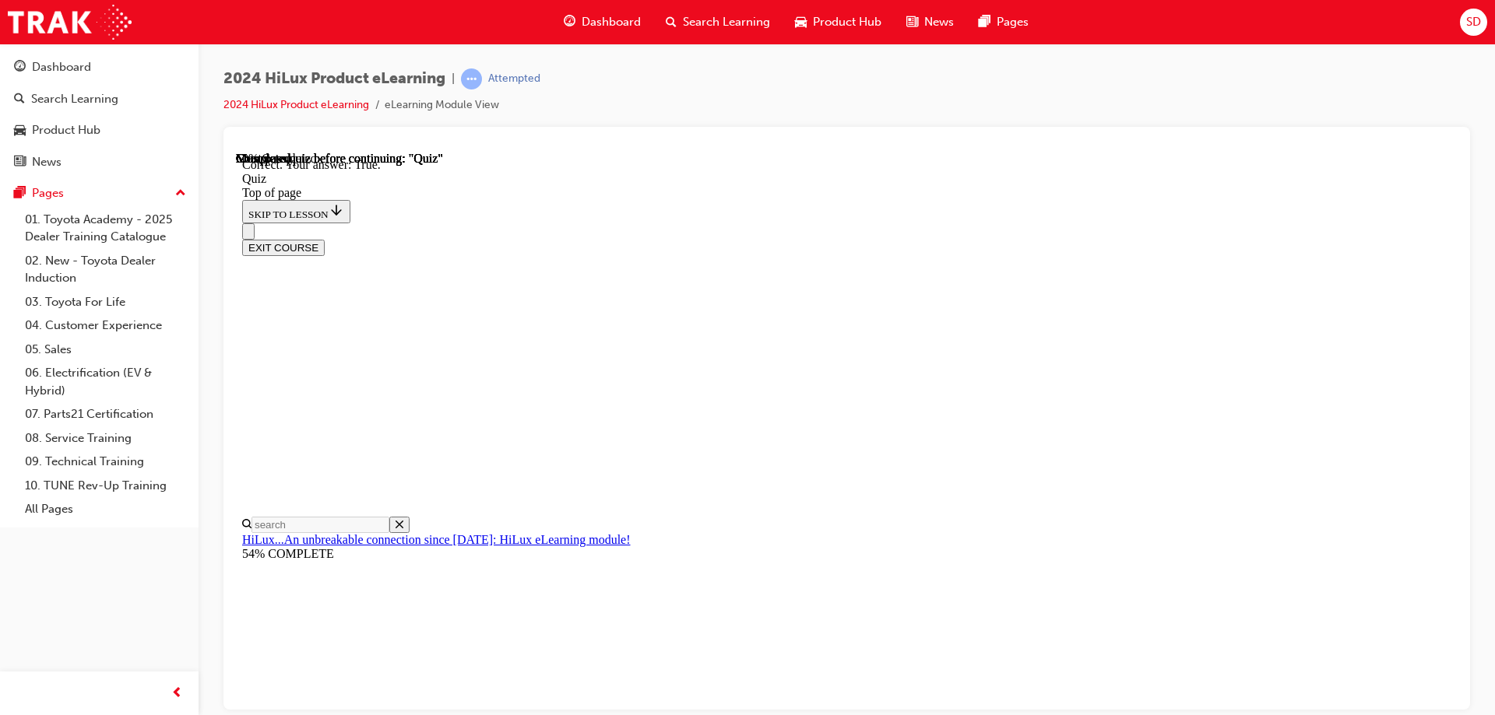
scroll to position [209, 0]
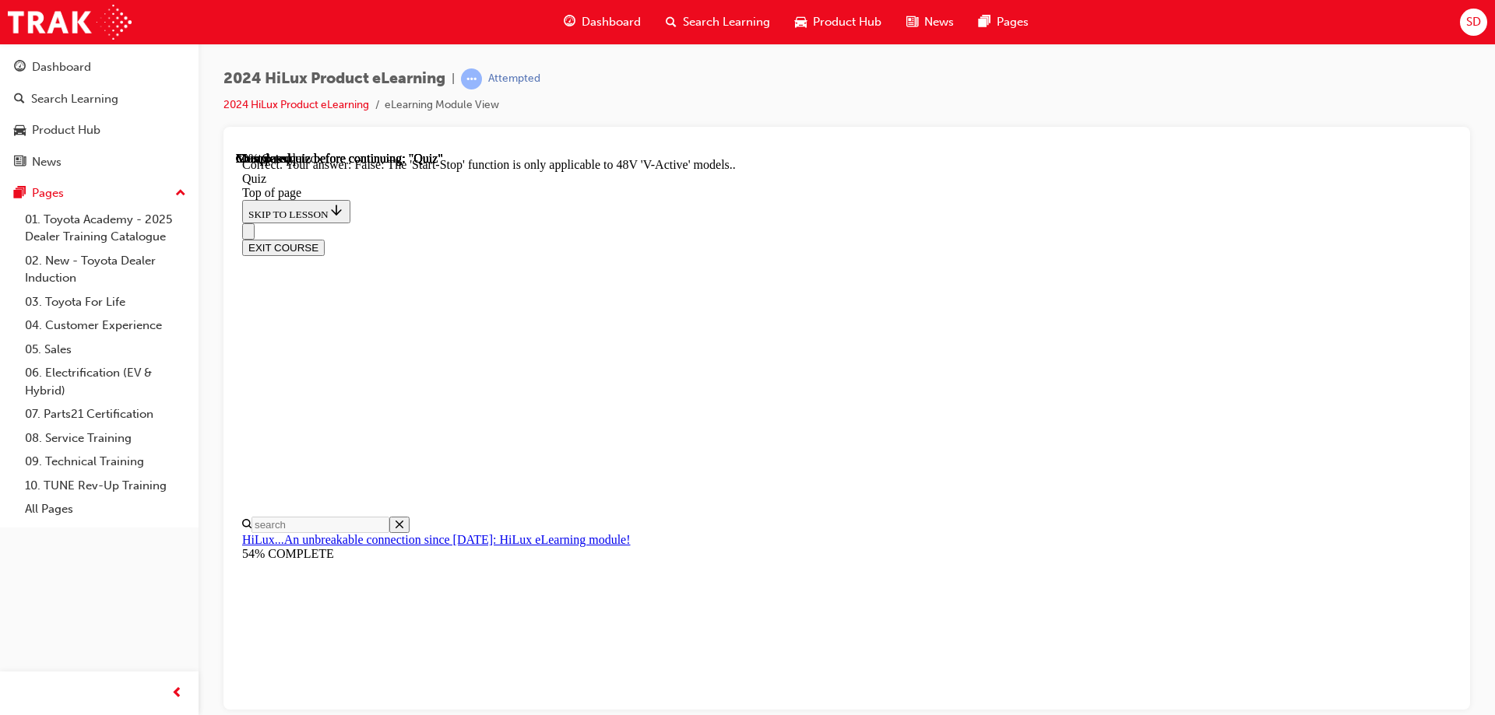
scroll to position [188, 0]
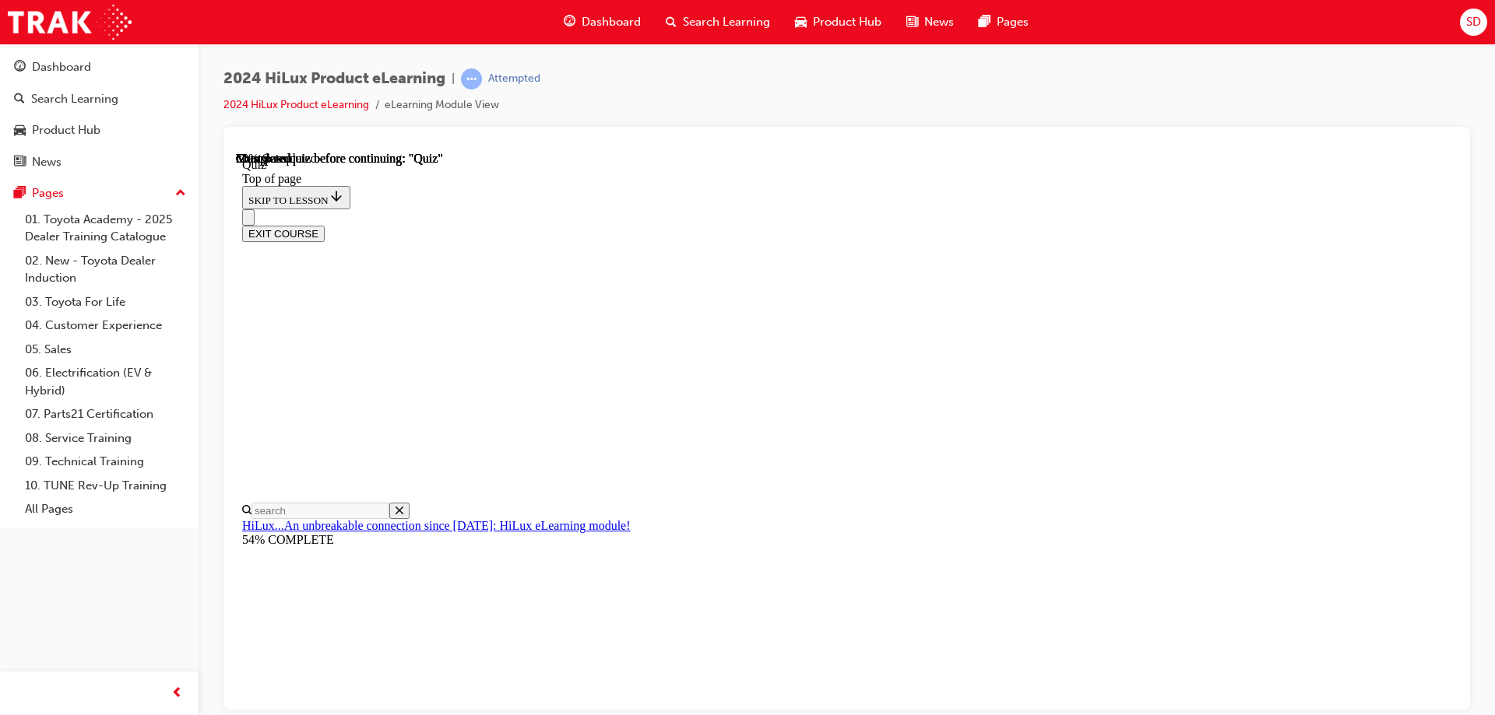
scroll to position [232, 0]
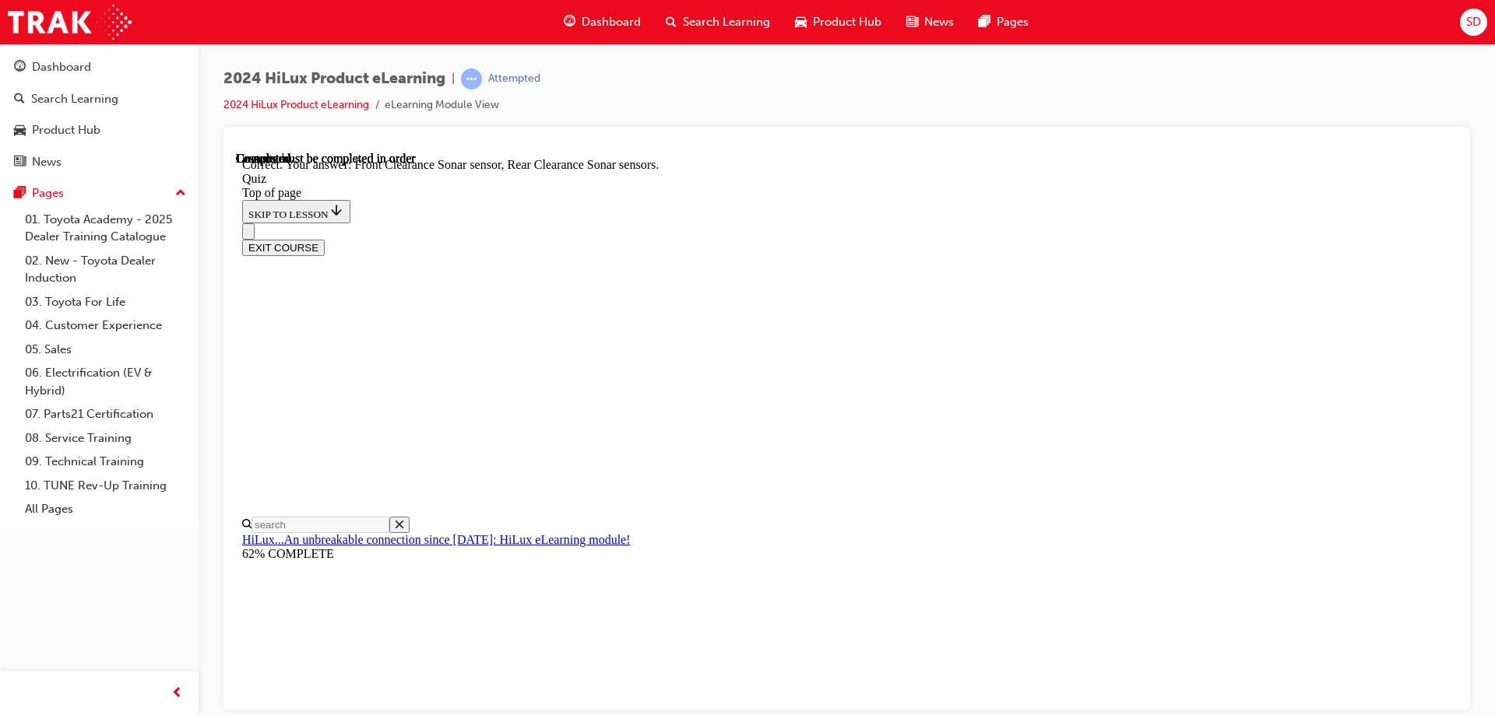
scroll to position [281, 0]
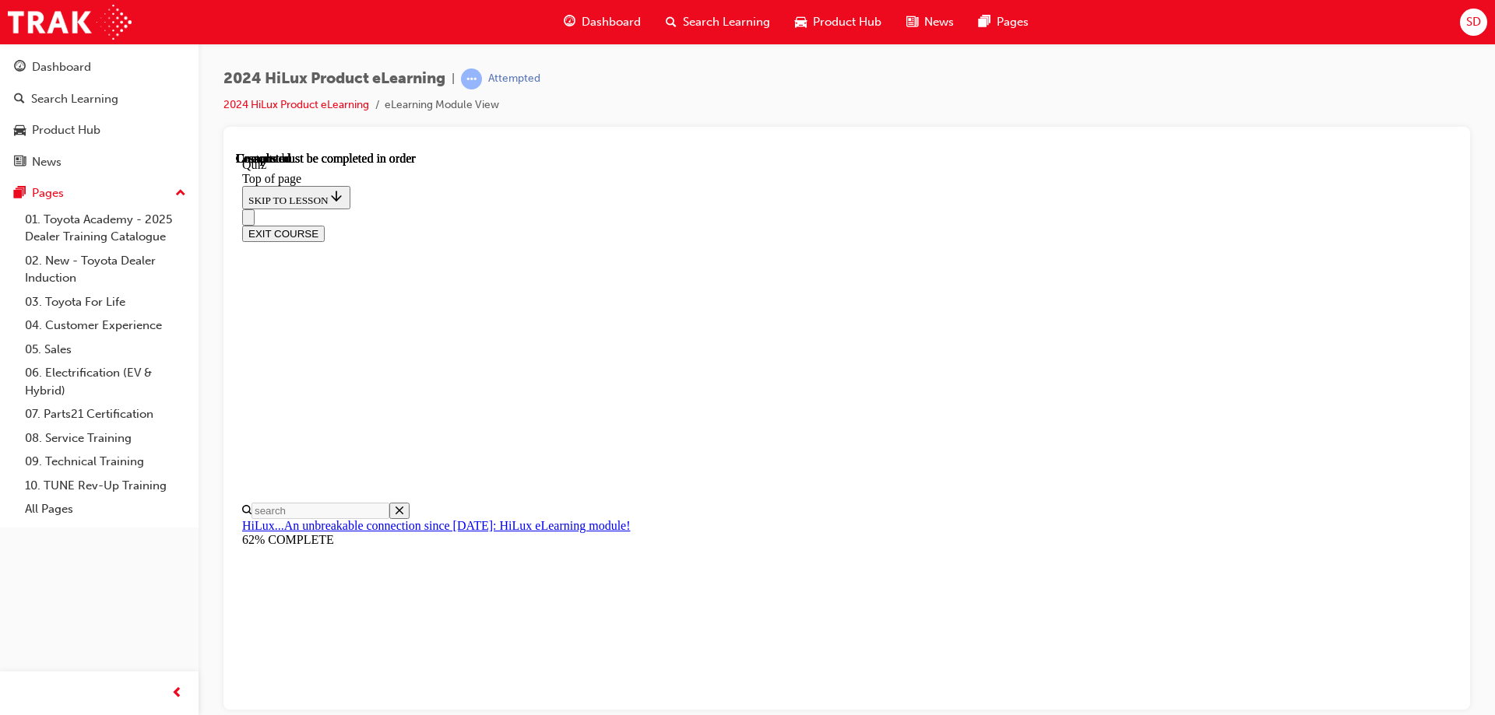
scroll to position [287, 0]
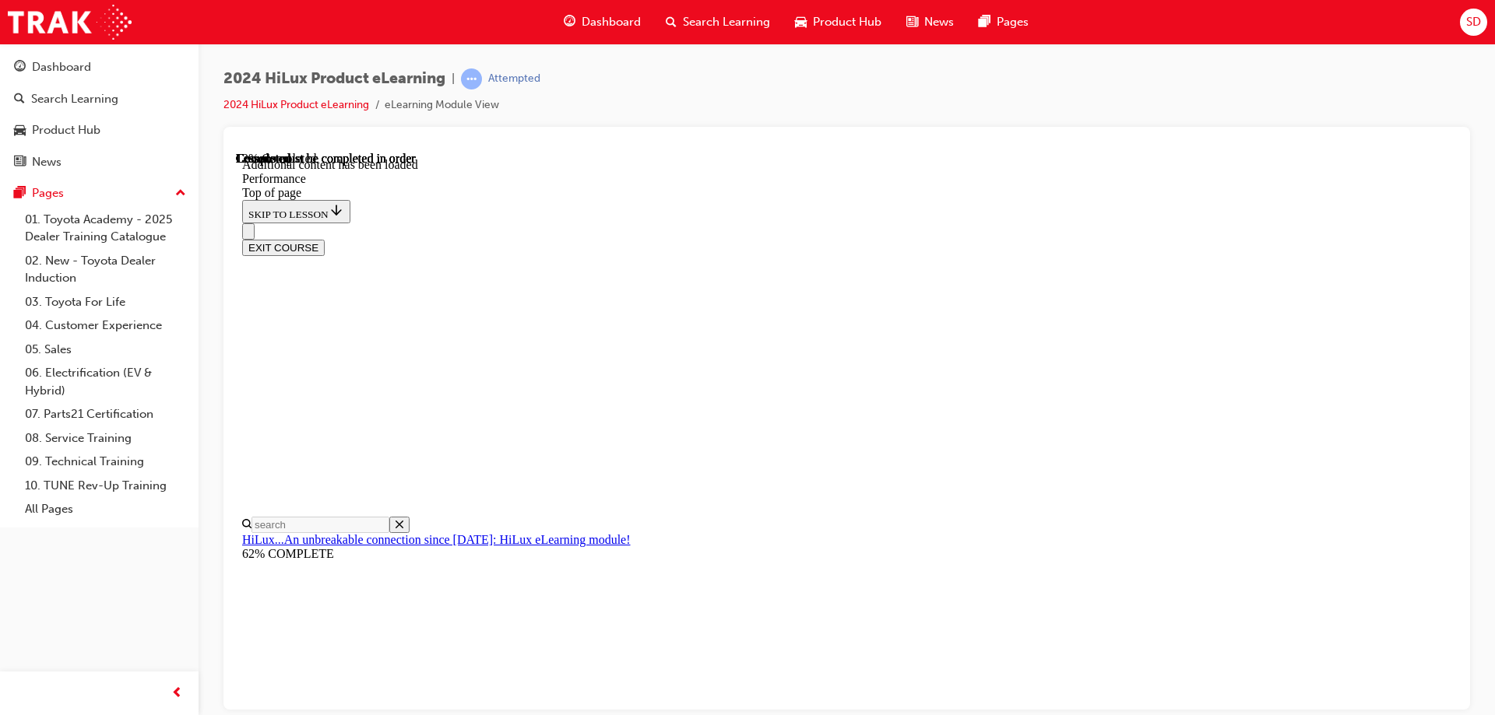
scroll to position [1357, 0]
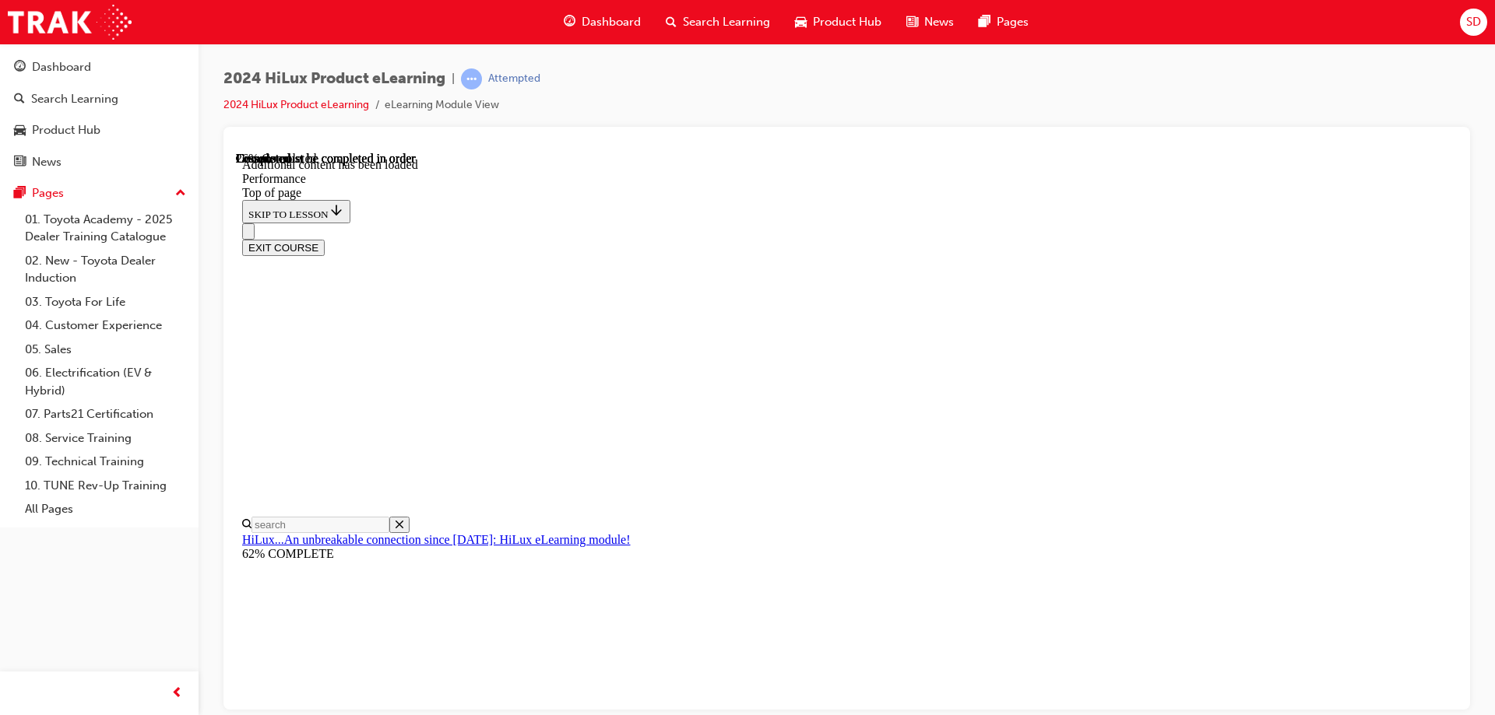
scroll to position [4373, 0]
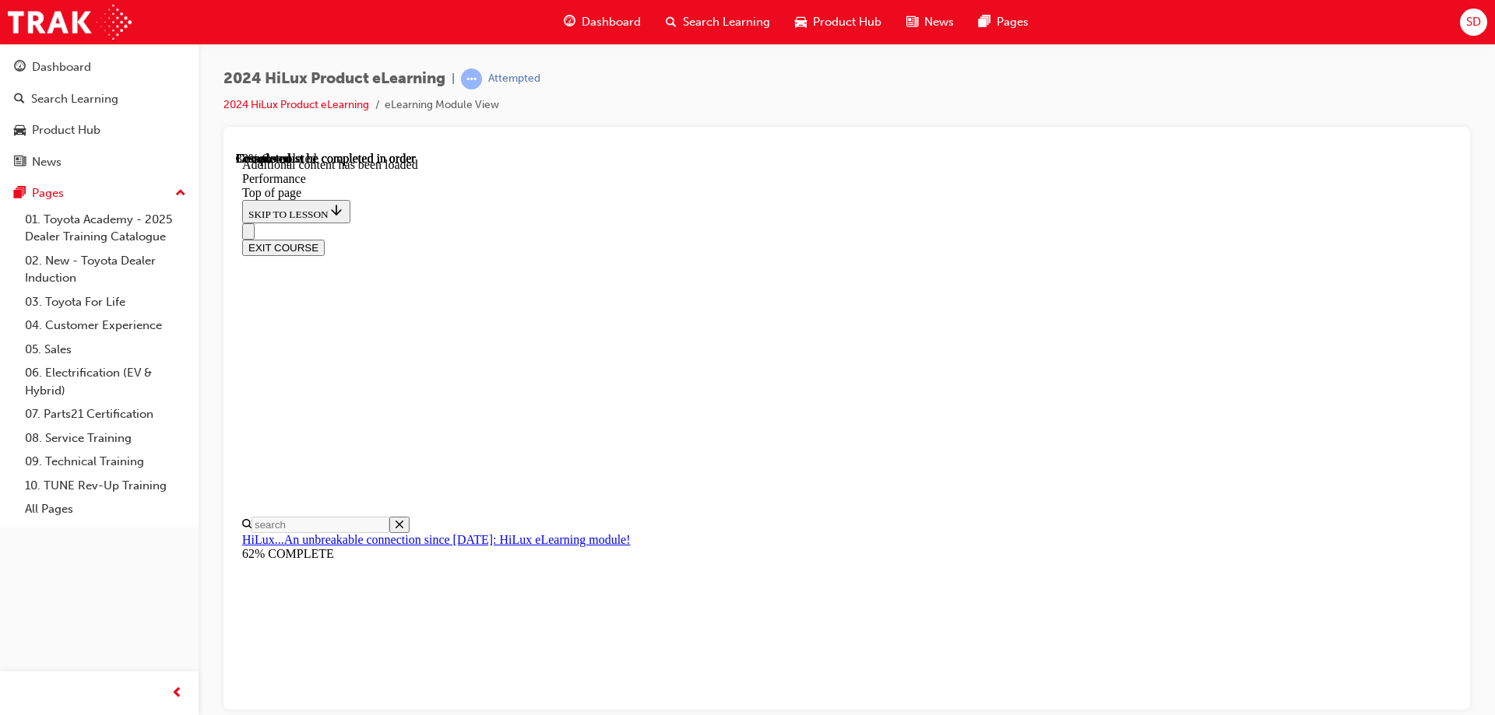
scroll to position [5236, 0]
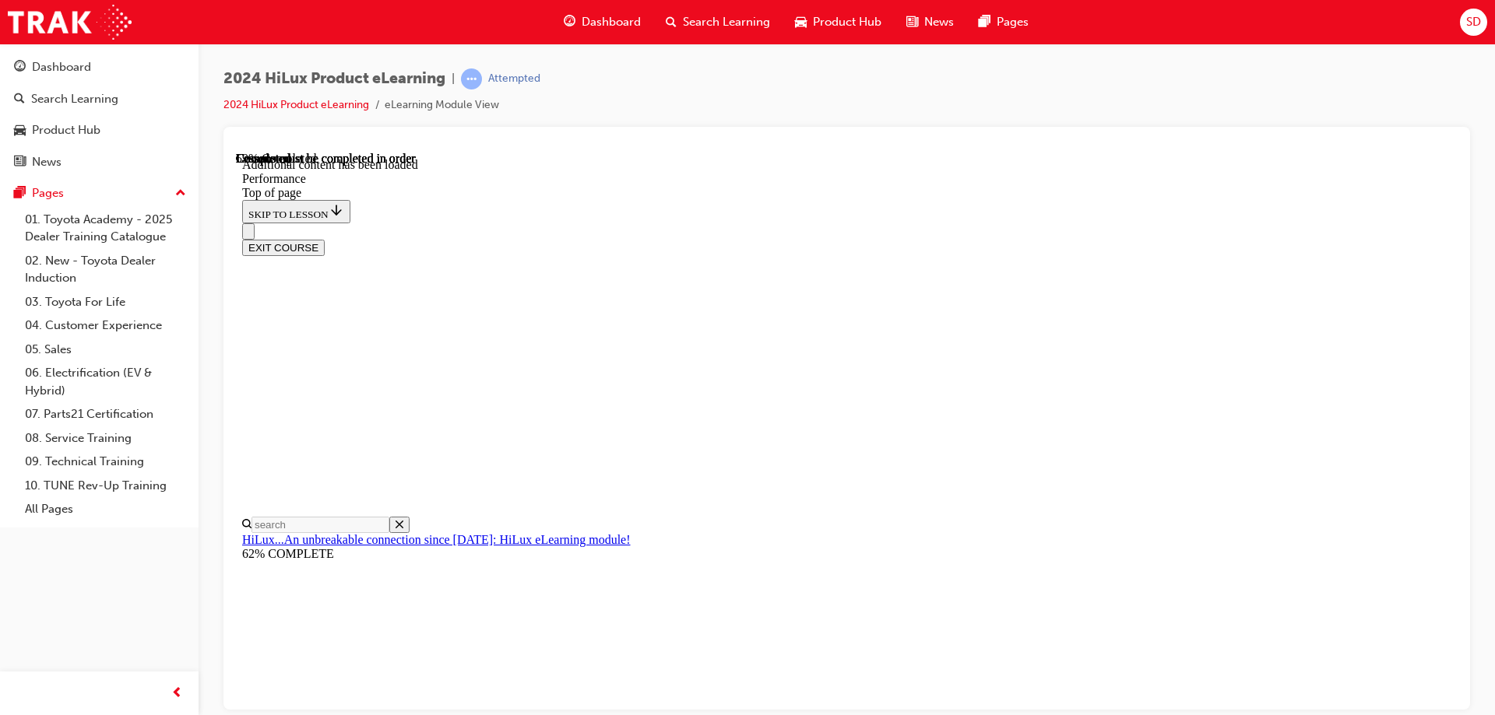
scroll to position [8155, 0]
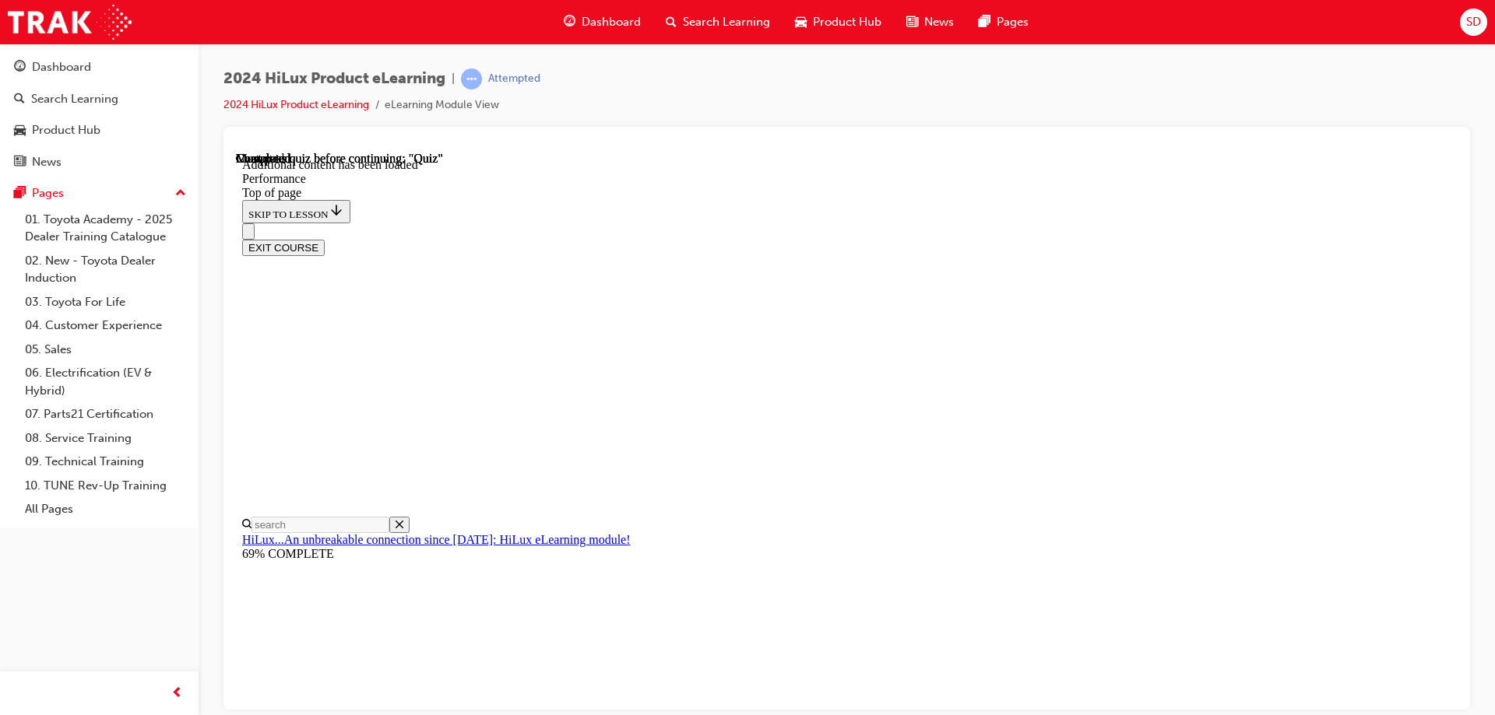
scroll to position [11025, 0]
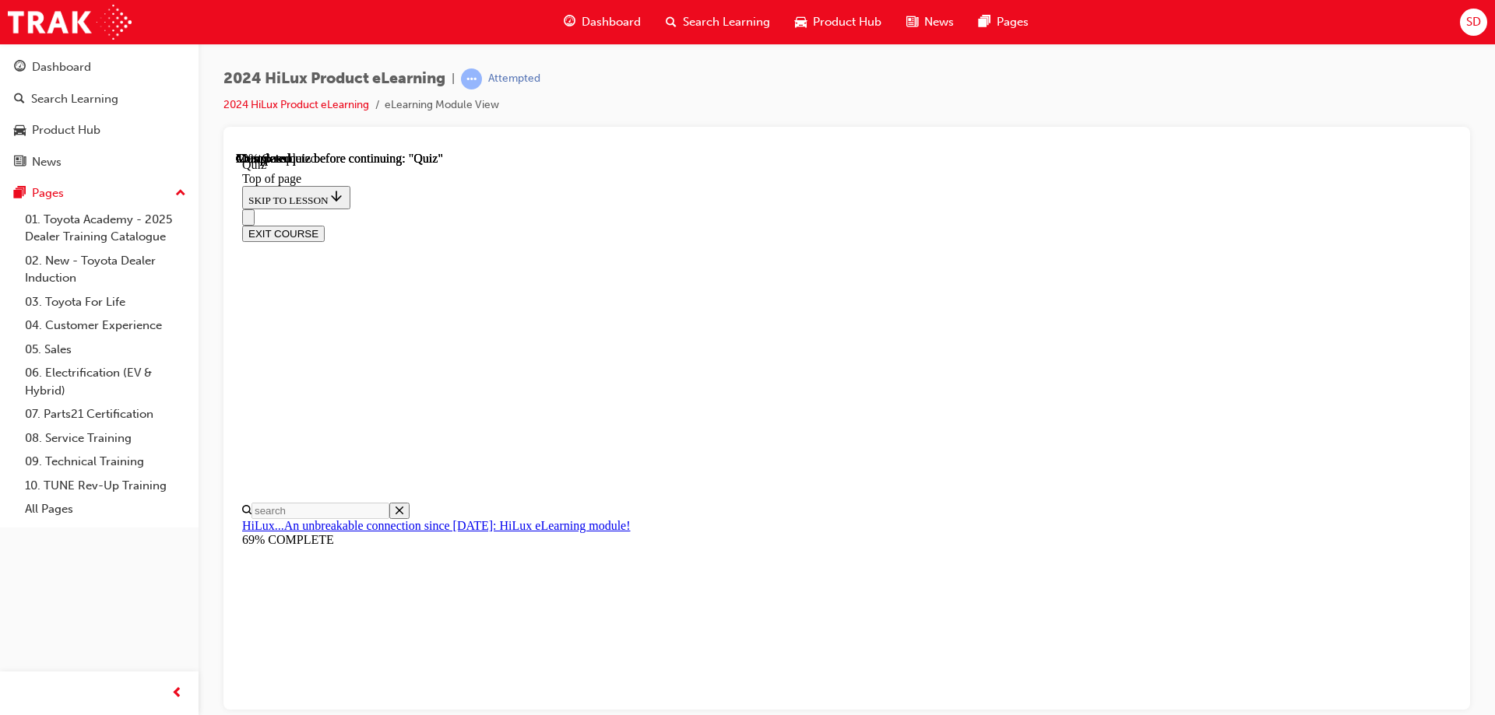
scroll to position [397, 0]
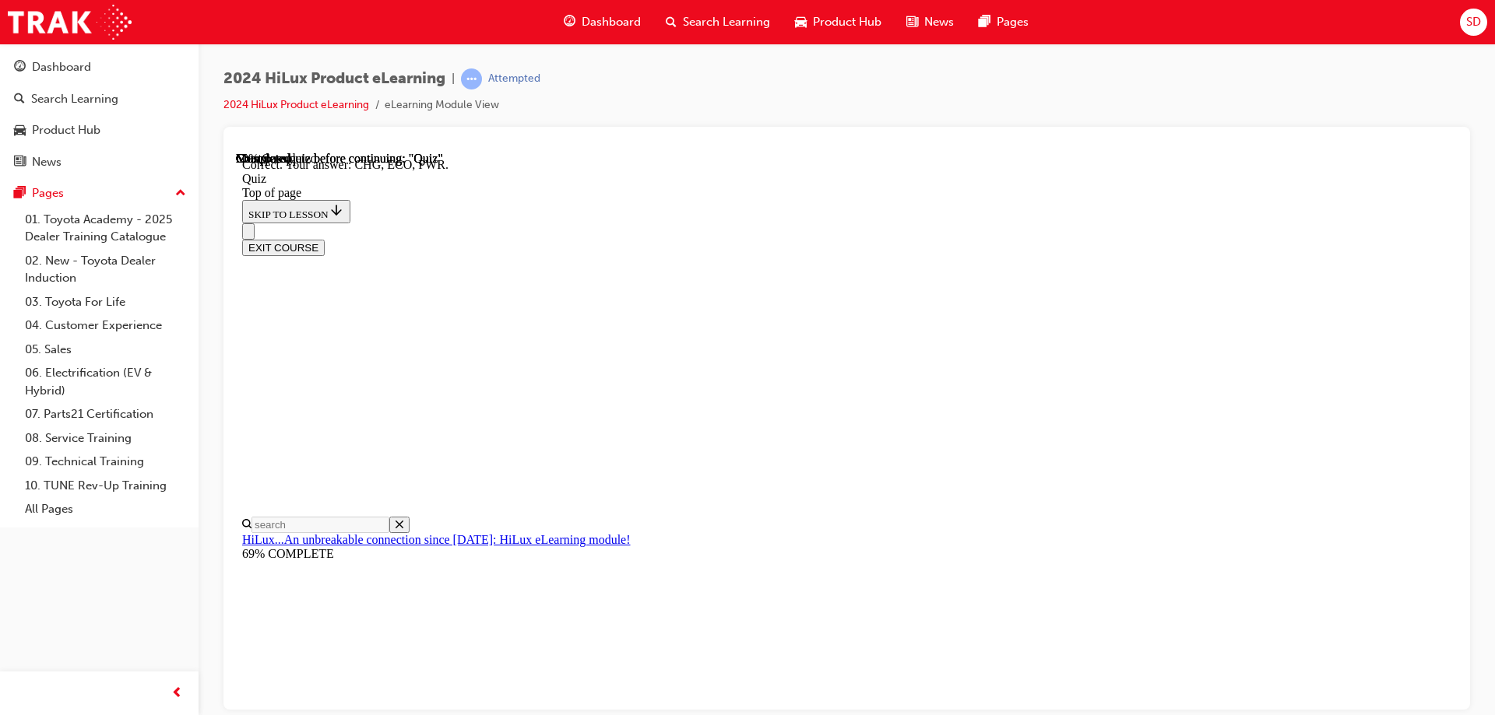
scroll to position [505, 0]
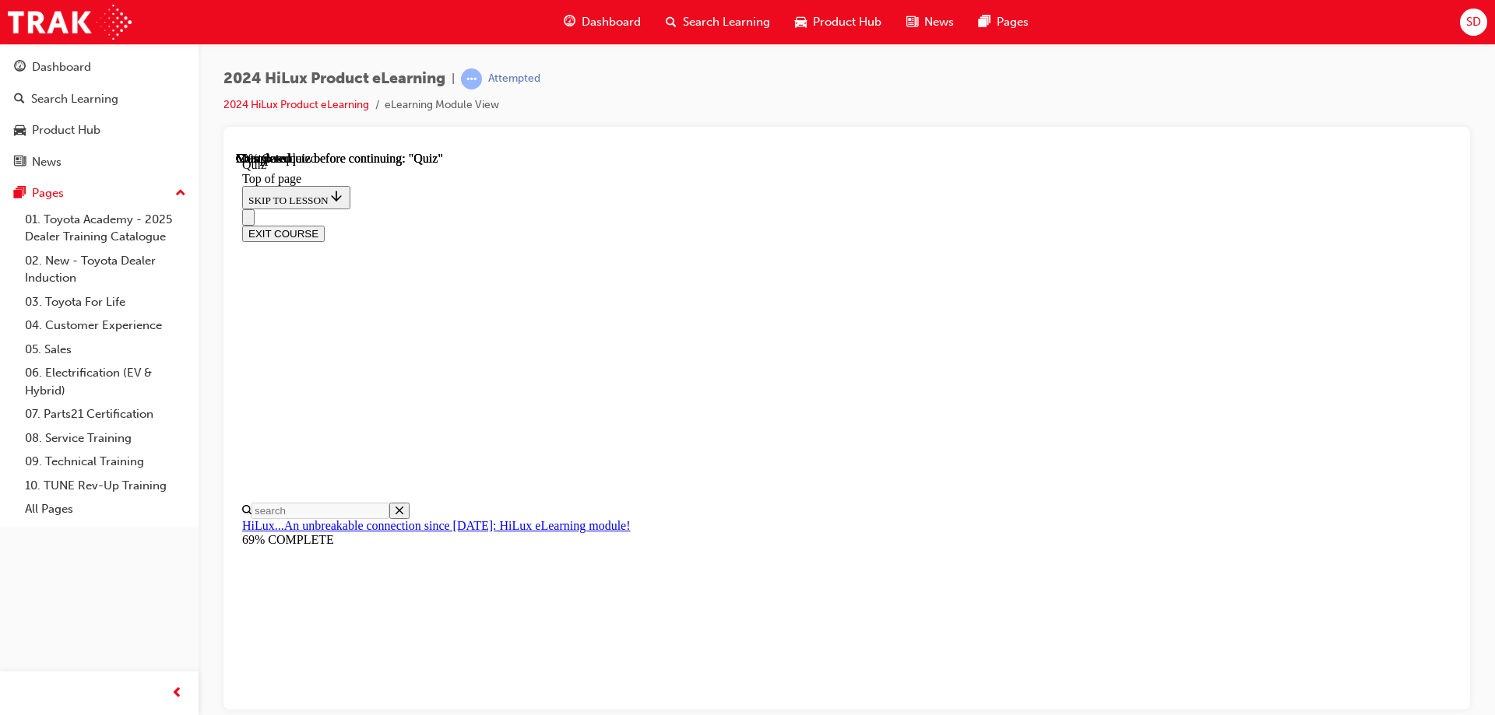
scroll to position [156, 0]
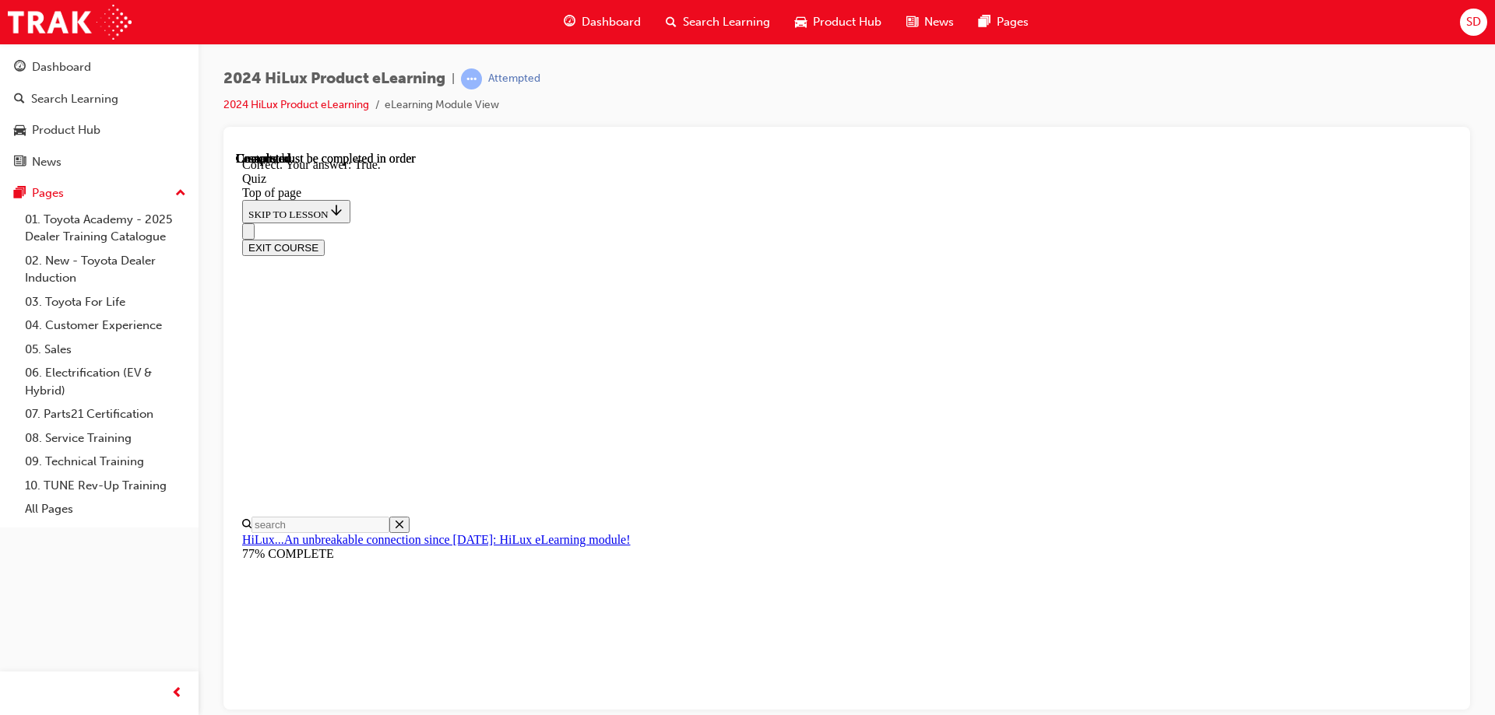
scroll to position [183, 0]
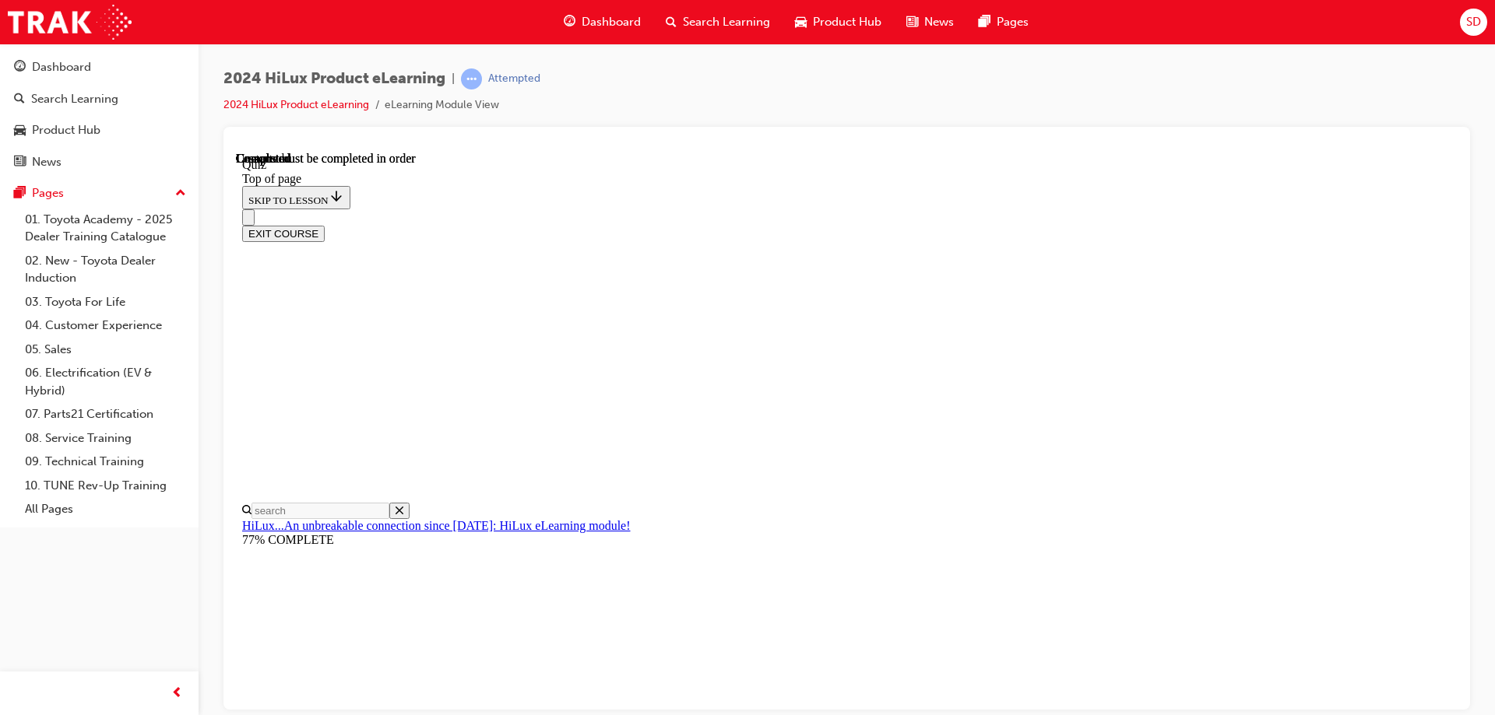
scroll to position [287, 0]
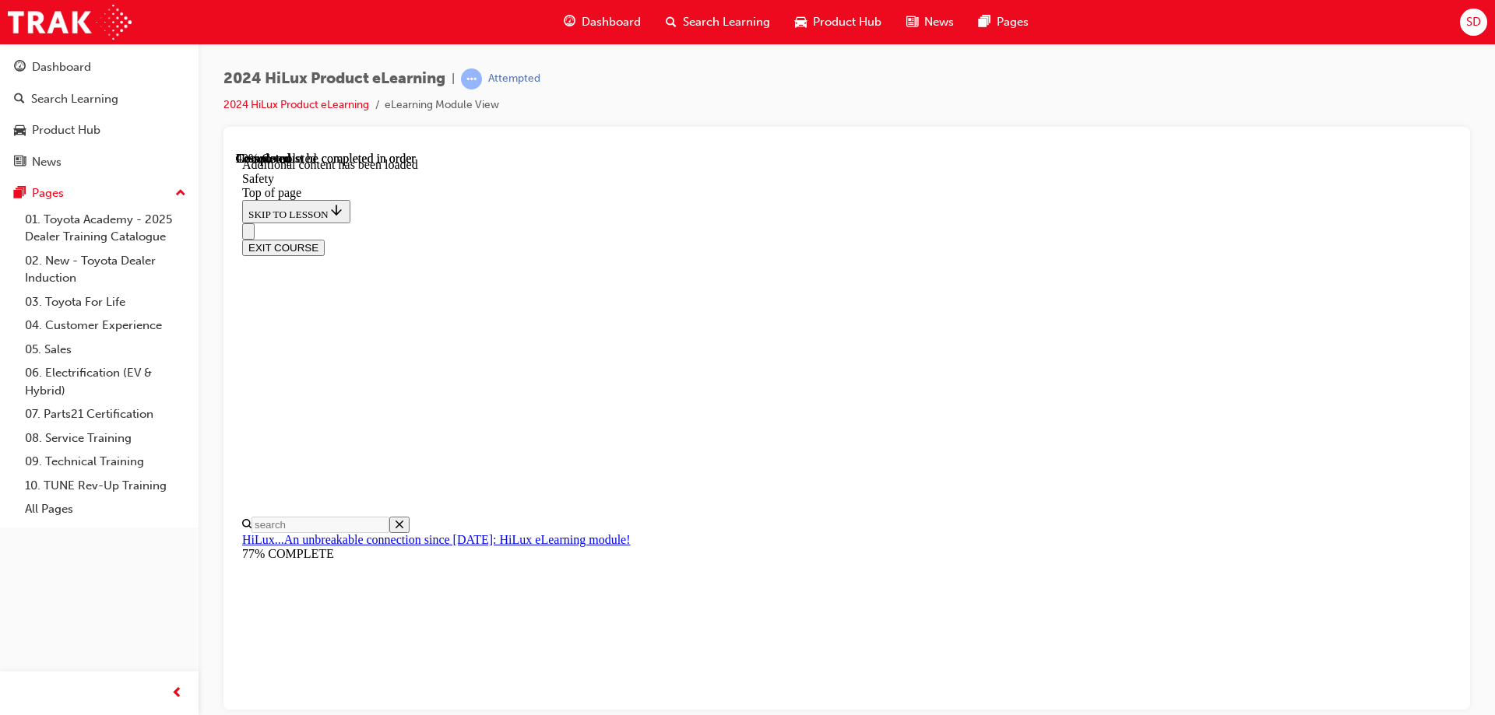
scroll to position [821, 0]
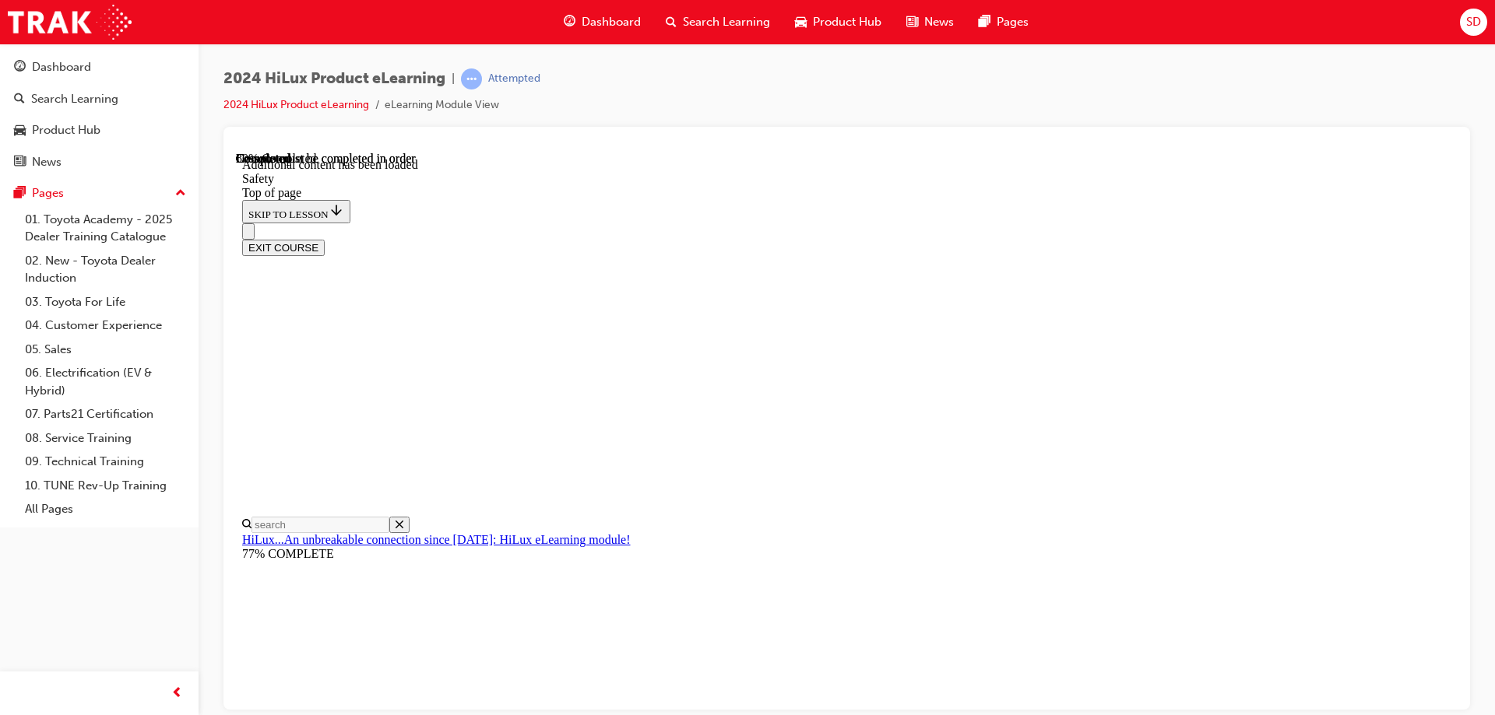
scroll to position [3001, 0]
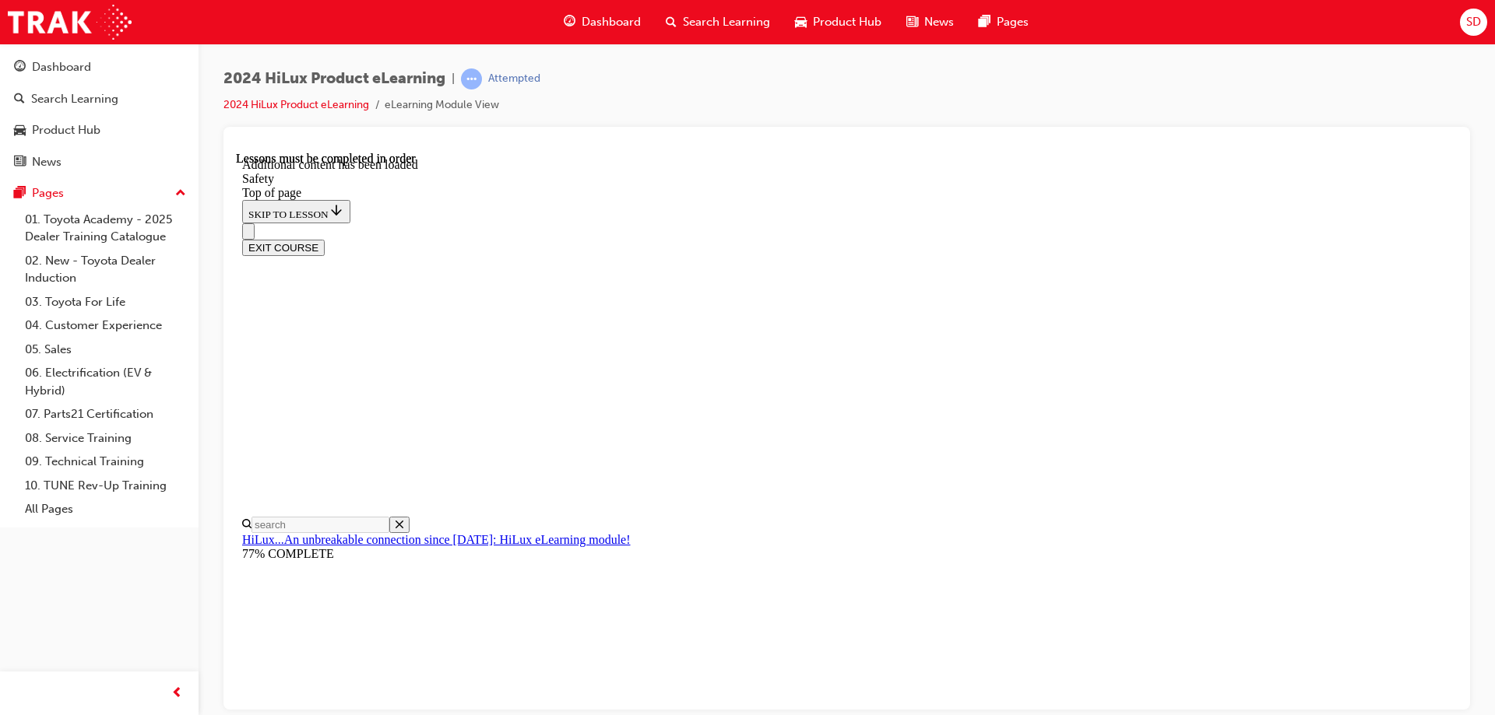
drag, startPoint x: 1310, startPoint y: 336, endPoint x: 1377, endPoint y: 457, distance: 138.0
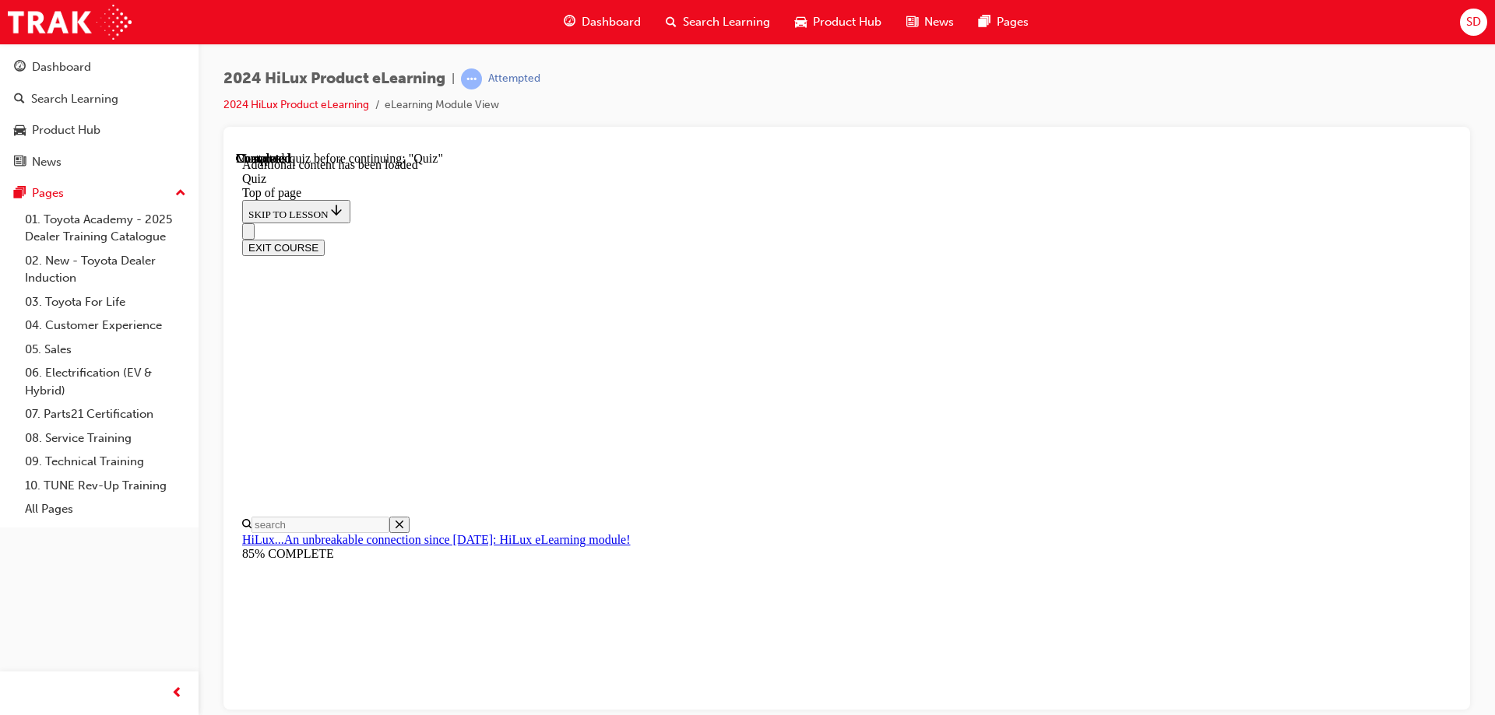
scroll to position [48, 0]
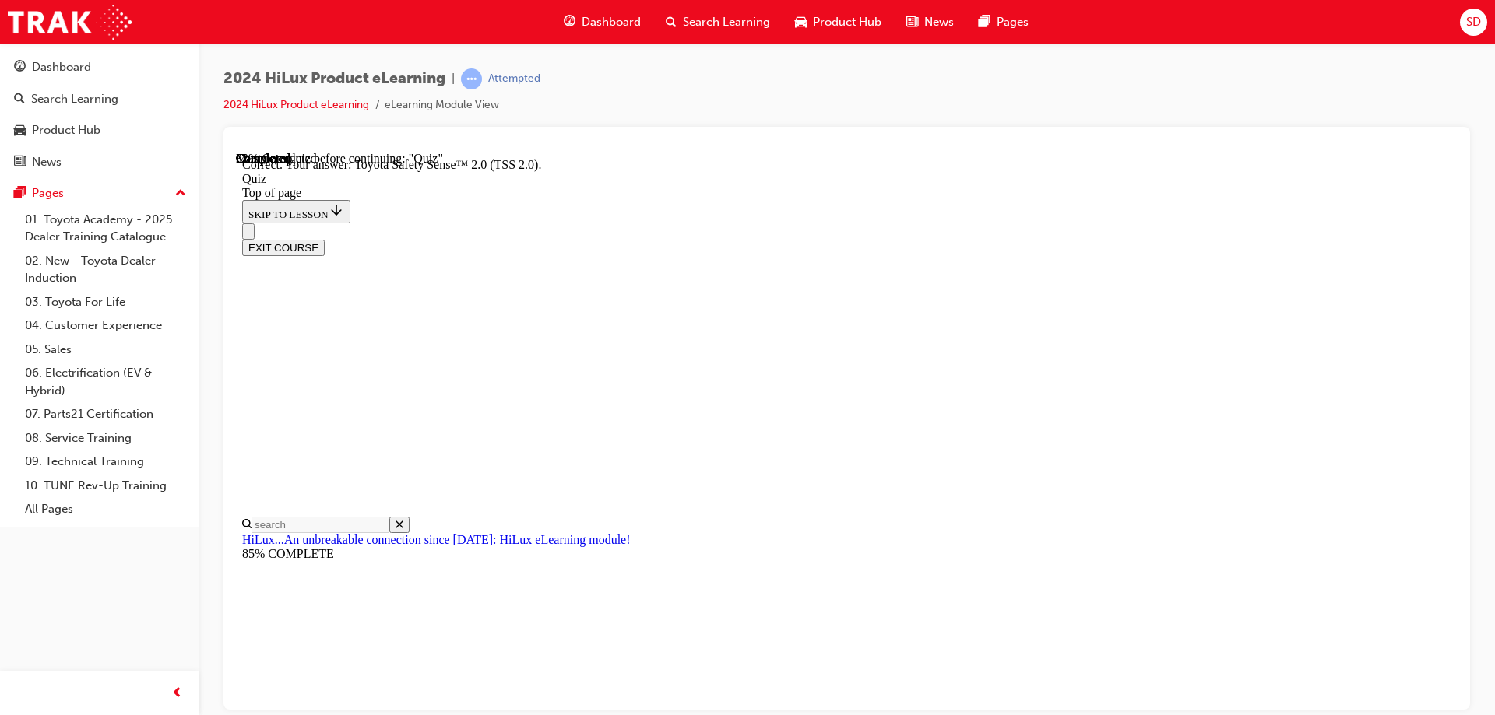
scroll to position [248, 0]
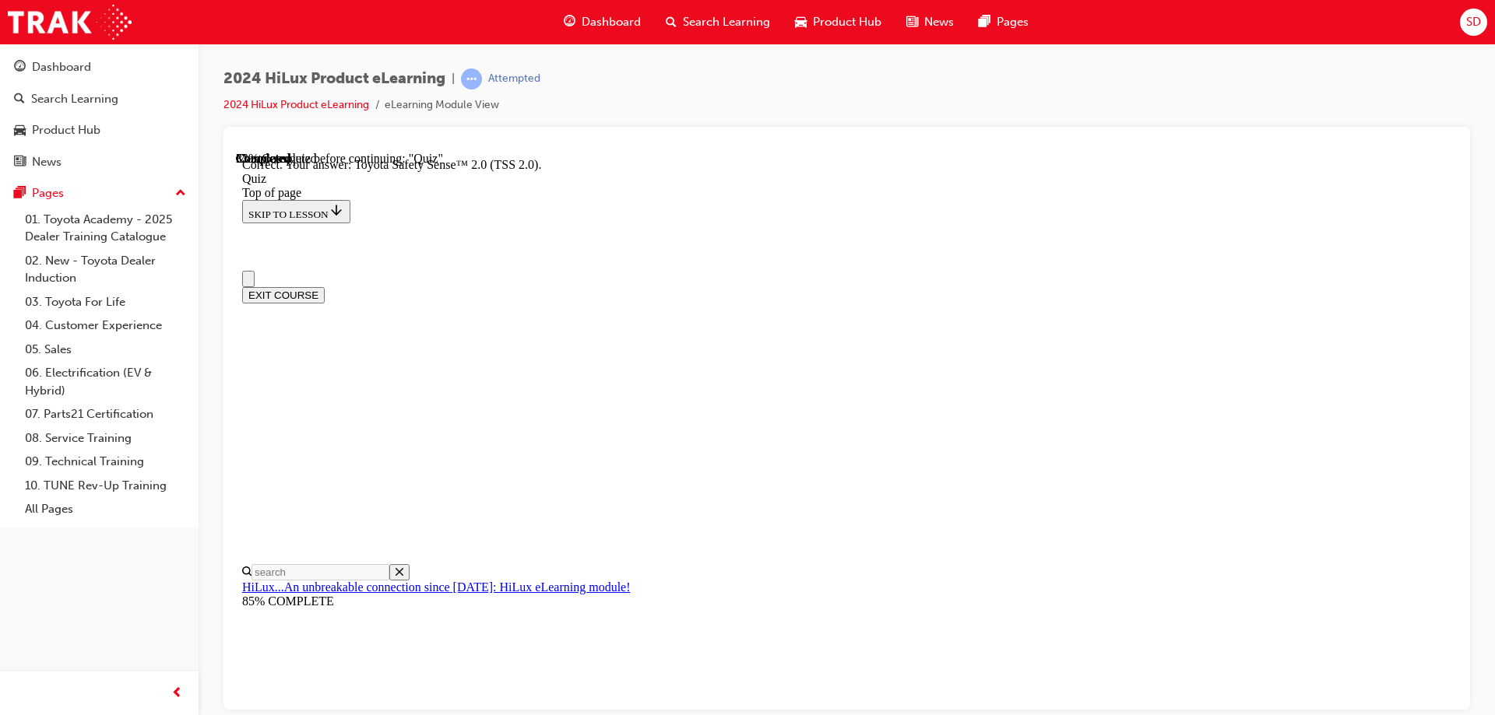
scroll to position [0, 0]
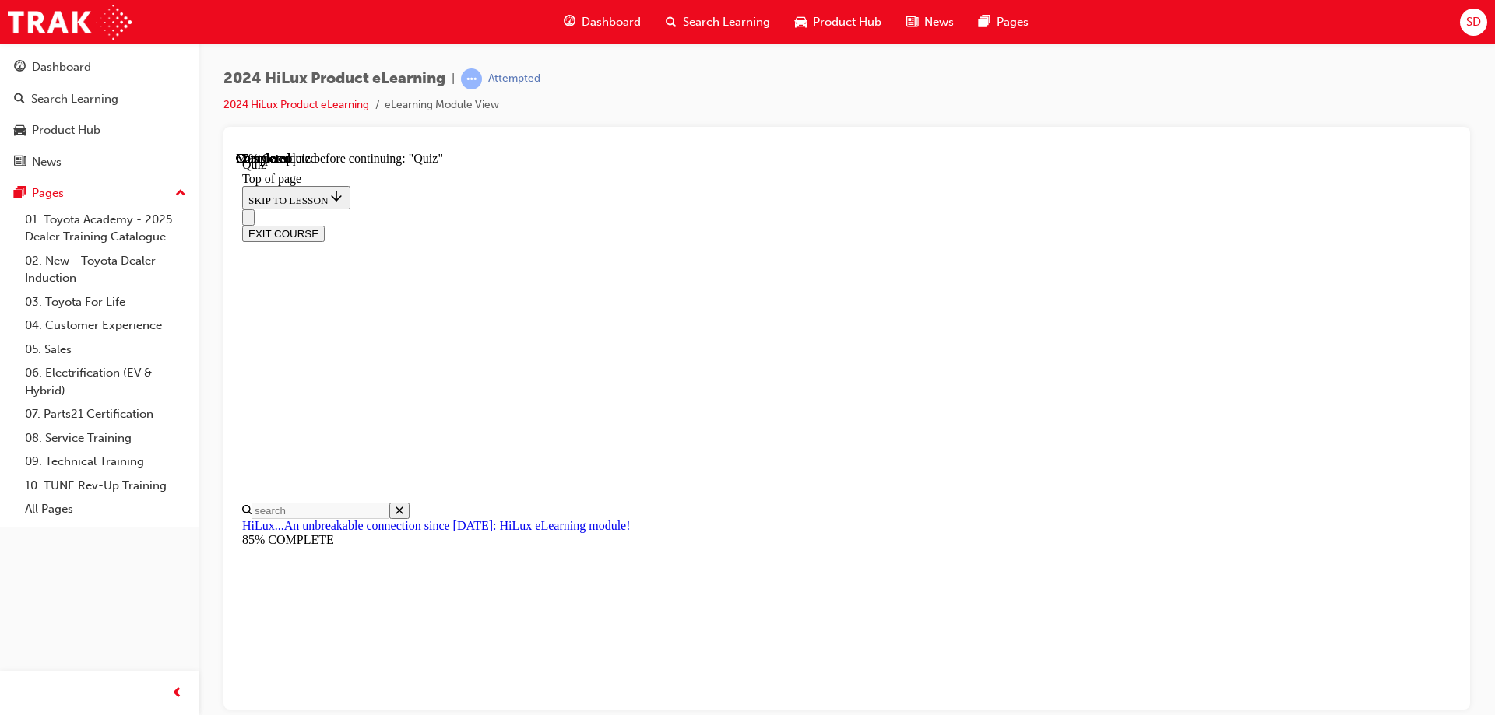
scroll to position [134, 0]
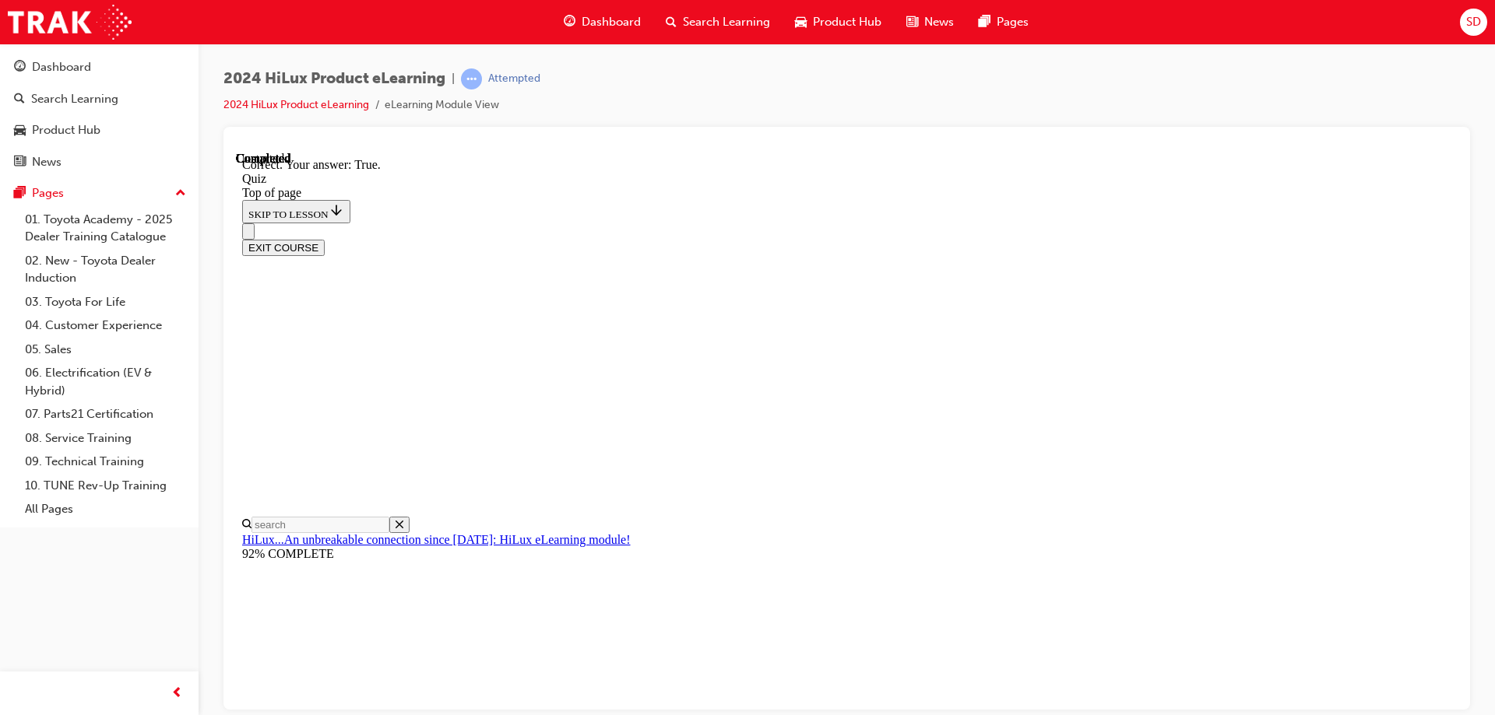
scroll to position [183, 0]
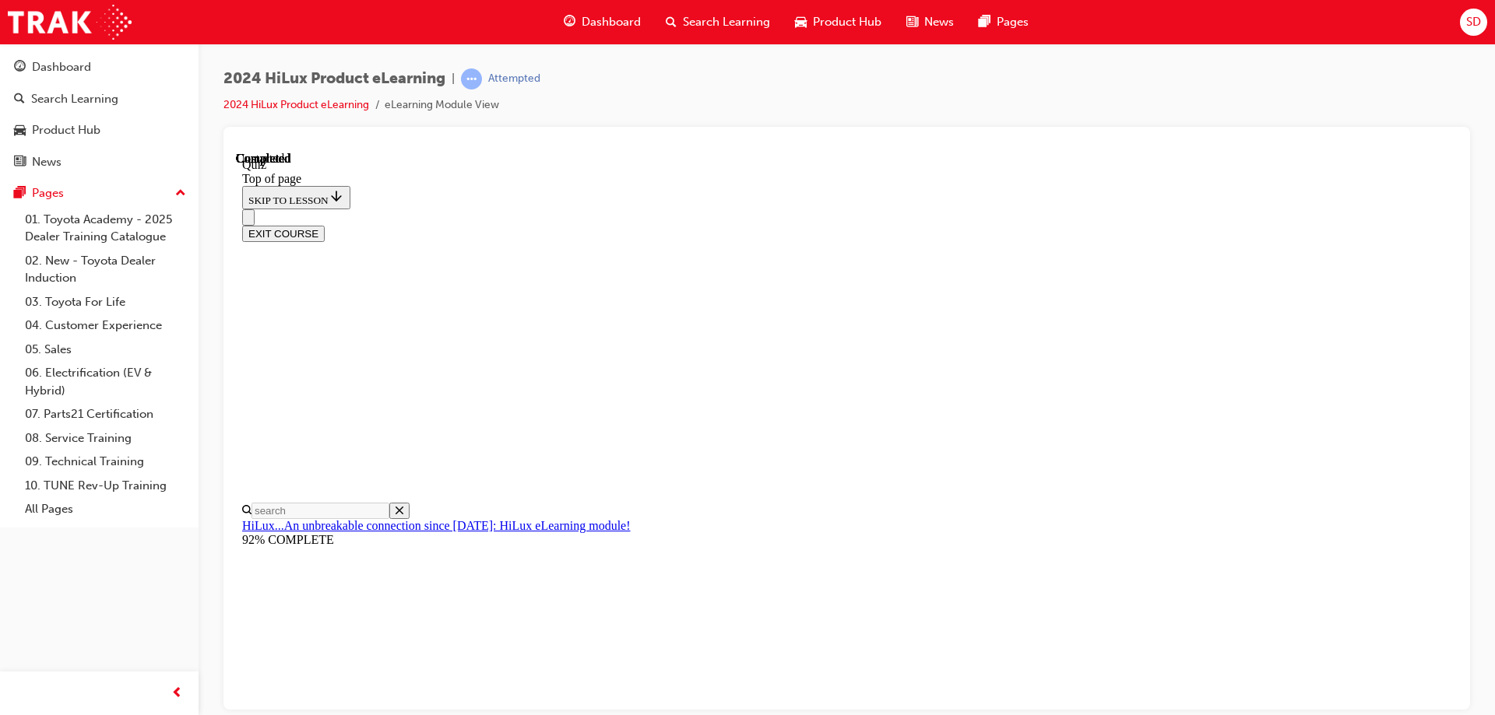
scroll to position [287, 0]
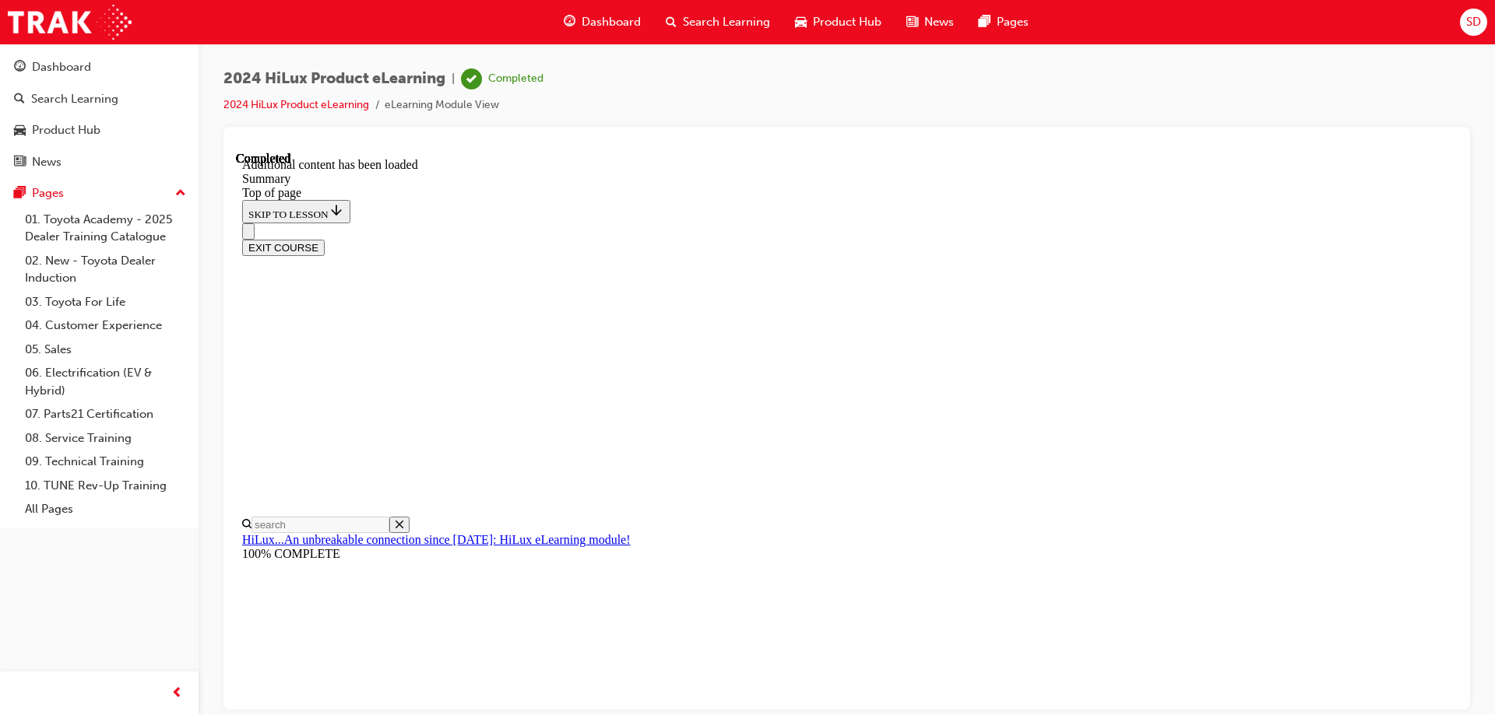
scroll to position [0, 0]
